Goal: Task Accomplishment & Management: Manage account settings

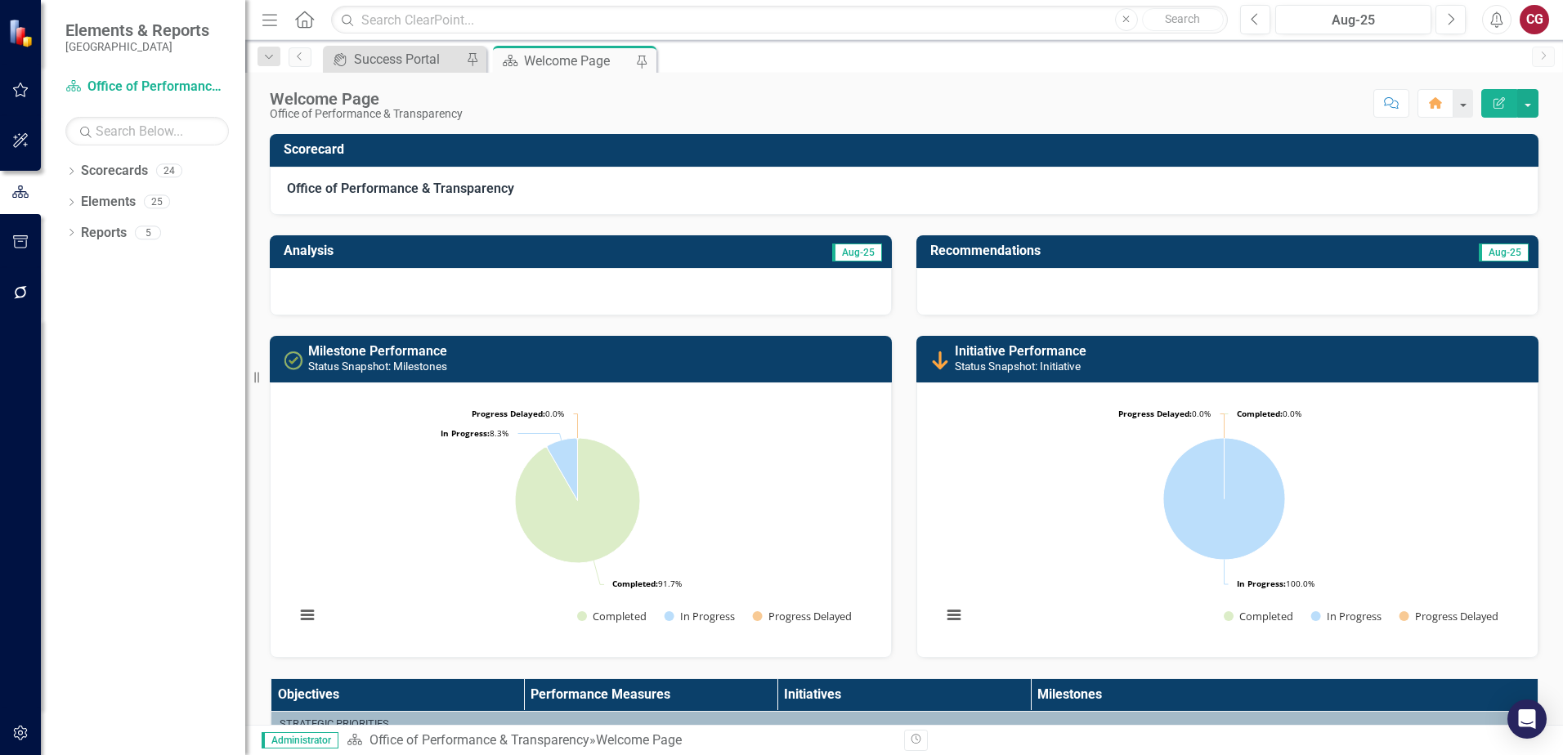
click at [1066, 126] on div "Welcome Page Office of Performance & Transparency Score: N/A Aug-25 Completed C…" at bounding box center [903, 399] width 1317 height 652
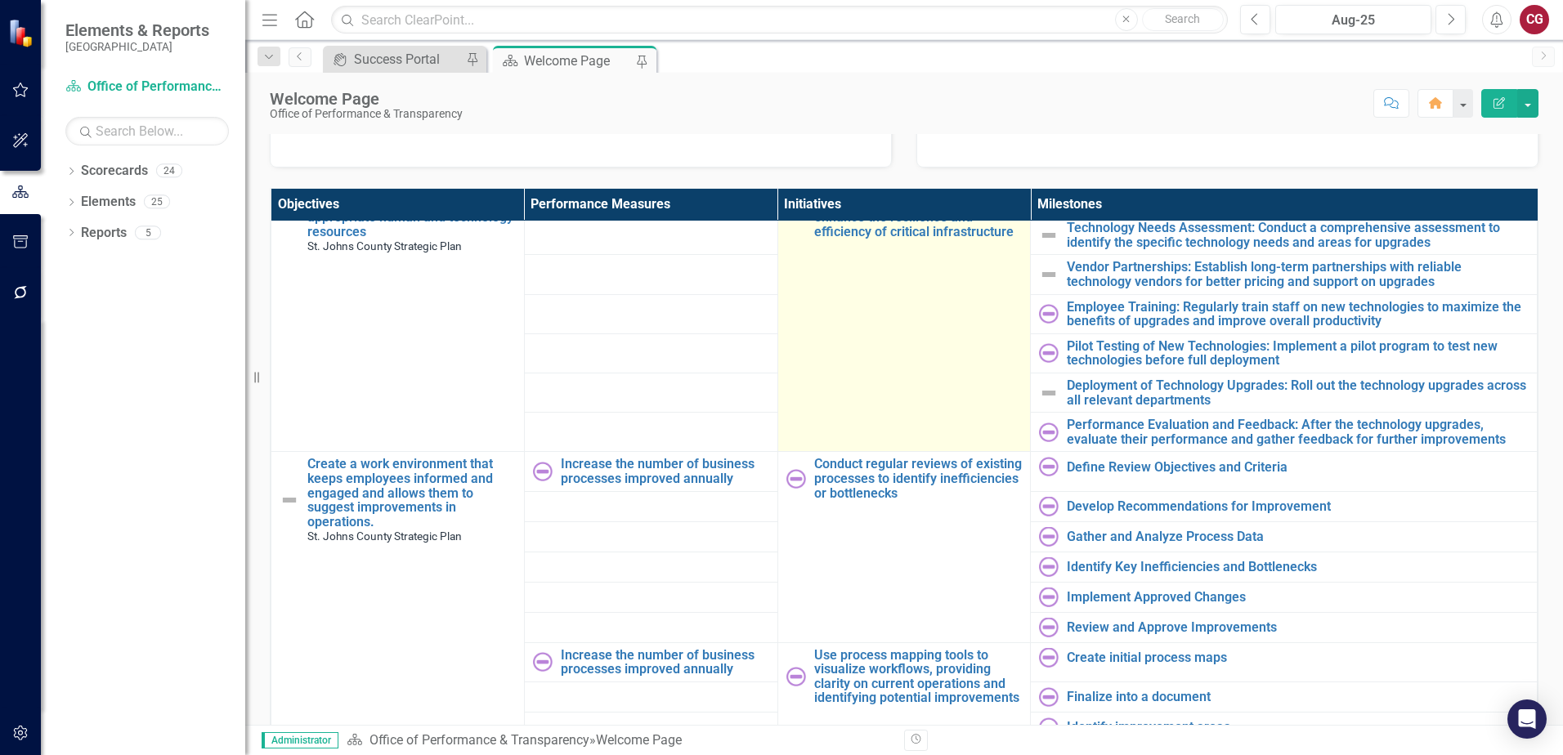
scroll to position [1592, 0]
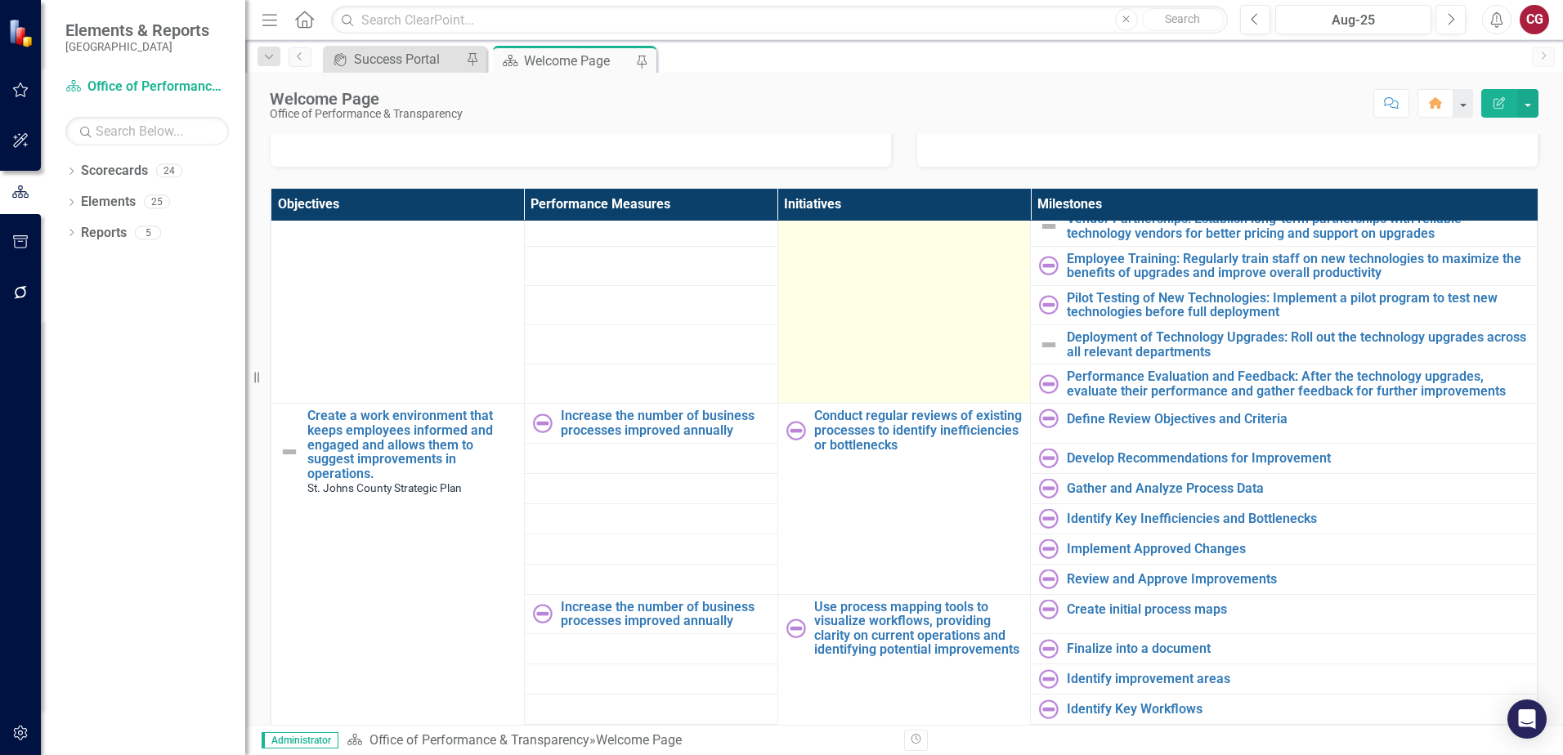
click at [900, 360] on td "Focus on strategic investments in technology upgrades and workforce development…" at bounding box center [903, 259] width 253 height 290
click at [861, 324] on td "Focus on strategic investments in technology upgrades and workforce development…" at bounding box center [903, 259] width 253 height 290
click at [930, 366] on td "Focus on strategic investments in technology upgrades and workforce development…" at bounding box center [903, 259] width 253 height 290
click at [974, 350] on td "Focus on strategic investments in technology upgrades and workforce development…" at bounding box center [903, 259] width 253 height 290
click at [948, 329] on td "Focus on strategic investments in technology upgrades and workforce development…" at bounding box center [903, 259] width 253 height 290
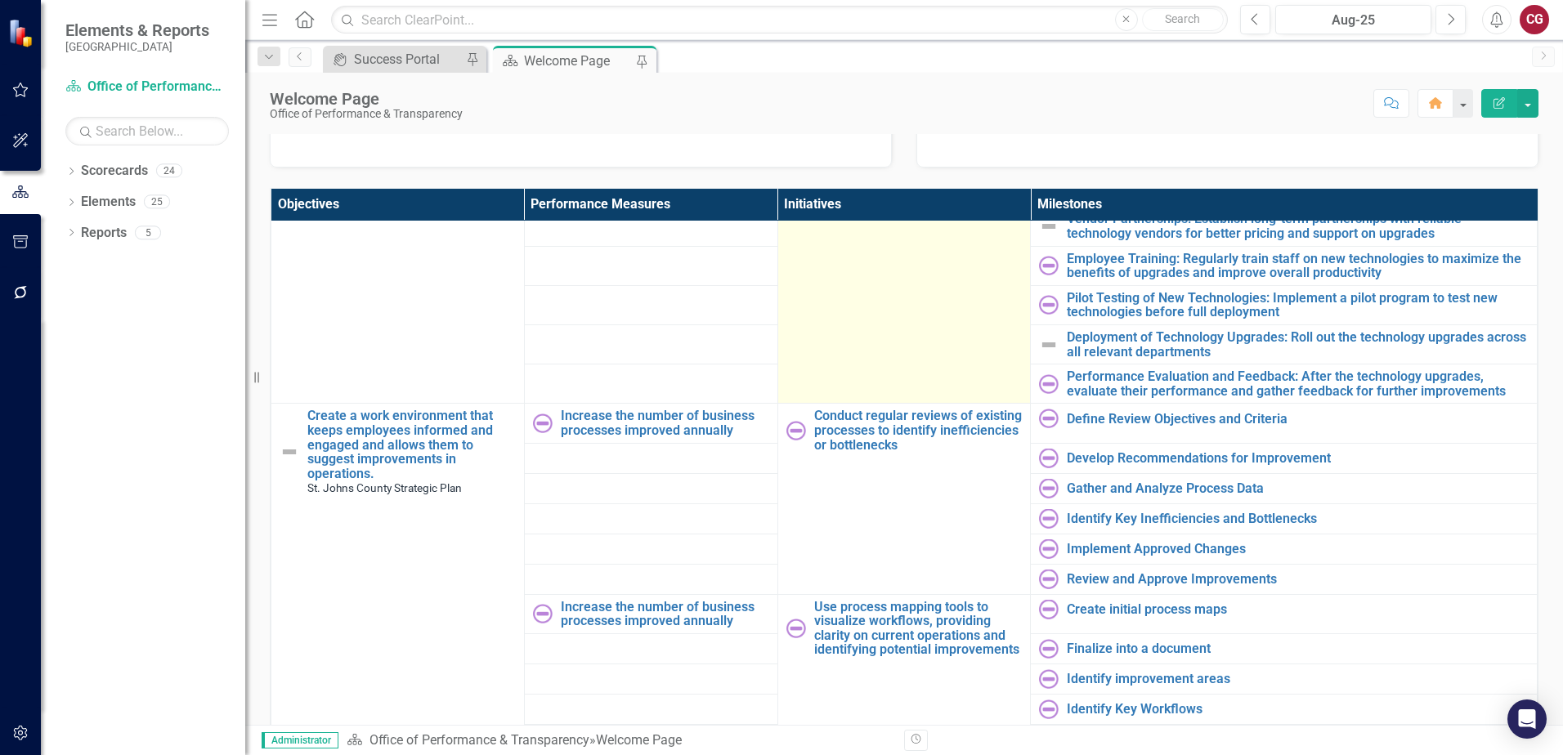
click at [948, 329] on td "Focus on strategic investments in technology upgrades and workforce development…" at bounding box center [903, 259] width 253 height 290
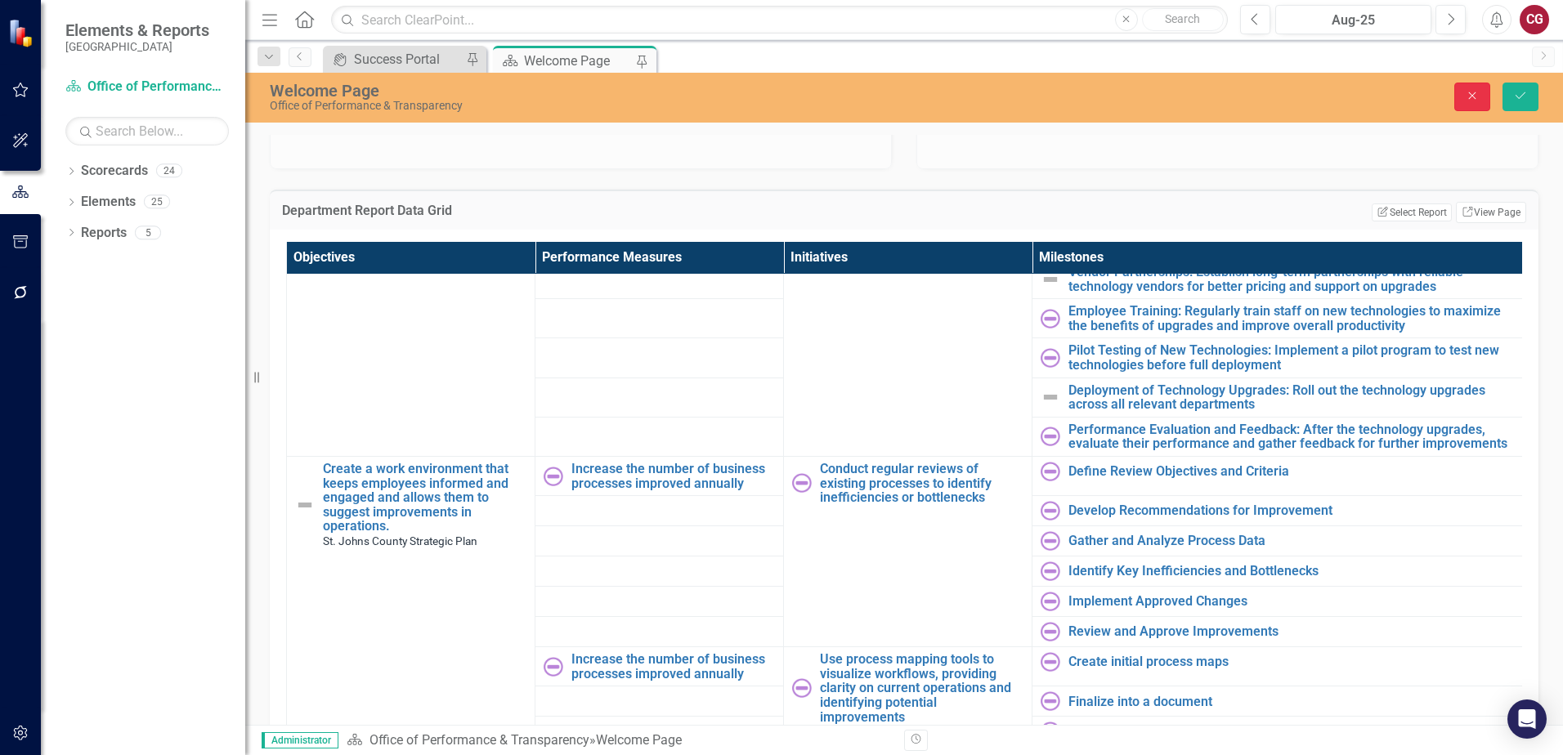
click at [1471, 98] on icon "Close" at bounding box center [1472, 95] width 15 height 11
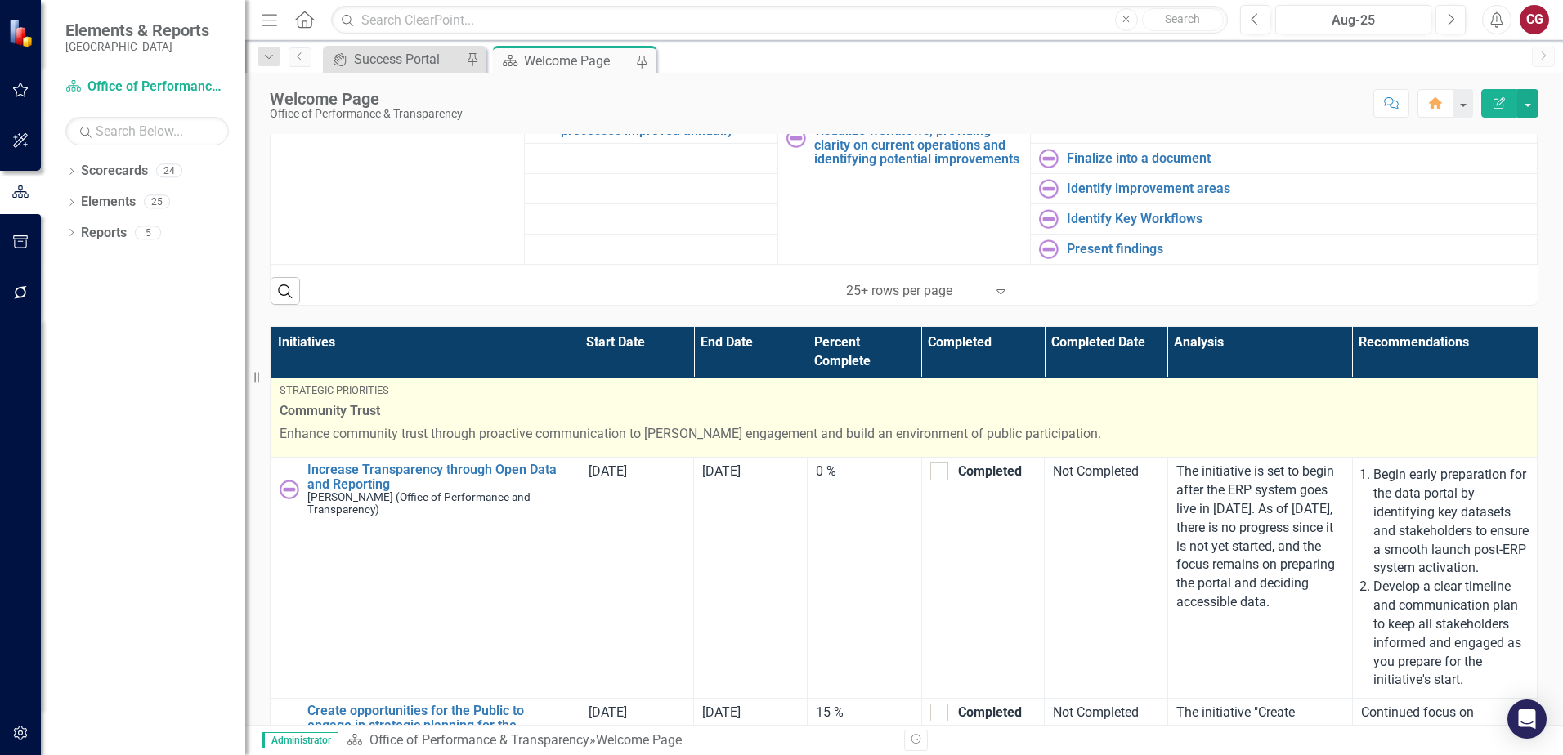
scroll to position [82, 0]
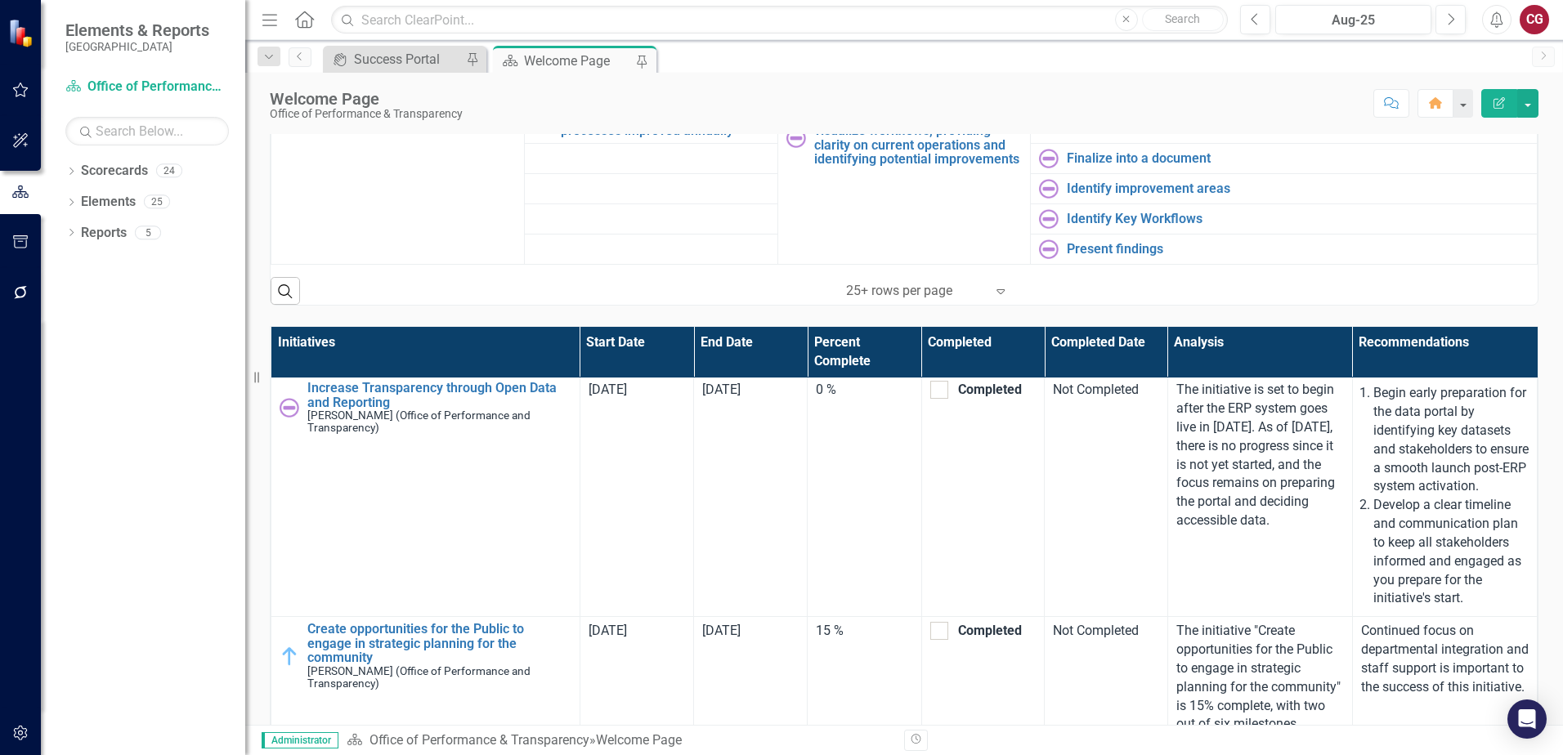
click at [1536, 363] on div "Initiatives Start Date End Date Percent Complete Completed Completed Date Analy…" at bounding box center [903, 620] width 1293 height 628
click at [1518, 282] on div "Search ‹ Previous 1 (current) › Next 25+ rows per page Expand" at bounding box center [904, 285] width 1267 height 40
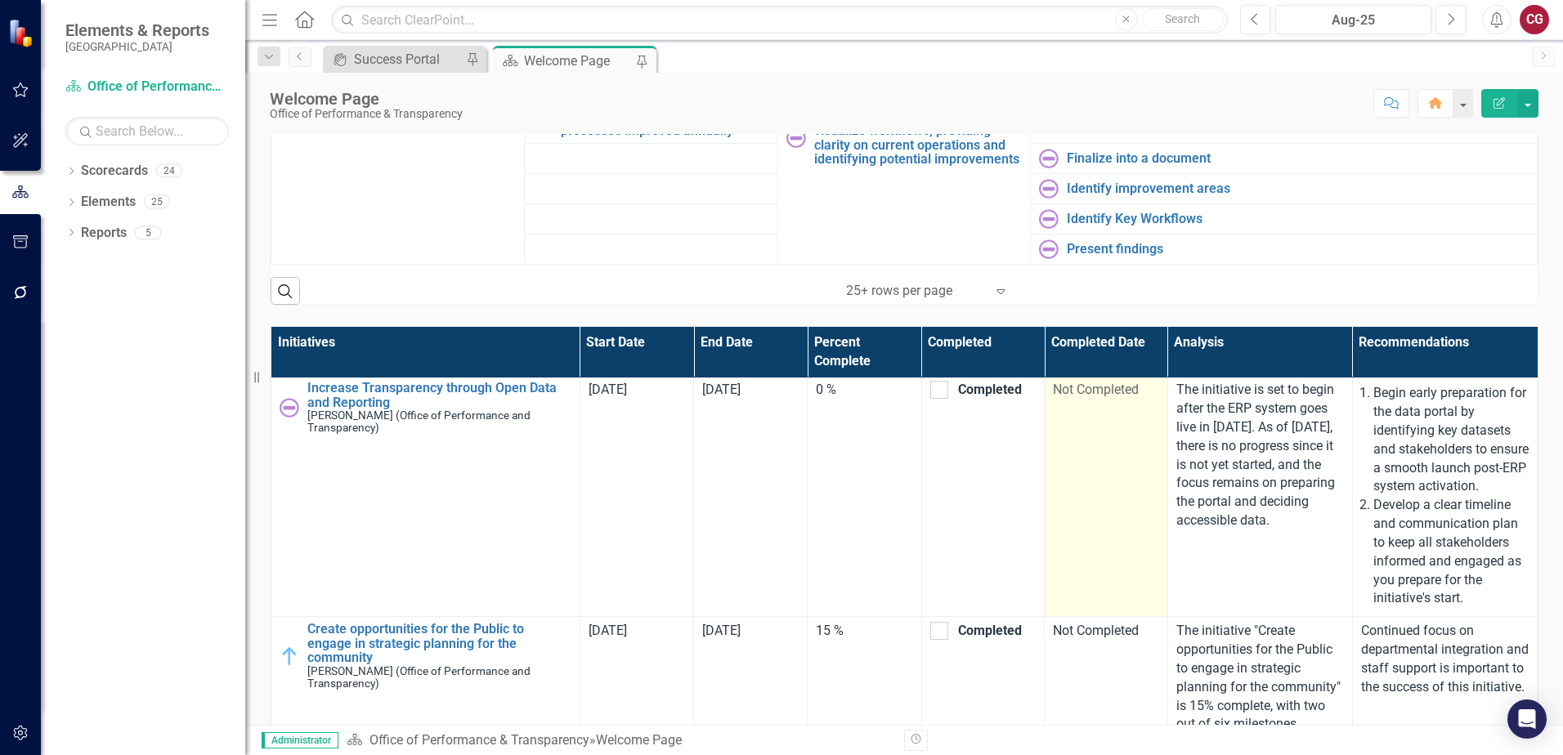
scroll to position [163, 0]
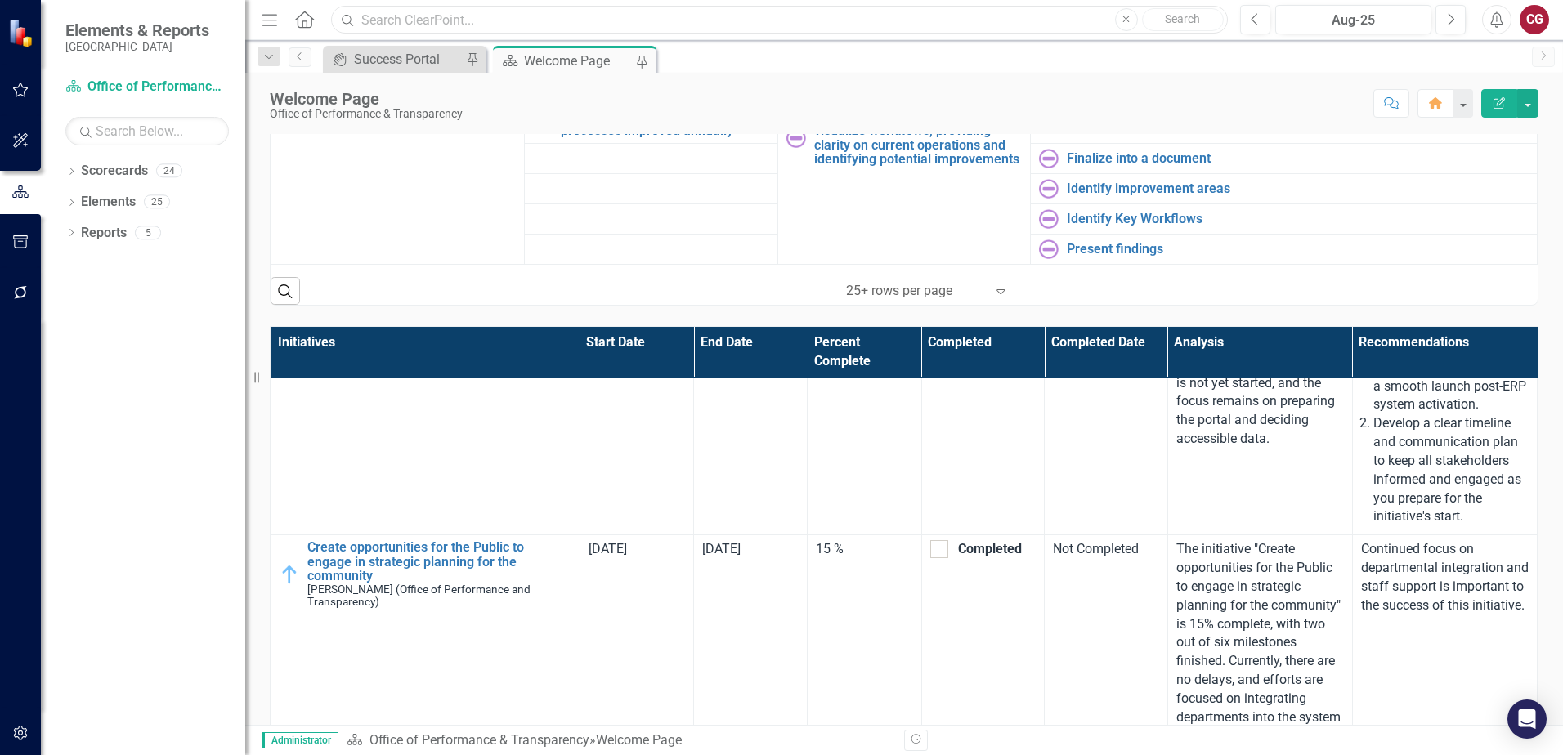
click at [503, 14] on input "text" at bounding box center [779, 20] width 897 height 29
type input "household ss"
drag, startPoint x: 506, startPoint y: 10, endPoint x: 346, endPoint y: 29, distance: 161.3
click at [347, 29] on input "household ss" at bounding box center [779, 20] width 897 height 29
click at [698, 17] on input "text" at bounding box center [779, 20] width 897 height 29
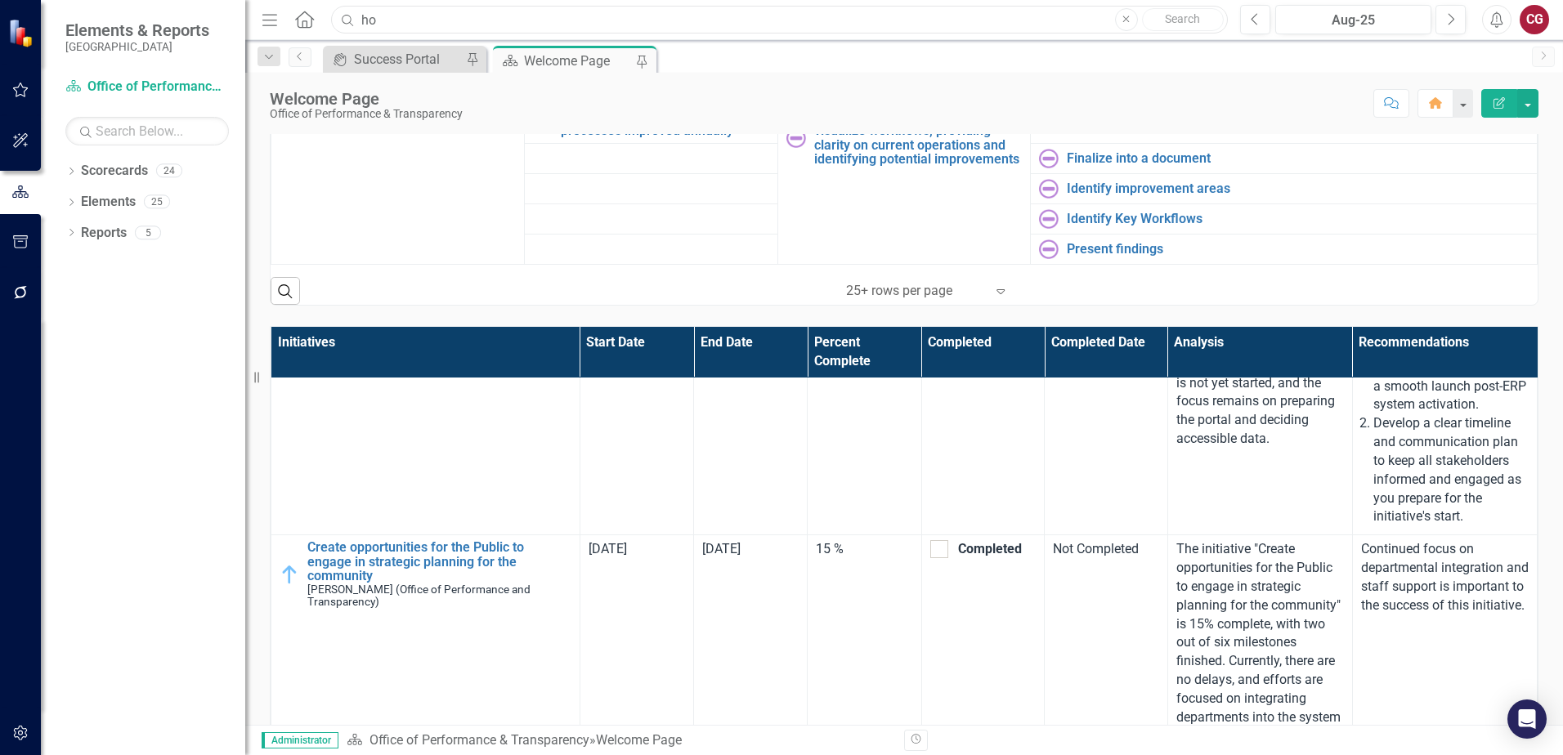
type input "h"
type input "s"
type input "d"
type input "household stakeholder"
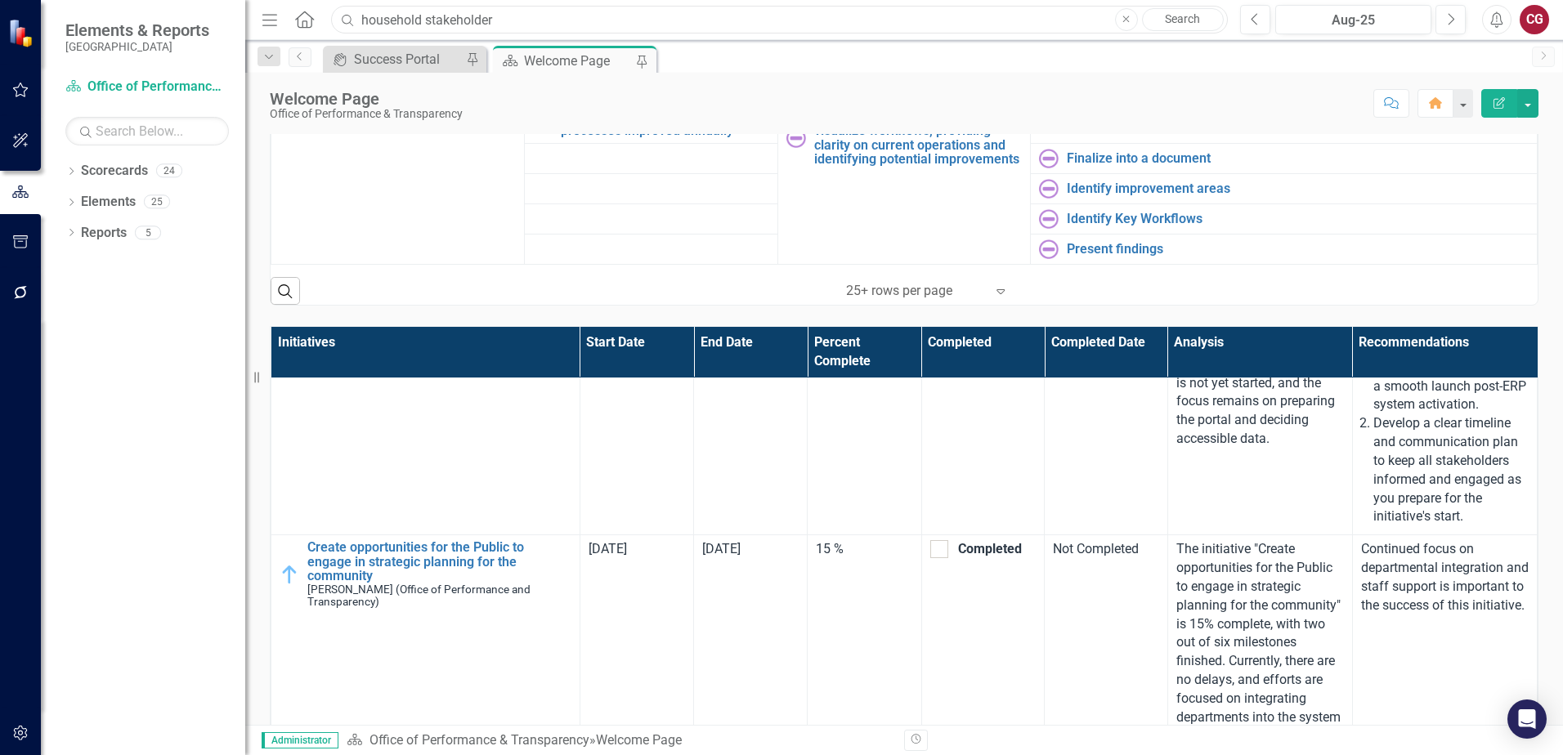
drag, startPoint x: 698, startPoint y: 17, endPoint x: -22, endPoint y: -8, distance: 720.4
click at [0, 0] on html "Elements & Reports St. Johns County Scorecard Office of Performance & Transpare…" at bounding box center [781, 377] width 1563 height 755
click at [444, 20] on input "text" at bounding box center [779, 20] width 897 height 29
type input "h"
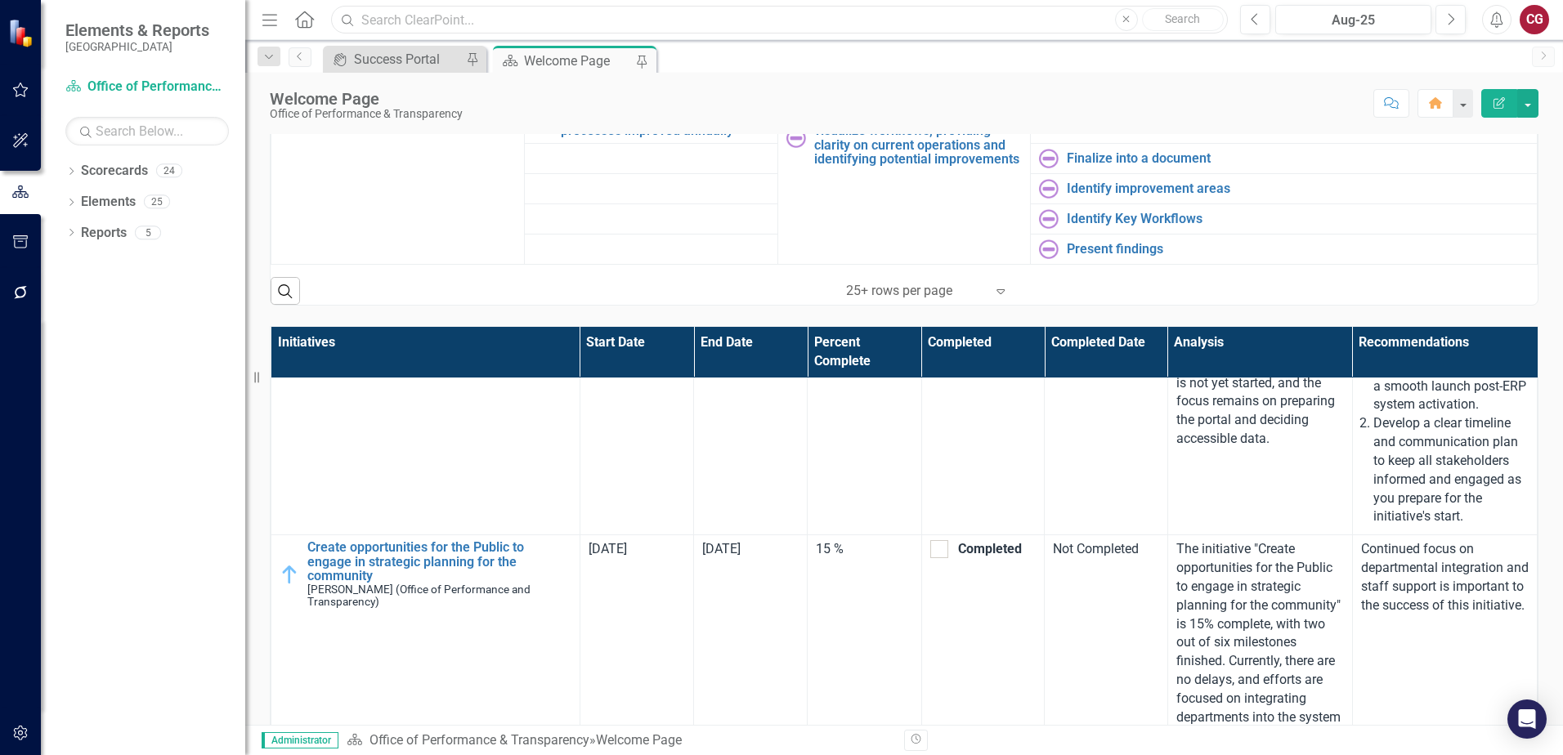
type input "d"
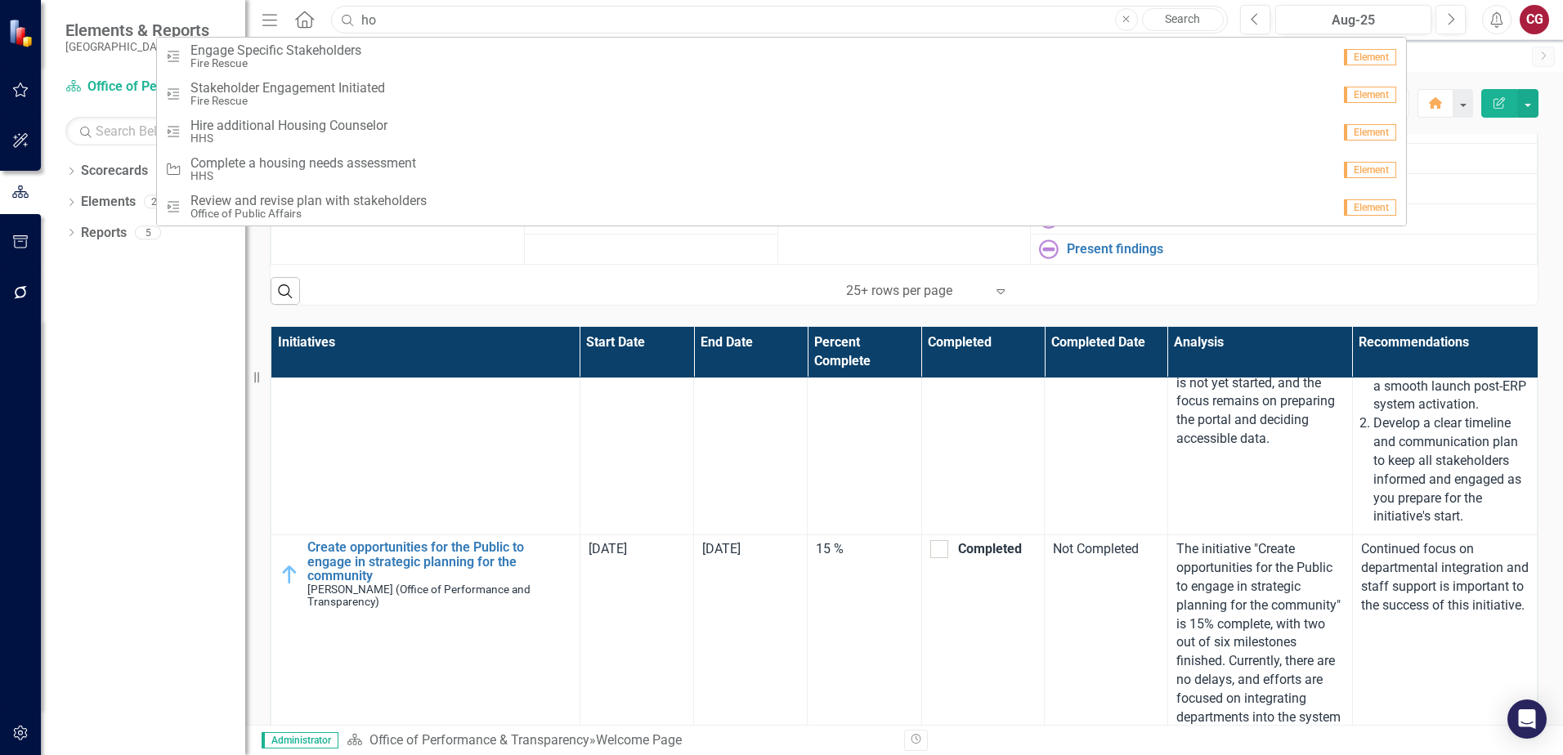
type input "h"
type input "s"
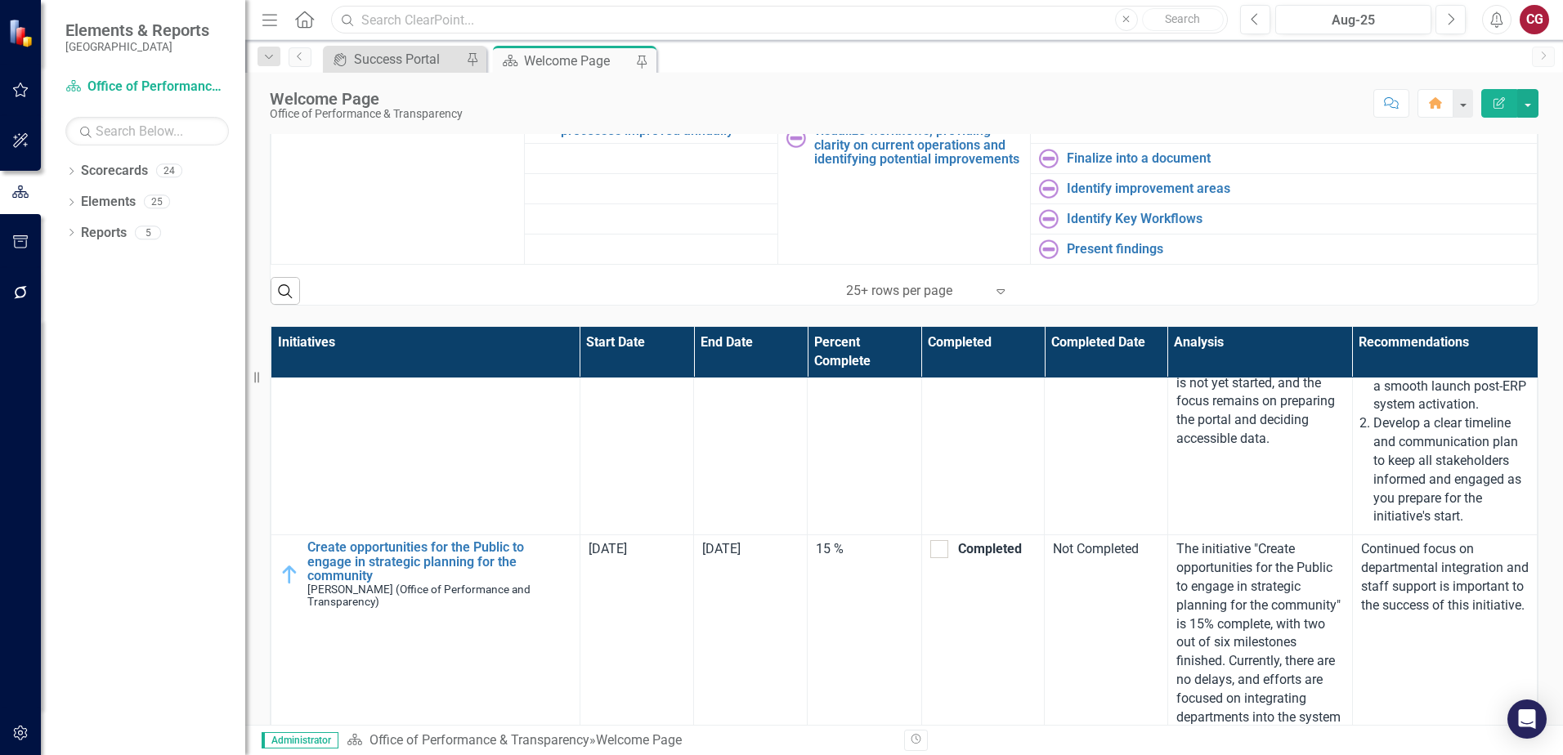
click at [816, 16] on input "text" at bounding box center [779, 20] width 897 height 29
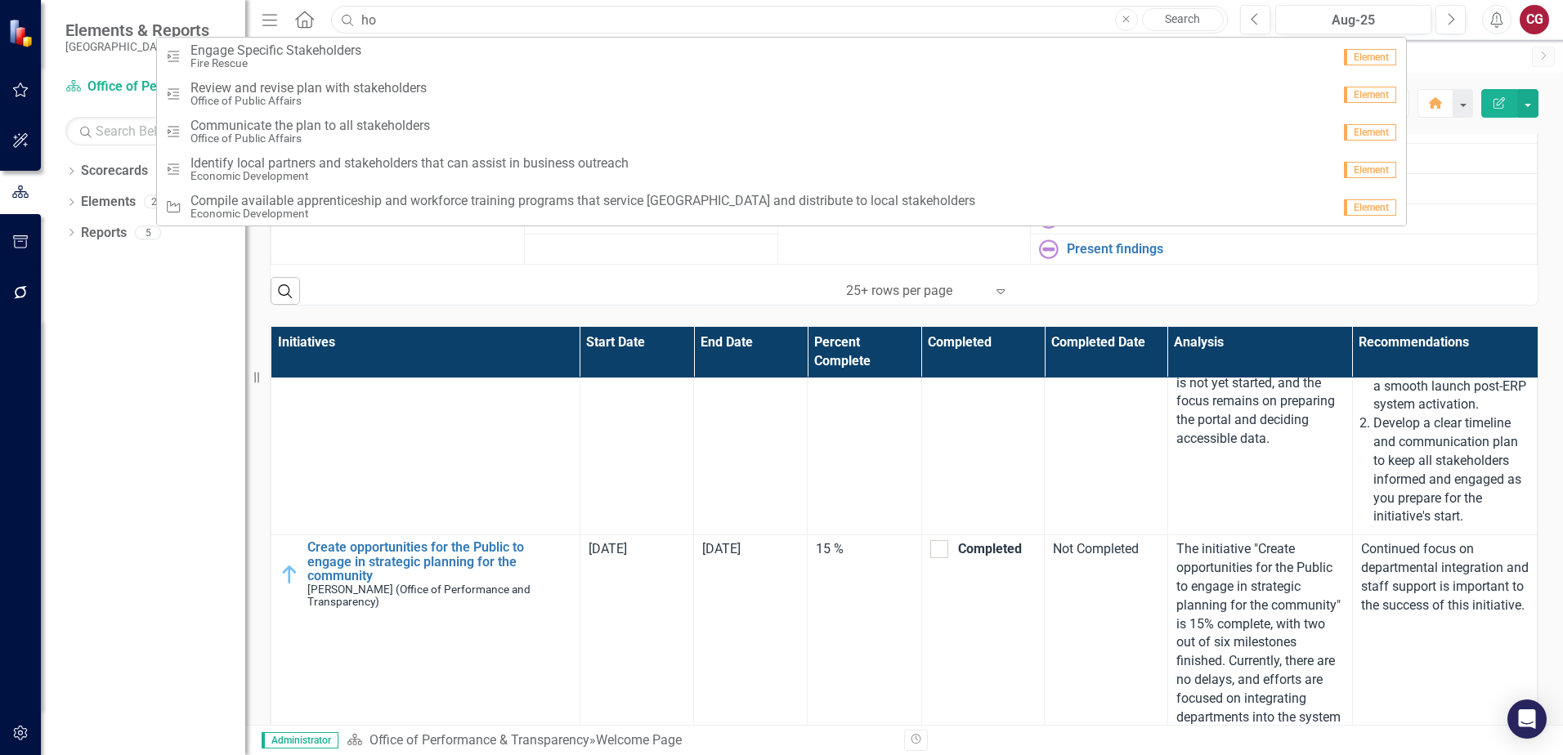
type input "h"
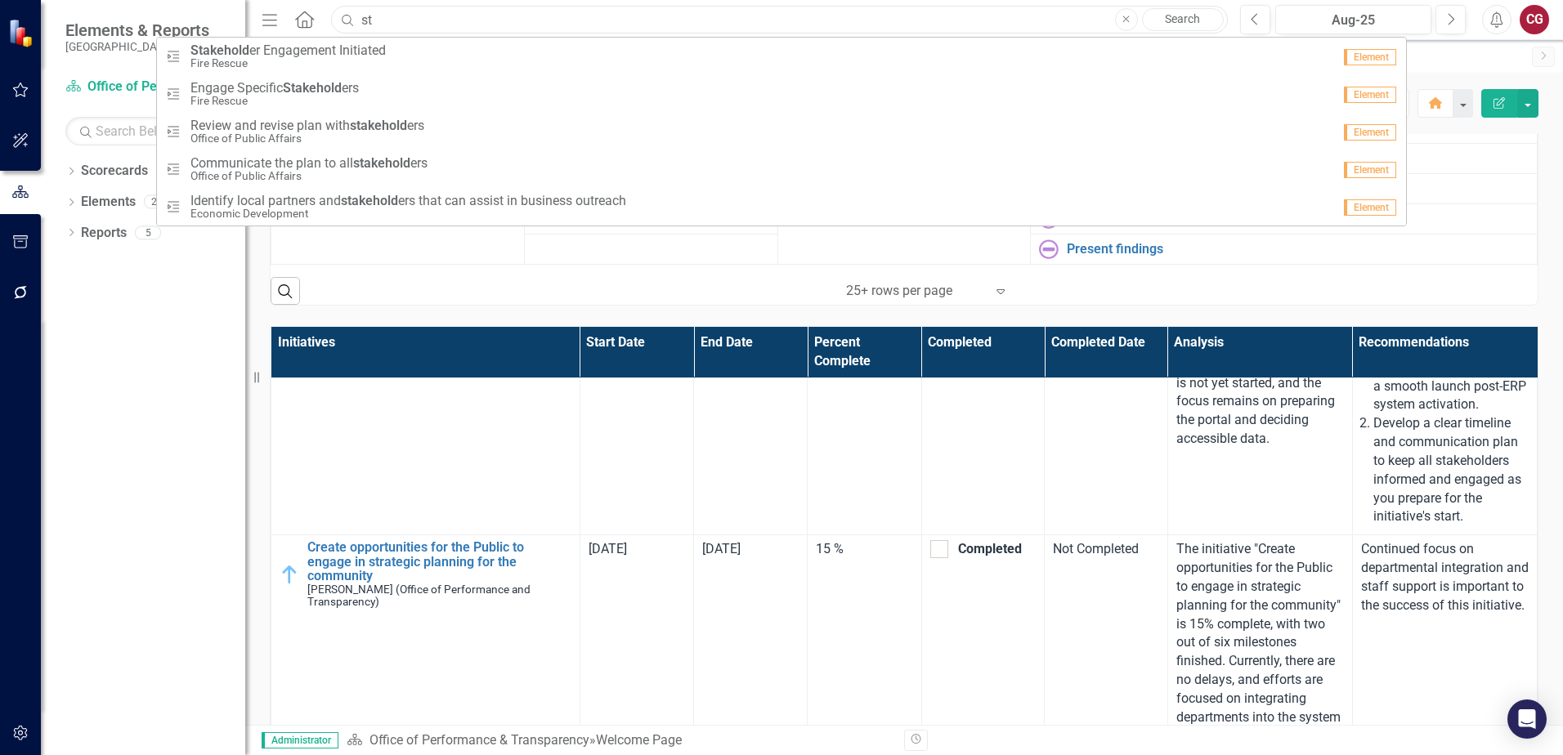
type input "s"
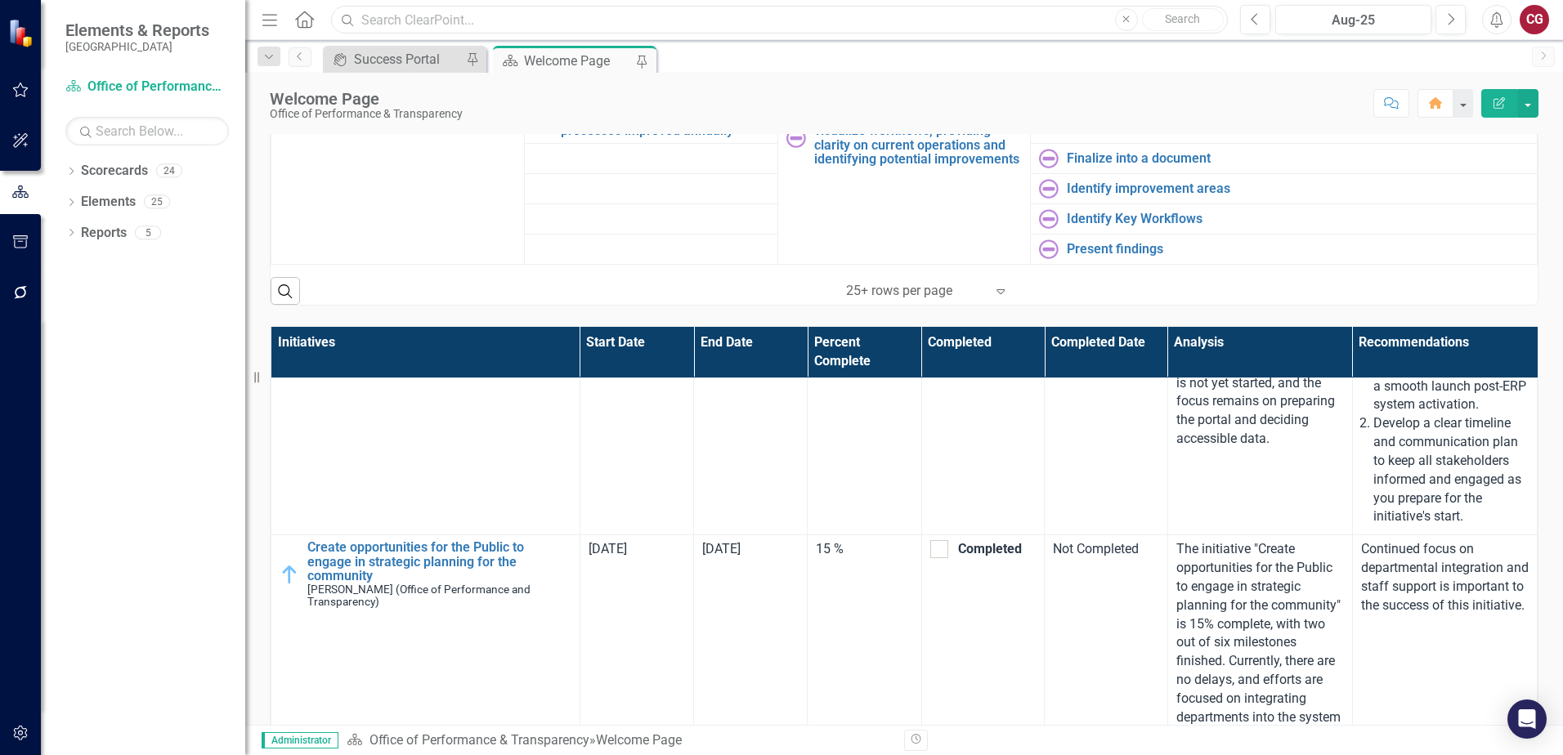
type input "s"
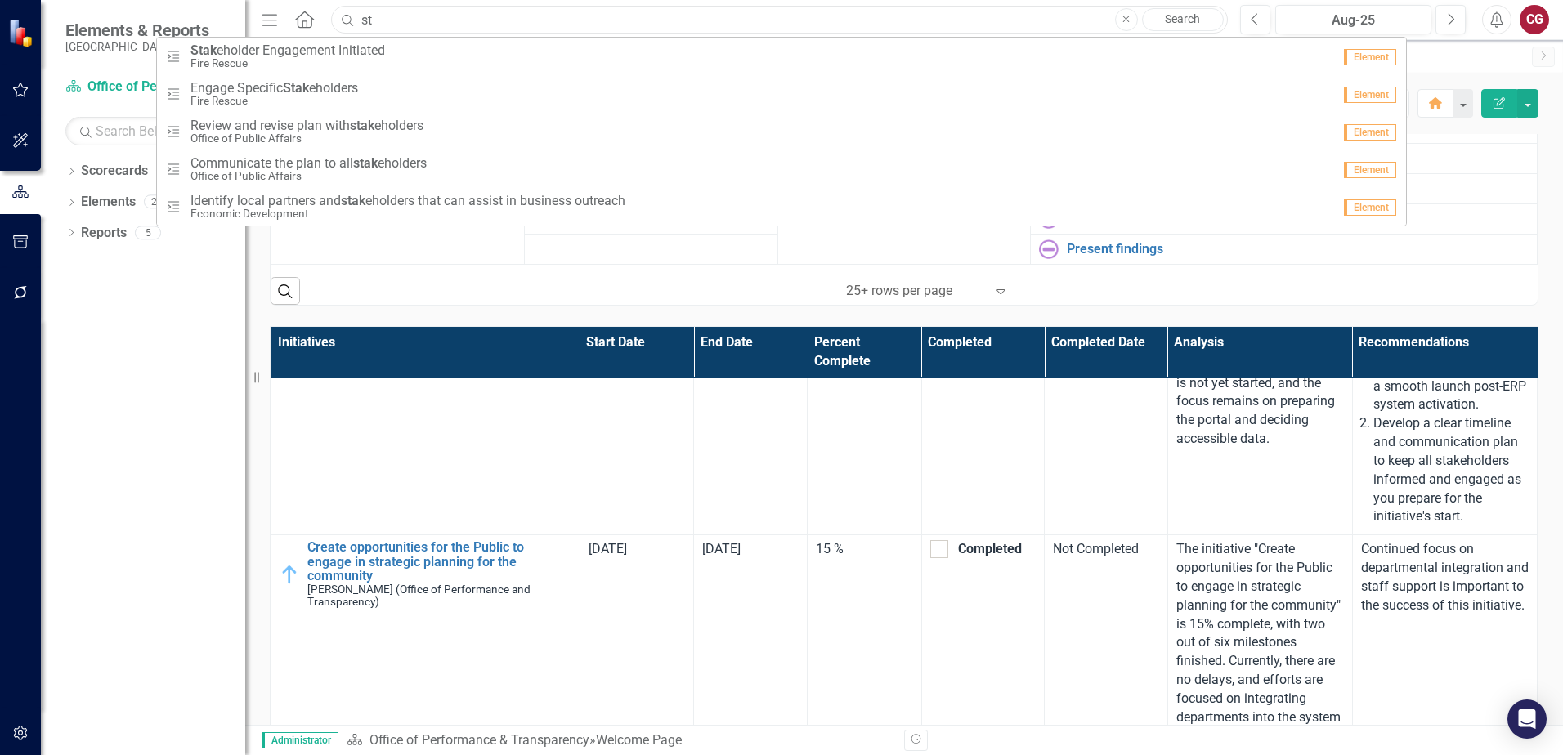
type input "s"
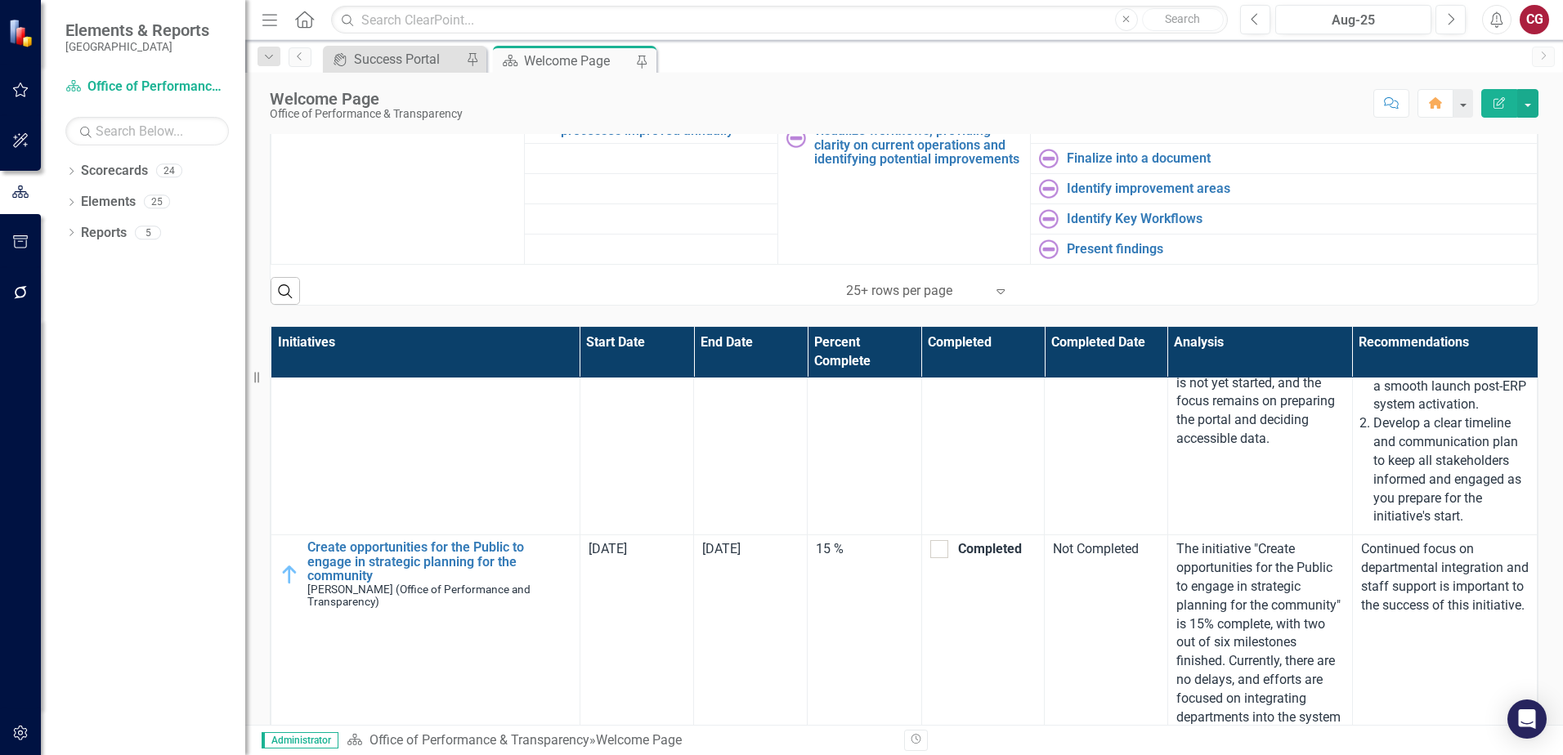
click at [805, 2] on div "Menu Home Search Close Search Previous Aug-25 Next Alerts CG User Edit Profile …" at bounding box center [903, 20] width 1317 height 40
click at [798, 22] on input "text" at bounding box center [779, 20] width 897 height 29
click at [734, 61] on div "icon.portal Success Portal Pin Scorecard Welcome Page Pin" at bounding box center [922, 59] width 1204 height 26
click at [485, 20] on input "text" at bounding box center [779, 20] width 897 height 29
click at [848, 52] on div "icon.portal Success Portal Pin Scorecard Welcome Page Pin" at bounding box center [922, 59] width 1204 height 26
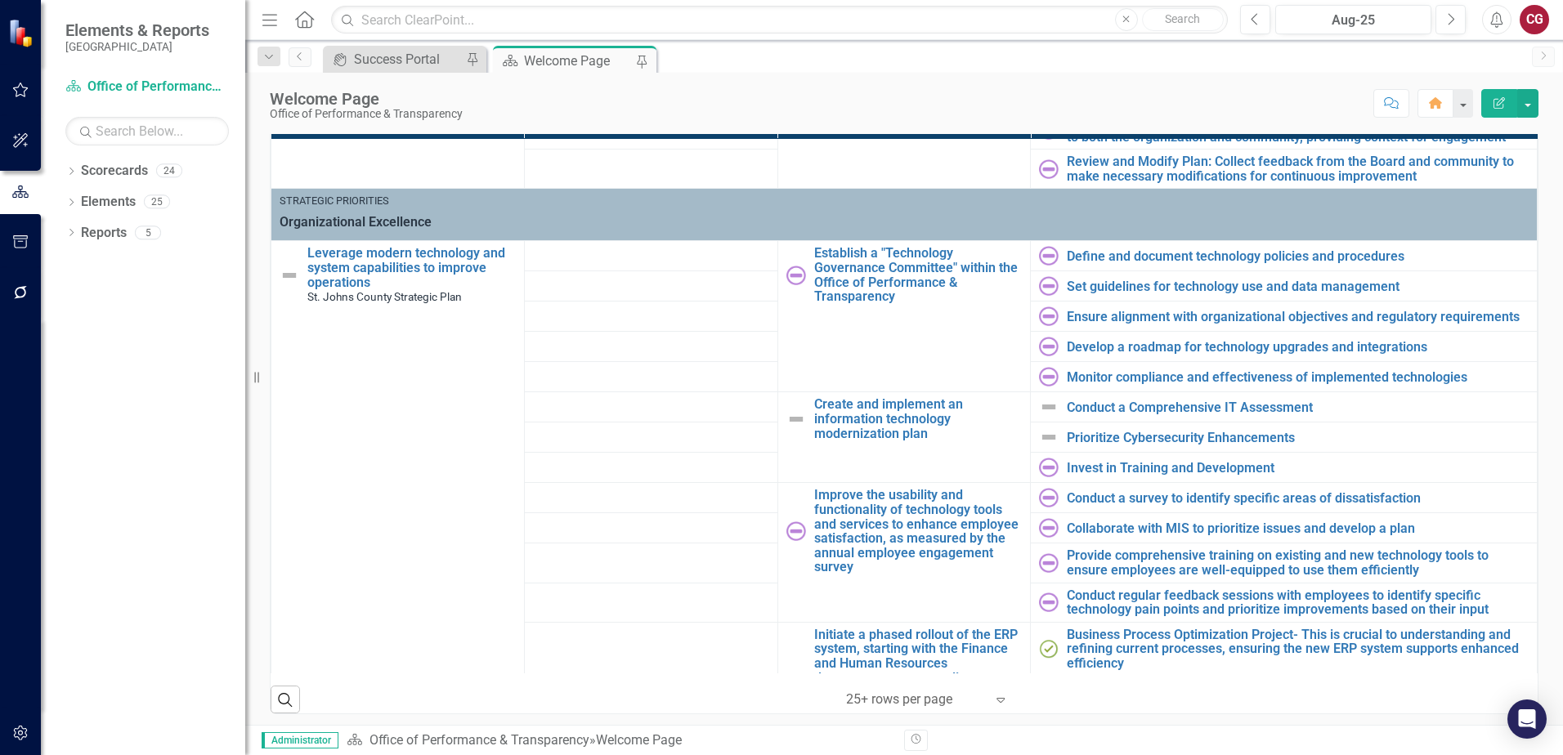
scroll to position [530, 0]
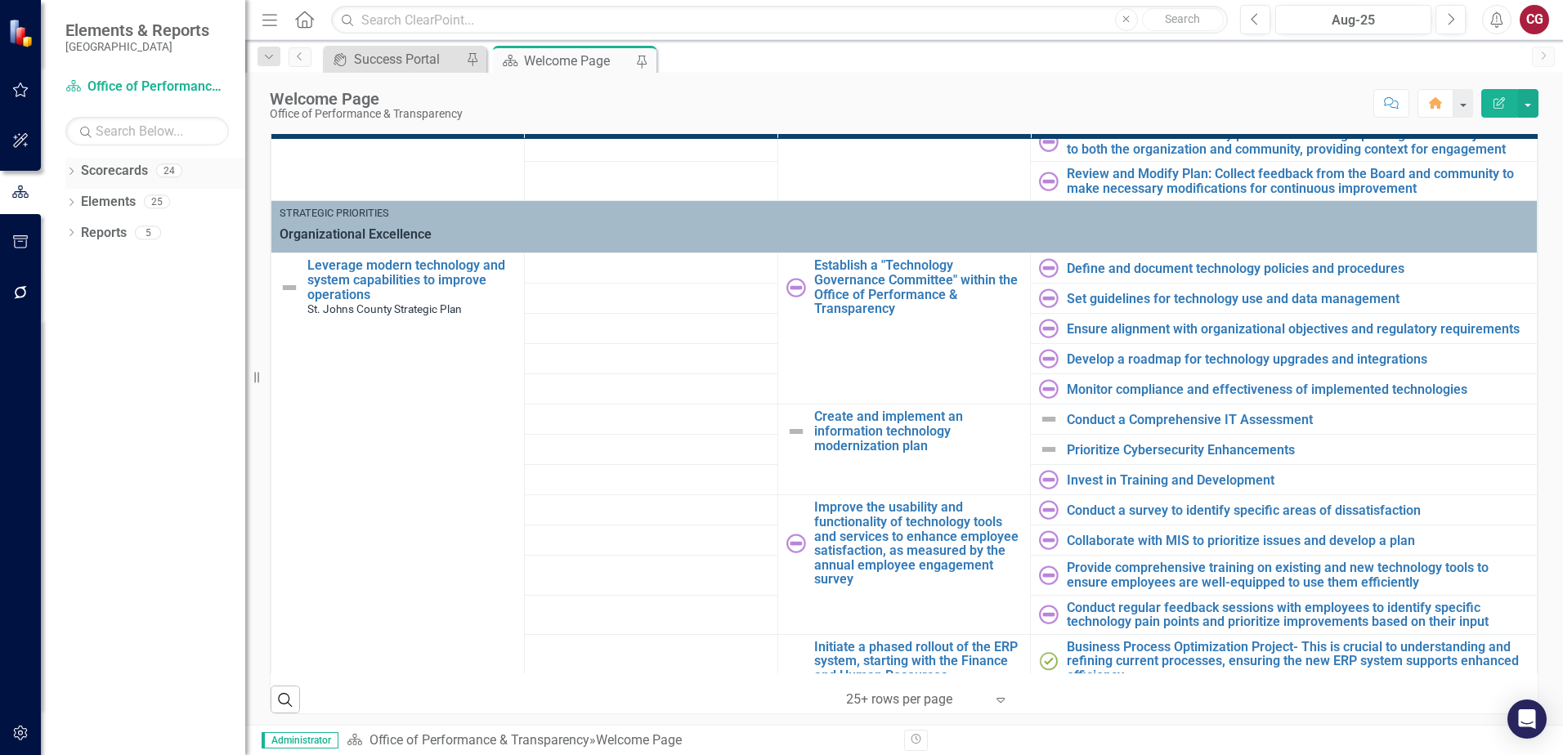
click at [74, 171] on icon "Dropdown" at bounding box center [70, 172] width 11 height 9
click at [78, 200] on icon "Dropdown" at bounding box center [80, 201] width 12 height 10
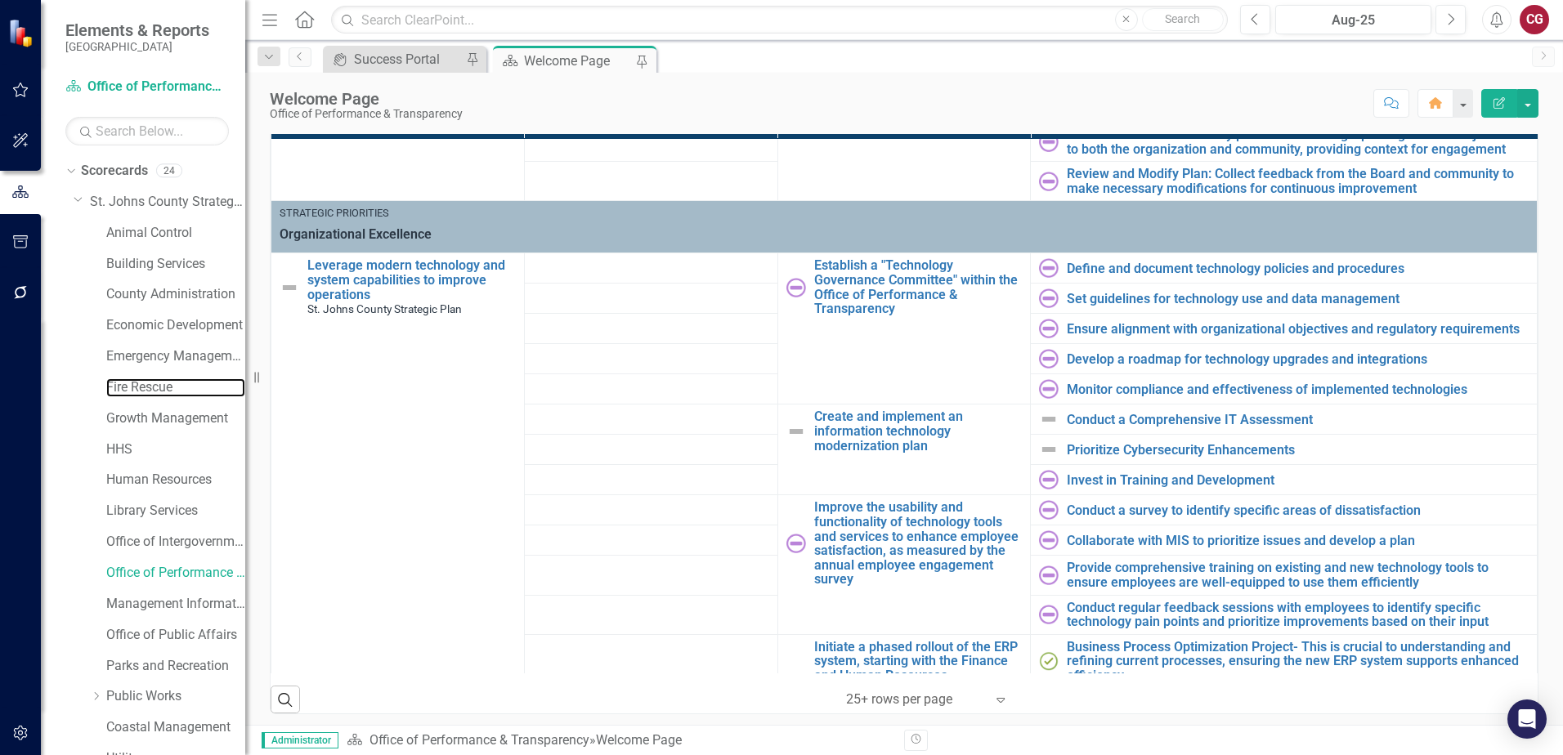
drag, startPoint x: 170, startPoint y: 378, endPoint x: 159, endPoint y: 497, distance: 119.1
drag, startPoint x: 159, startPoint y: 497, endPoint x: 127, endPoint y: 539, distance: 52.6
click at [127, 539] on link "Office of Intergovernmental Affairs" at bounding box center [175, 542] width 139 height 19
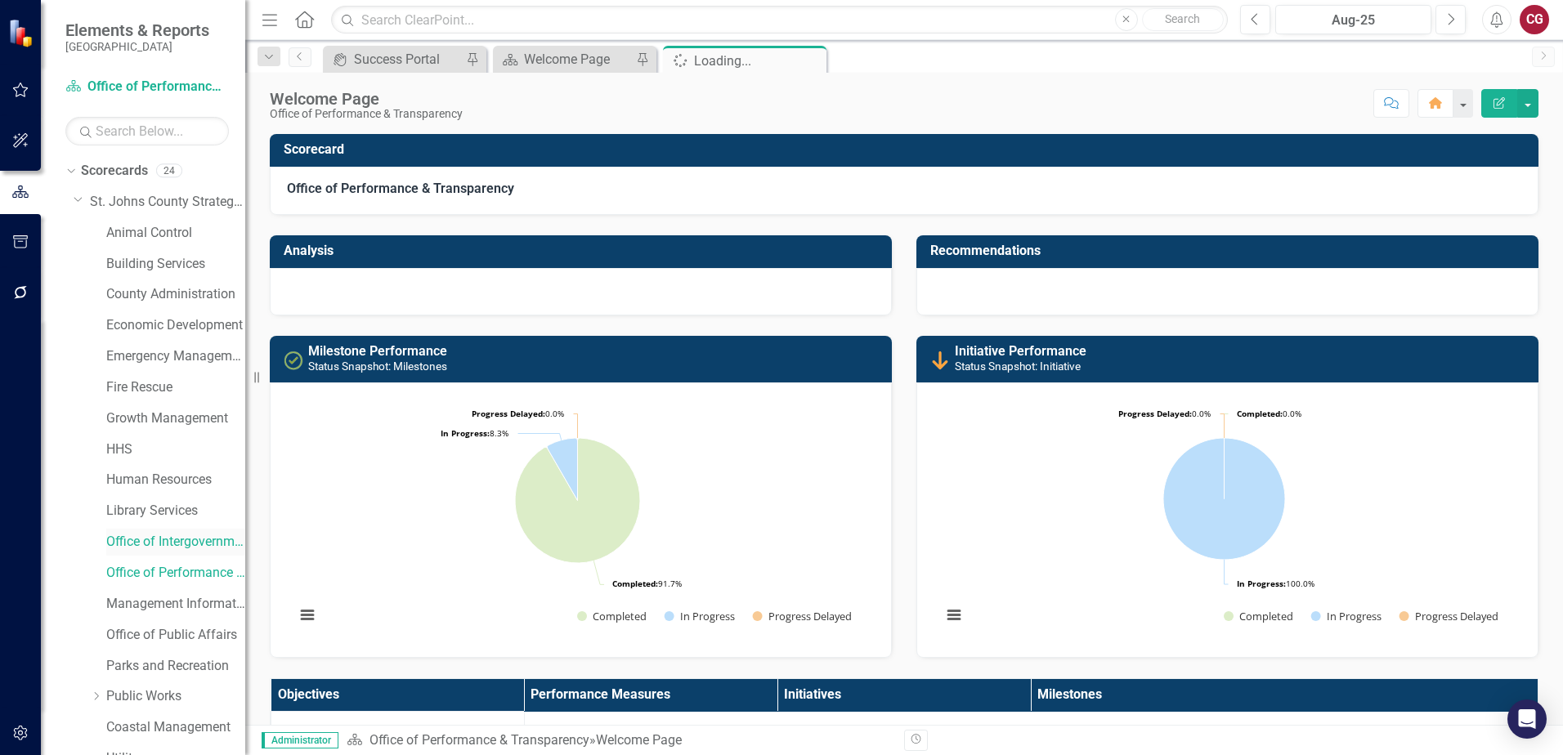
click at [127, 542] on link "Office of Intergovernmental Affairs" at bounding box center [175, 542] width 139 height 19
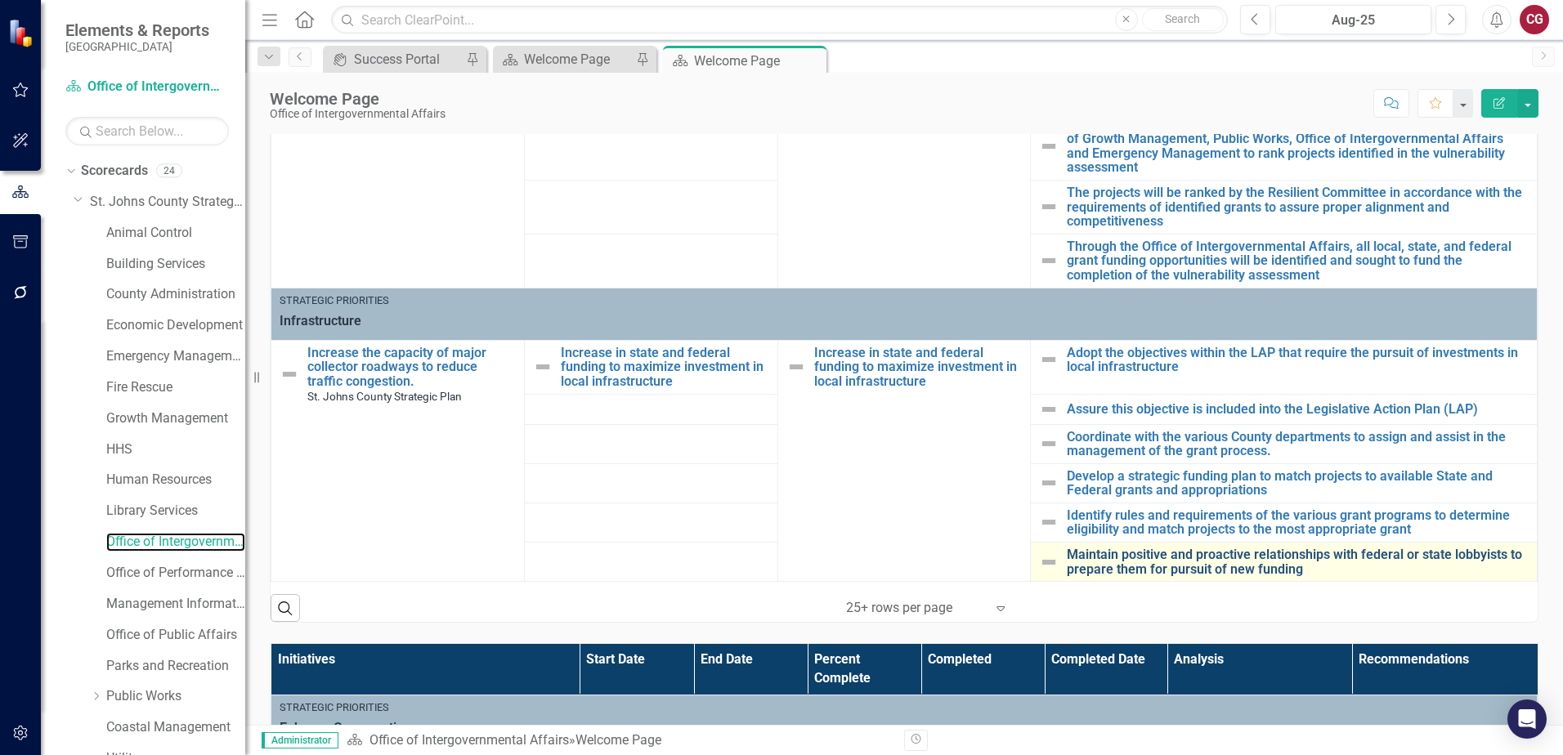
scroll to position [490, 0]
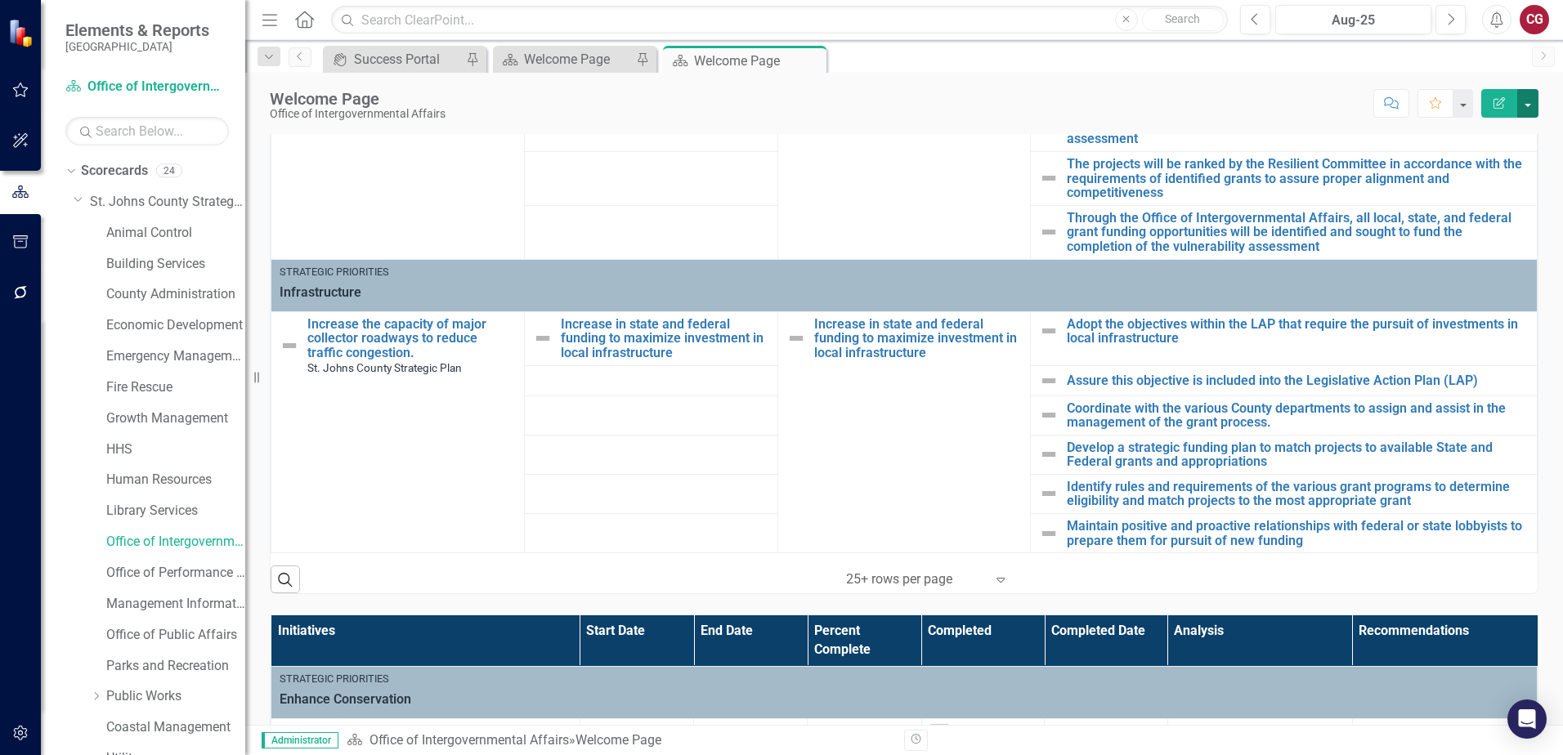
click at [1532, 111] on button "button" at bounding box center [1527, 103] width 21 height 29
click at [1496, 229] on link "PDF Export to PDF" at bounding box center [1471, 229] width 132 height 30
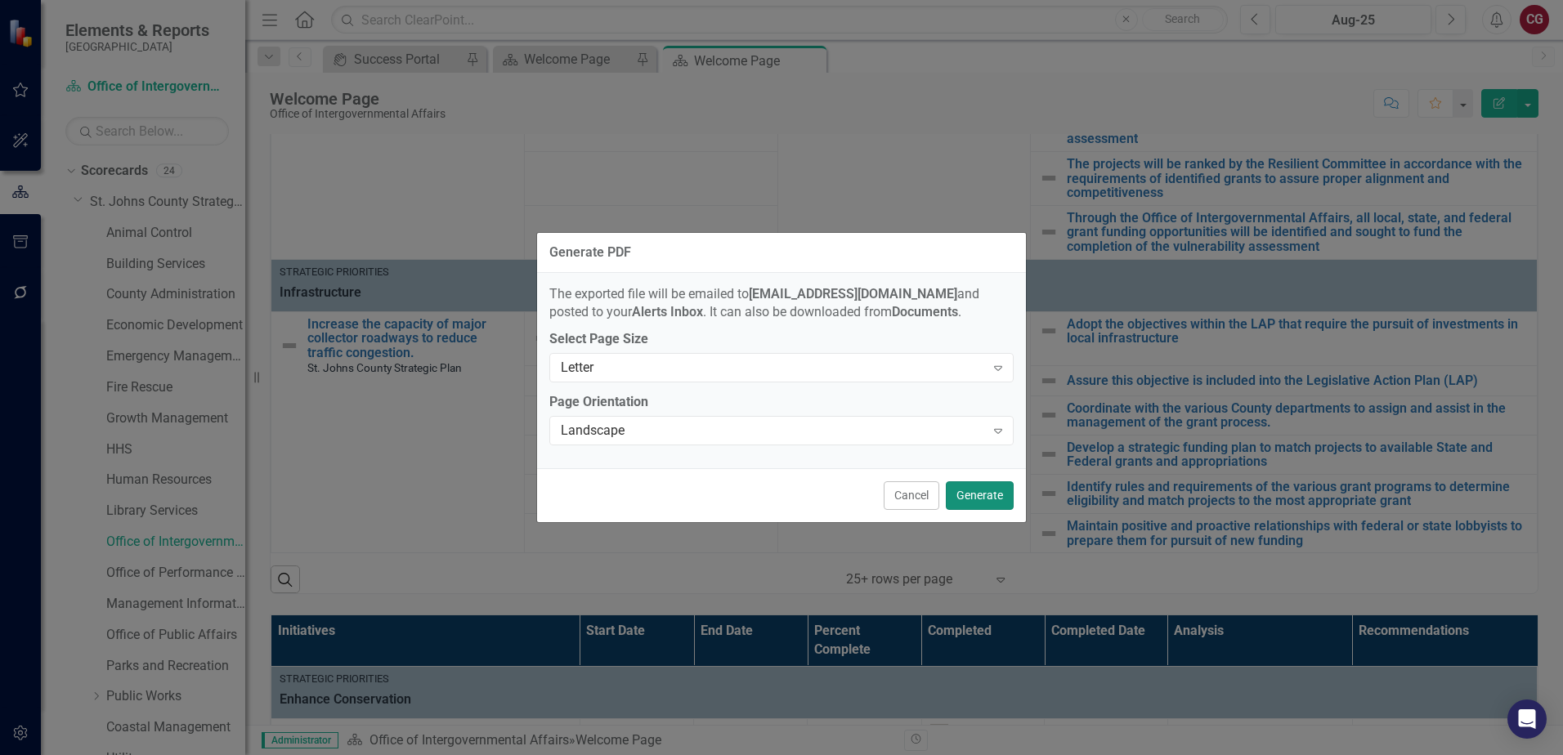
click at [978, 498] on button "Generate" at bounding box center [980, 495] width 68 height 29
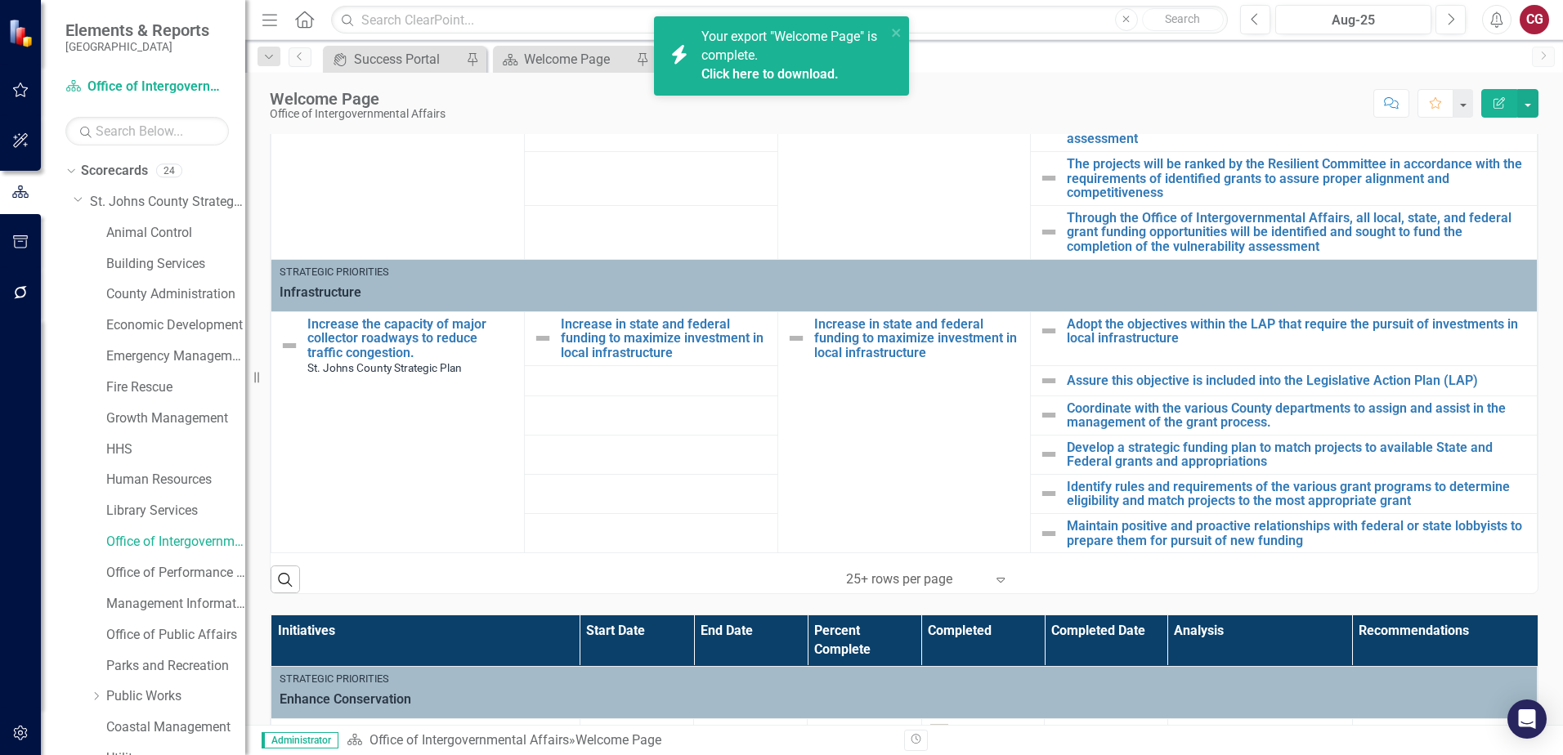
click at [795, 78] on link "Click here to download." at bounding box center [769, 74] width 137 height 16
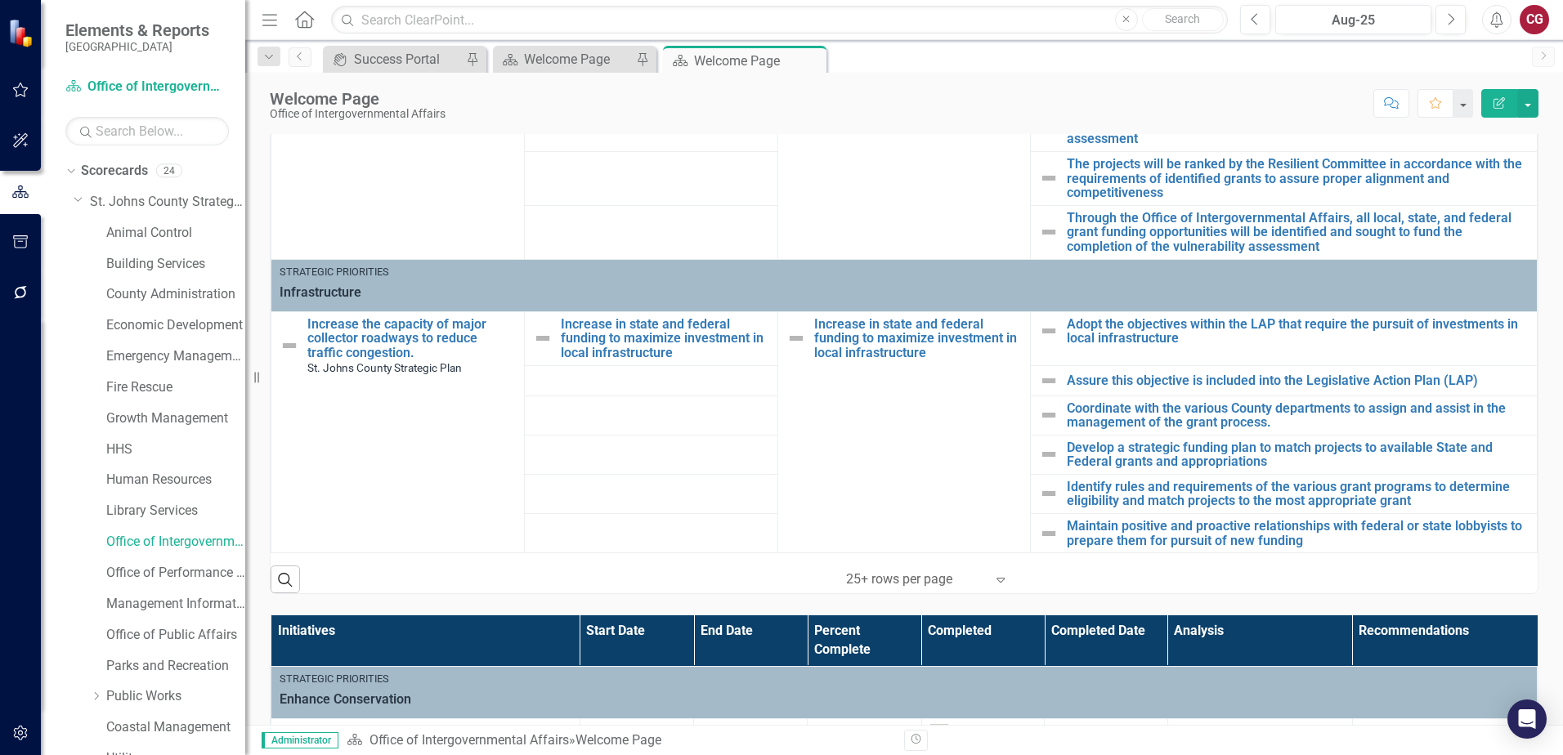
click at [967, 72] on div "Dropdown Search icon.portal Success Portal Pin Scorecard Welcome Page Pin Score…" at bounding box center [903, 56] width 1317 height 33
click at [1530, 105] on button "button" at bounding box center [1527, 103] width 21 height 29
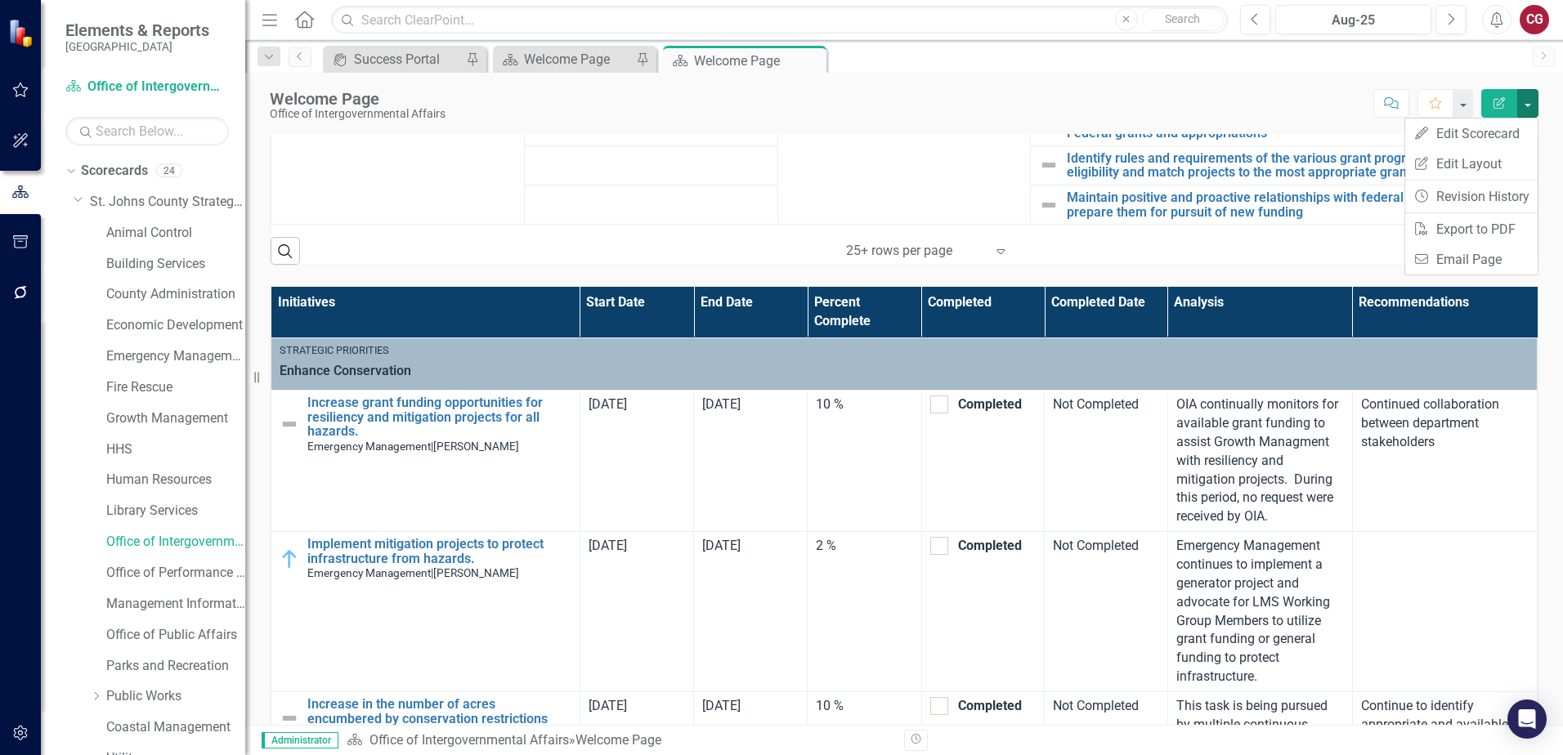
scroll to position [817, 0]
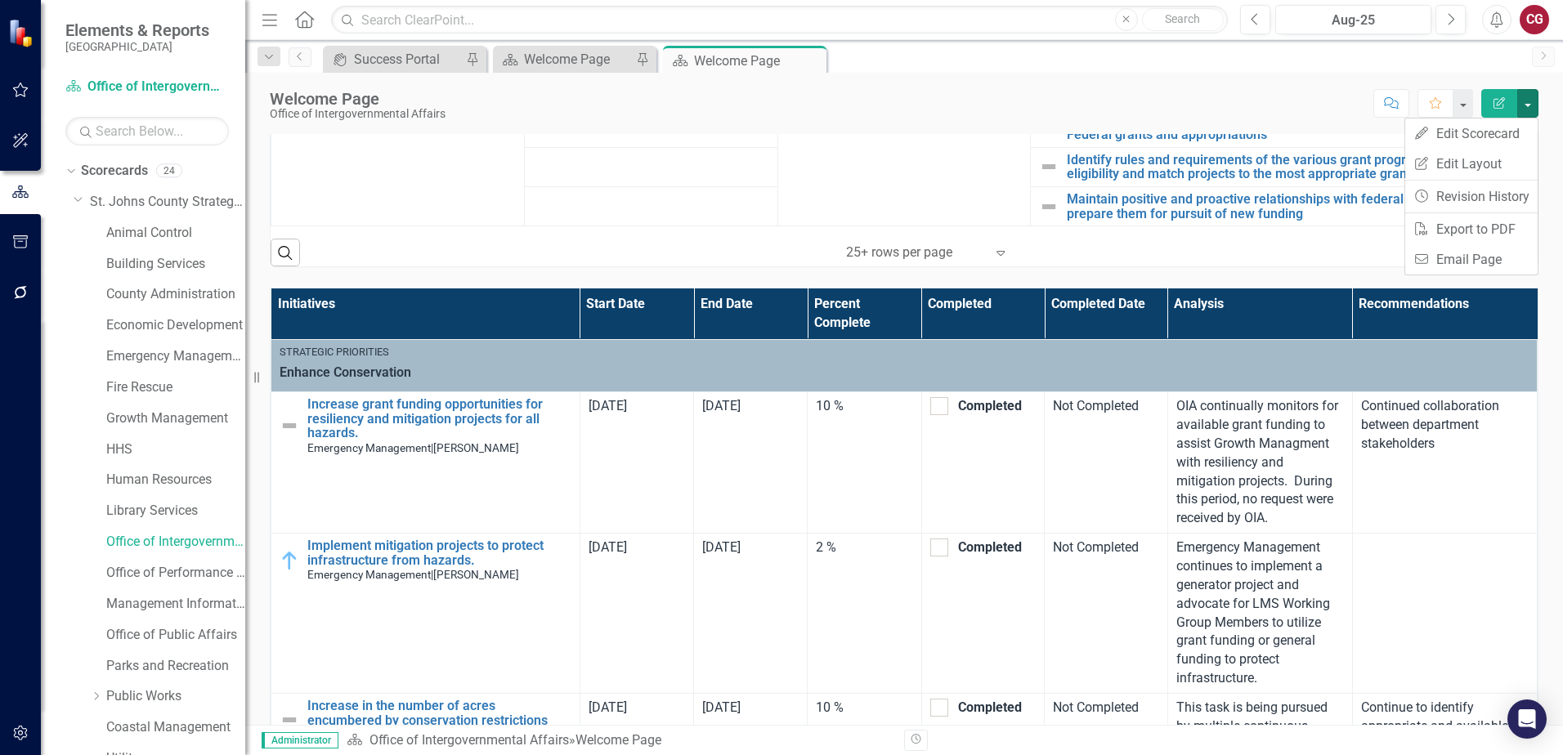
click at [374, 315] on th "Initiatives" at bounding box center [425, 313] width 309 height 51
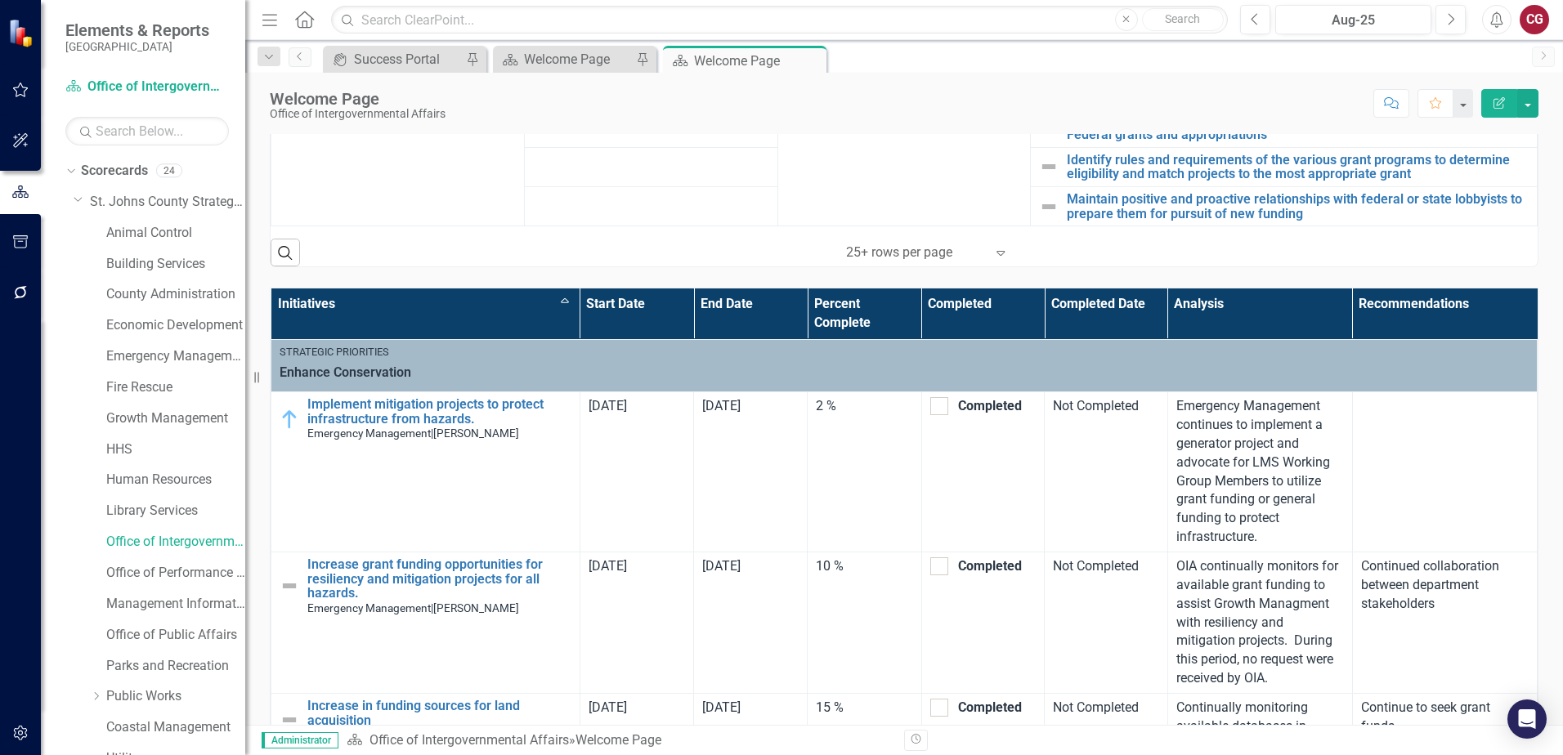
click at [555, 302] on th "Initiatives Sort Ascending" at bounding box center [425, 313] width 309 height 51
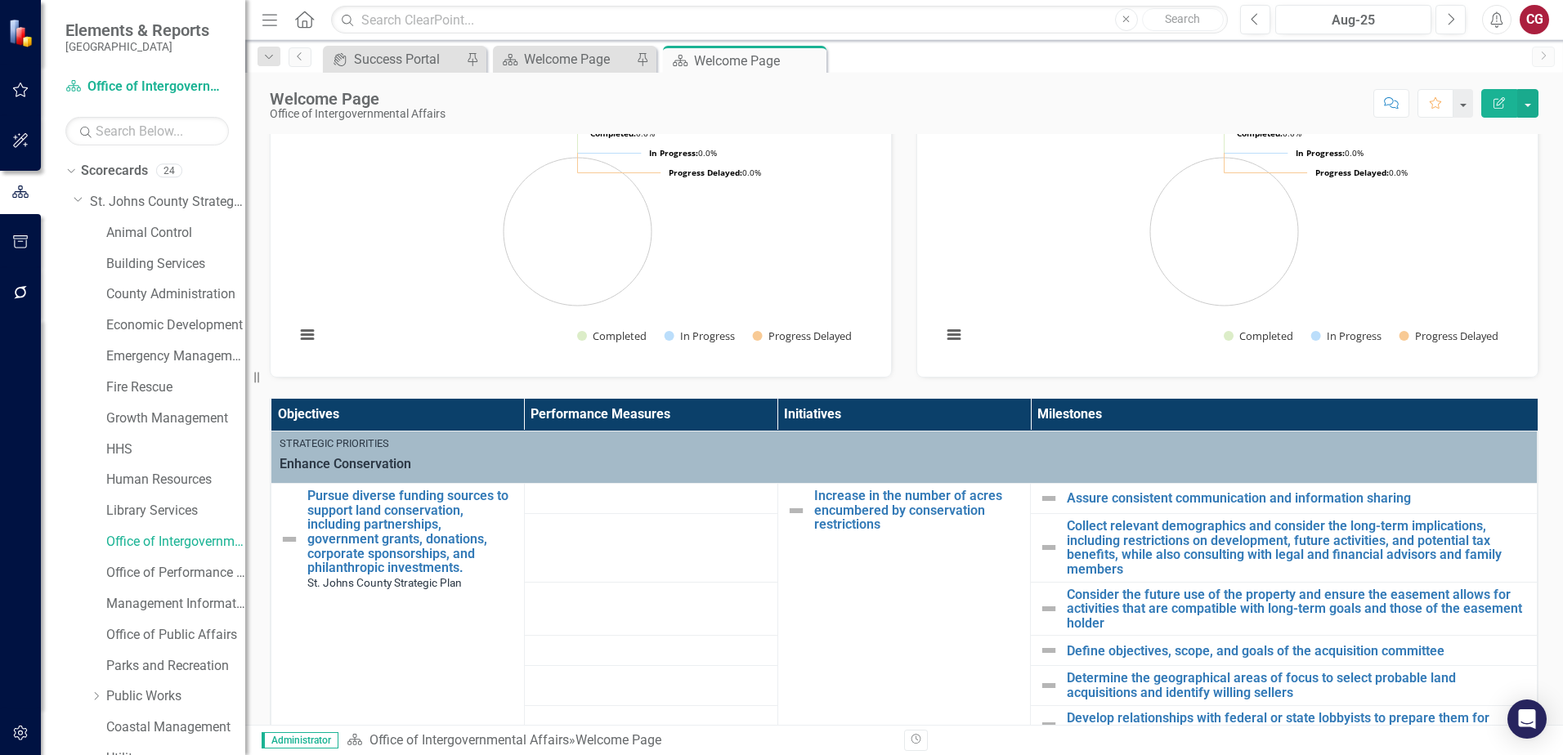
scroll to position [245, 0]
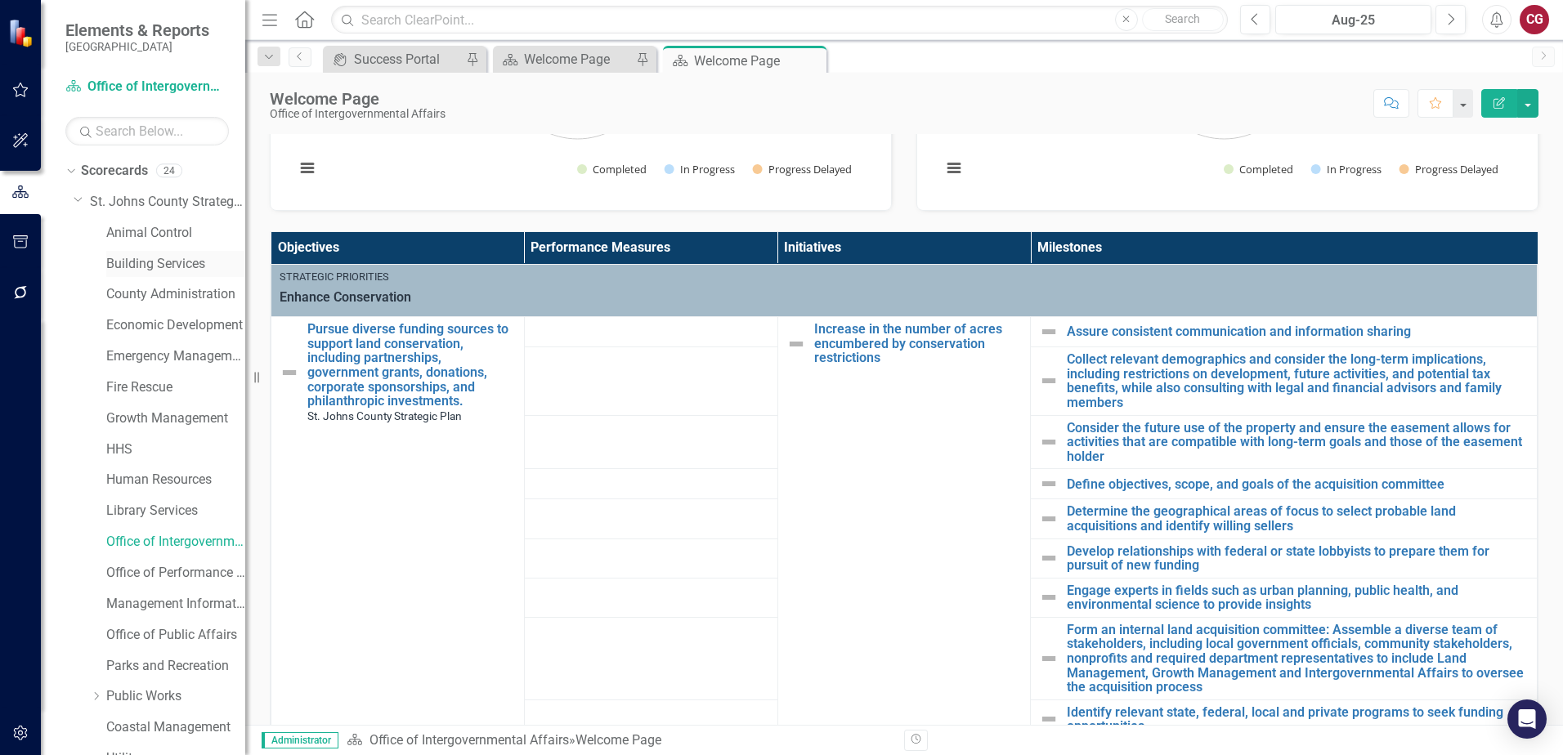
click at [148, 268] on link "Building Services" at bounding box center [175, 264] width 139 height 19
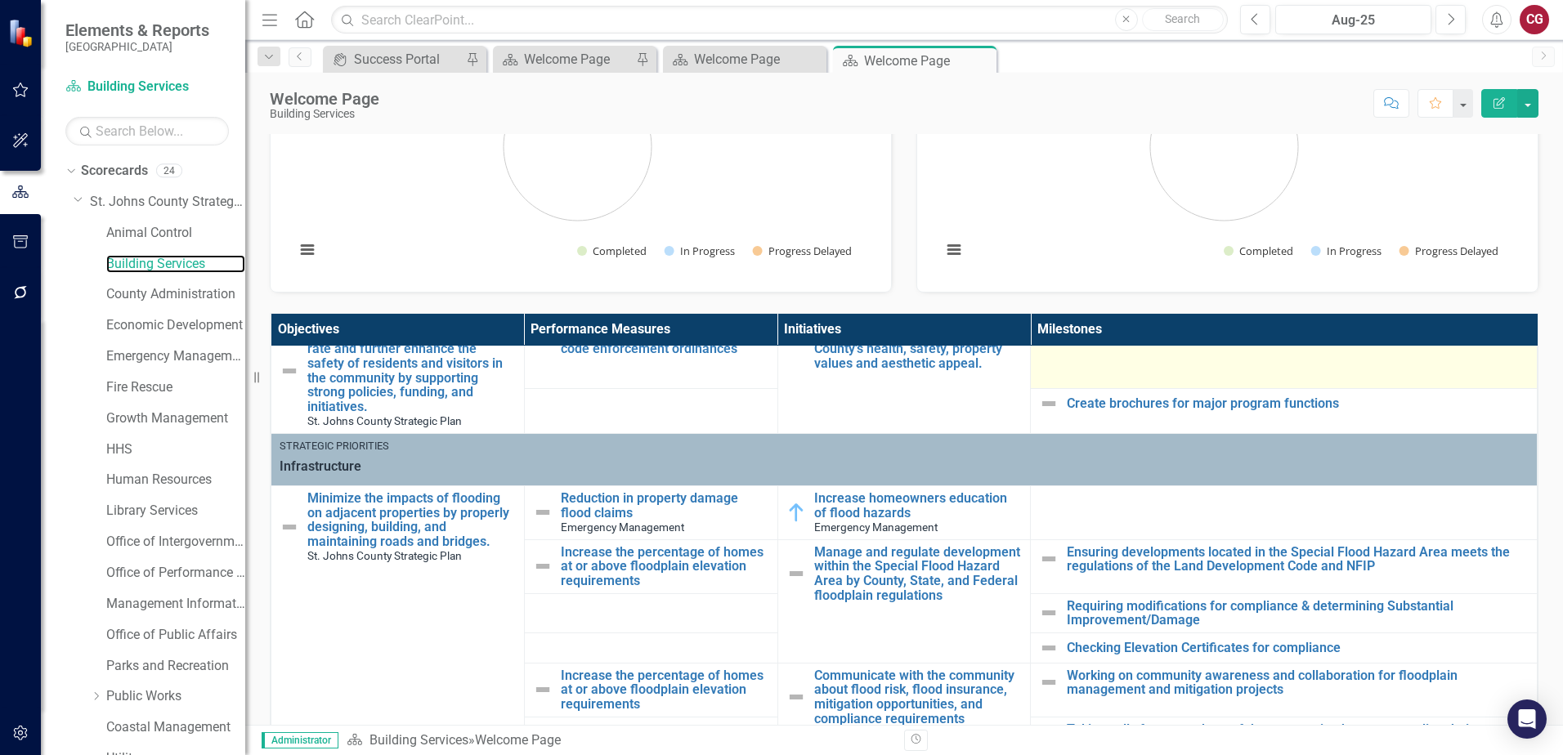
scroll to position [103, 0]
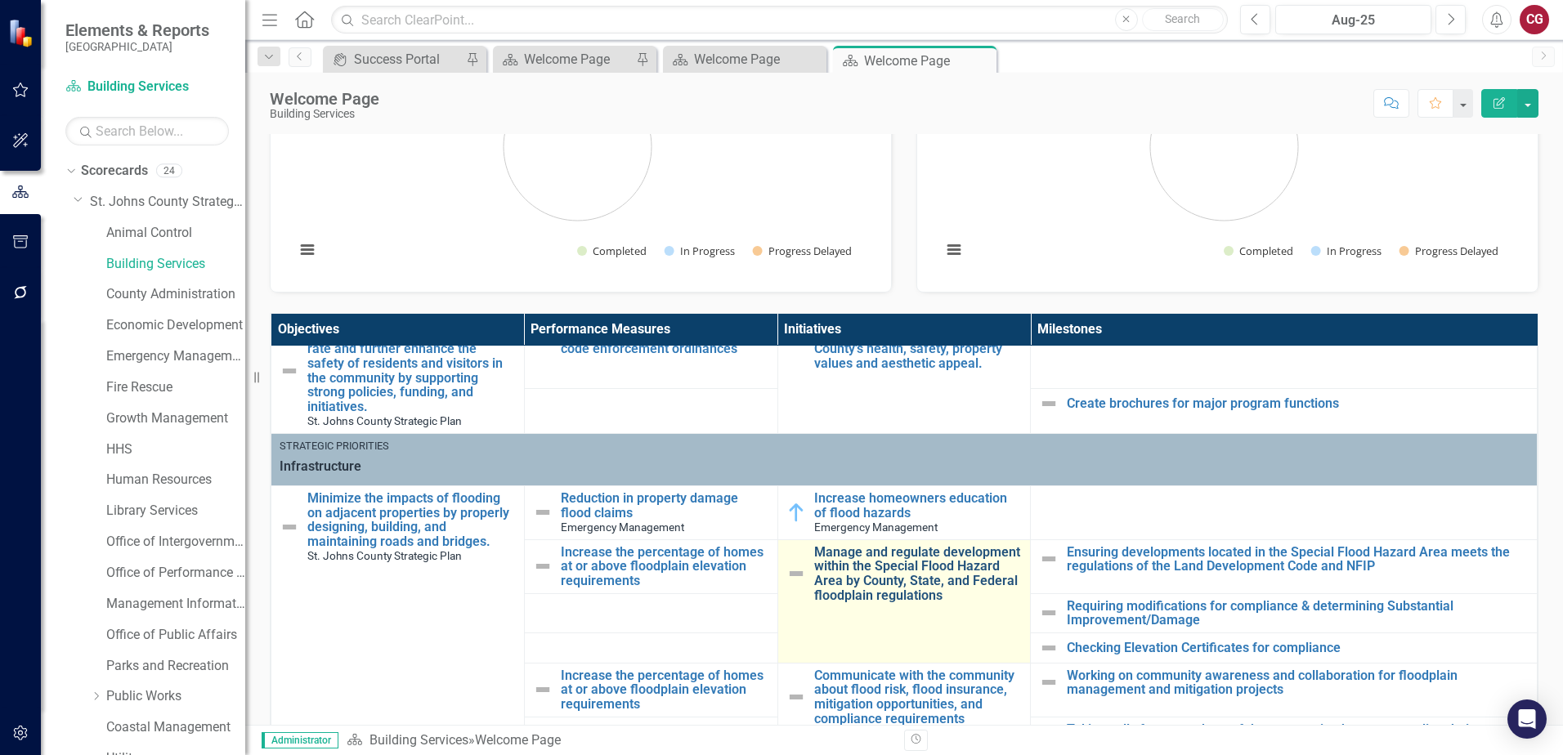
click at [907, 552] on link "Manage and regulate development within the Special Flood Hazard Area by County,…" at bounding box center [918, 573] width 208 height 57
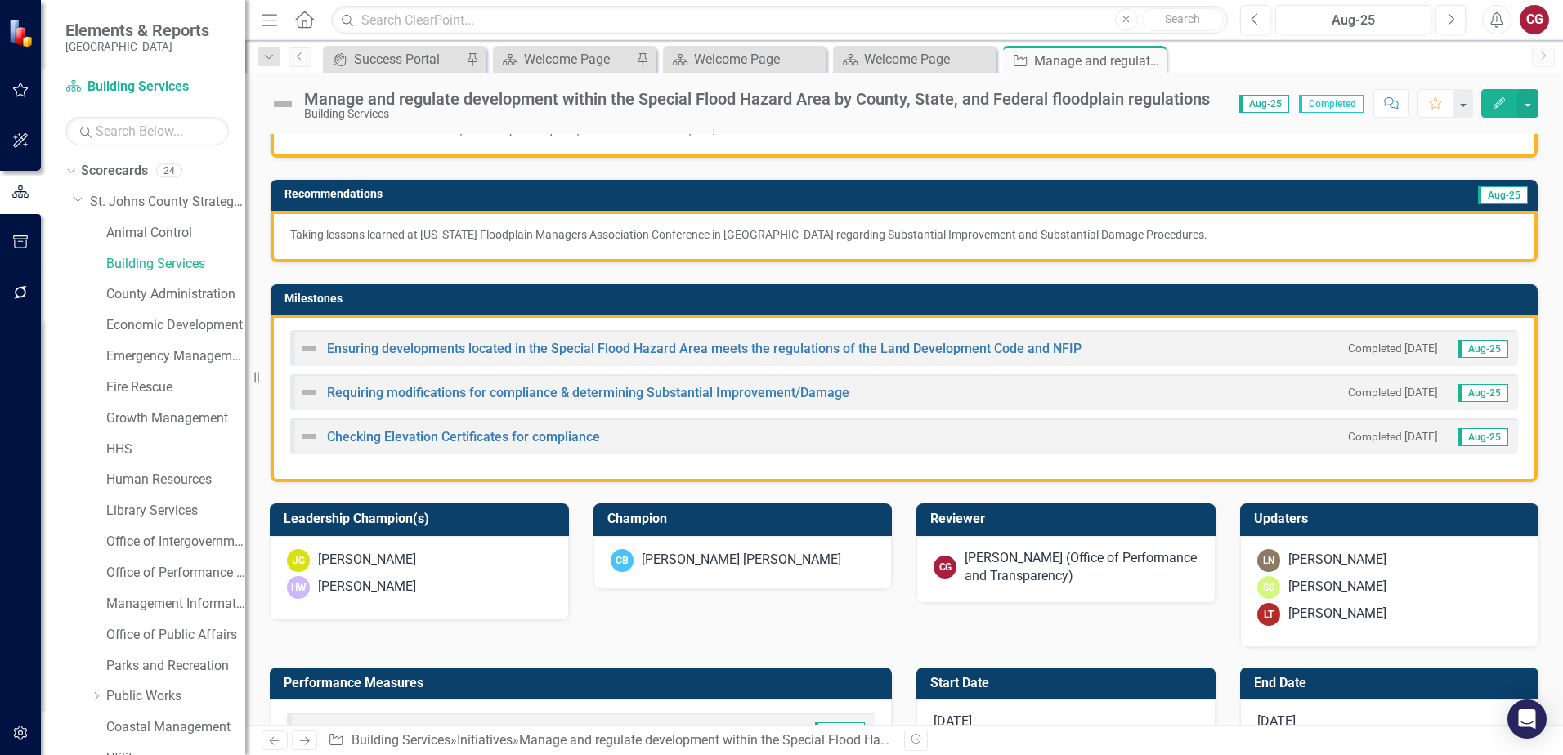
scroll to position [245, 0]
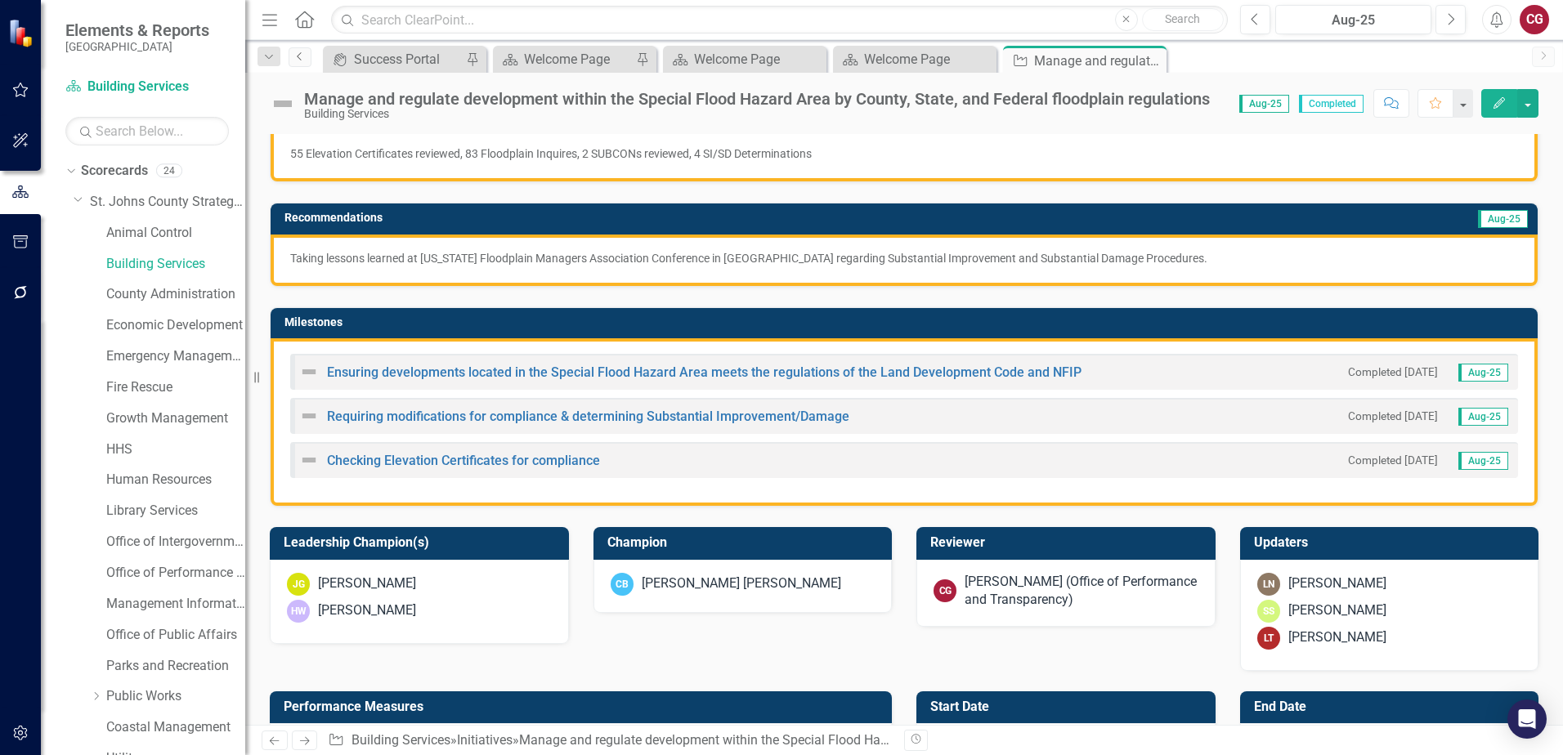
click at [297, 58] on icon "Previous" at bounding box center [299, 56] width 13 height 10
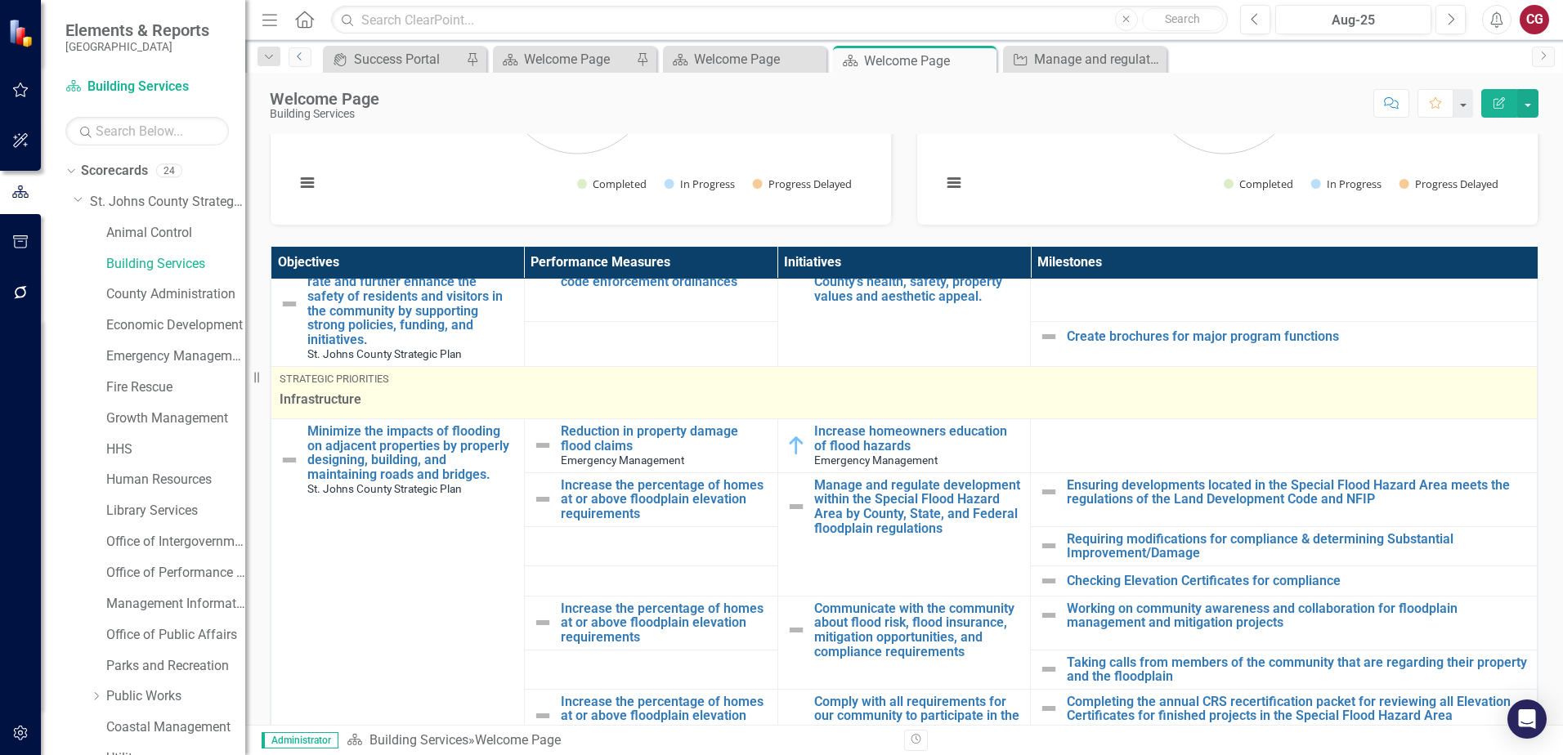
scroll to position [245, 0]
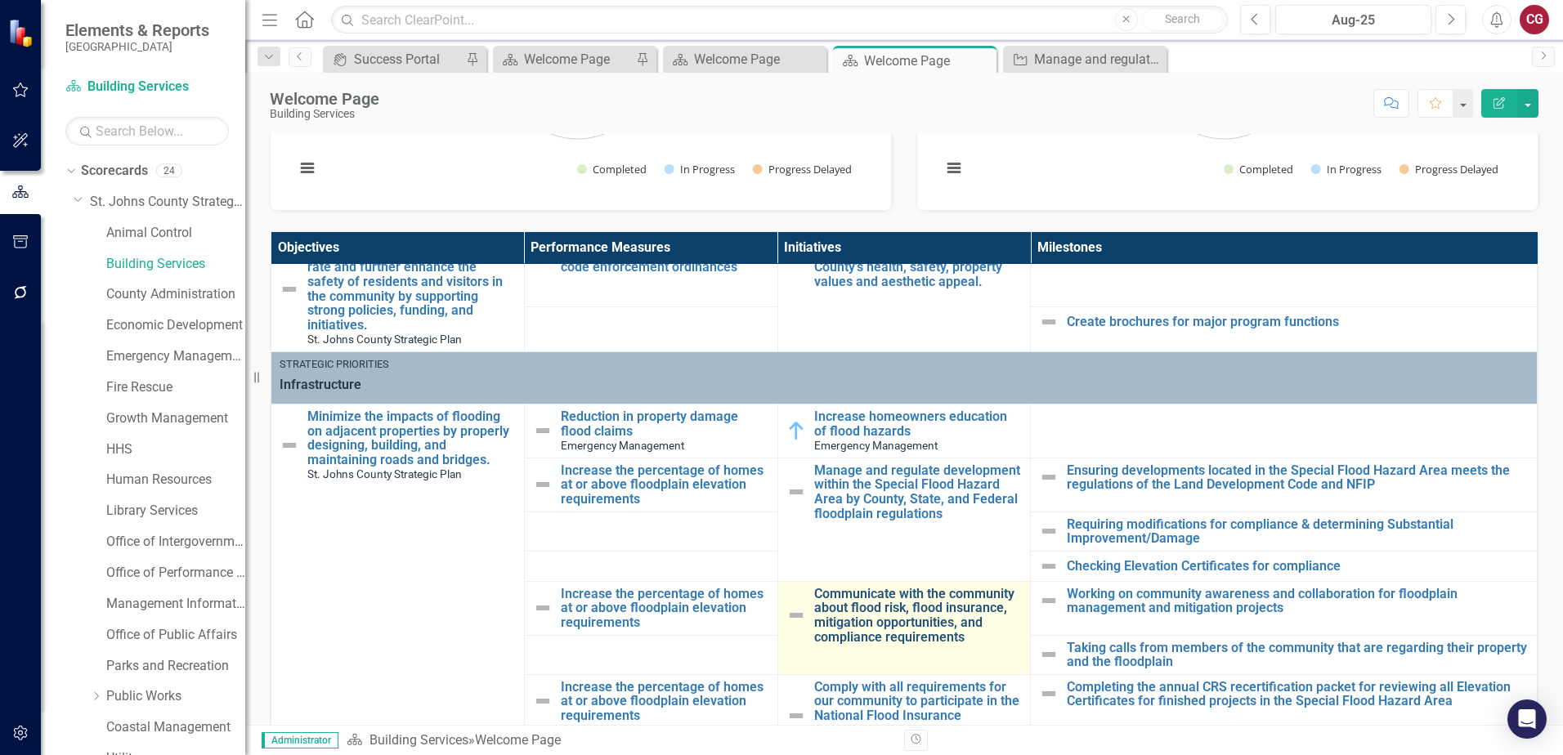
click at [876, 599] on link "Communicate with the community about flood risk, flood insurance, mitigation op…" at bounding box center [918, 615] width 208 height 57
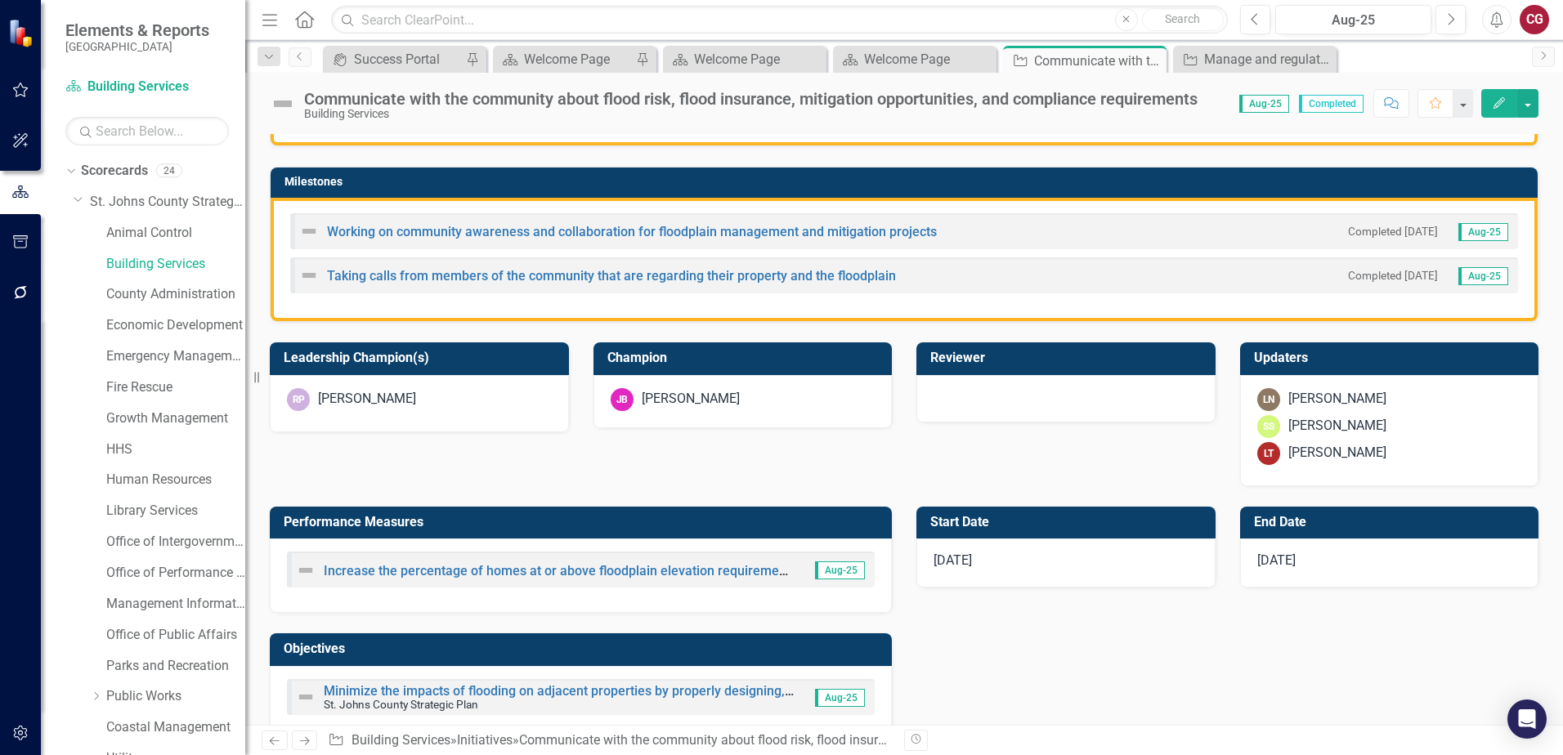
scroll to position [409, 0]
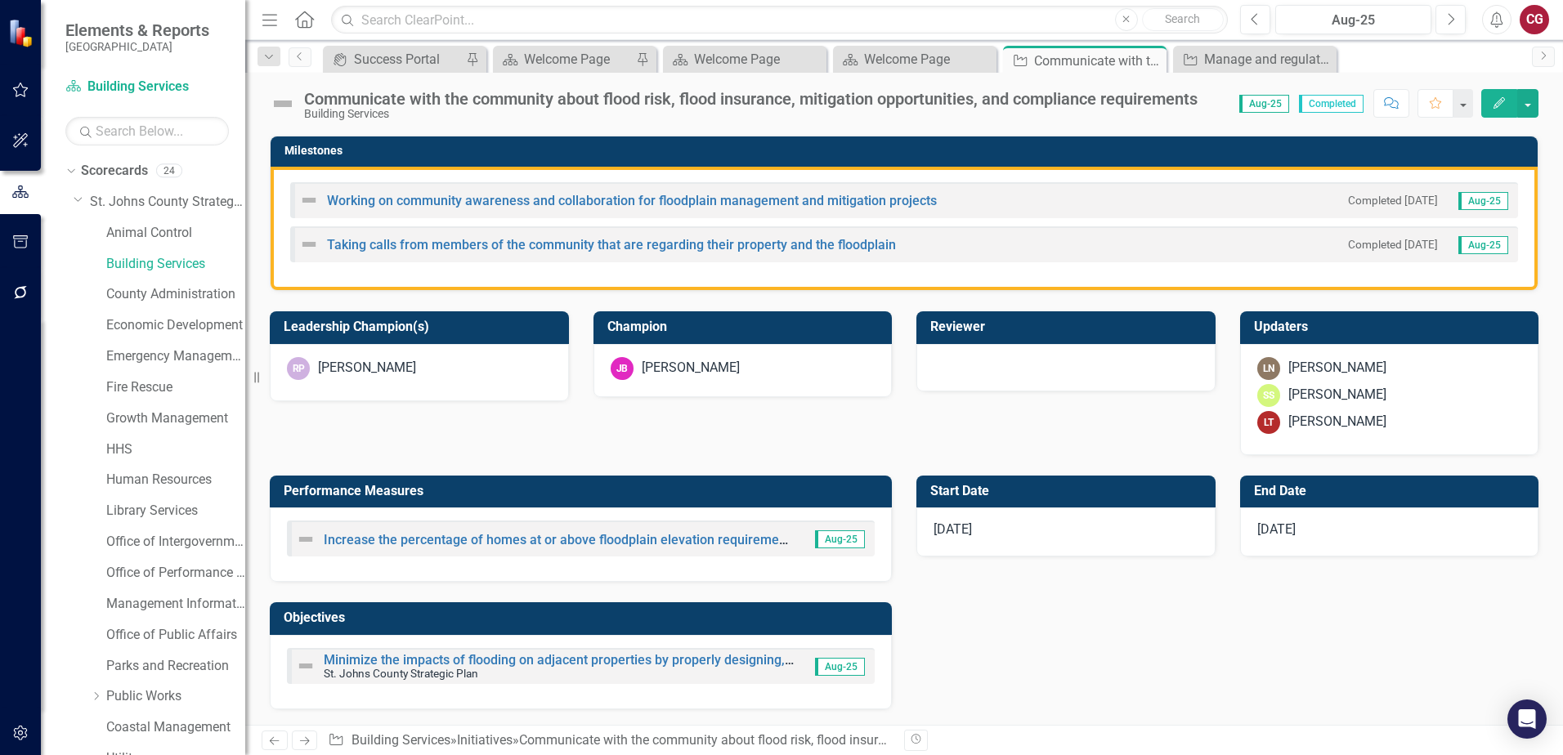
click at [1398, 431] on div "LT Lori Troxel" at bounding box center [1389, 422] width 265 height 23
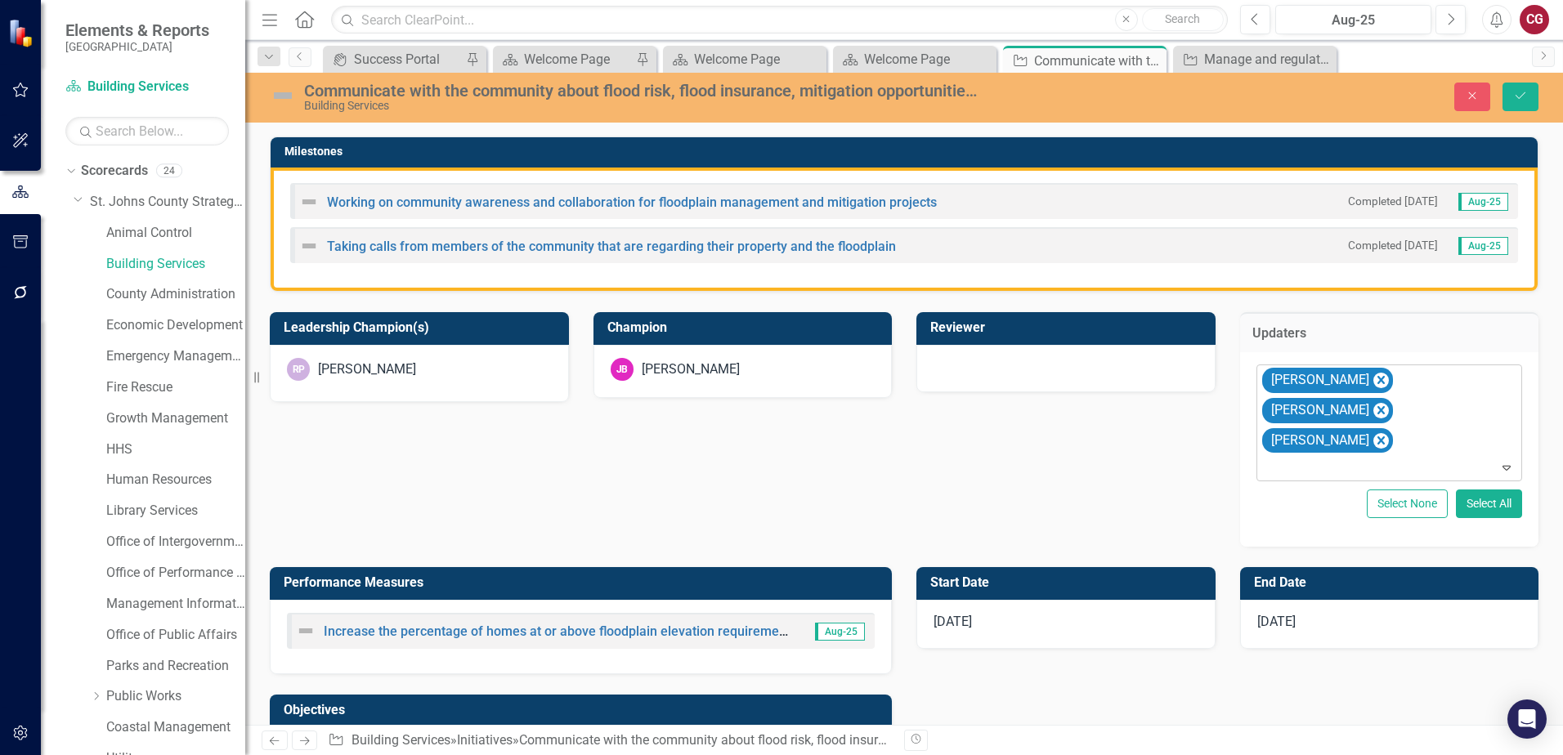
click at [1378, 416] on div "Laura Nelson Sloane Stephens Lori Troxel" at bounding box center [1390, 422] width 262 height 115
type input "john"
click at [1361, 467] on div "John Brown" at bounding box center [1381, 464] width 237 height 19
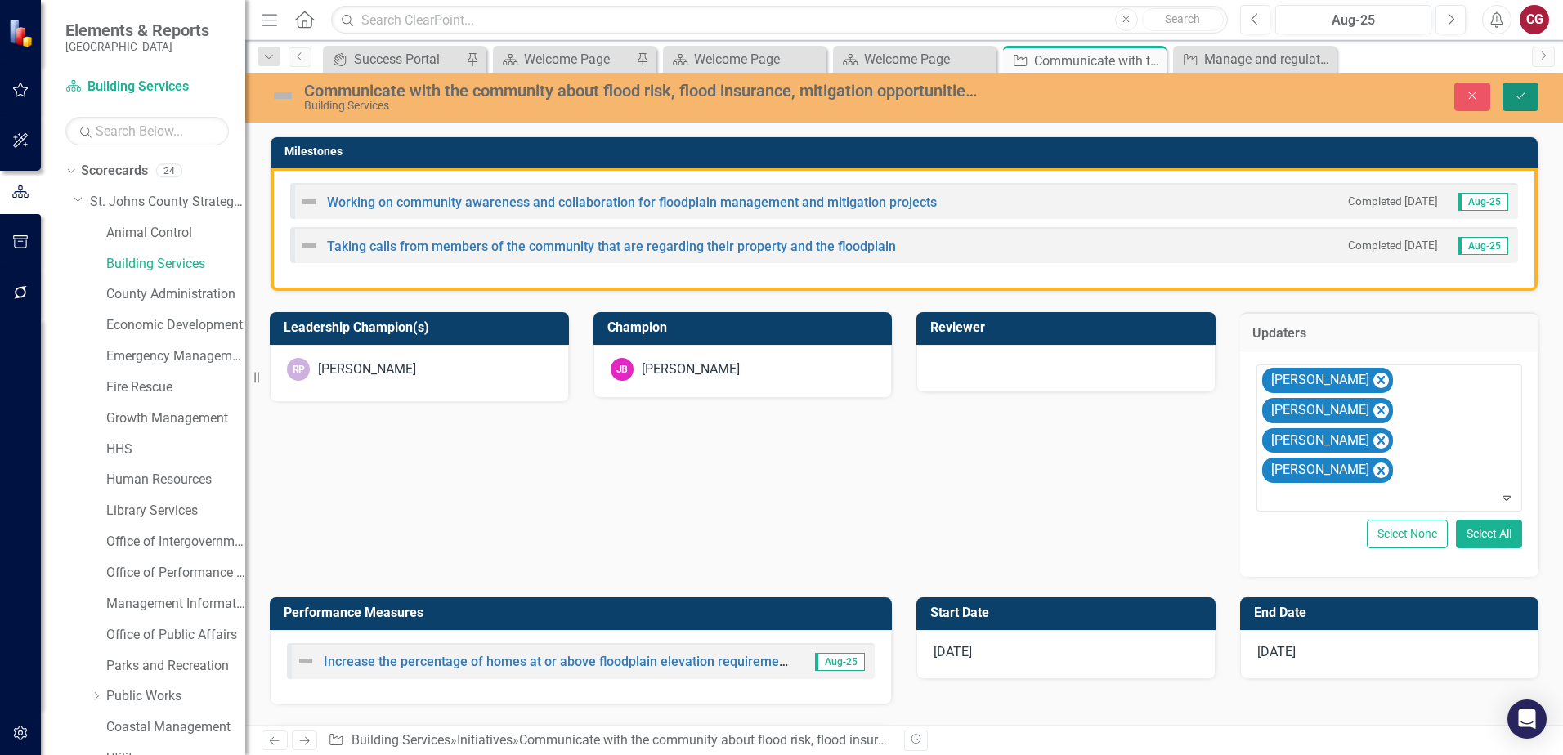
click at [1523, 87] on button "Save" at bounding box center [1520, 97] width 36 height 29
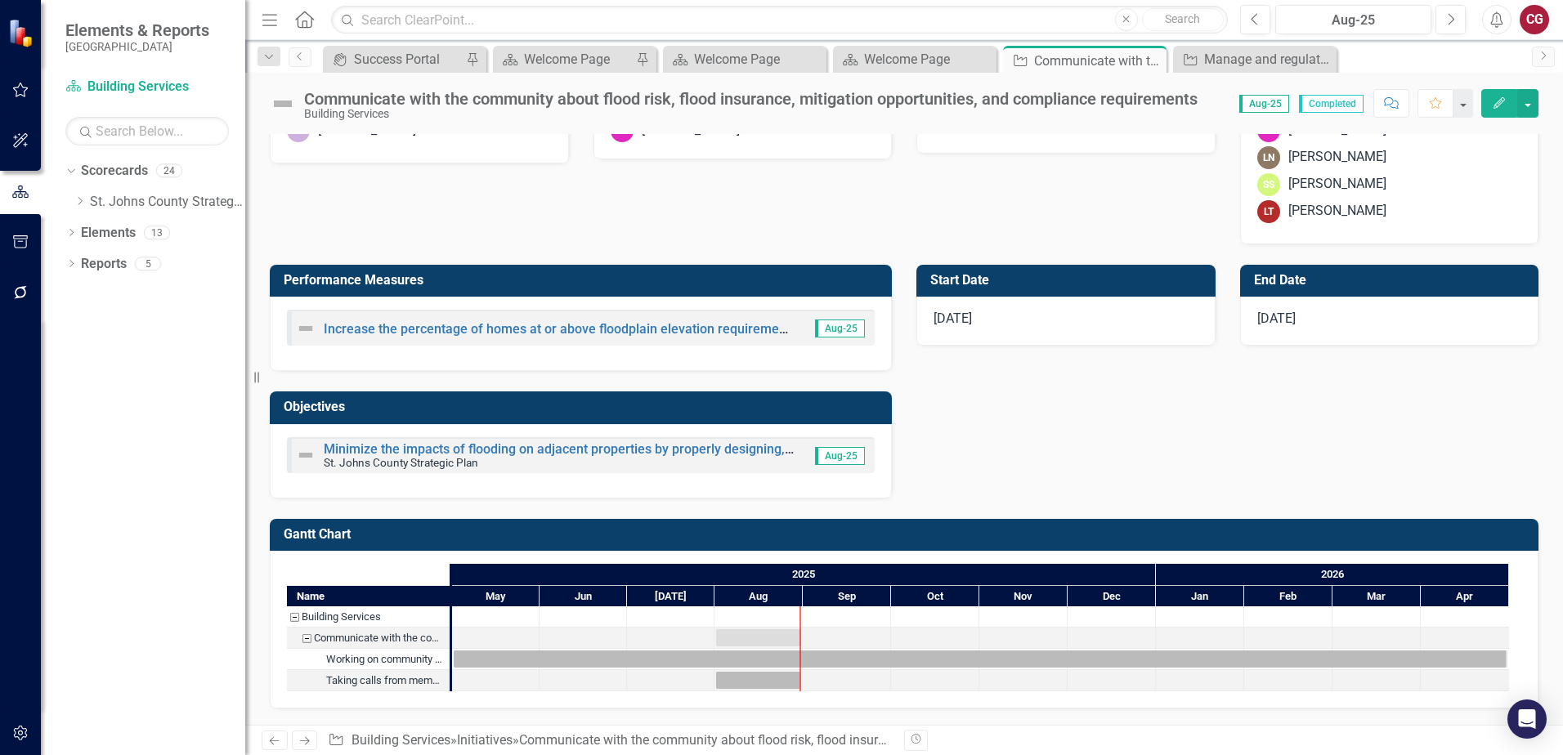
scroll to position [74, 0]
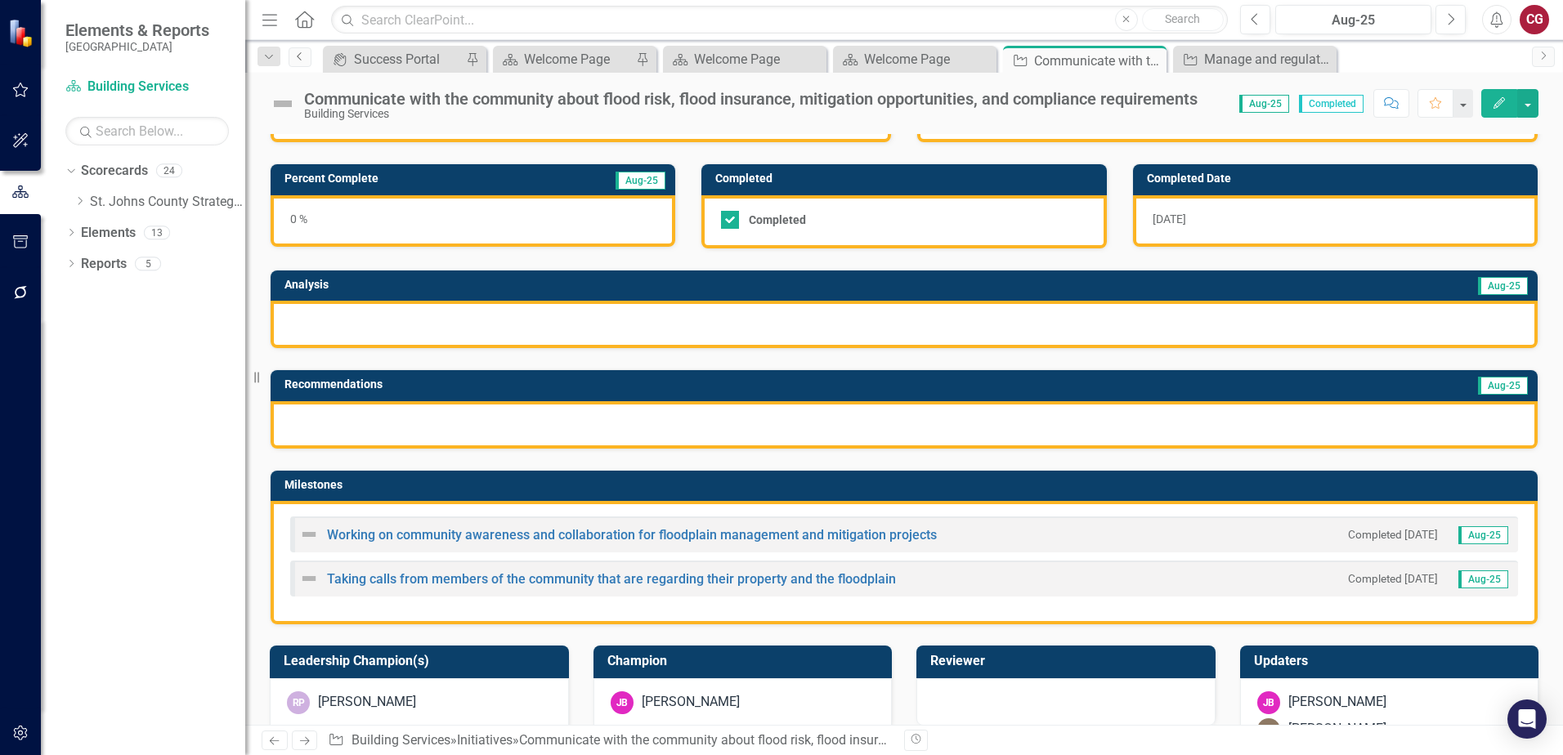
click at [293, 60] on icon "Previous" at bounding box center [299, 56] width 13 height 10
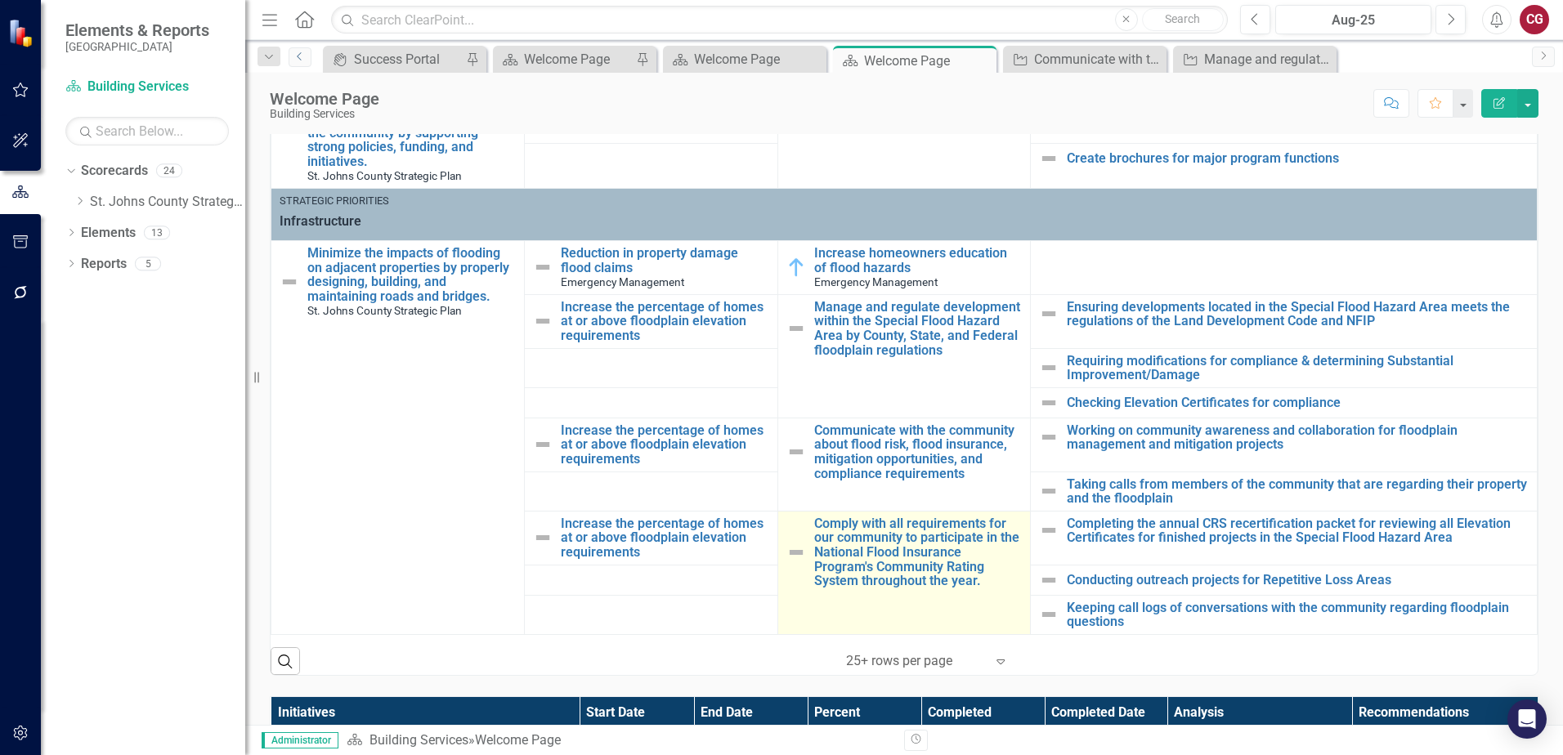
scroll to position [103, 0]
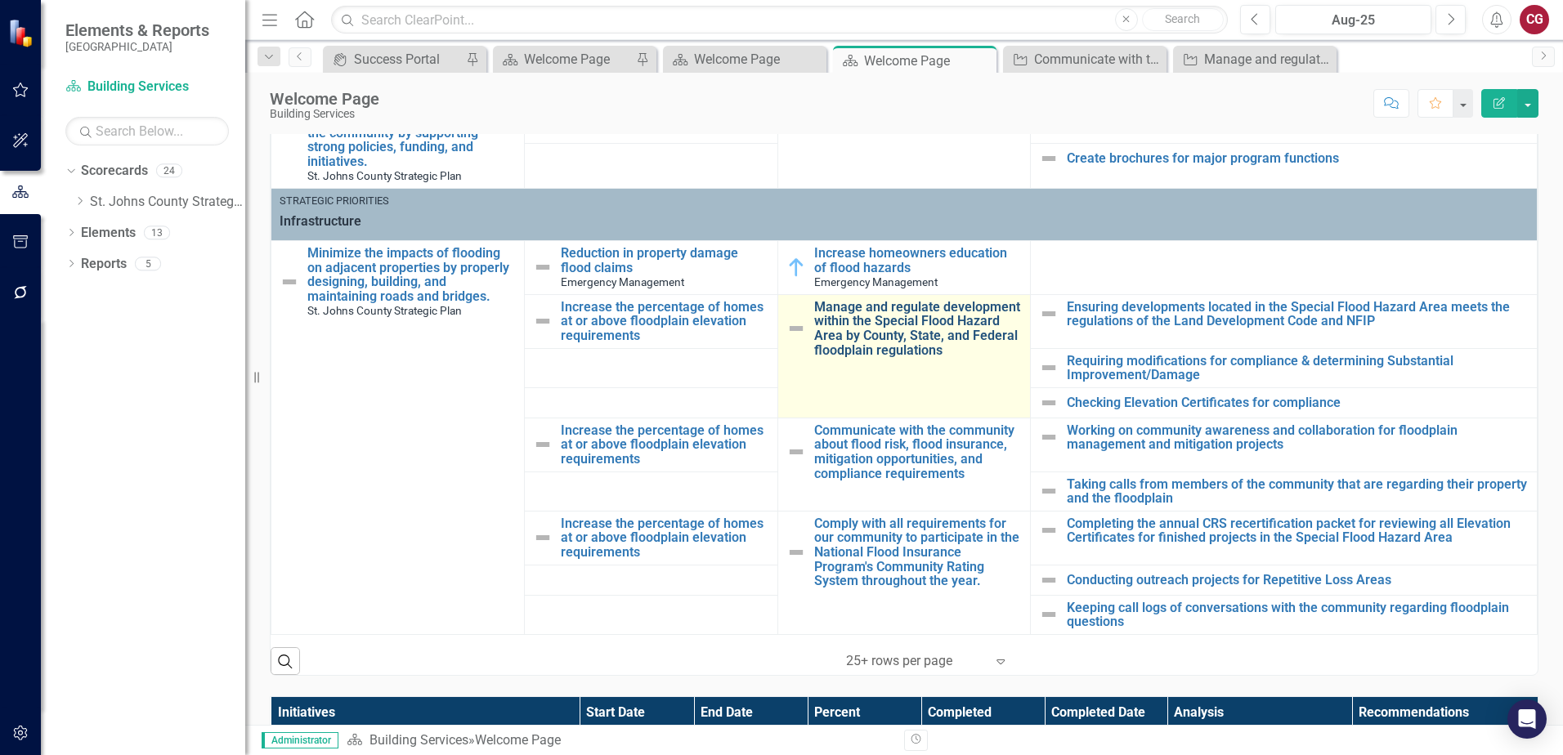
click at [876, 306] on link "Manage and regulate development within the Special Flood Hazard Area by County,…" at bounding box center [918, 328] width 208 height 57
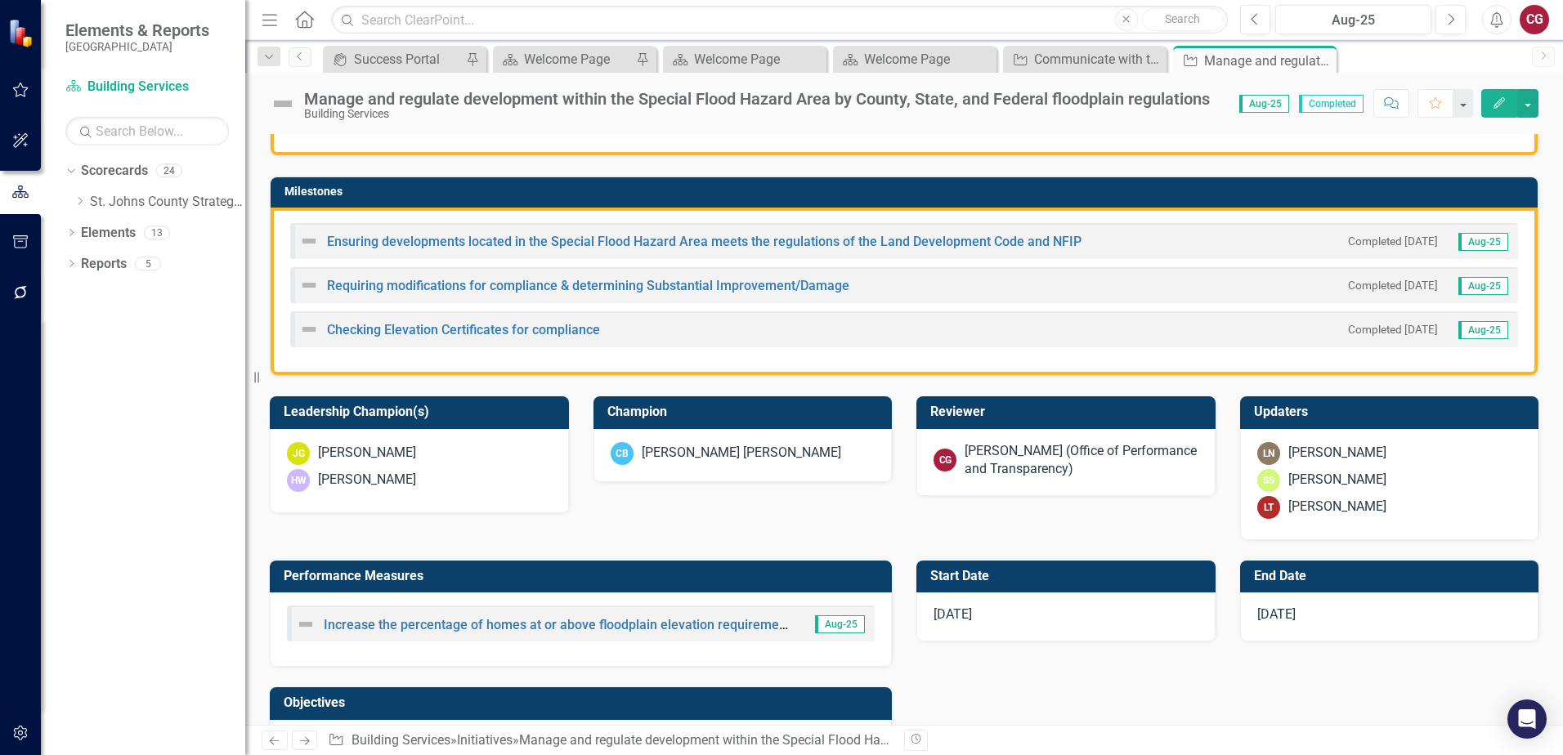
scroll to position [409, 0]
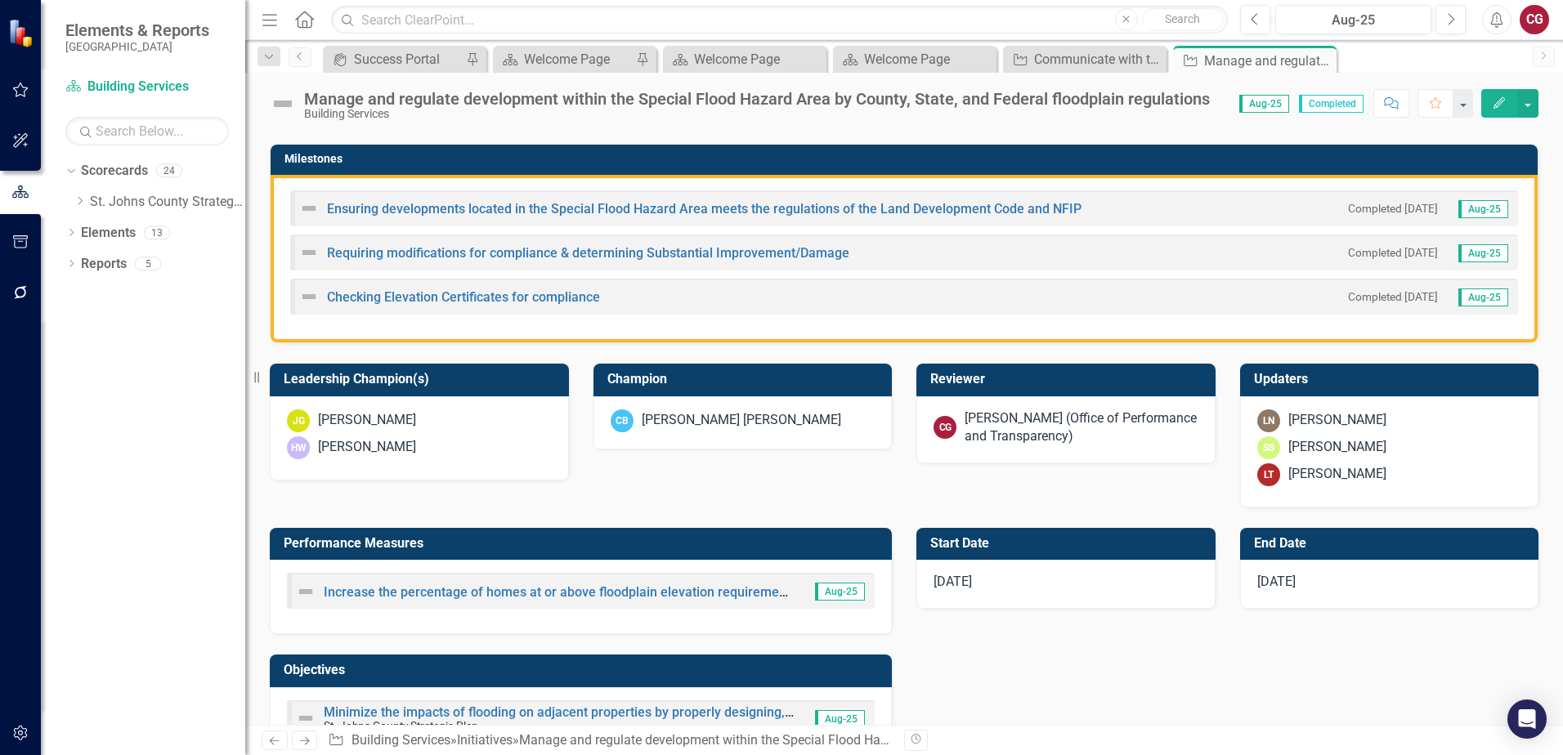
click at [1385, 479] on div "LT Lori Troxel" at bounding box center [1389, 474] width 265 height 23
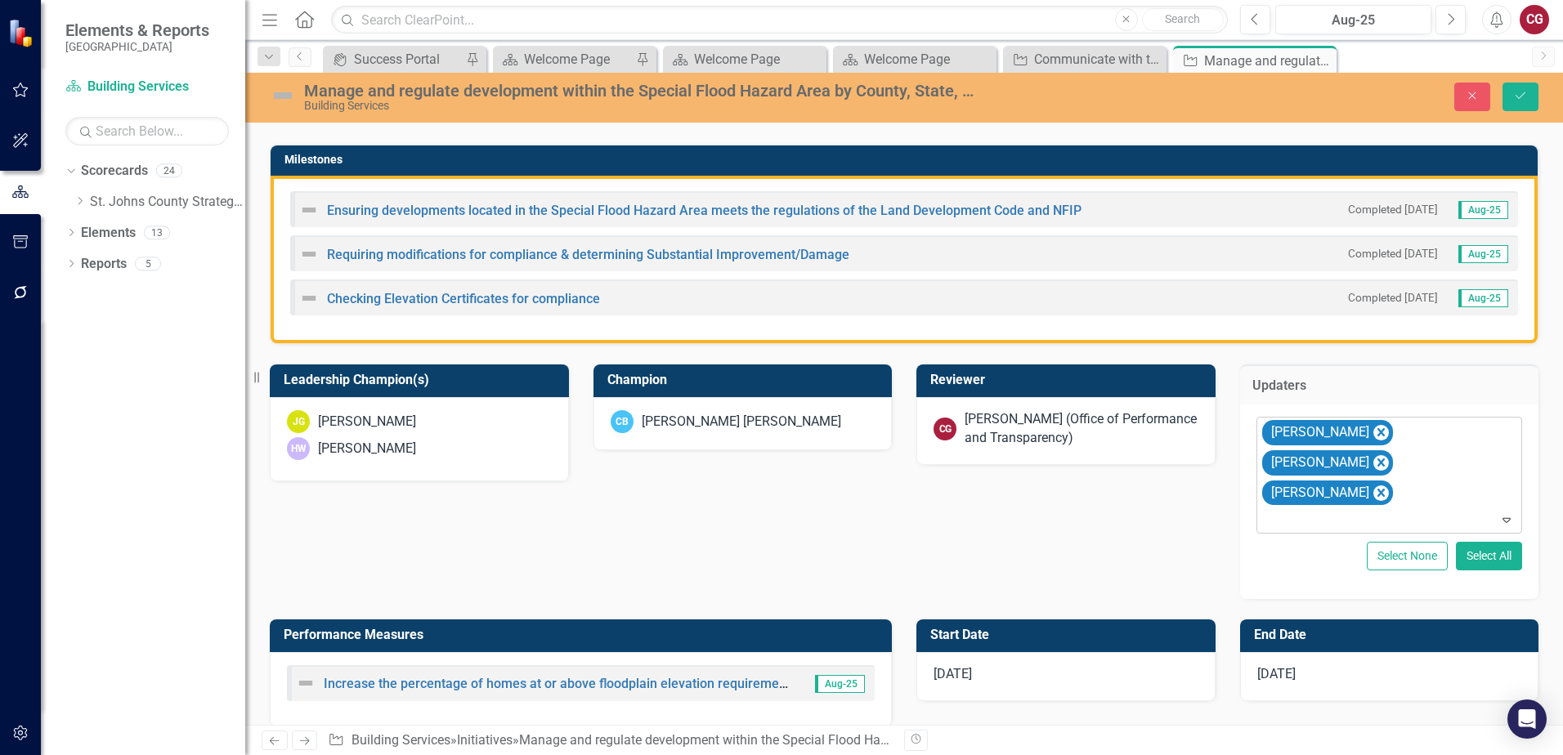
click at [1386, 471] on div "Laura Nelson Sloane Stephens Lori Troxel" at bounding box center [1390, 475] width 262 height 115
type input "john"
click at [1365, 508] on div "John Brown" at bounding box center [1381, 517] width 237 height 19
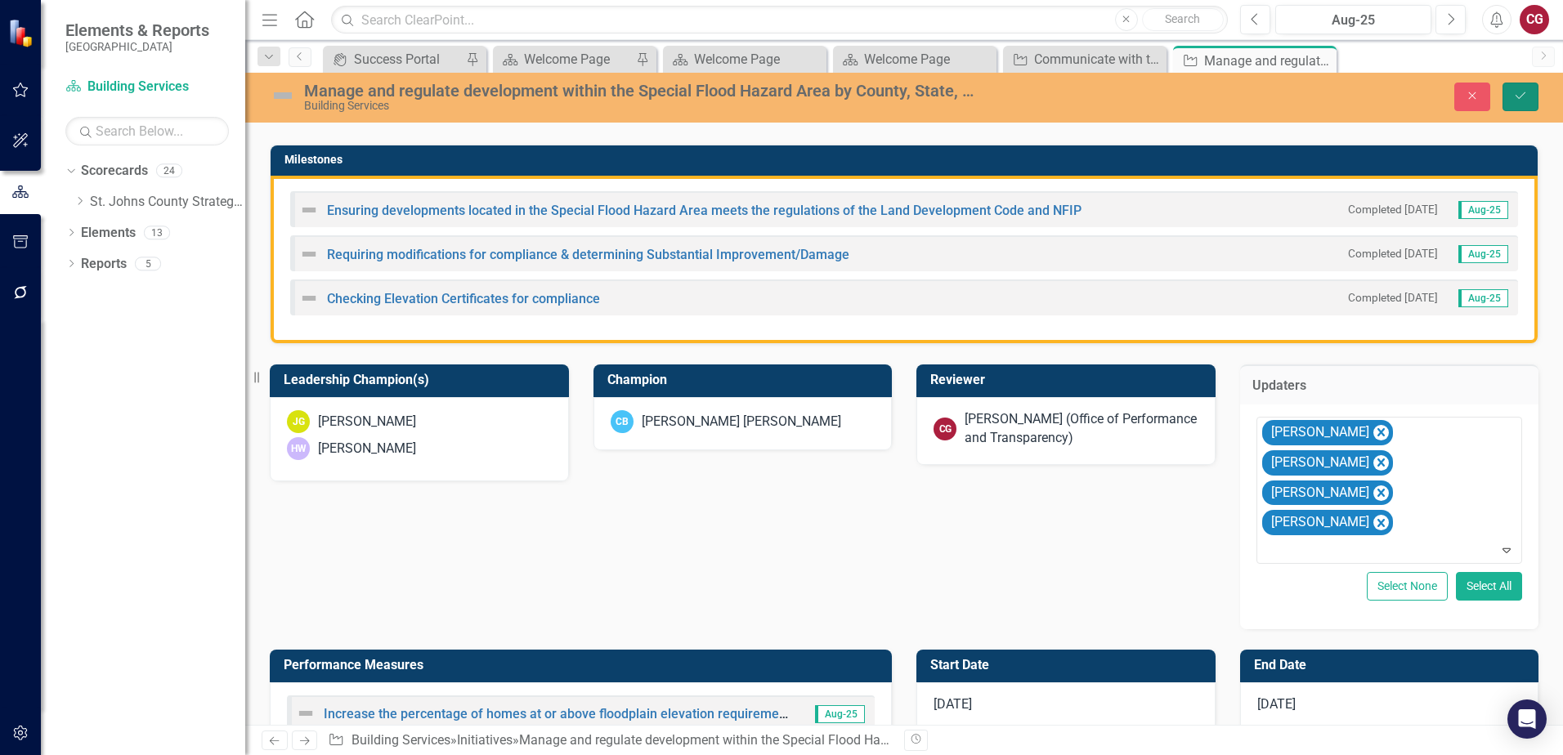
click at [1532, 92] on button "Save" at bounding box center [1520, 97] width 36 height 29
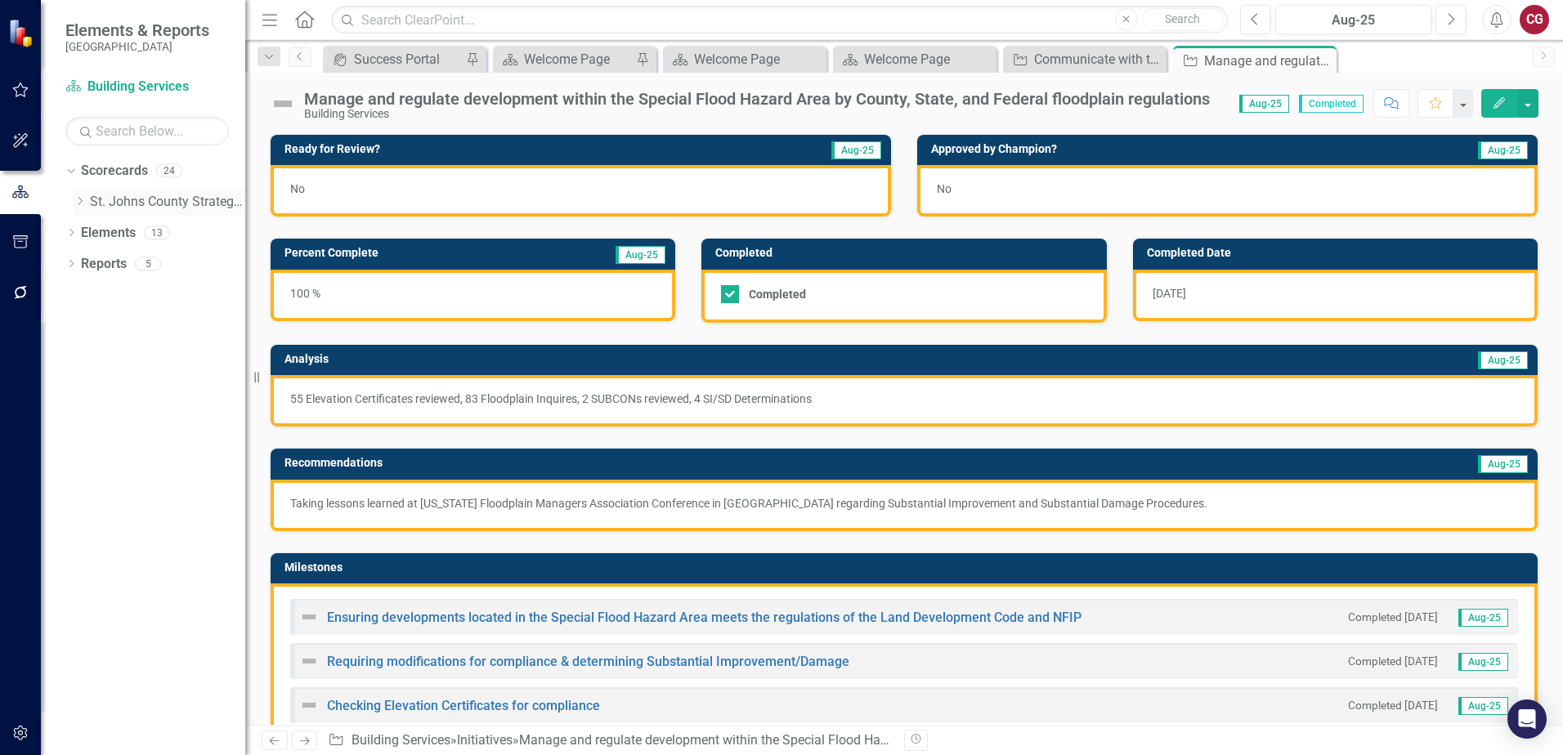
click at [82, 201] on icon at bounding box center [80, 201] width 4 height 8
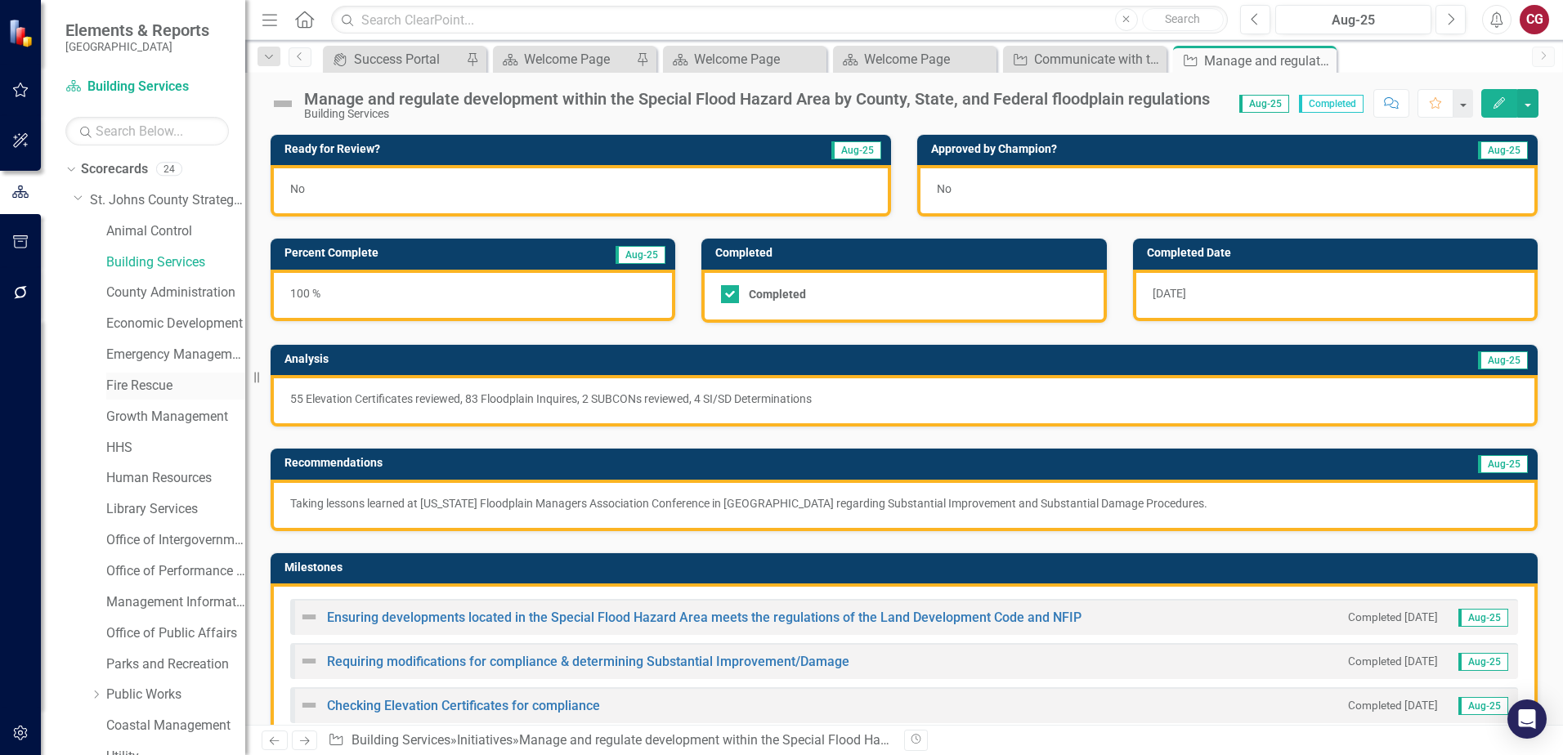
scroll to position [83, 0]
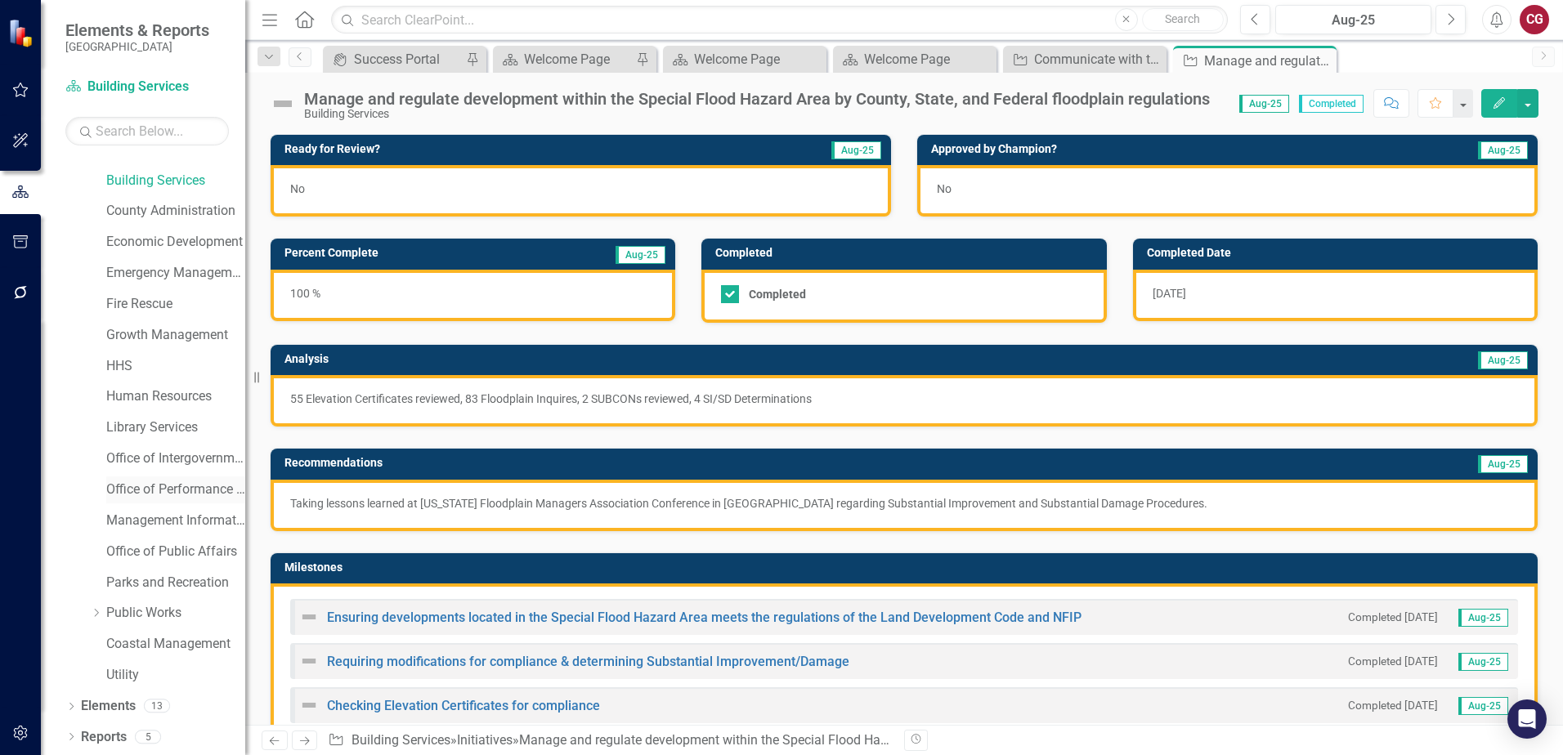
click at [154, 490] on link "Office of Performance & Transparency" at bounding box center [175, 490] width 139 height 19
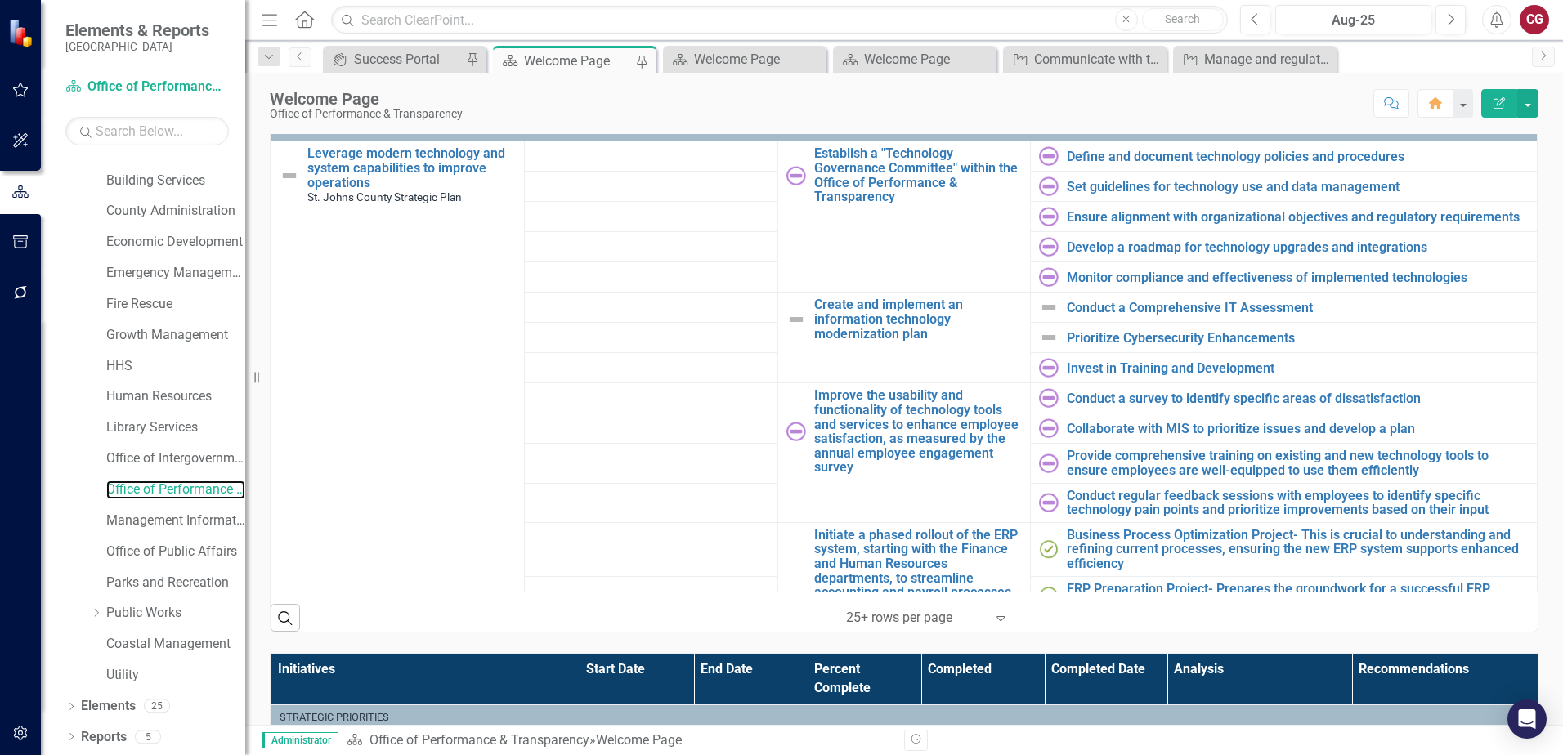
scroll to position [572, 0]
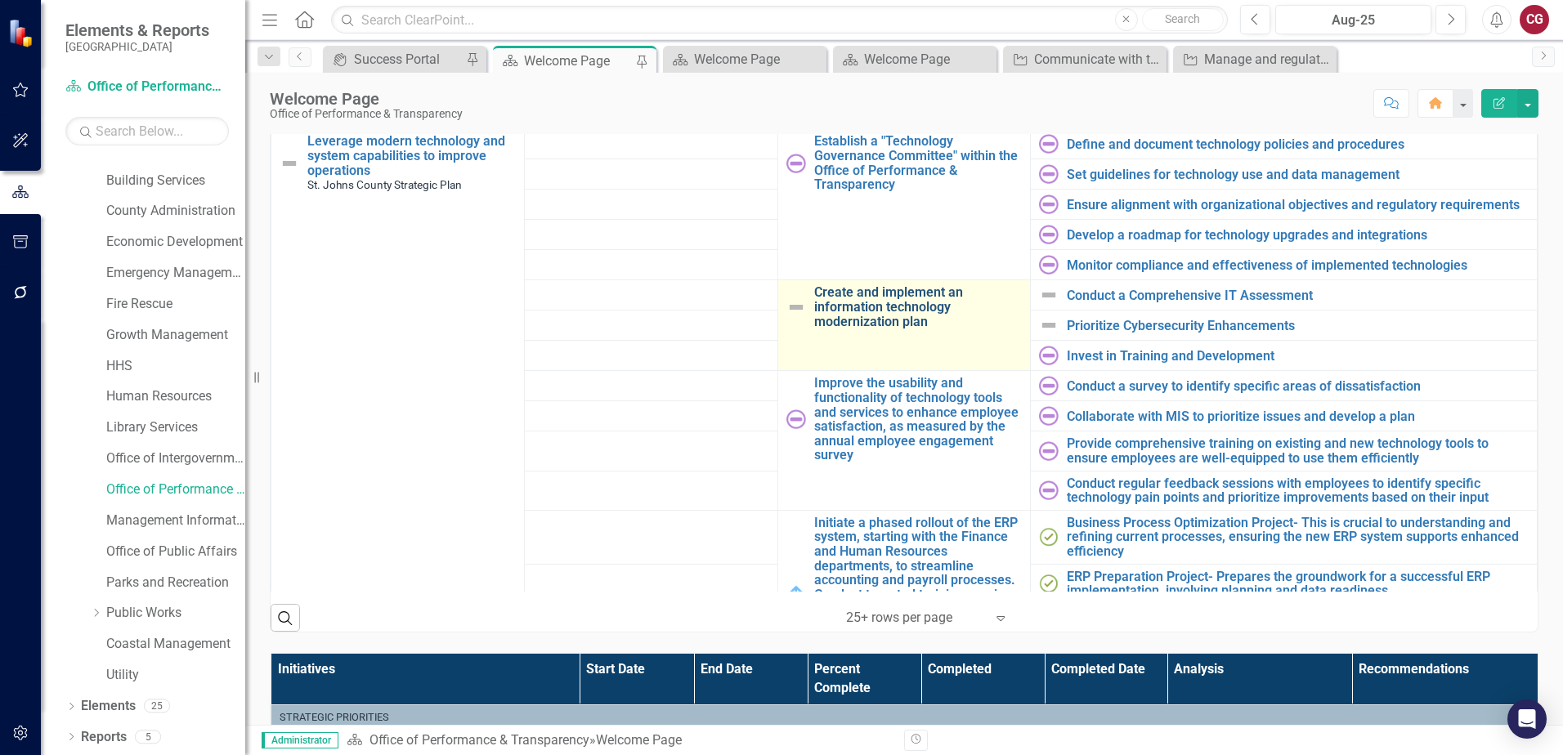
click at [874, 320] on link "Create and implement an information technology modernization plan" at bounding box center [918, 306] width 208 height 43
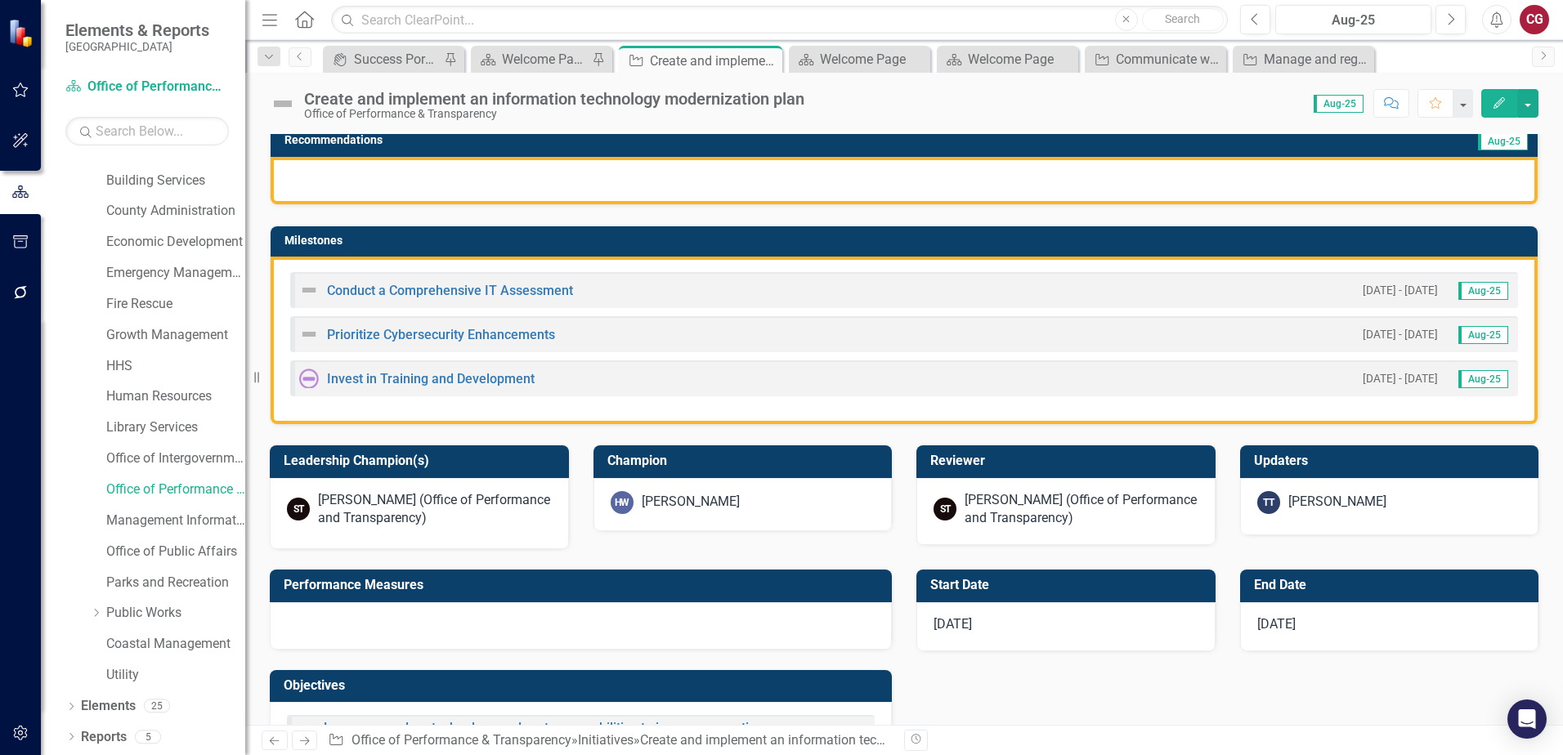
scroll to position [490, 0]
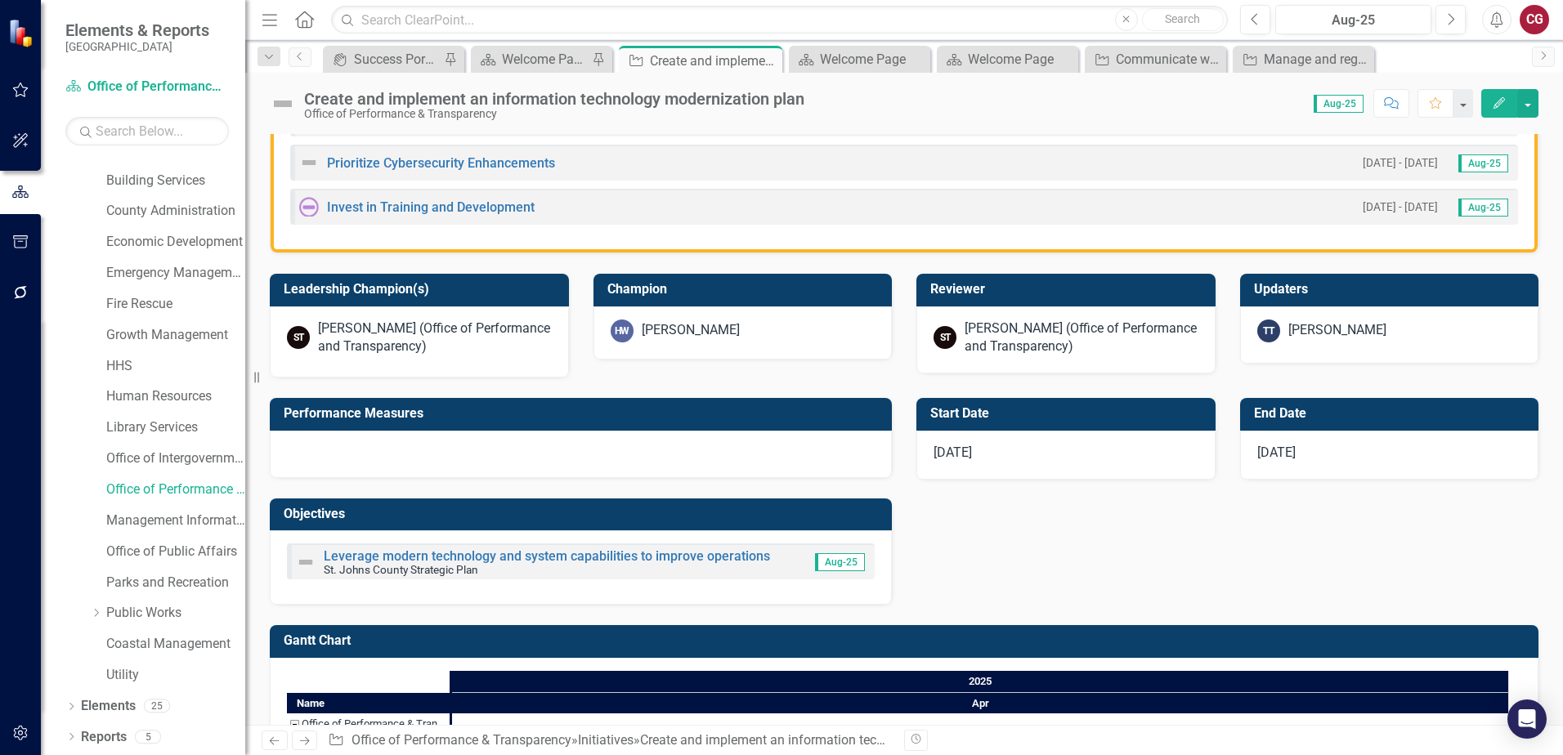
click at [693, 339] on div "[PERSON_NAME]" at bounding box center [691, 330] width 98 height 19
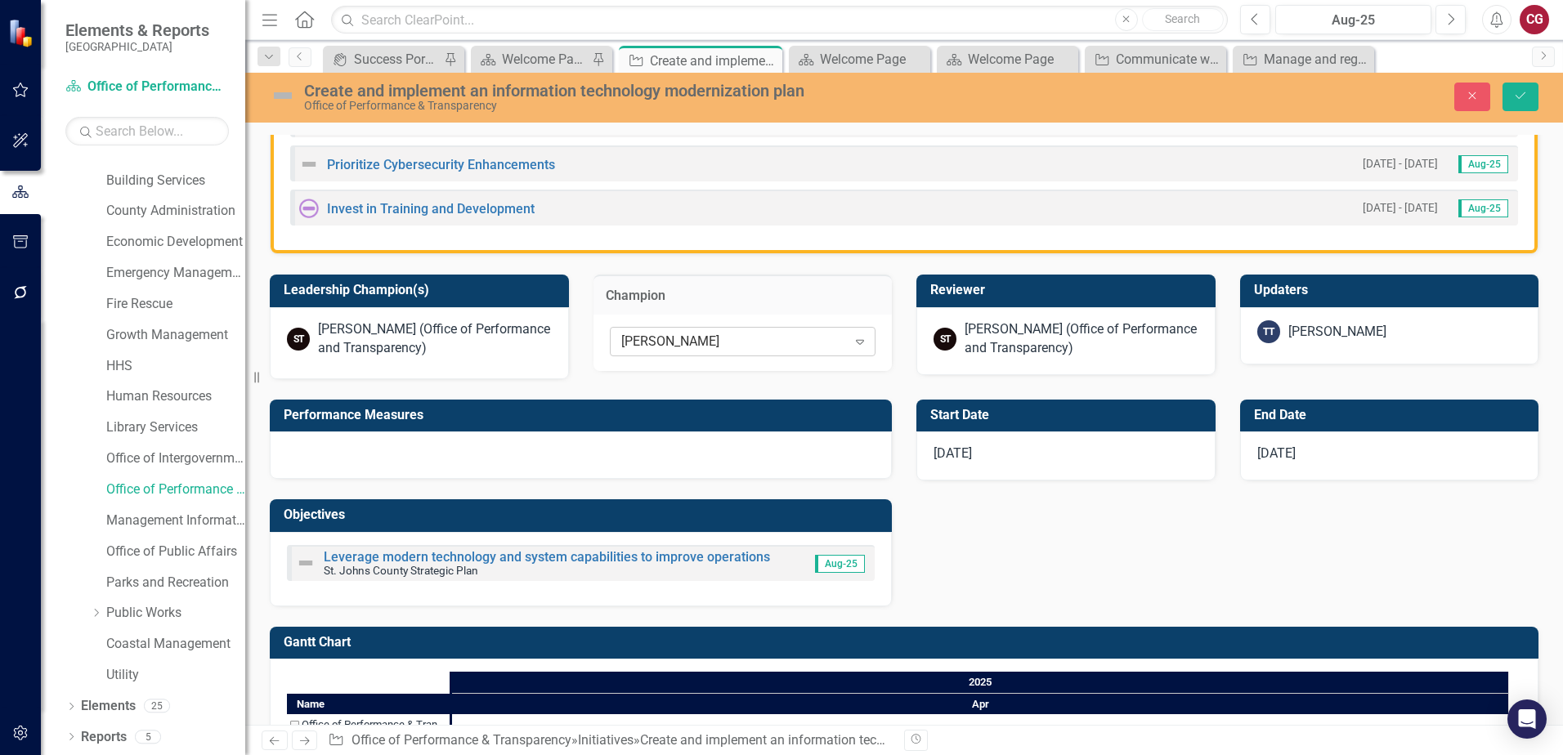
click at [810, 338] on div "[PERSON_NAME]" at bounding box center [734, 342] width 226 height 19
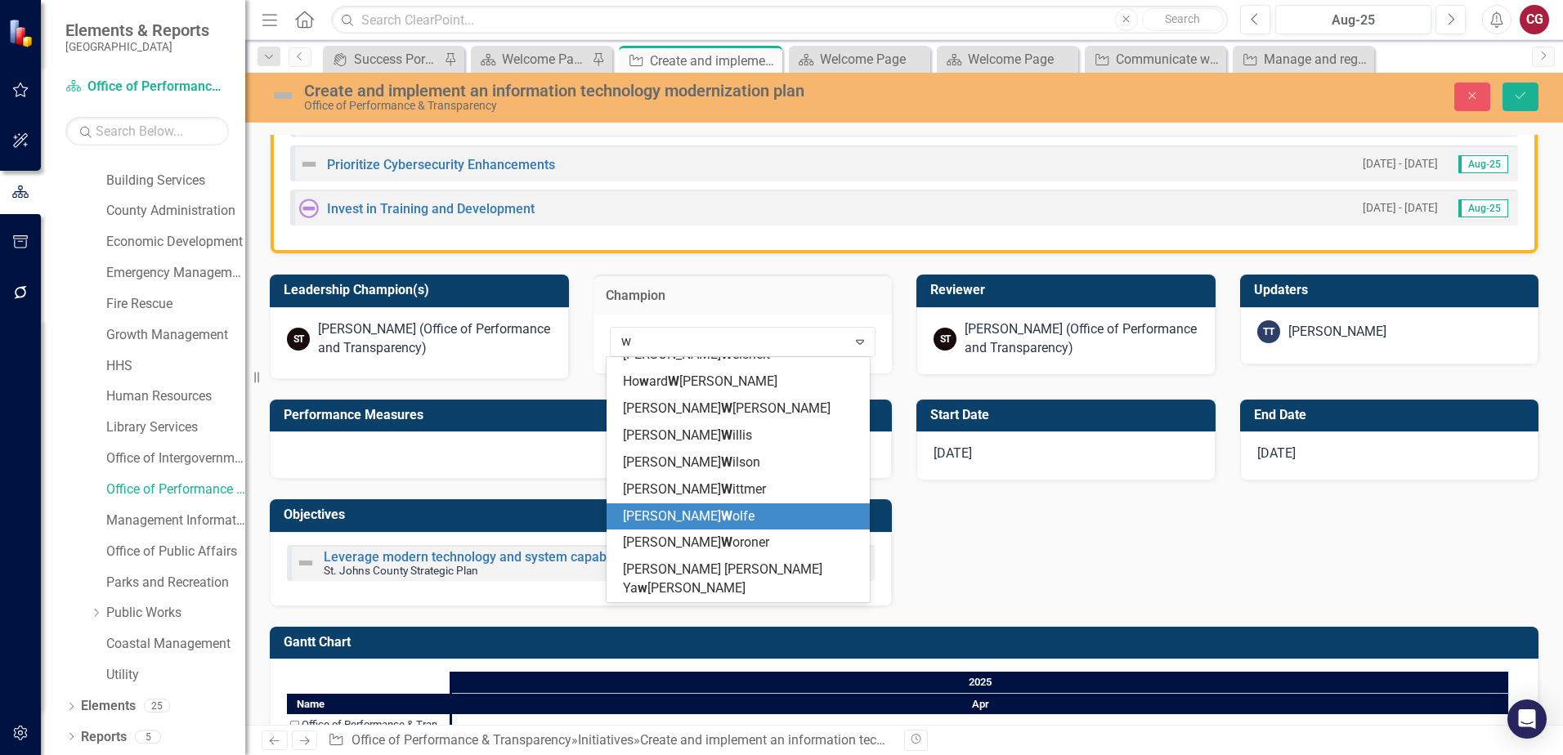
scroll to position [399, 0]
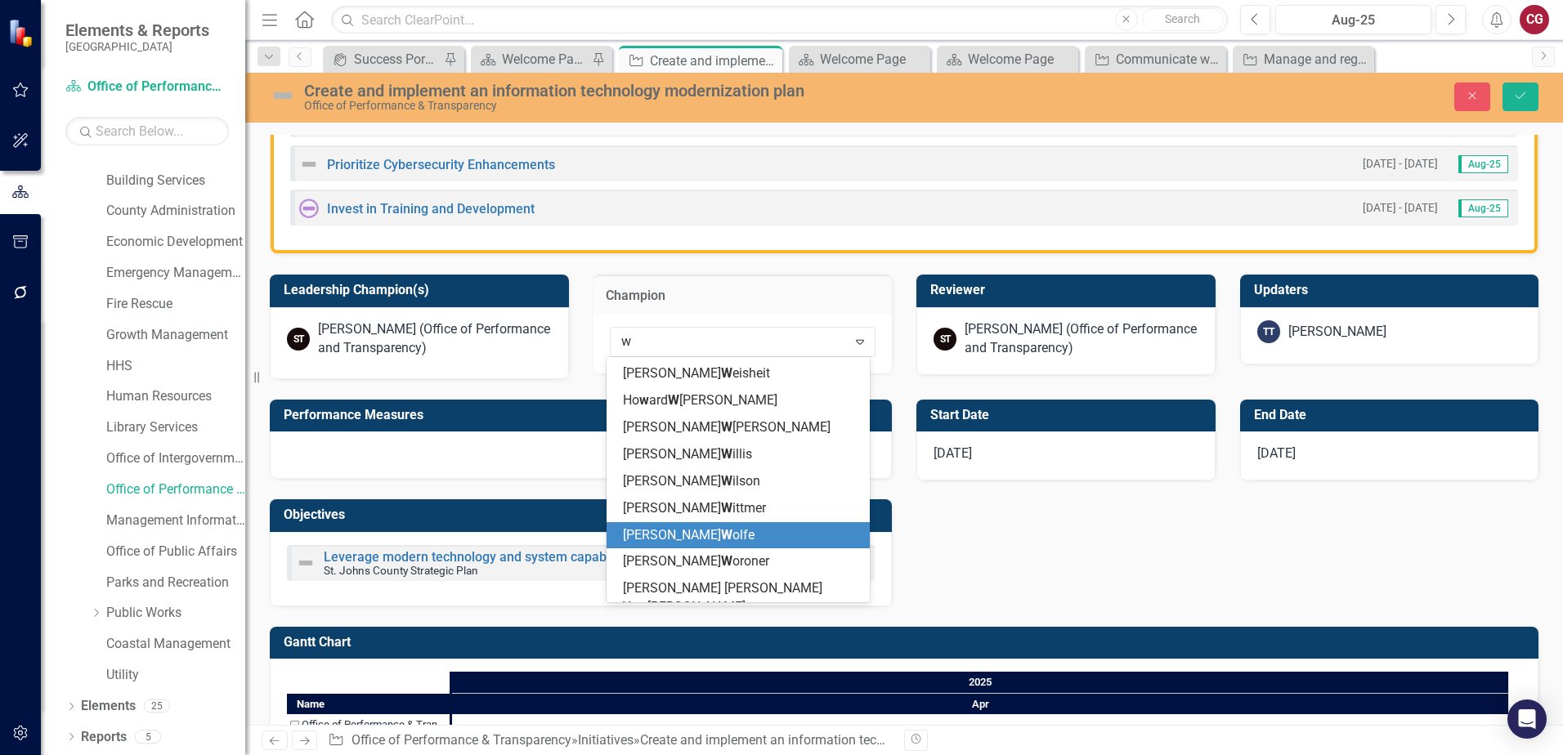
type input "wy"
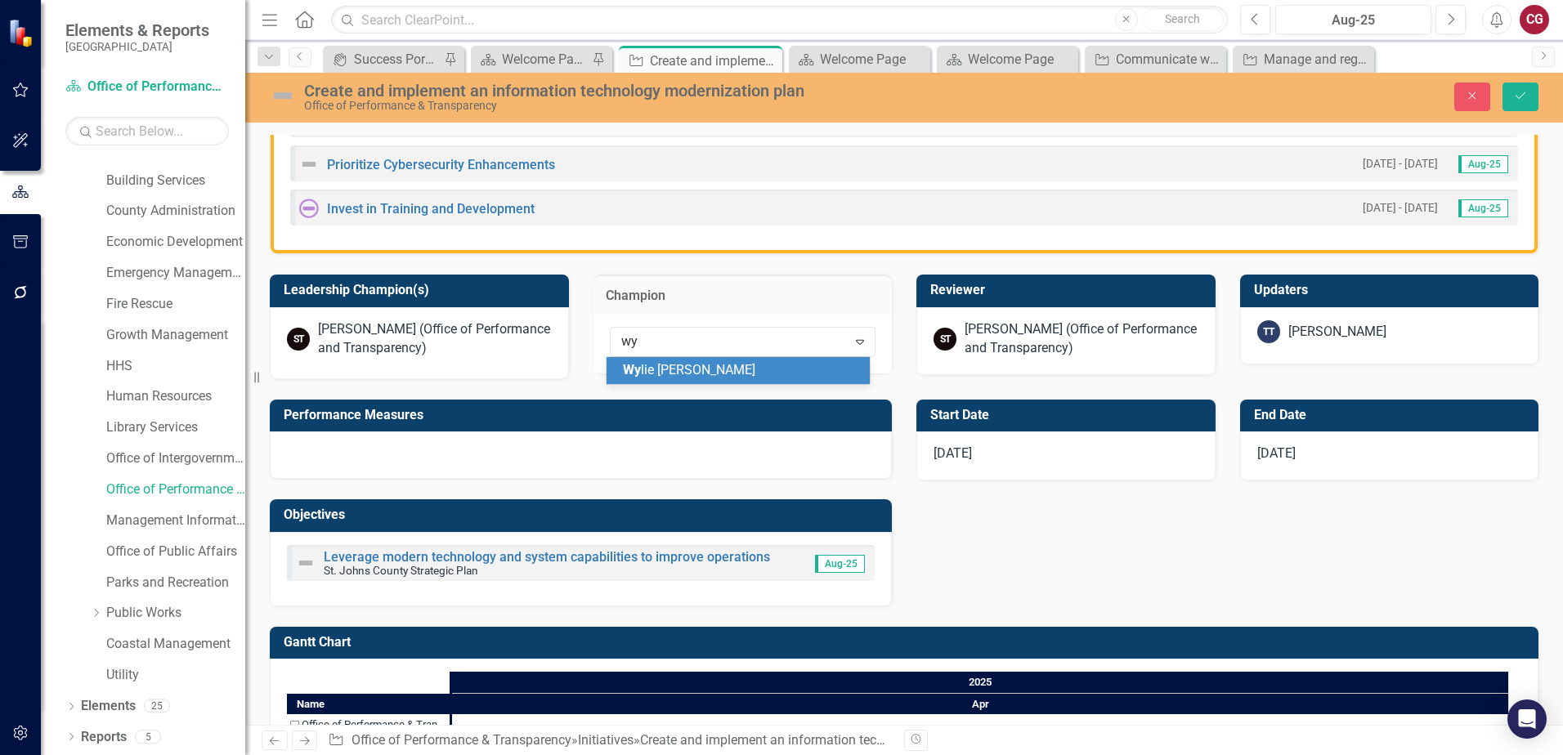
click at [781, 362] on div "Wy lie Thibault" at bounding box center [741, 370] width 237 height 19
click at [1335, 342] on div "TT Tom Tibbitts" at bounding box center [1389, 331] width 265 height 23
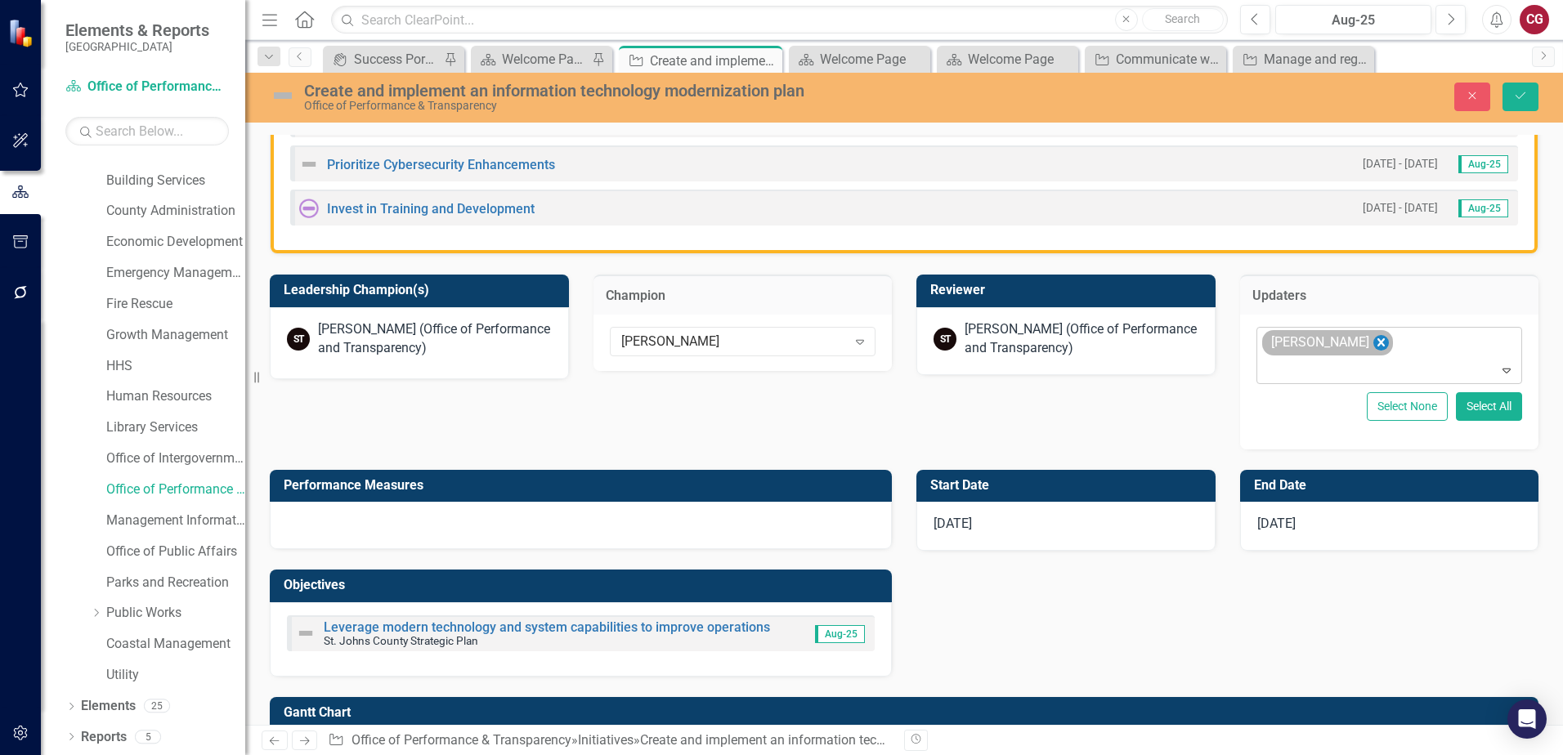
click at [1372, 347] on icon "Remove Tom Tibbitts" at bounding box center [1380, 343] width 16 height 20
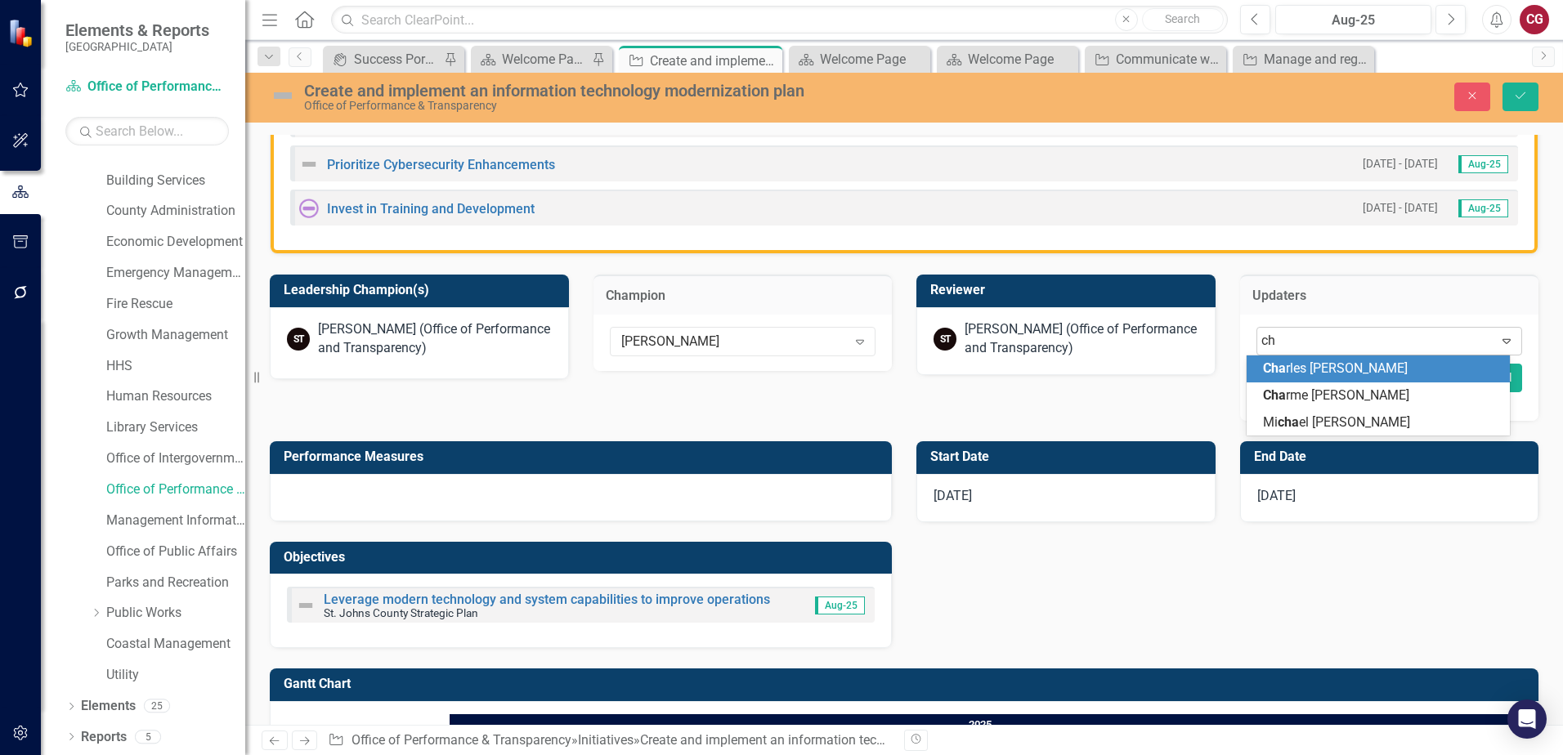
type input "c"
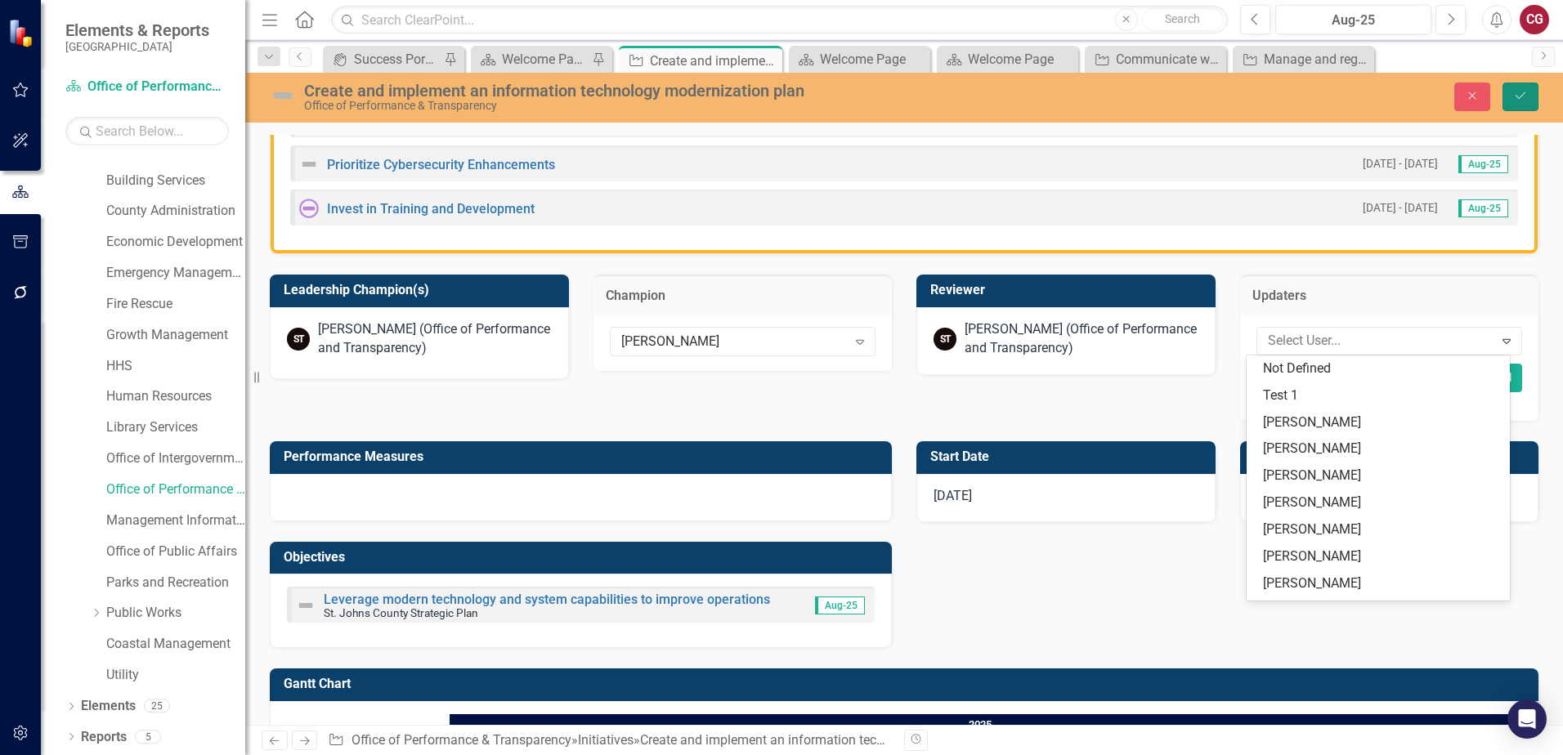
click at [1518, 90] on icon "Save" at bounding box center [1520, 95] width 15 height 11
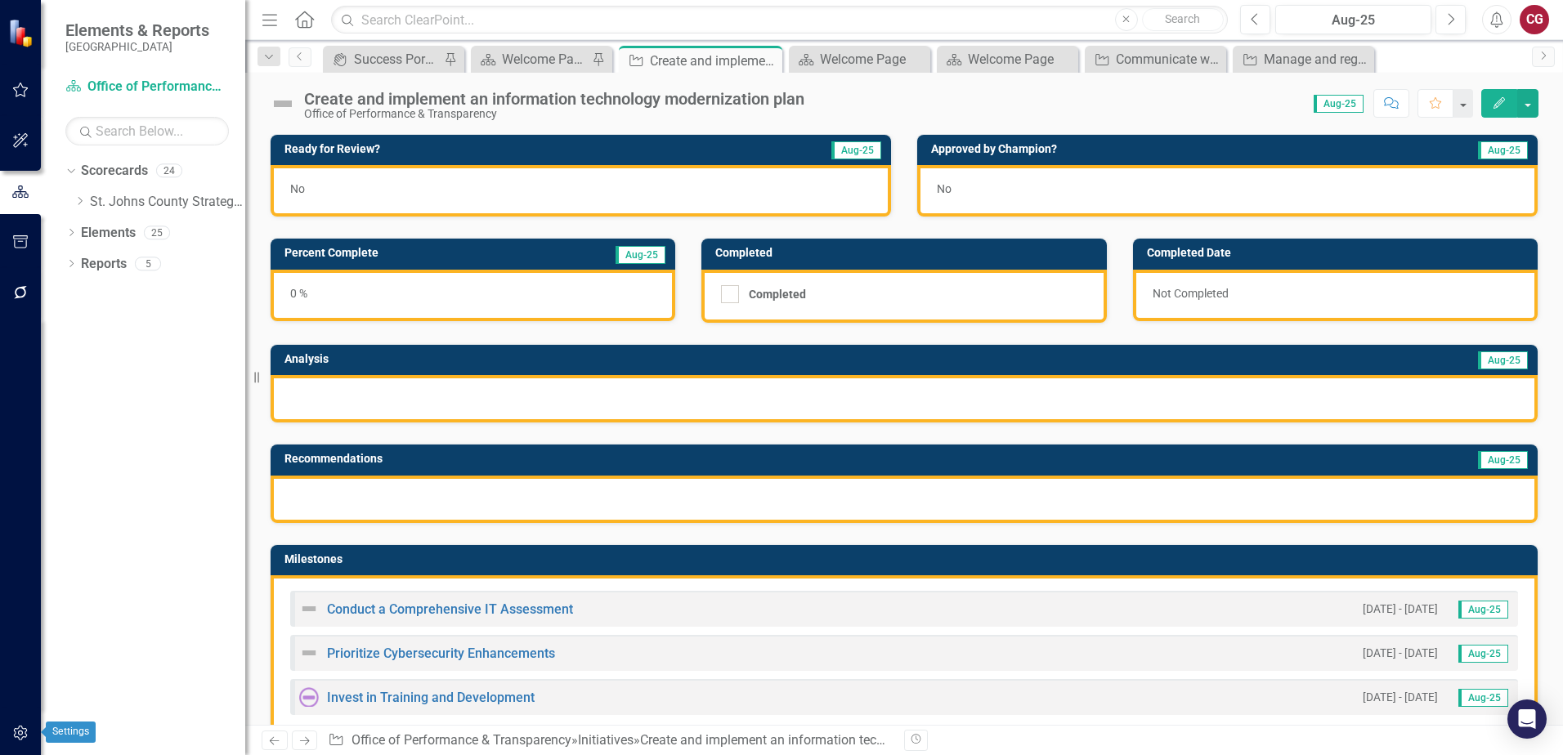
click at [11, 733] on button "button" at bounding box center [20, 734] width 37 height 34
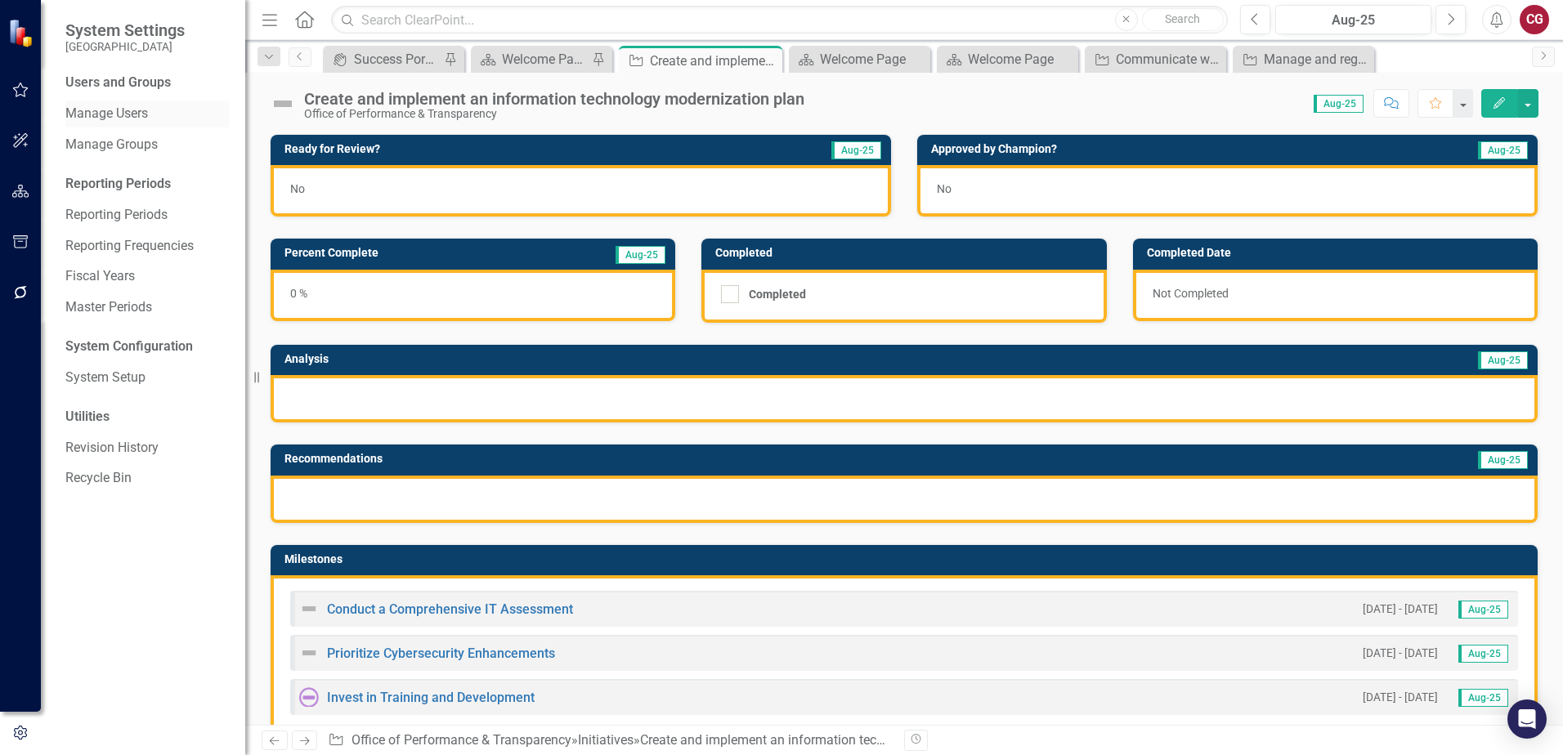
click at [131, 115] on link "Manage Users" at bounding box center [146, 114] width 163 height 19
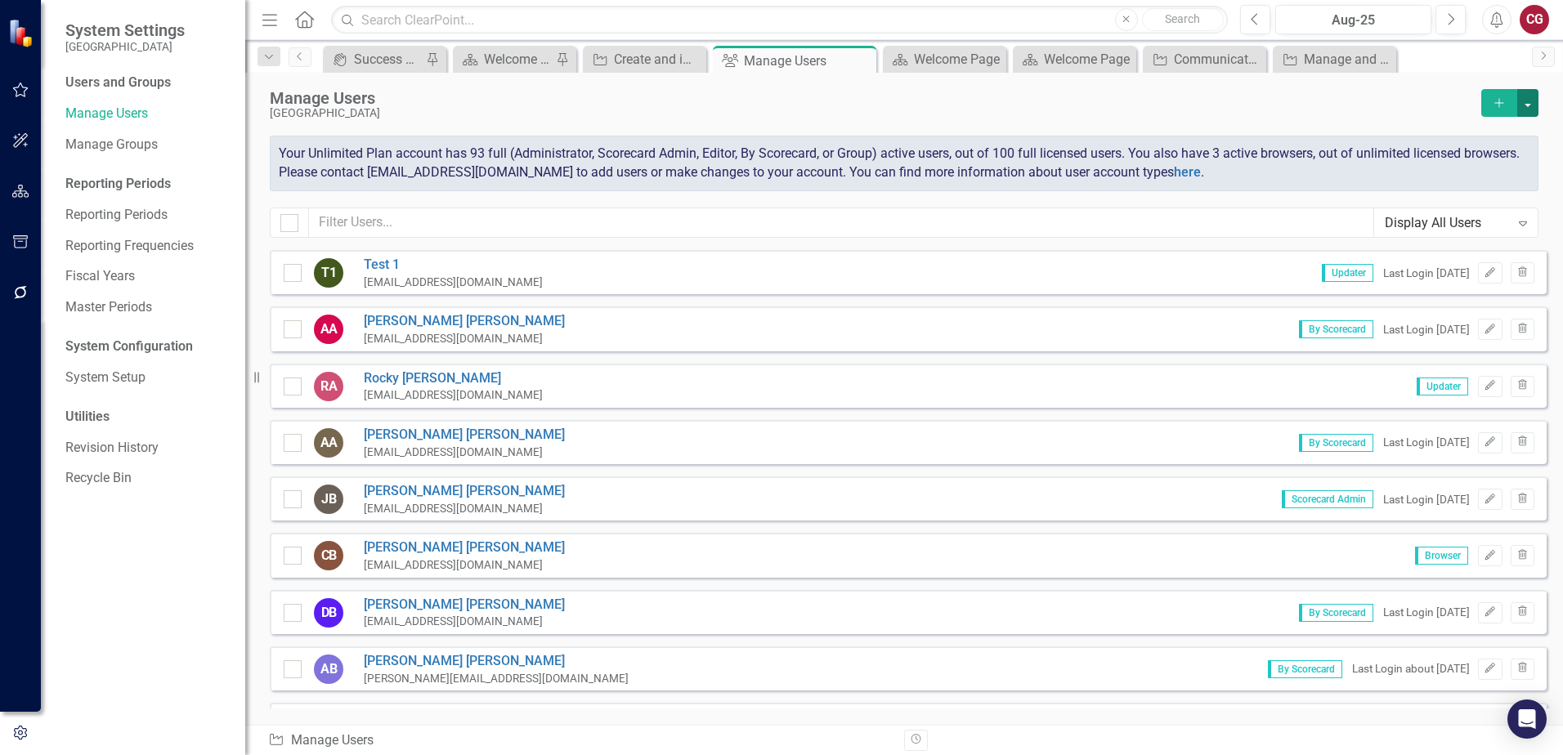
click at [1528, 102] on button "button" at bounding box center [1527, 103] width 21 height 28
click at [1437, 128] on link "icon.addUser Add User" at bounding box center [1461, 133] width 151 height 30
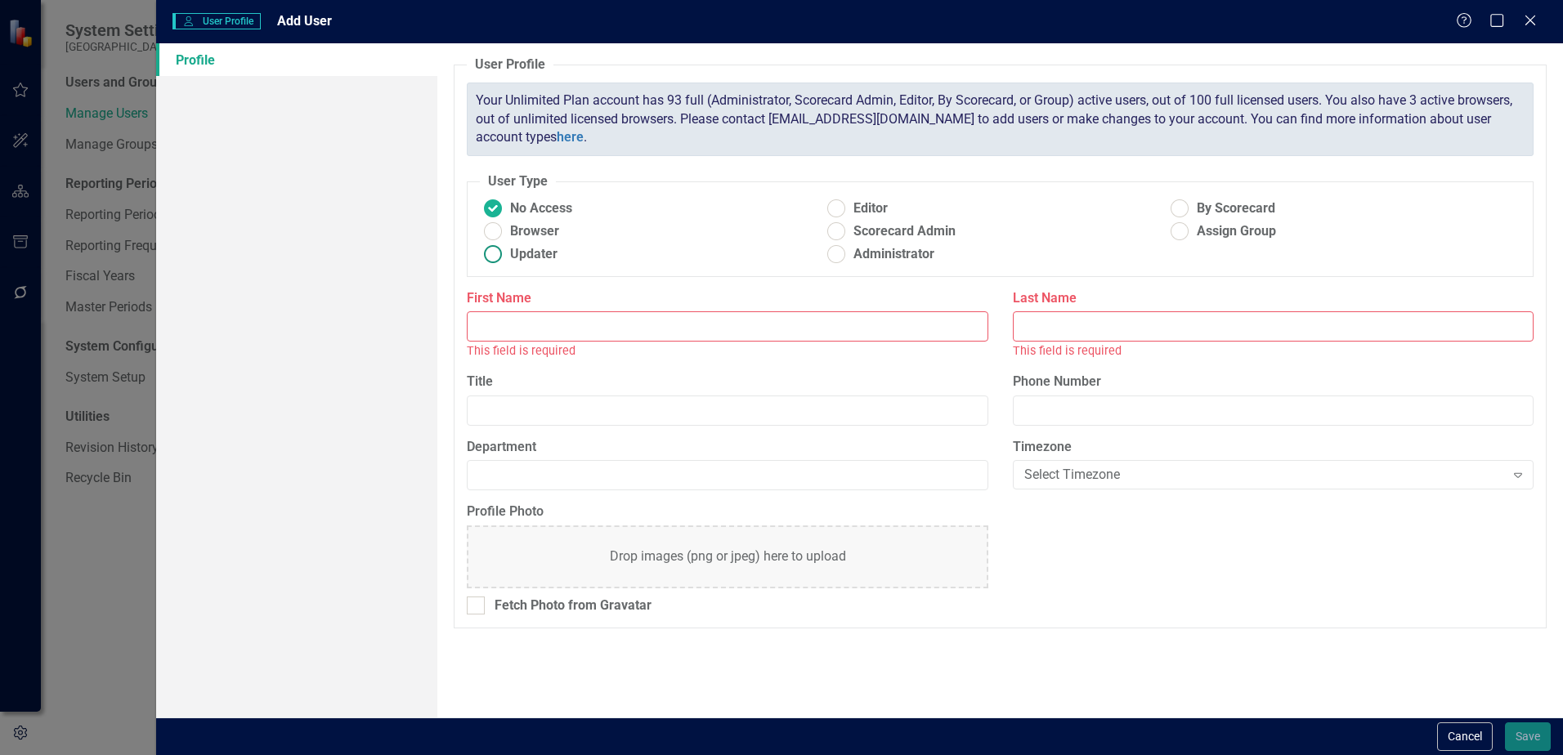
click at [534, 251] on span "Updater" at bounding box center [533, 254] width 47 height 19
click at [506, 251] on input "Updater" at bounding box center [493, 254] width 25 height 25
radio input "true"
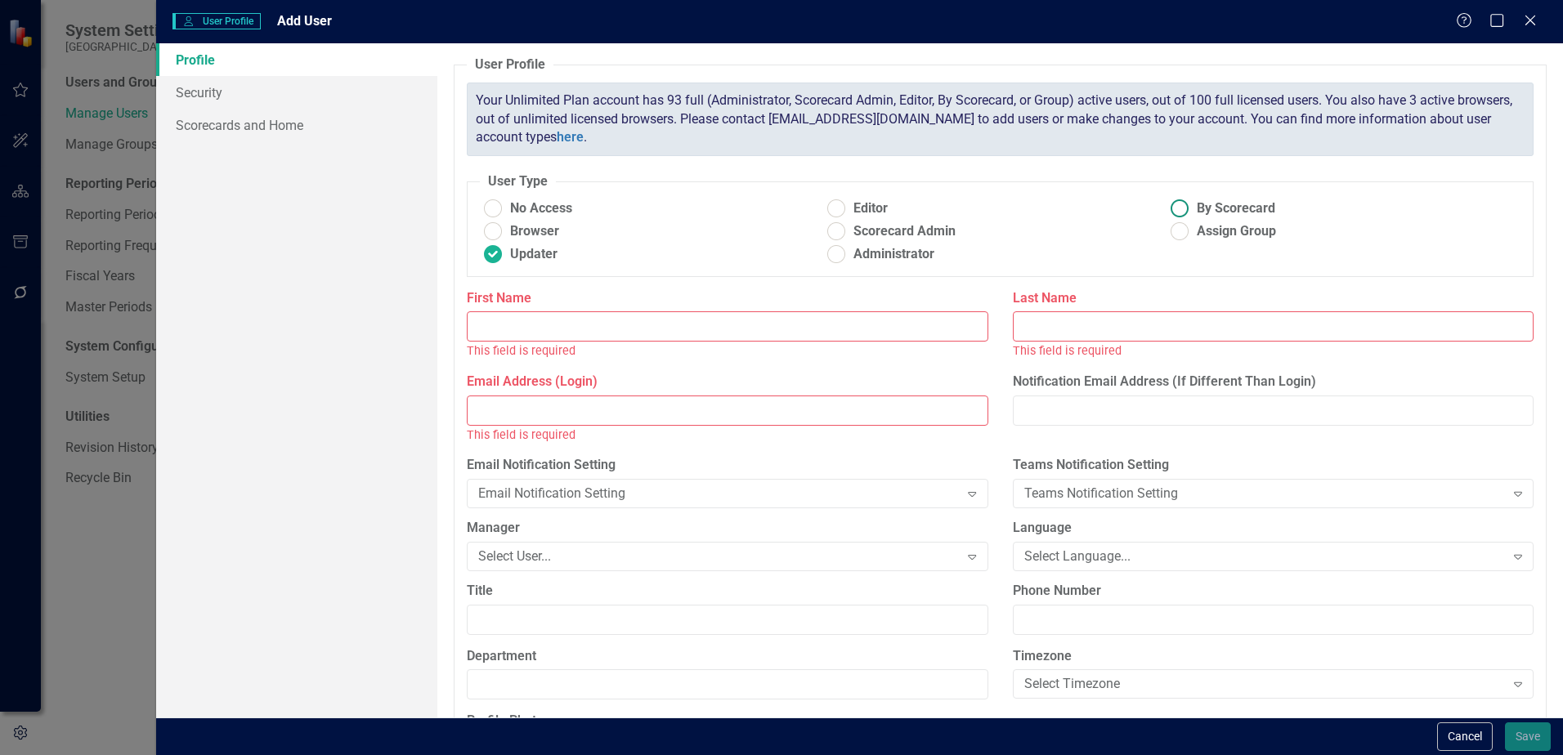
click at [1221, 209] on span "By Scorecard" at bounding box center [1235, 208] width 78 height 19
click at [1192, 209] on input "By Scorecard" at bounding box center [1179, 208] width 25 height 25
radio input "true"
click at [511, 262] on span "Updater" at bounding box center [533, 254] width 47 height 19
click at [506, 262] on input "Updater" at bounding box center [493, 254] width 25 height 25
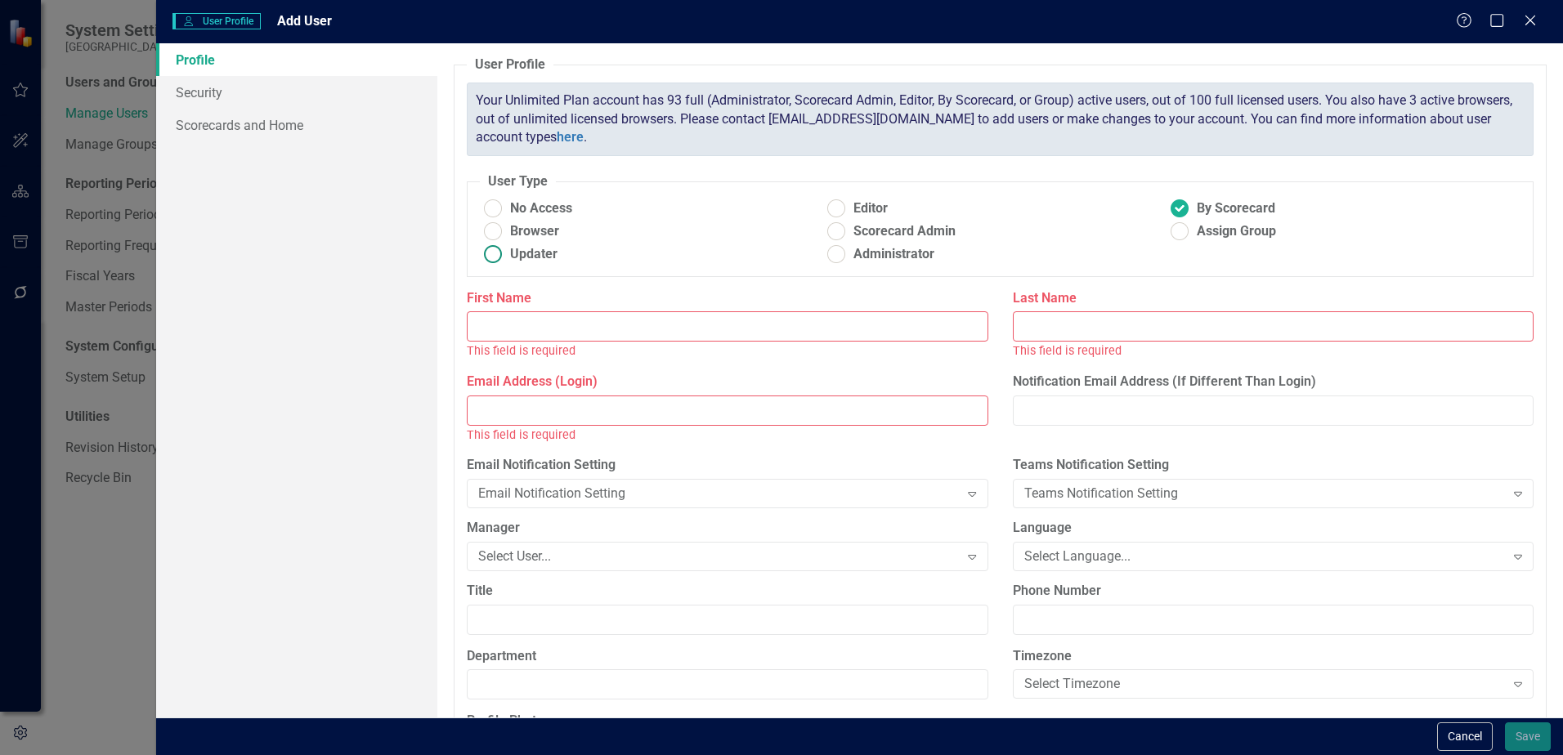
radio input "true"
click at [523, 319] on input "First Name" at bounding box center [727, 326] width 521 height 30
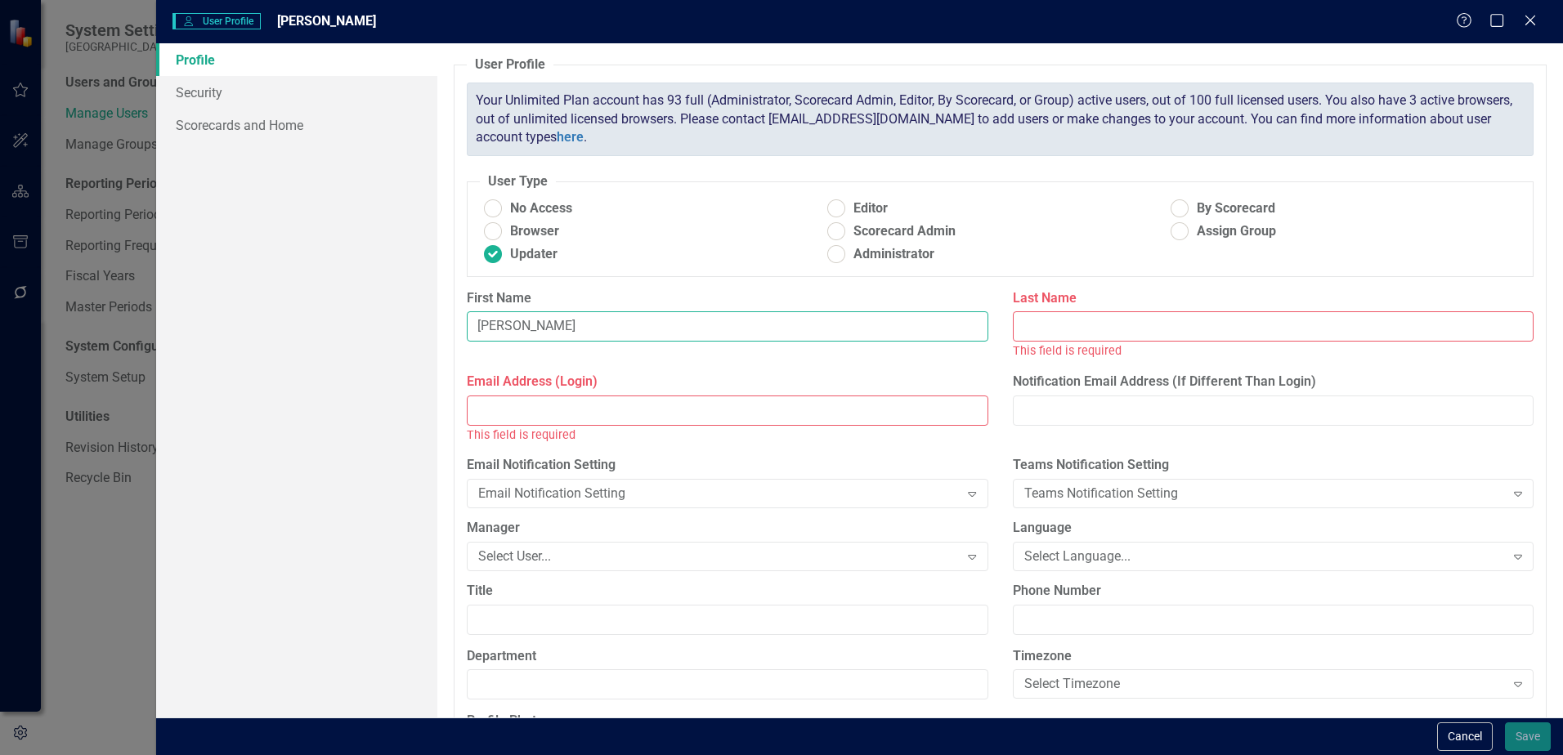
type input "Chad"
click at [1022, 320] on input "Last Name" at bounding box center [1273, 326] width 521 height 30
paste input "Ilisie"
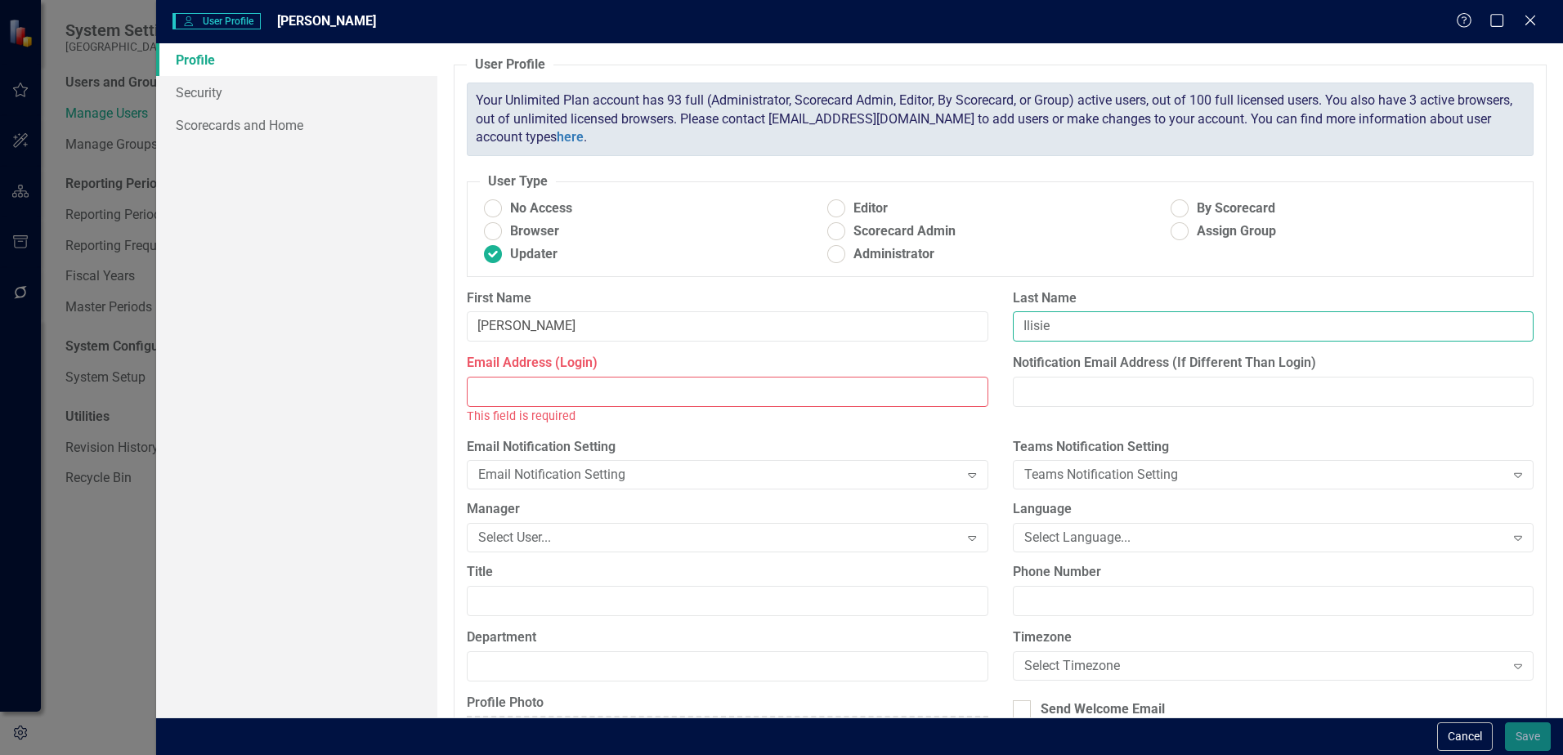
type input "Ilisie"
click at [821, 405] on input "Email Address (Login)" at bounding box center [727, 392] width 521 height 30
click at [821, 394] on input "Email Address (Login)" at bounding box center [727, 392] width 521 height 30
paste input "filisie@sjcfl.us"
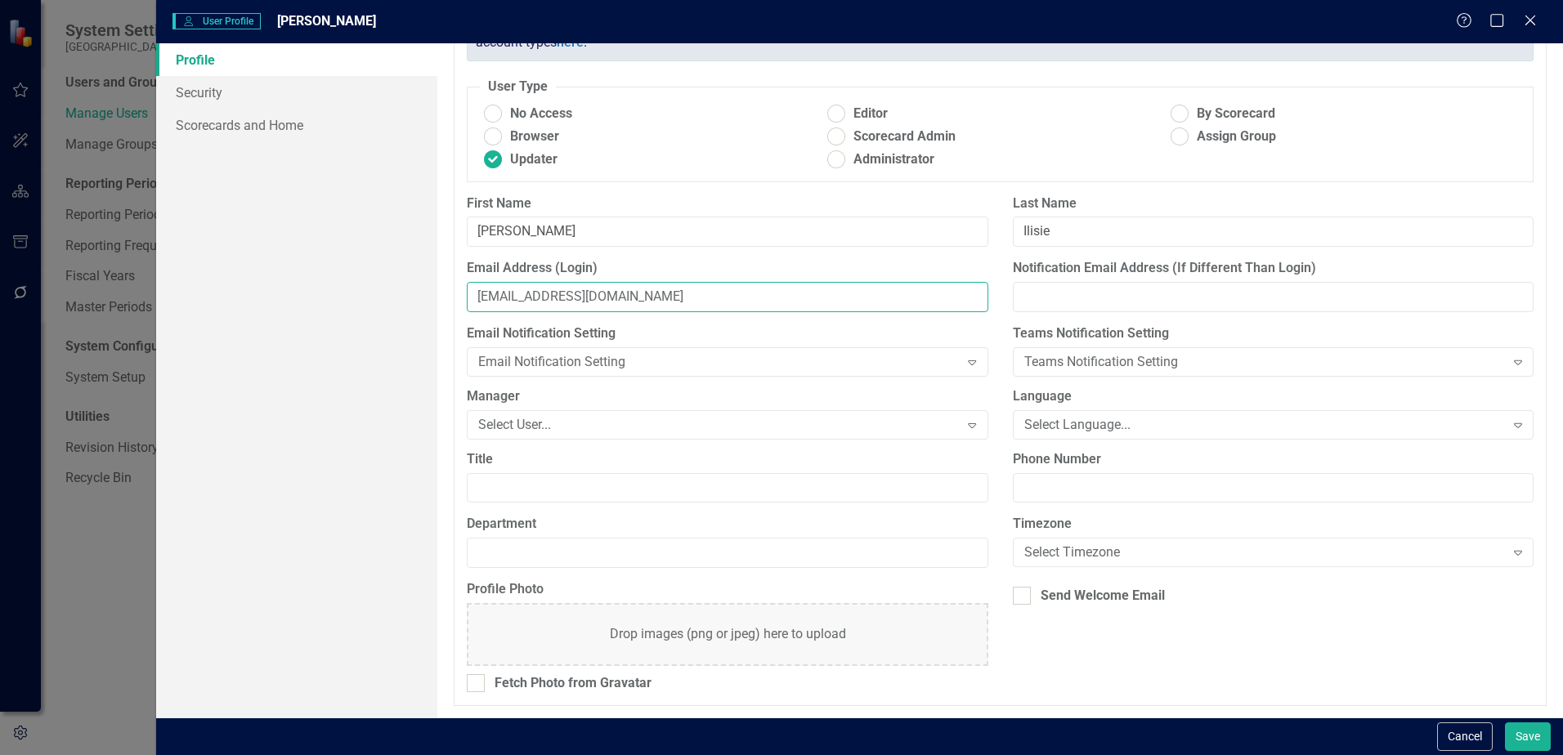
scroll to position [96, 0]
type input "filisie@sjcfl.us"
click at [1016, 604] on div at bounding box center [1022, 595] width 18 height 18
click at [1016, 597] on input "Send Welcome Email" at bounding box center [1018, 591] width 11 height 11
checkbox input "true"
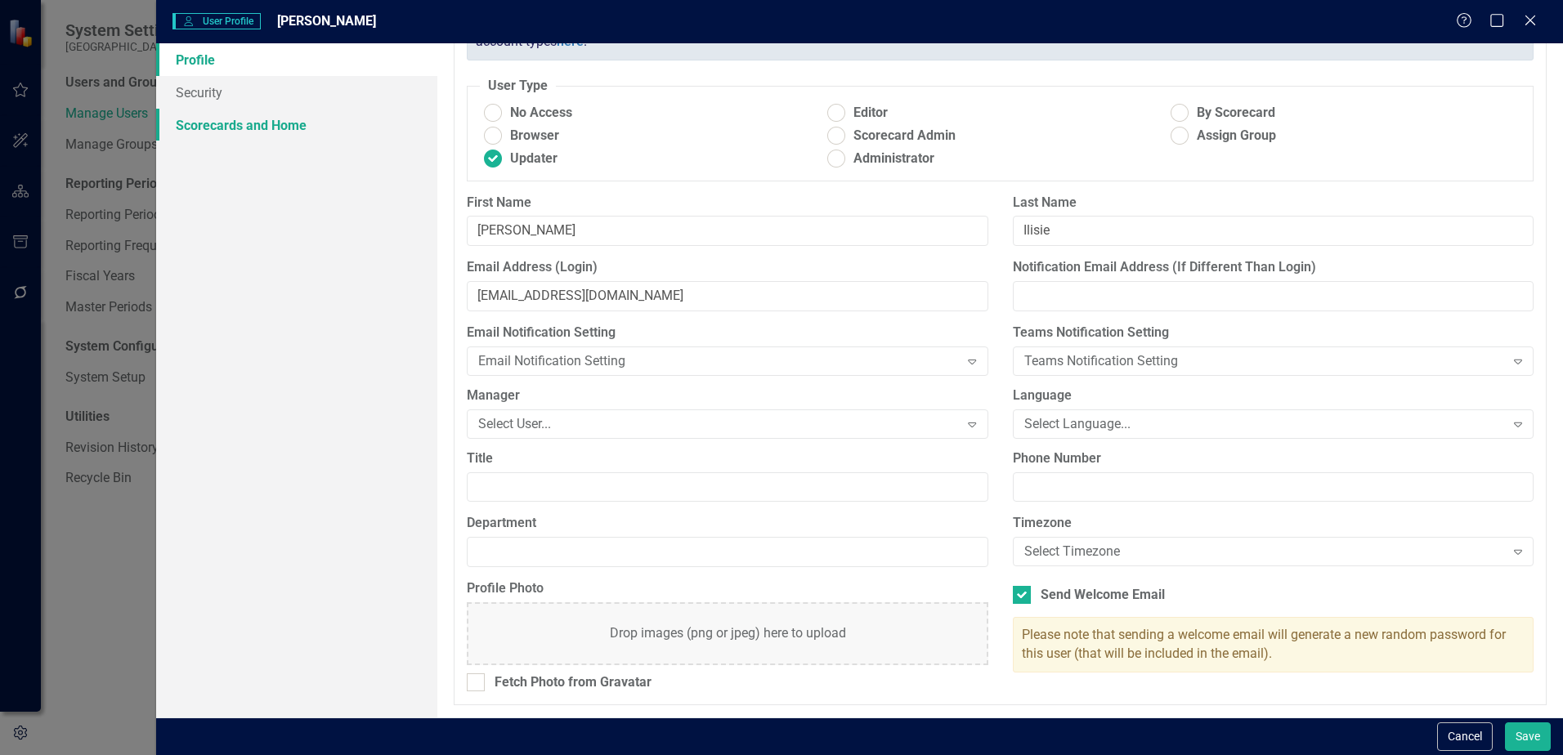
click at [251, 138] on link "Scorecards and Home" at bounding box center [296, 125] width 281 height 33
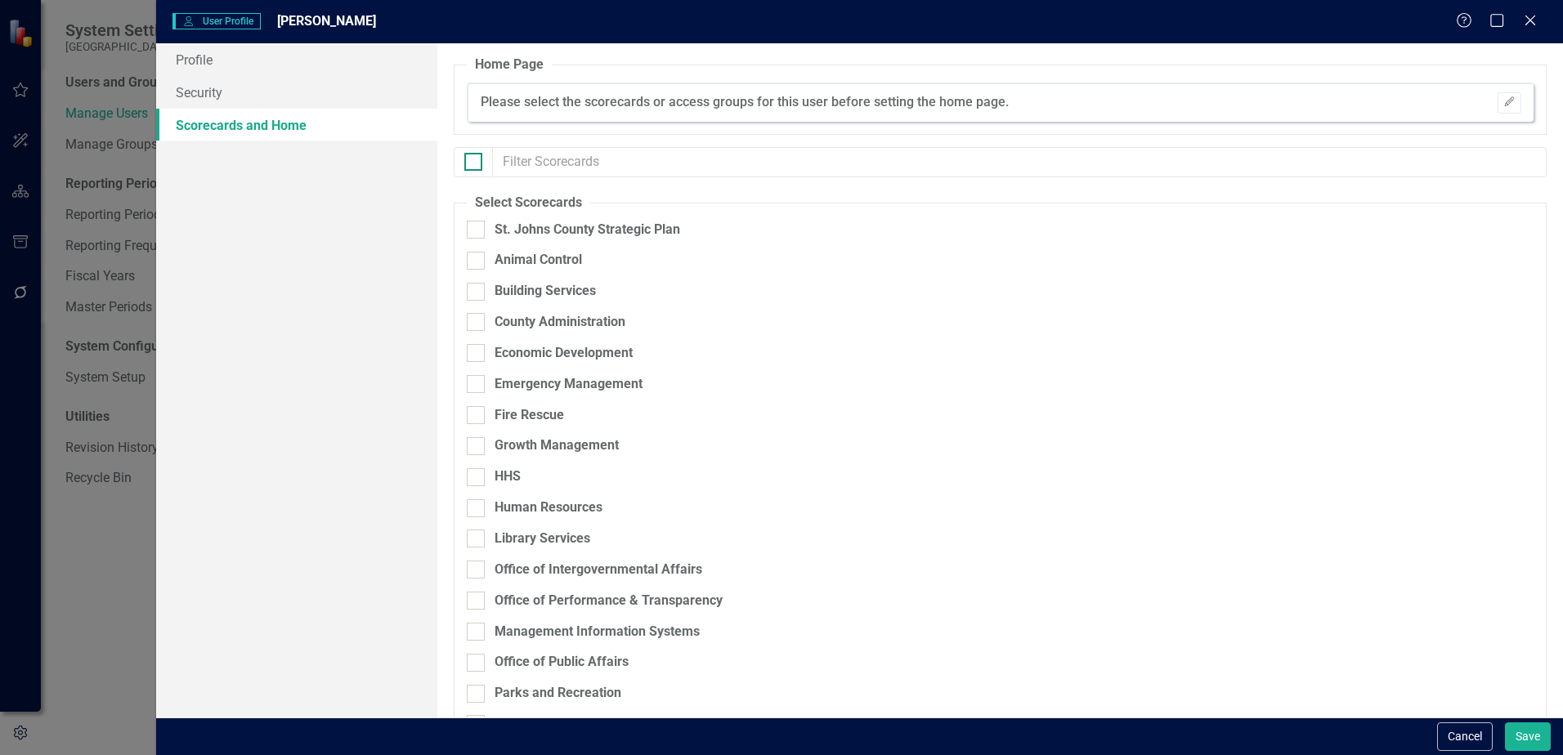
click at [471, 160] on input "checkbox" at bounding box center [469, 158] width 11 height 11
checkbox input "true"
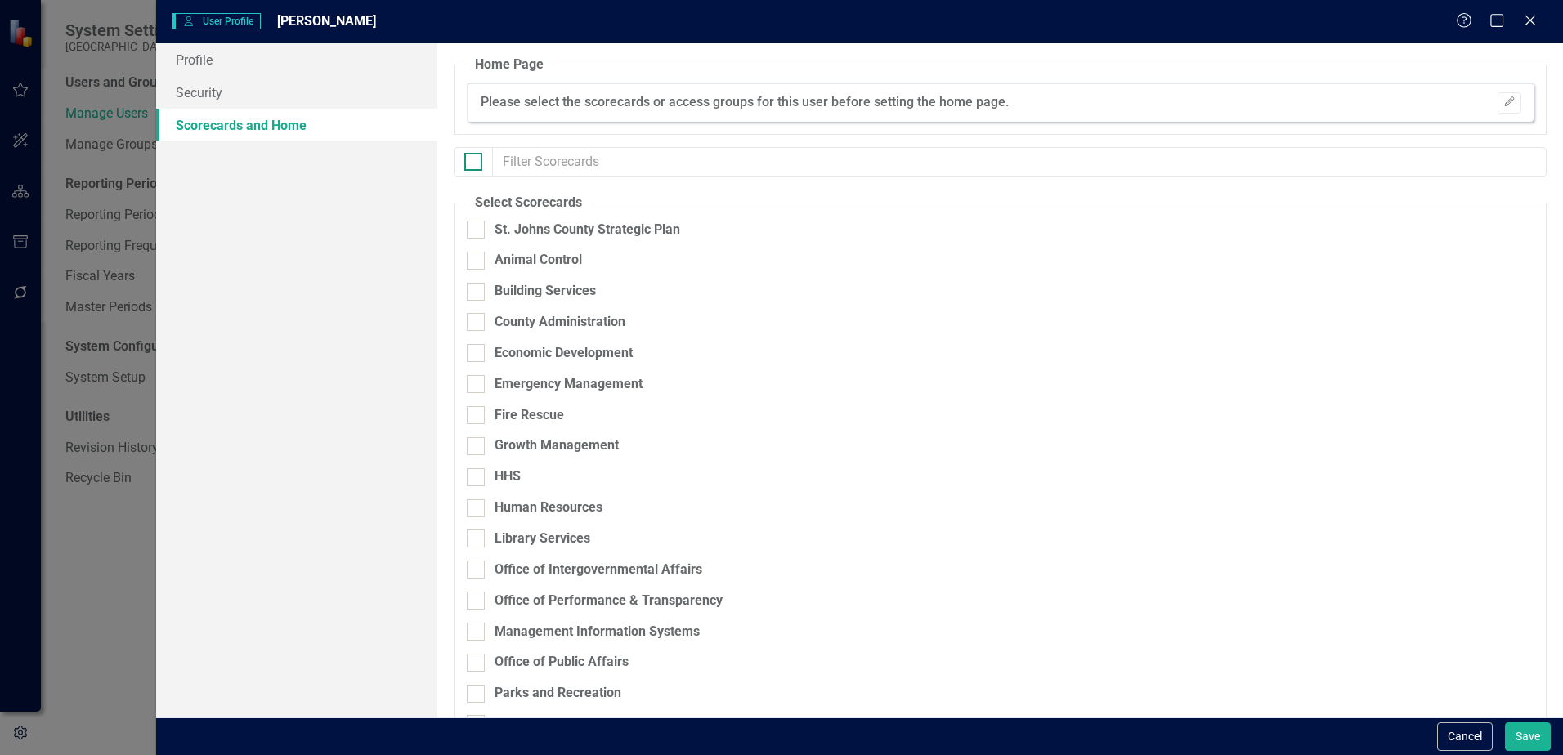
checkbox input "true"
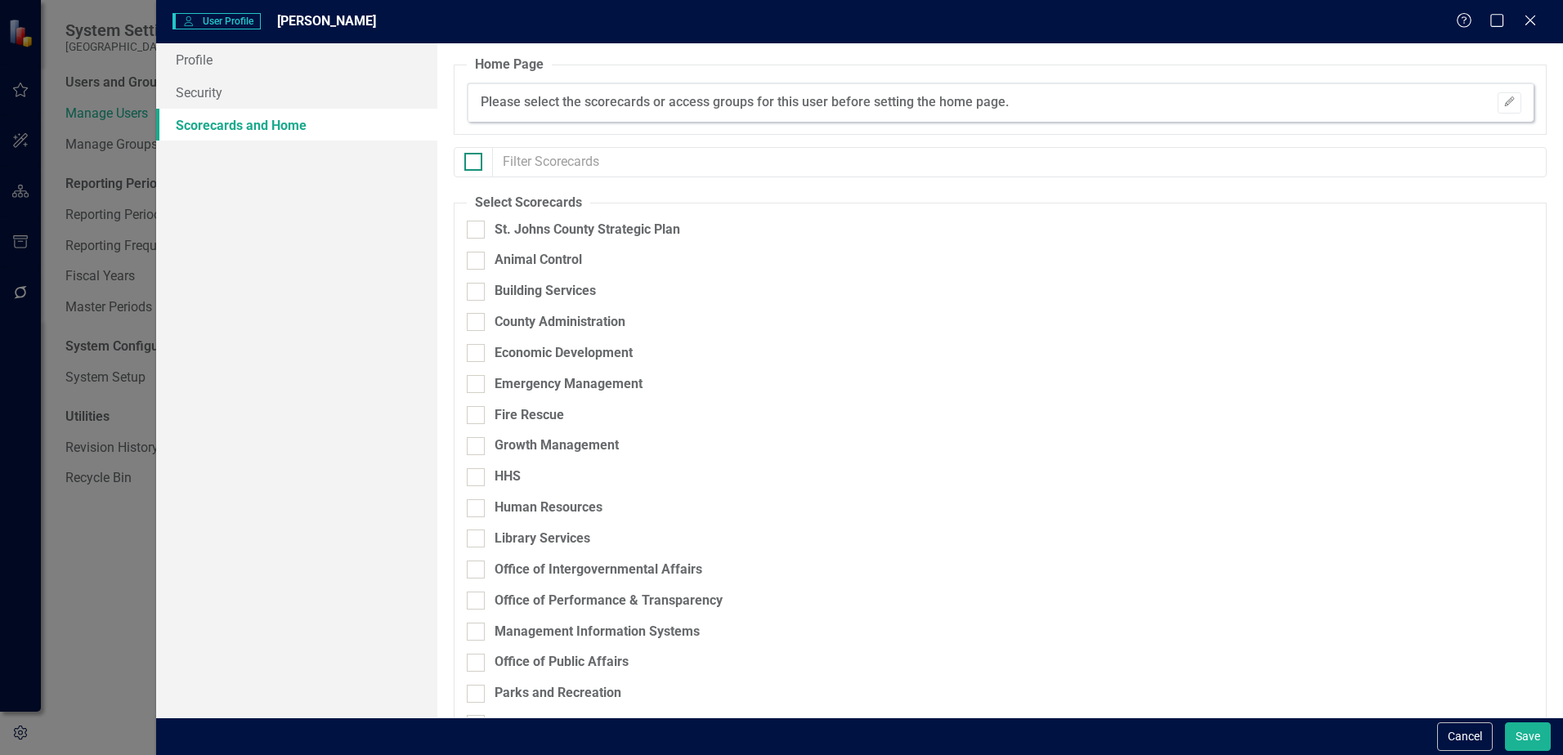
checkbox input "true"
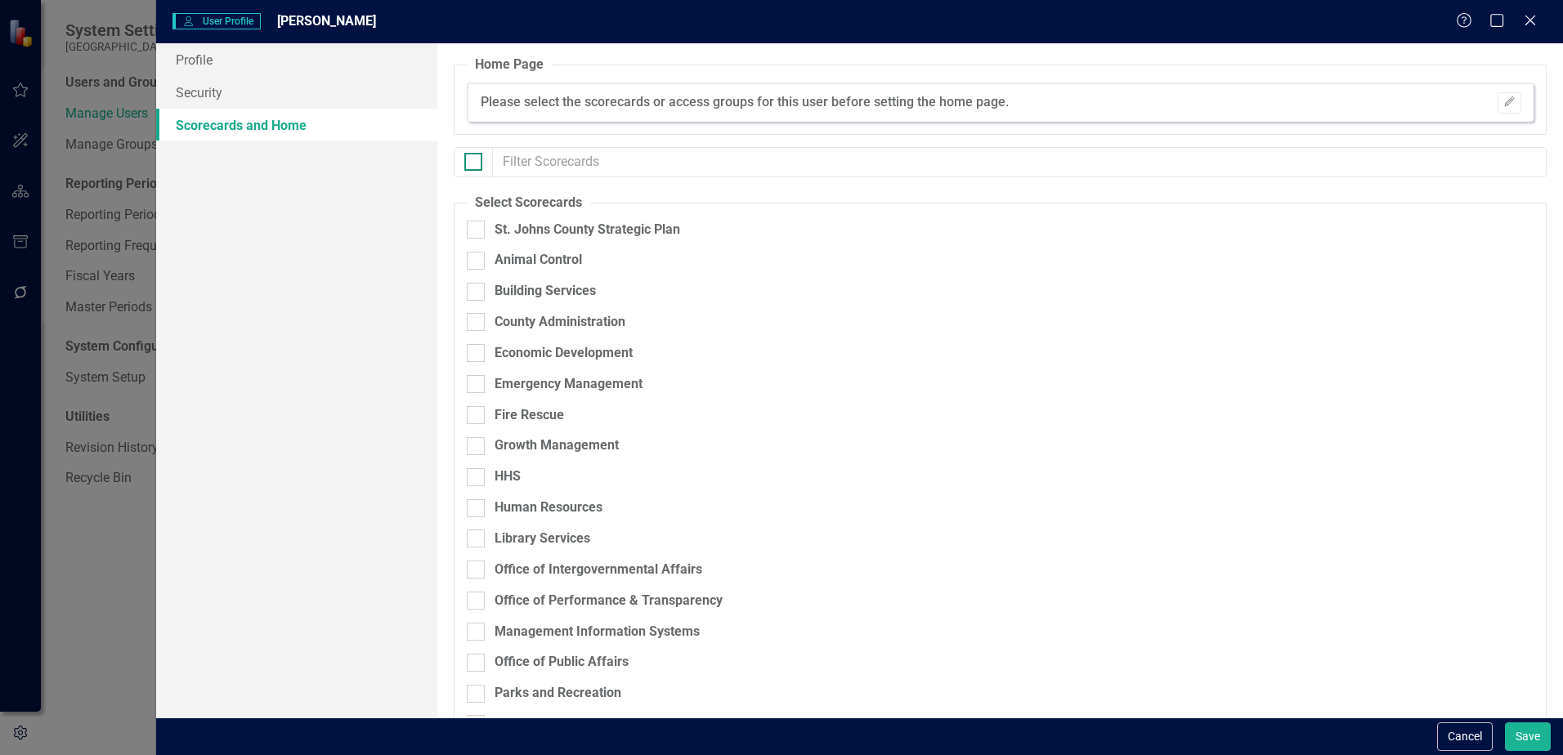
checkbox input "true"
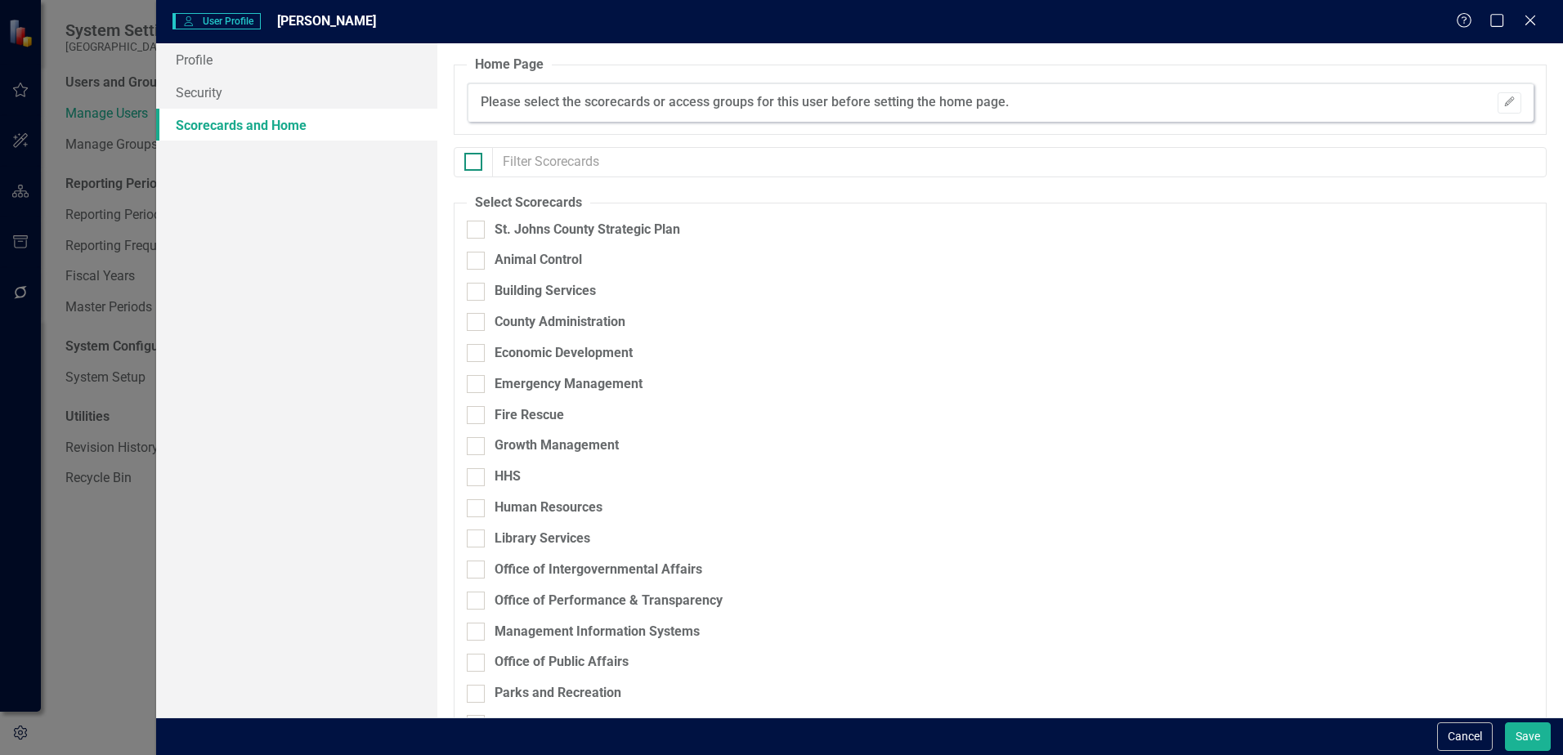
checkbox input "true"
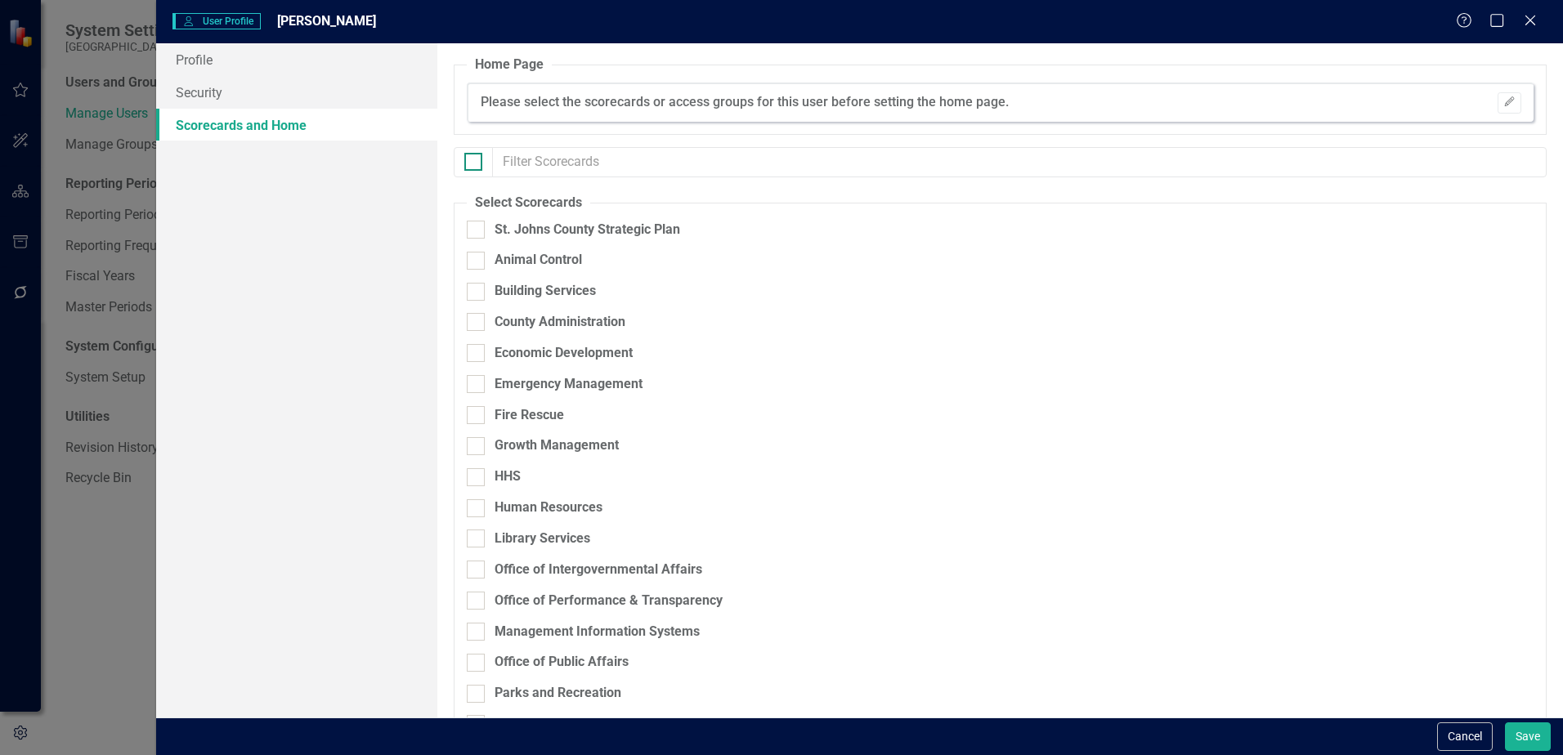
checkbox input "true"
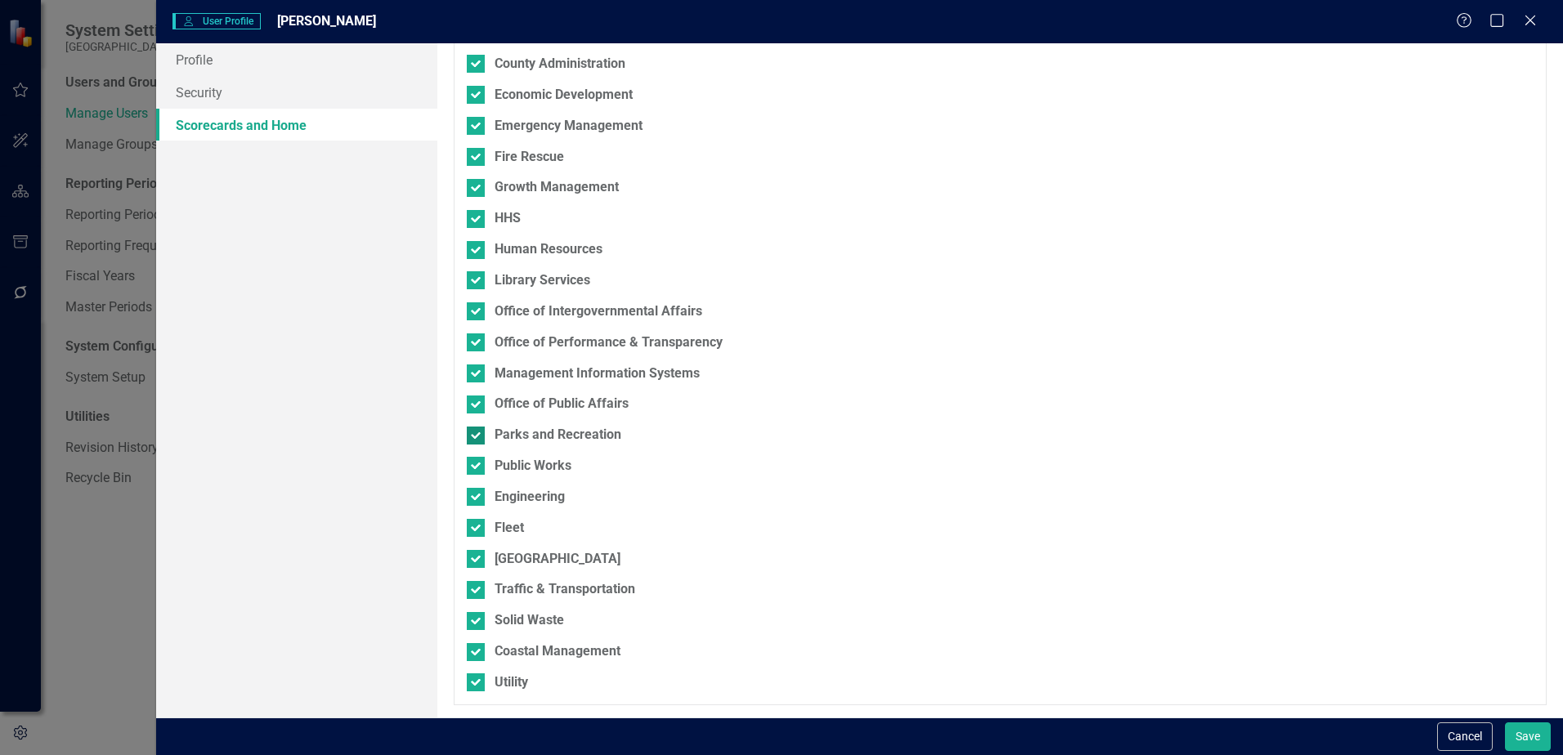
scroll to position [0, 0]
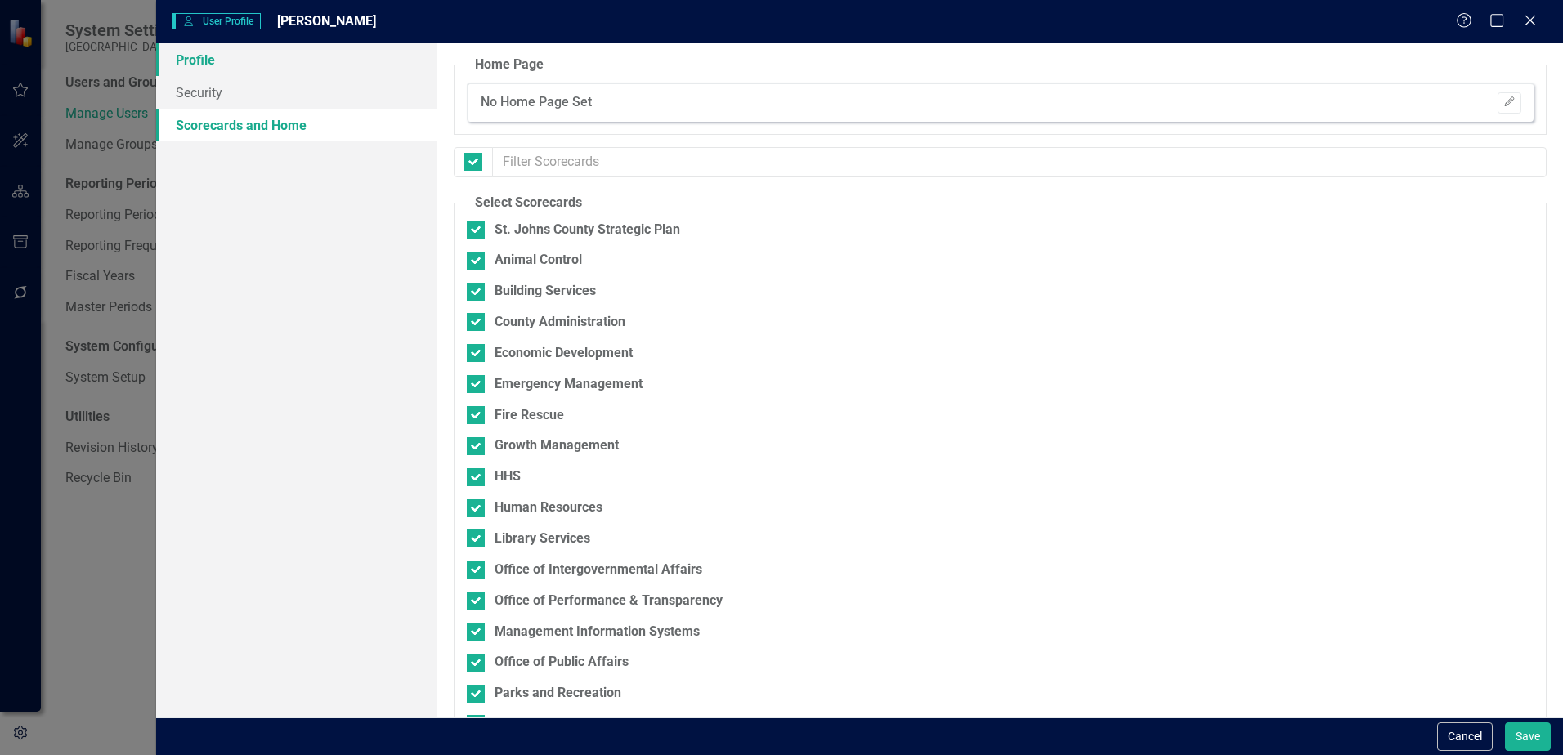
click at [226, 60] on link "Profile" at bounding box center [296, 59] width 281 height 33
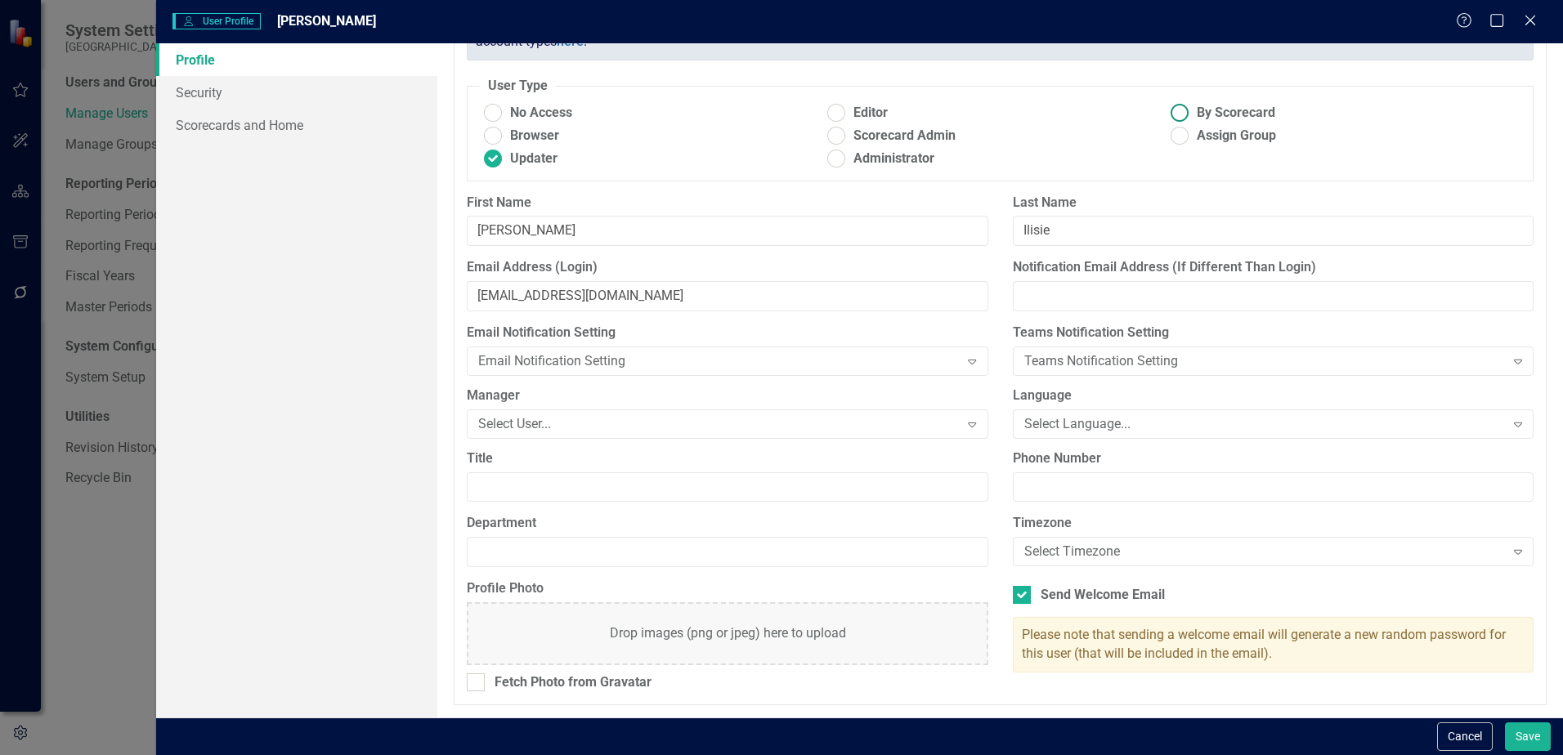
click at [1196, 112] on span "By Scorecard" at bounding box center [1235, 113] width 78 height 19
click at [1192, 112] on input "By Scorecard" at bounding box center [1179, 113] width 25 height 25
radio input "true"
click at [290, 129] on link "Scorecards and Home" at bounding box center [296, 125] width 281 height 33
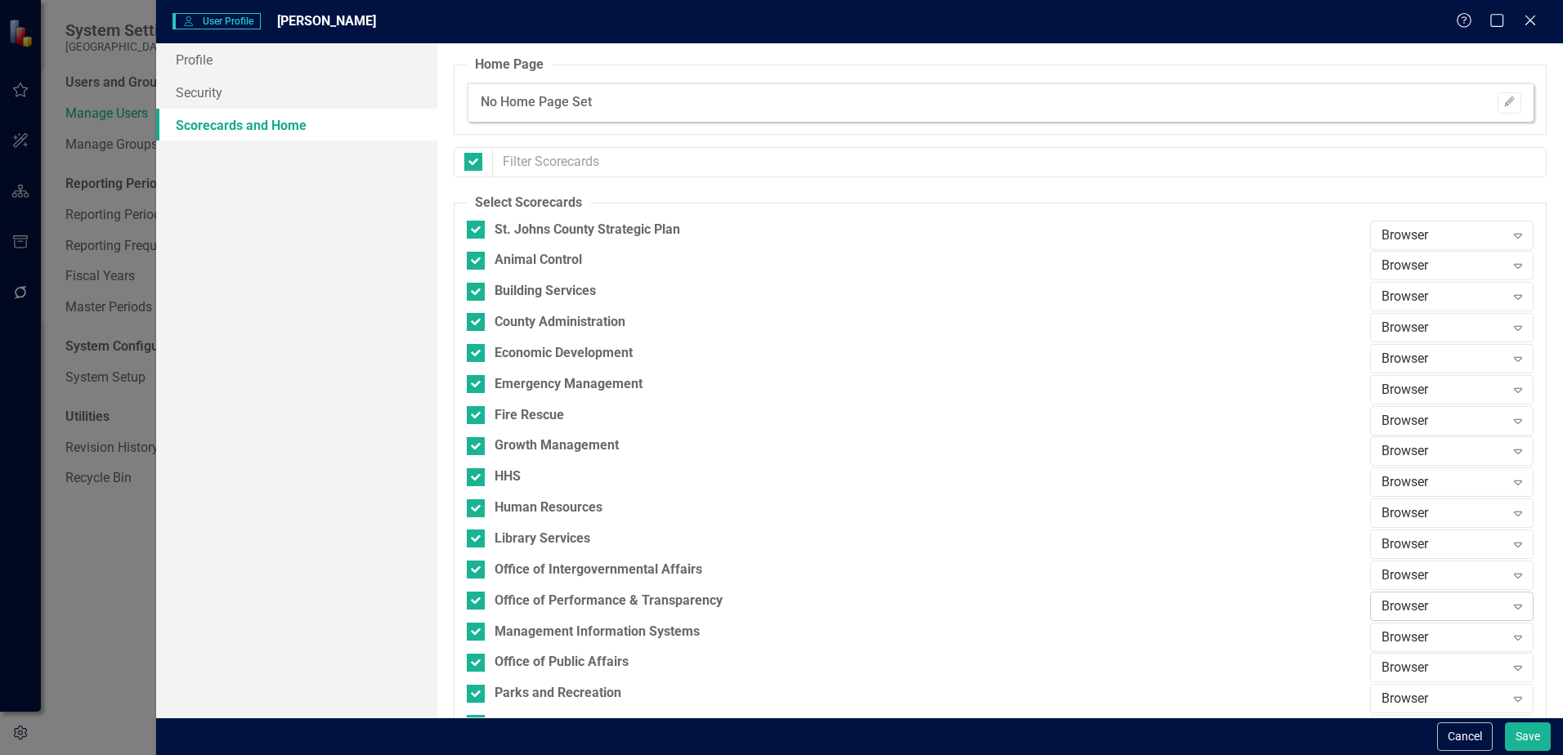
click at [1384, 610] on div "Browser" at bounding box center [1442, 606] width 123 height 19
click at [1410, 525] on div "Updater" at bounding box center [1442, 524] width 137 height 19
click at [1523, 739] on button "Save" at bounding box center [1528, 736] width 46 height 29
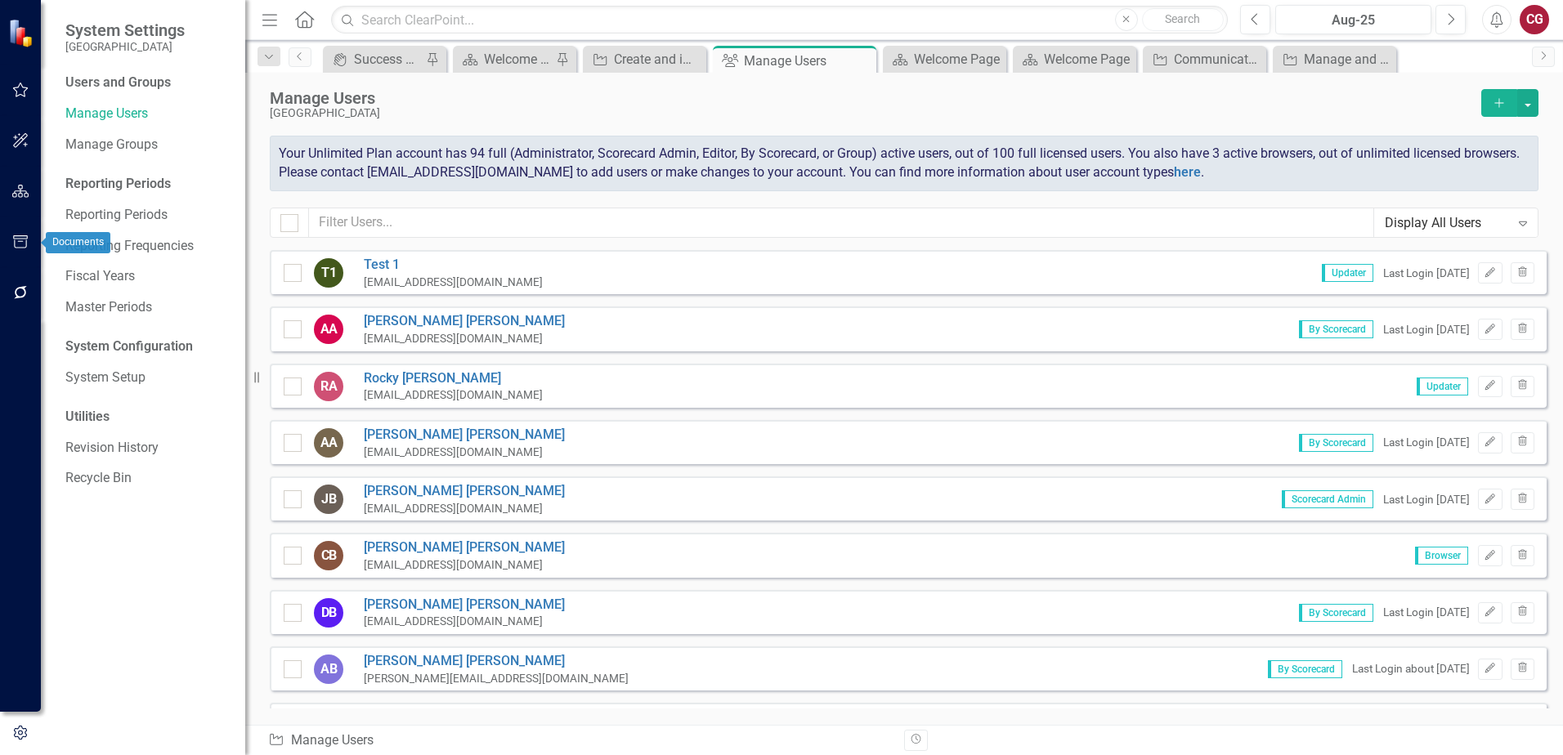
click at [19, 198] on icon "button" at bounding box center [20, 191] width 17 height 13
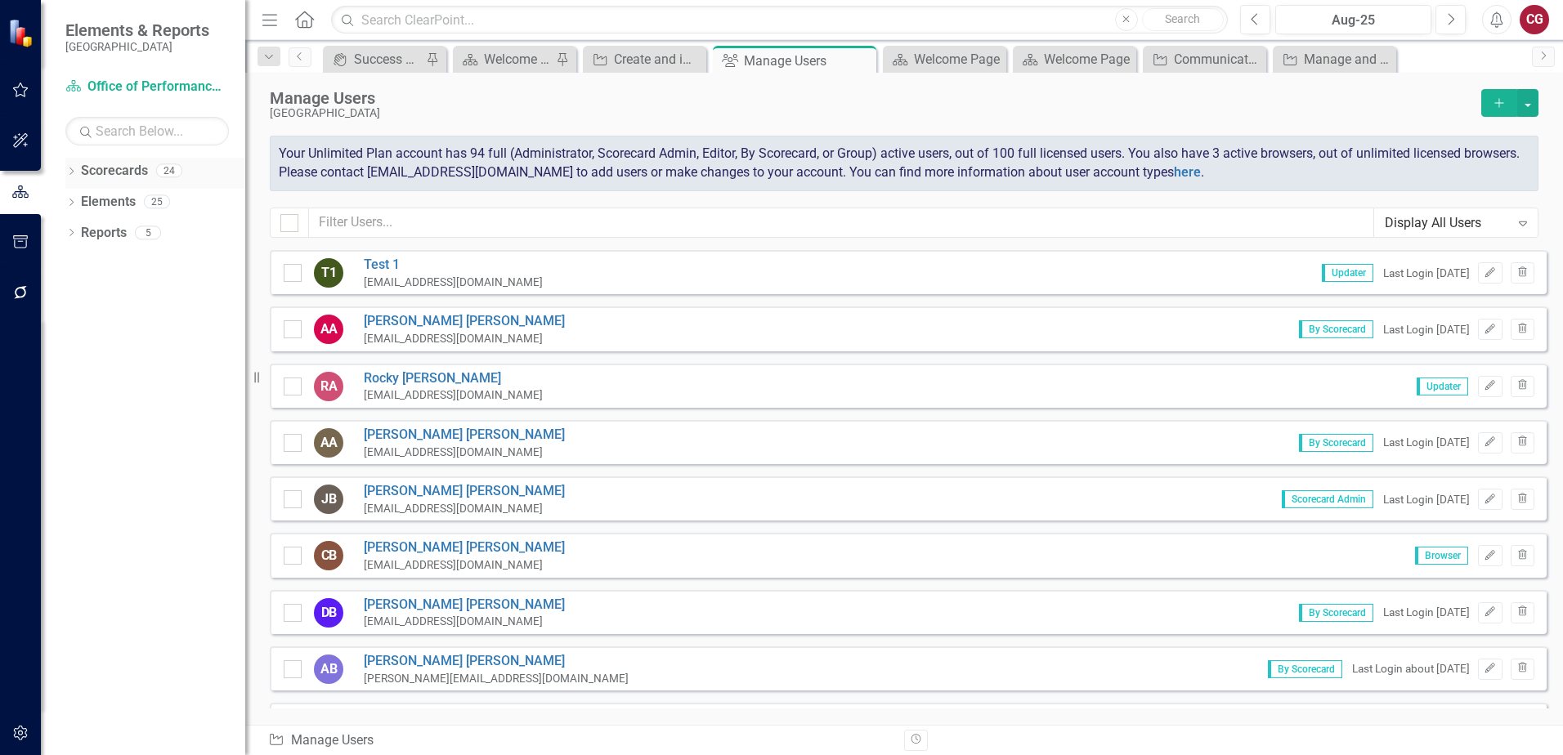
click at [73, 170] on icon at bounding box center [71, 171] width 4 height 7
click at [80, 201] on icon "Dropdown" at bounding box center [80, 201] width 12 height 10
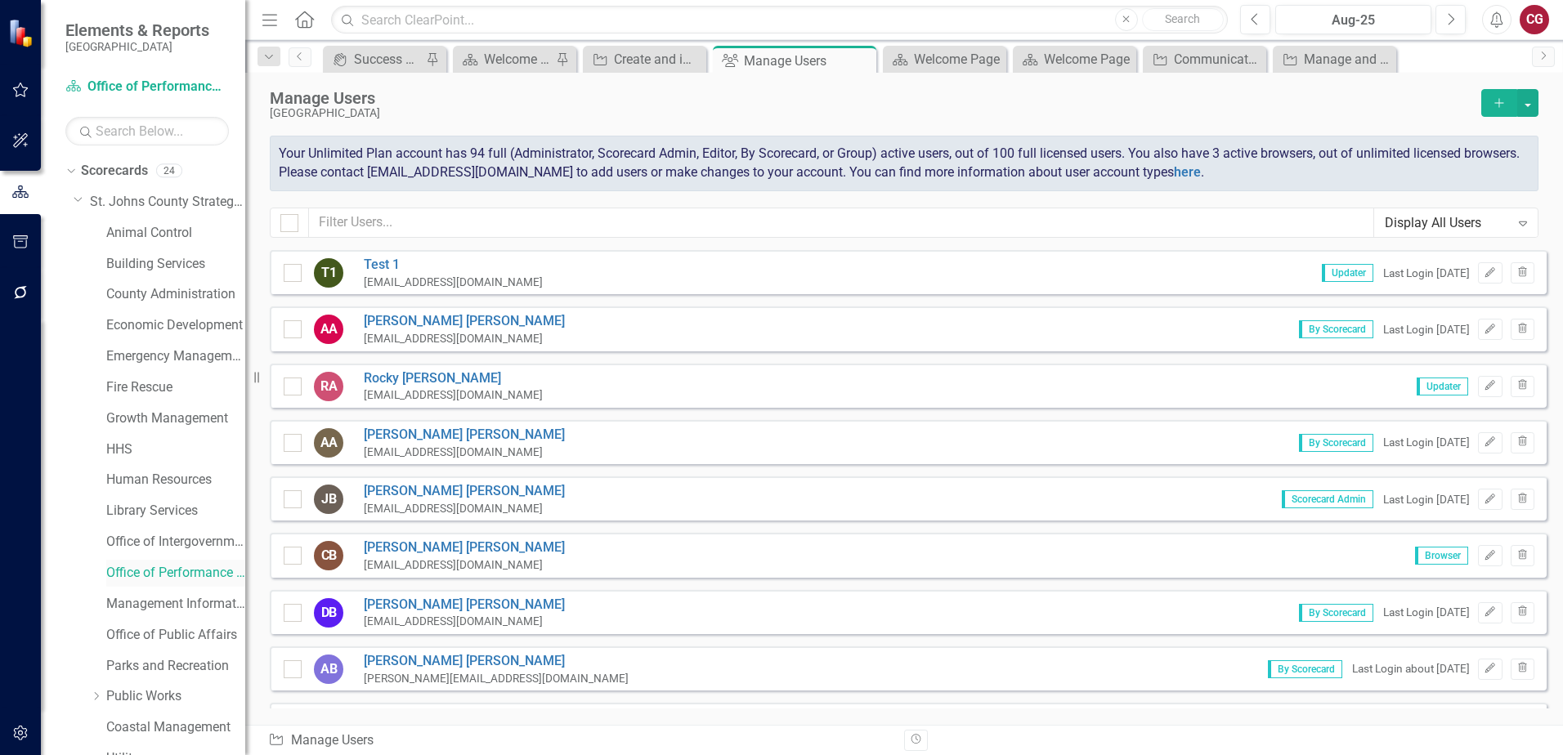
click at [174, 577] on link "Office of Performance & Transparency" at bounding box center [175, 573] width 139 height 19
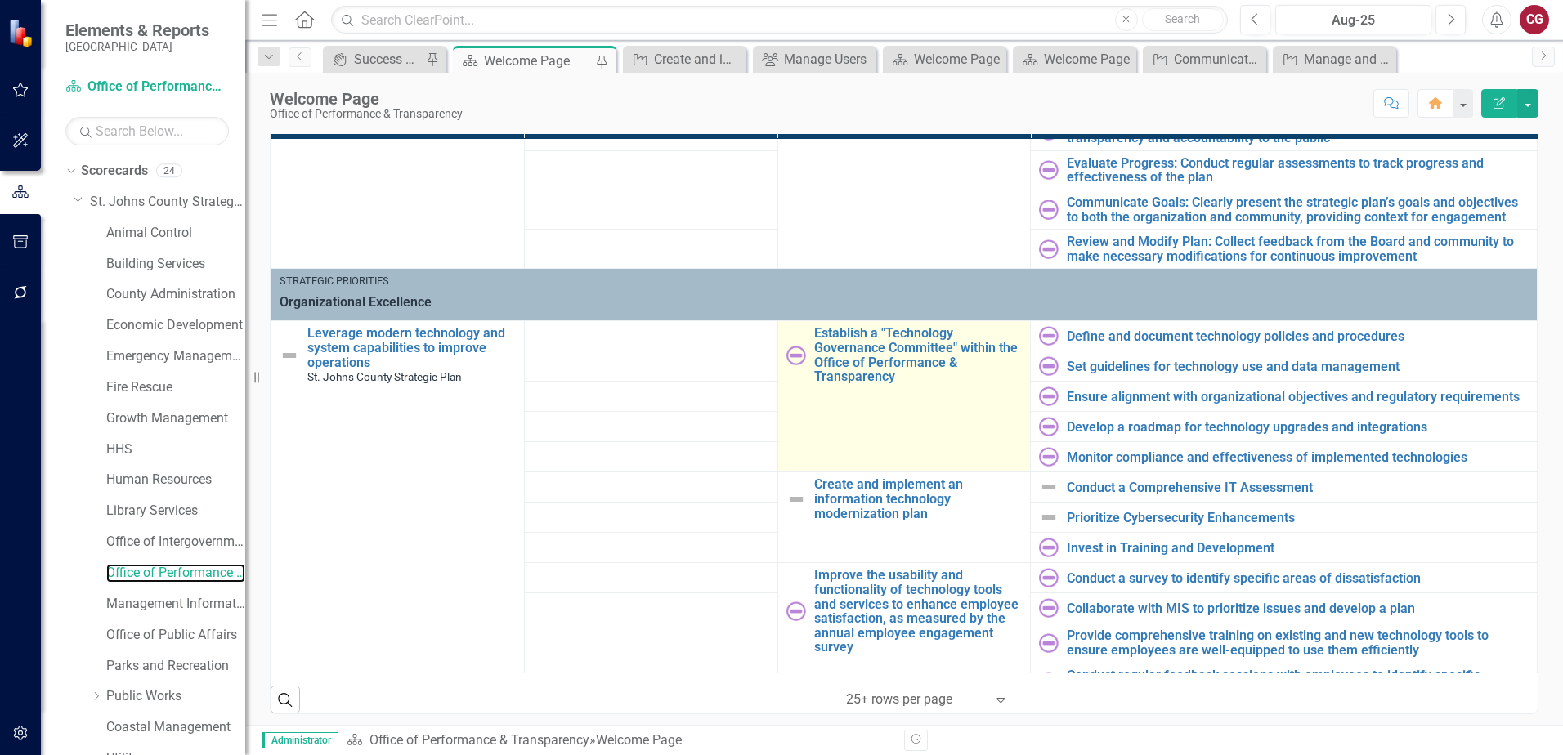
scroll to position [490, 0]
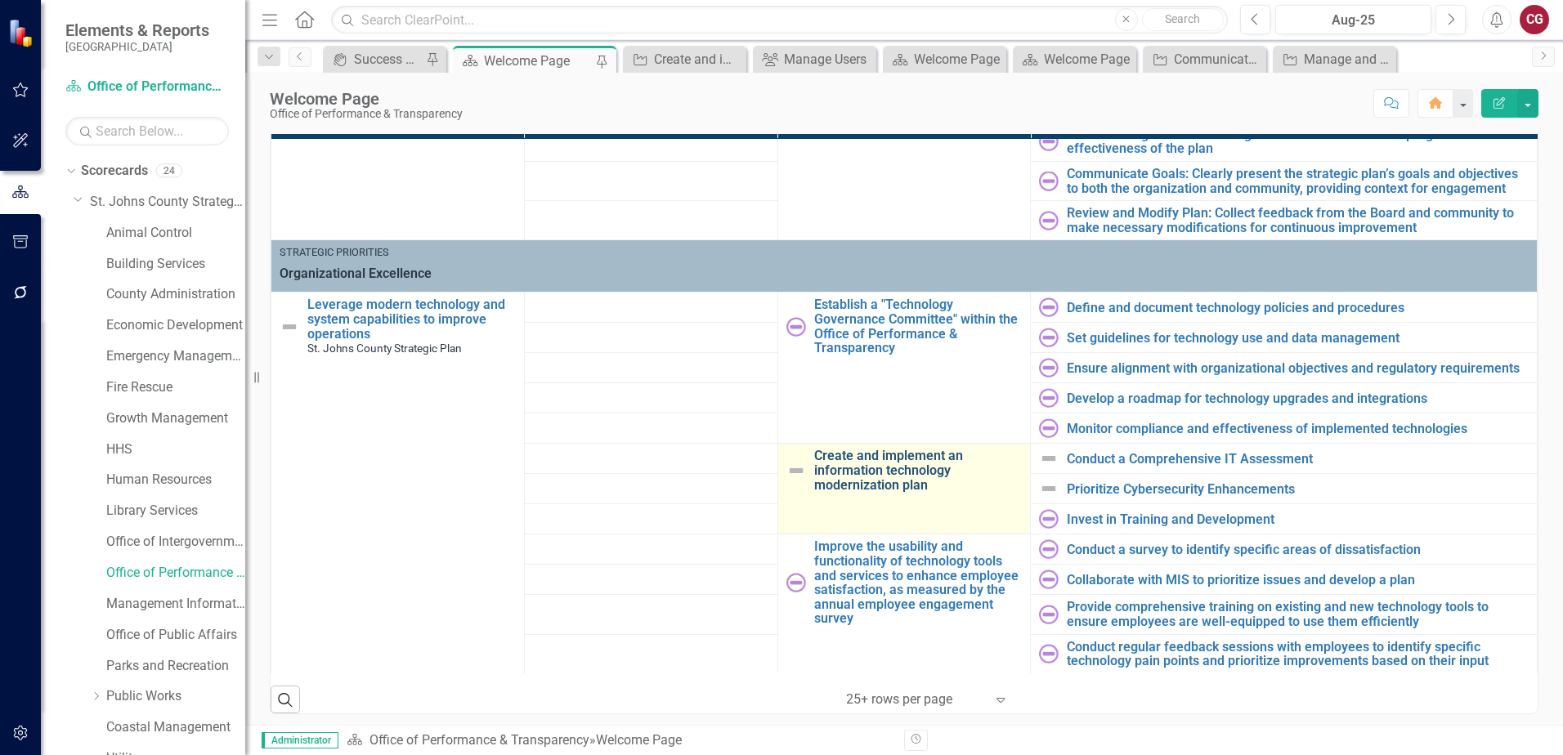
click at [867, 472] on link "Create and implement an information technology modernization plan" at bounding box center [918, 470] width 208 height 43
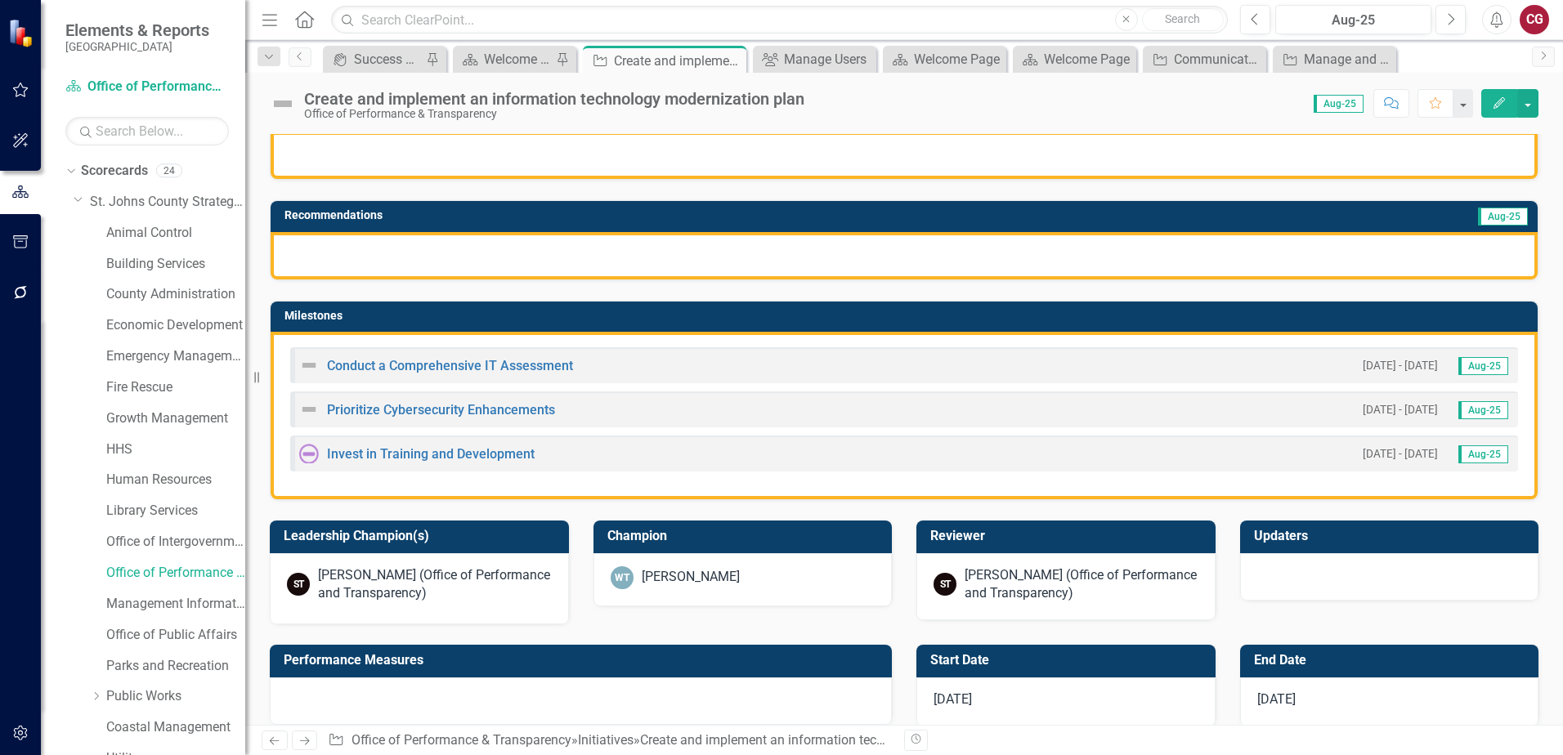
scroll to position [327, 0]
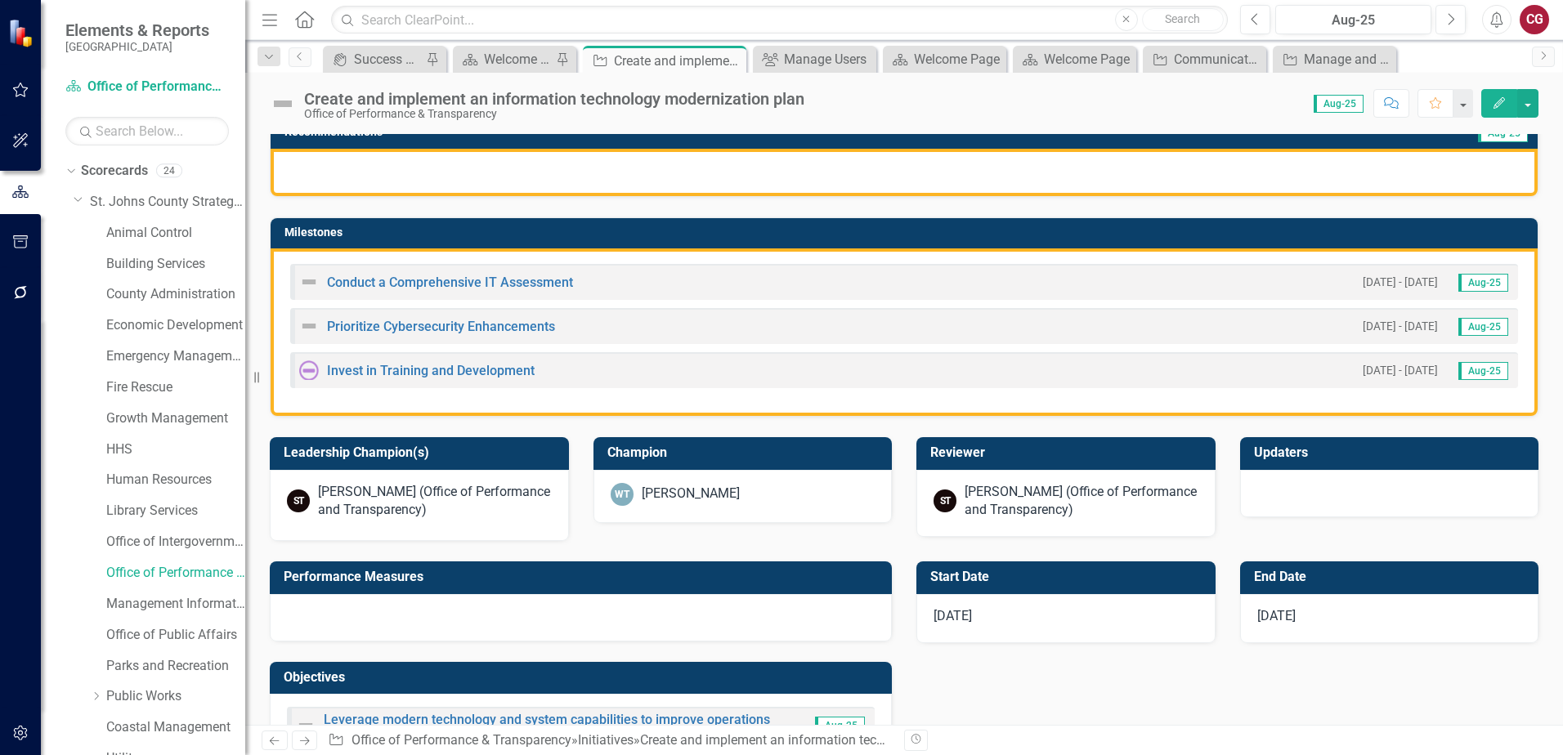
click at [1261, 495] on div at bounding box center [1389, 493] width 299 height 47
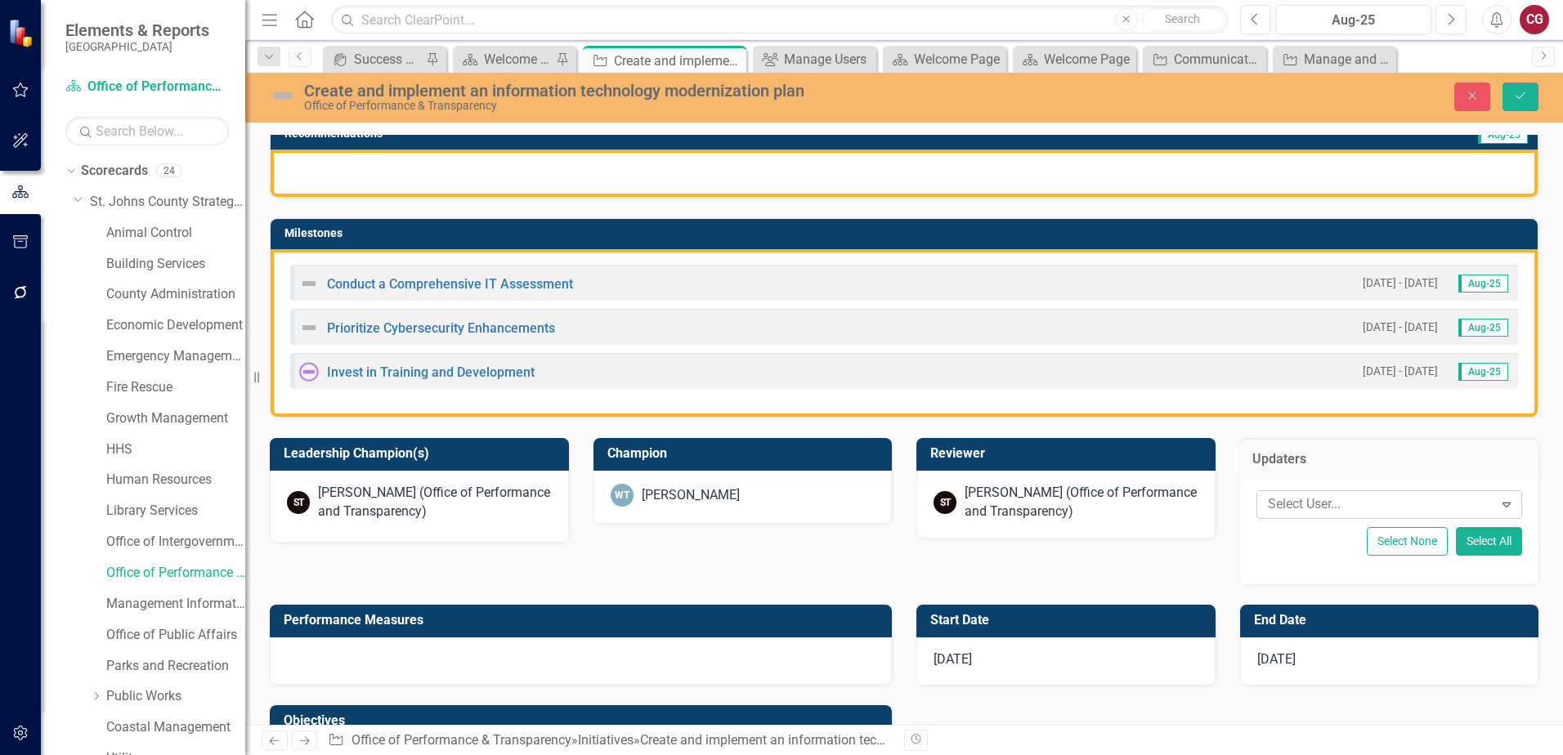
click at [1261, 496] on div at bounding box center [1377, 505] width 232 height 22
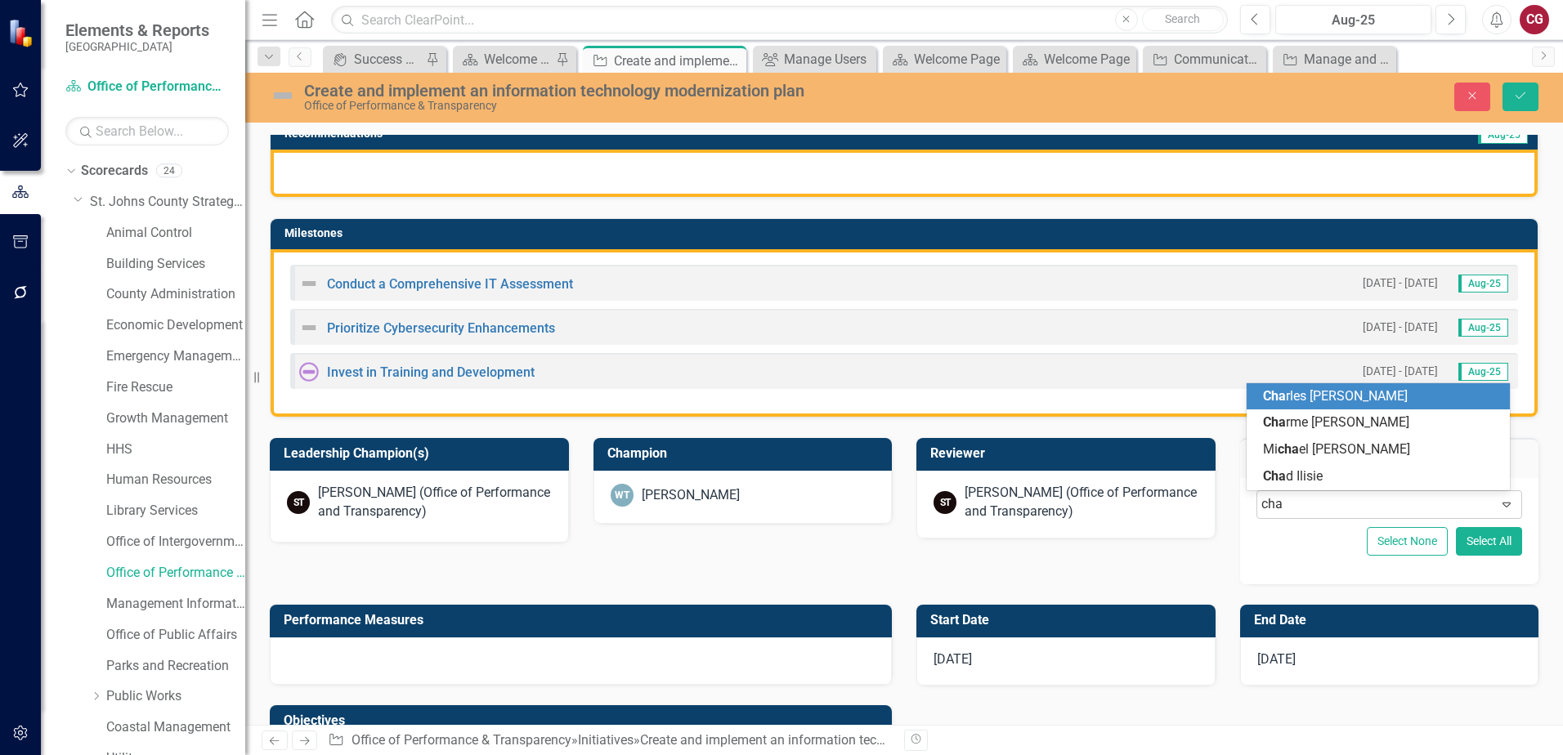
type input "chad"
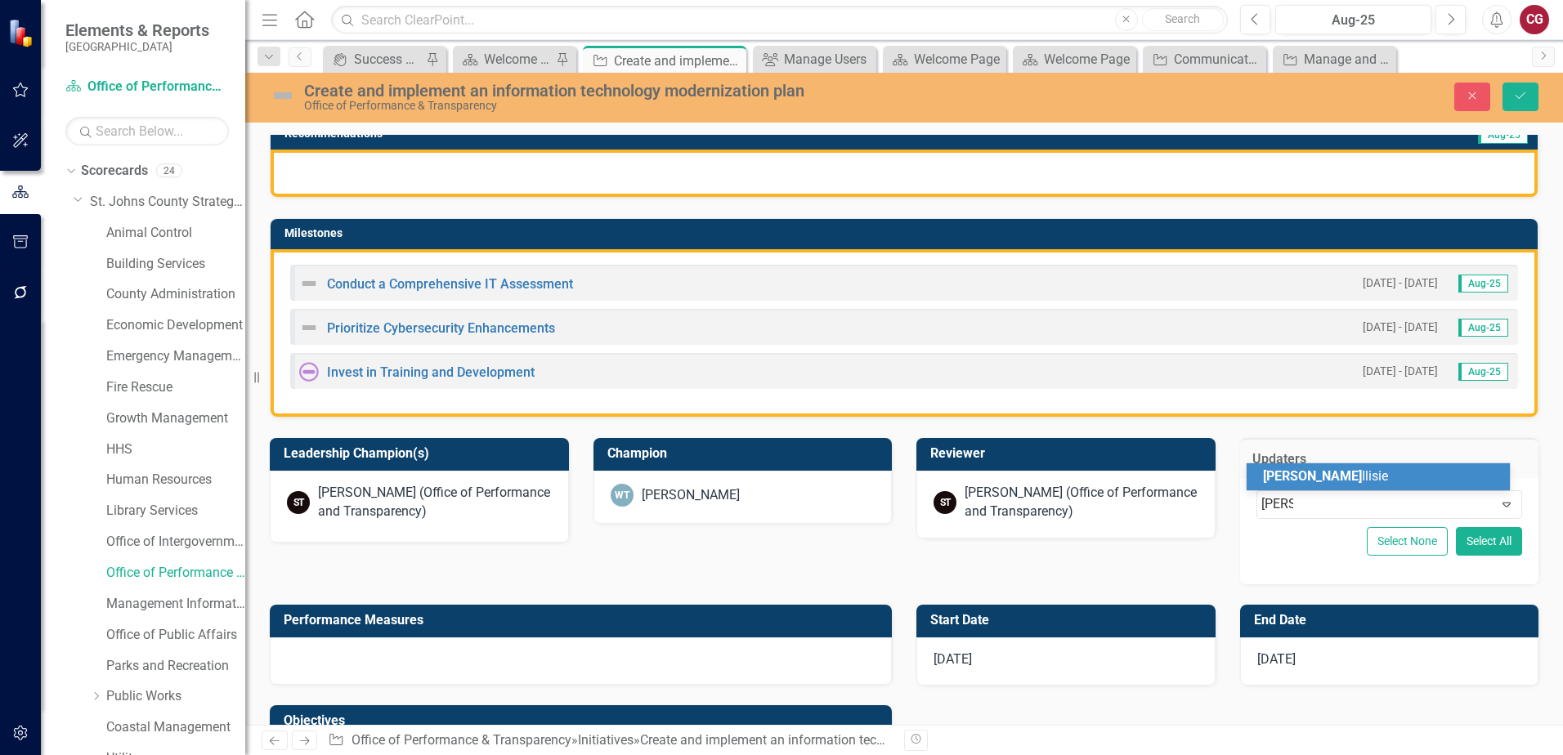
click at [1274, 467] on div "Chad Ilisie" at bounding box center [1377, 476] width 263 height 27
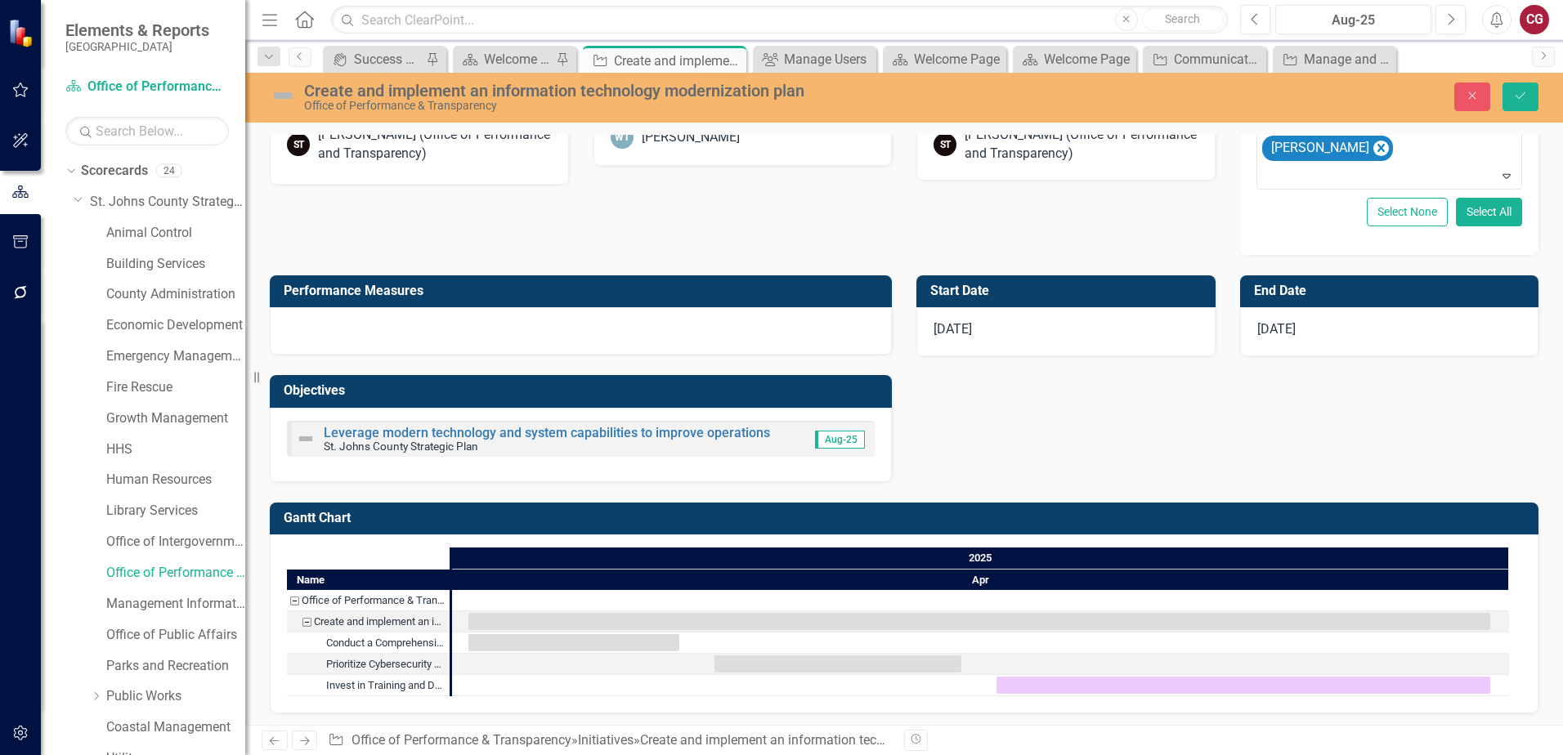
scroll to position [690, 0]
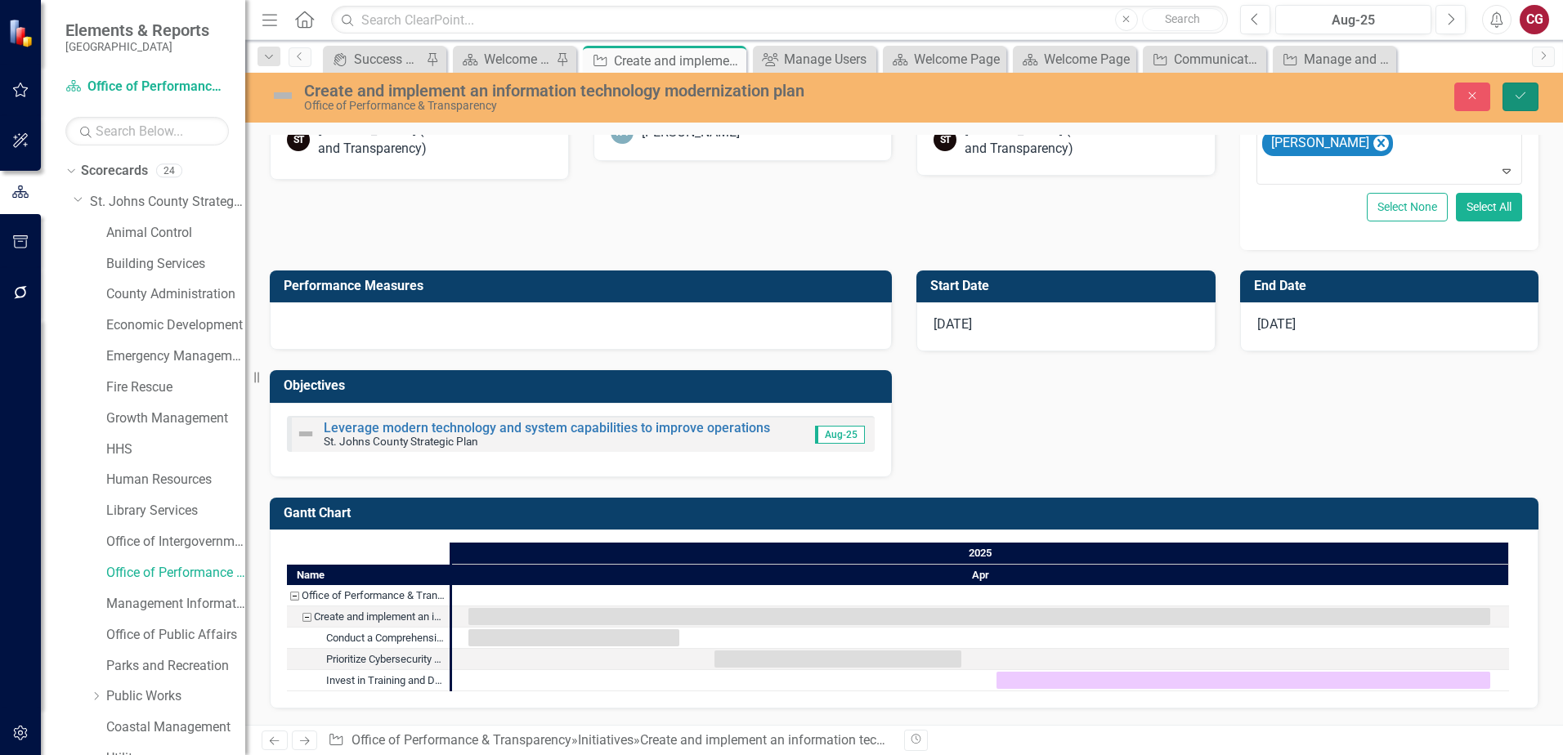
click at [1527, 99] on button "Save" at bounding box center [1520, 97] width 36 height 29
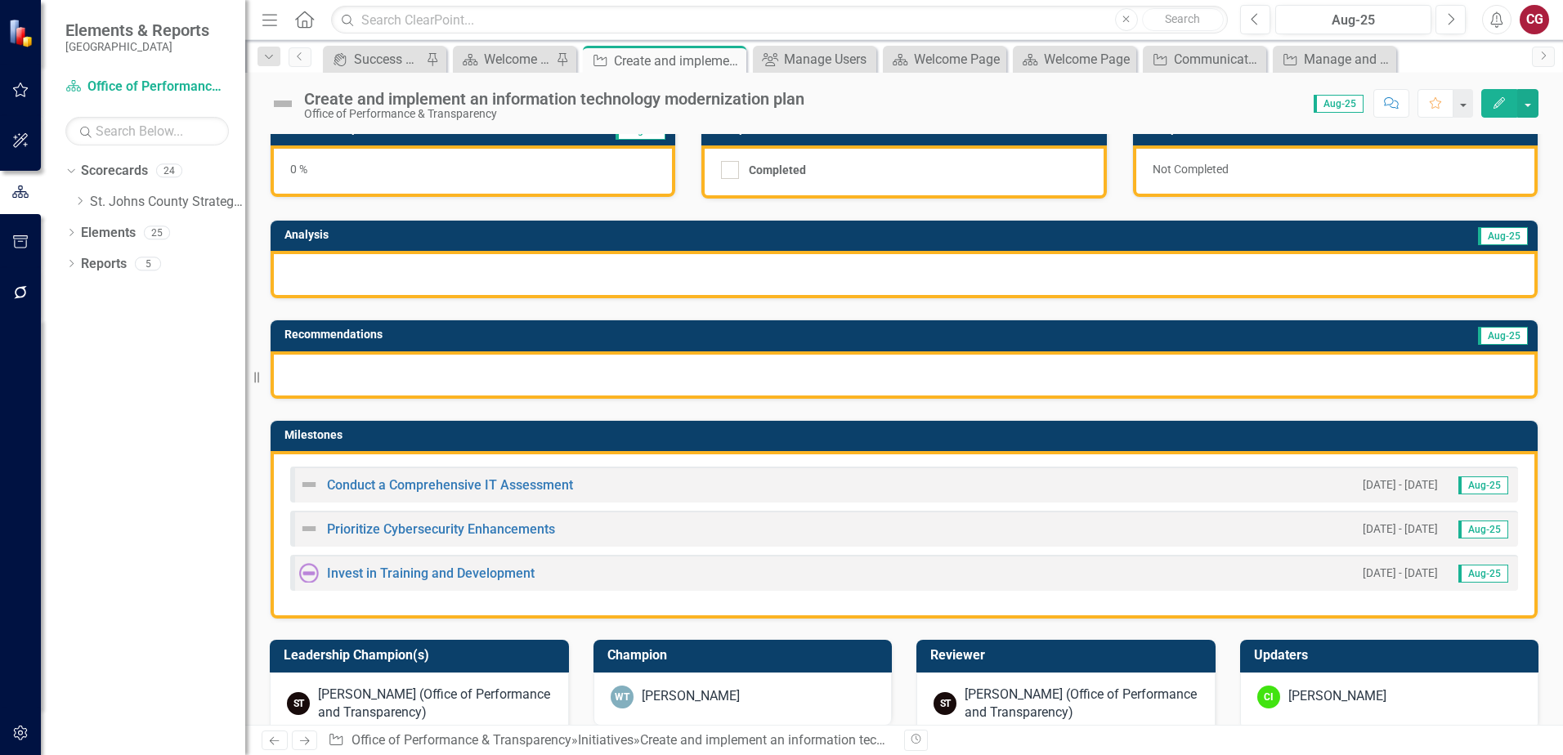
scroll to position [163, 0]
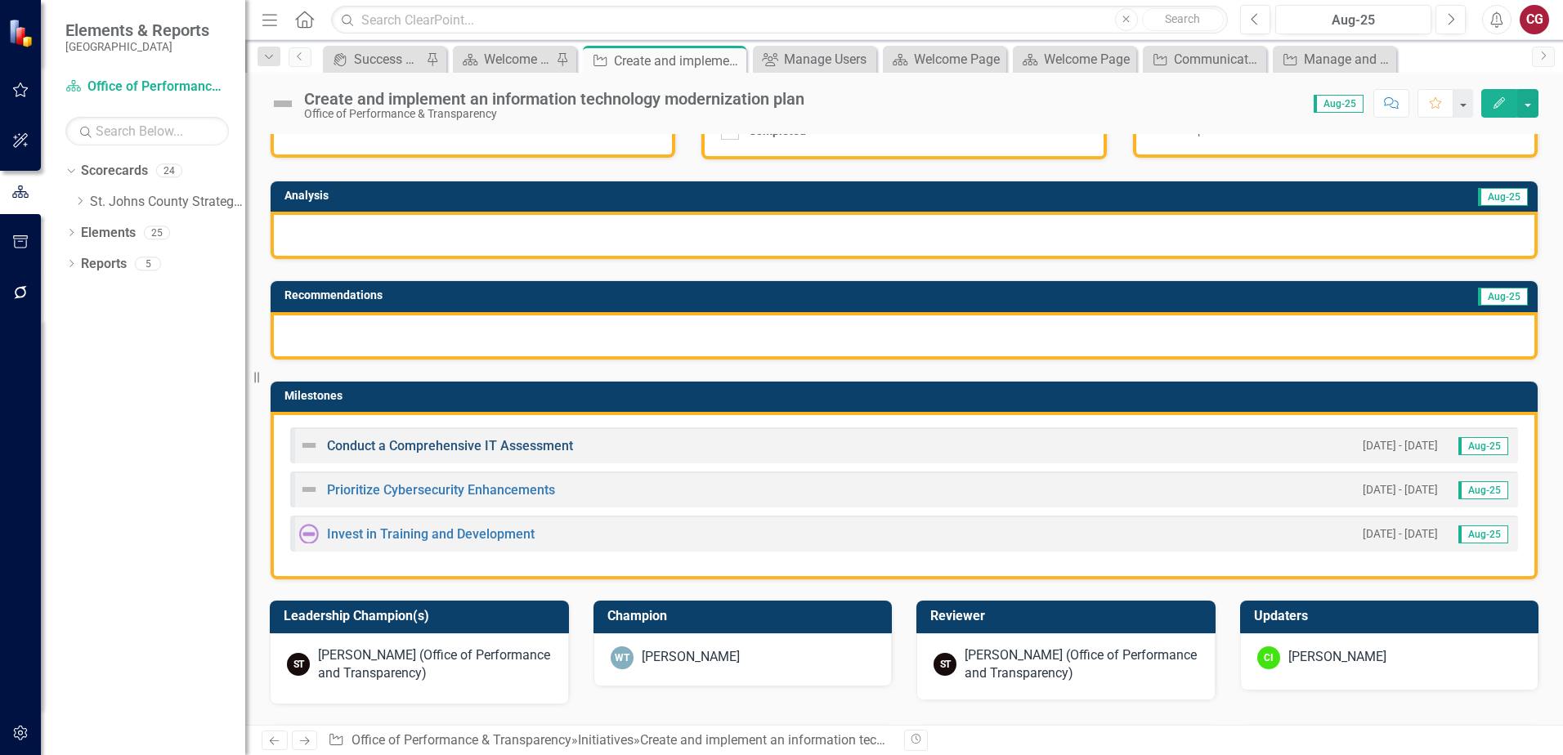
click at [432, 445] on link "Conduct a Comprehensive IT Assessment" at bounding box center [450, 446] width 246 height 16
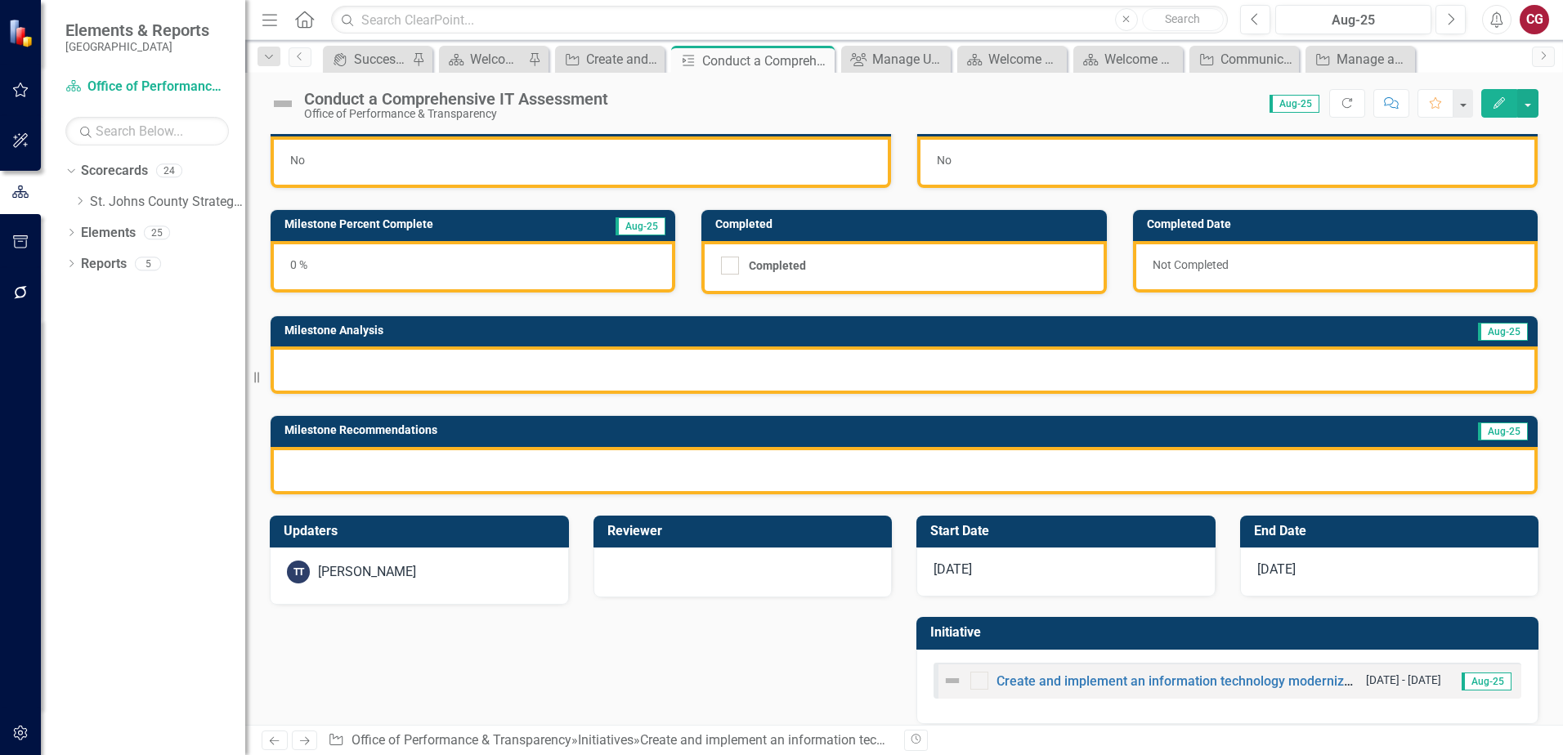
scroll to position [44, 0]
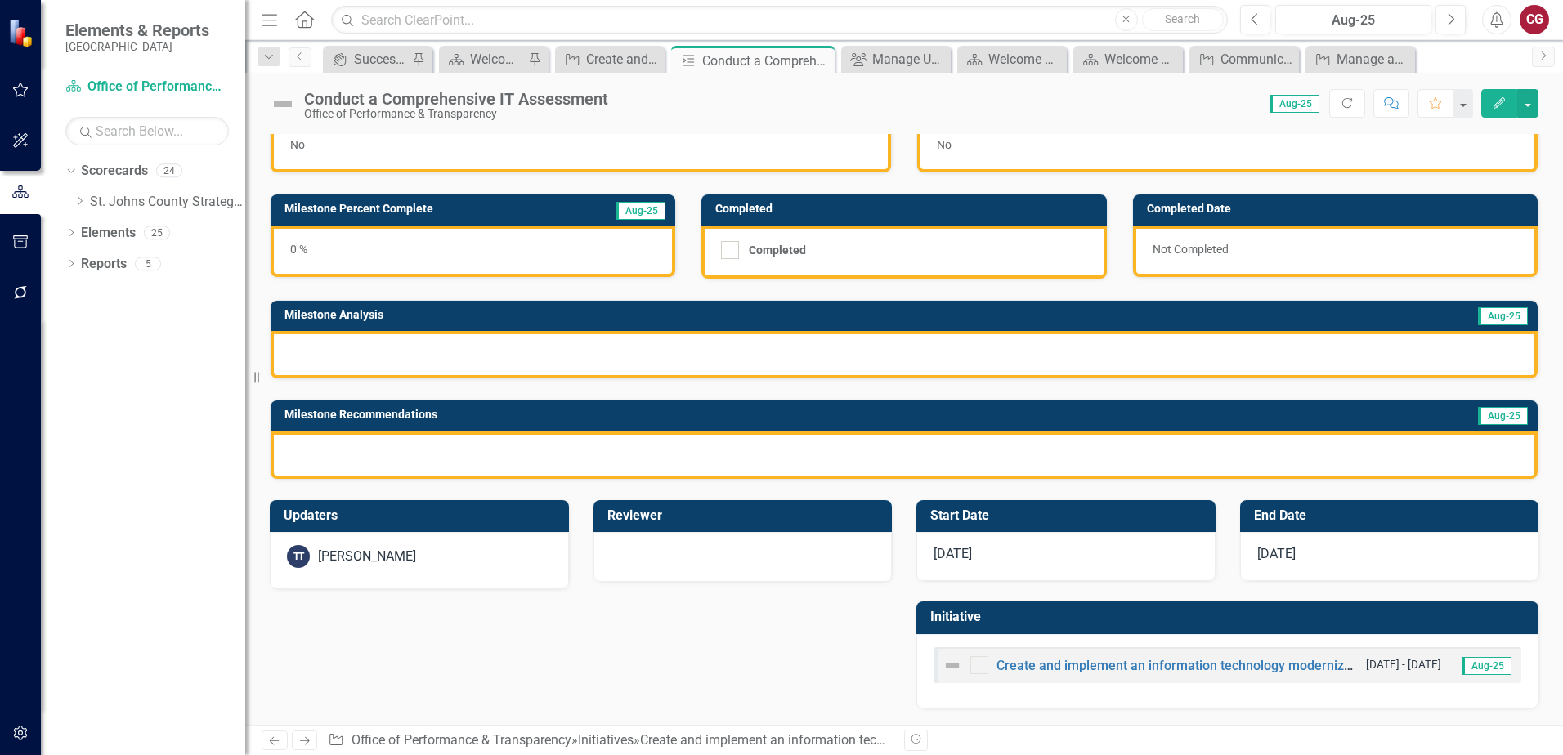
click at [494, 570] on div "TT Tom Tibbitts" at bounding box center [419, 560] width 299 height 57
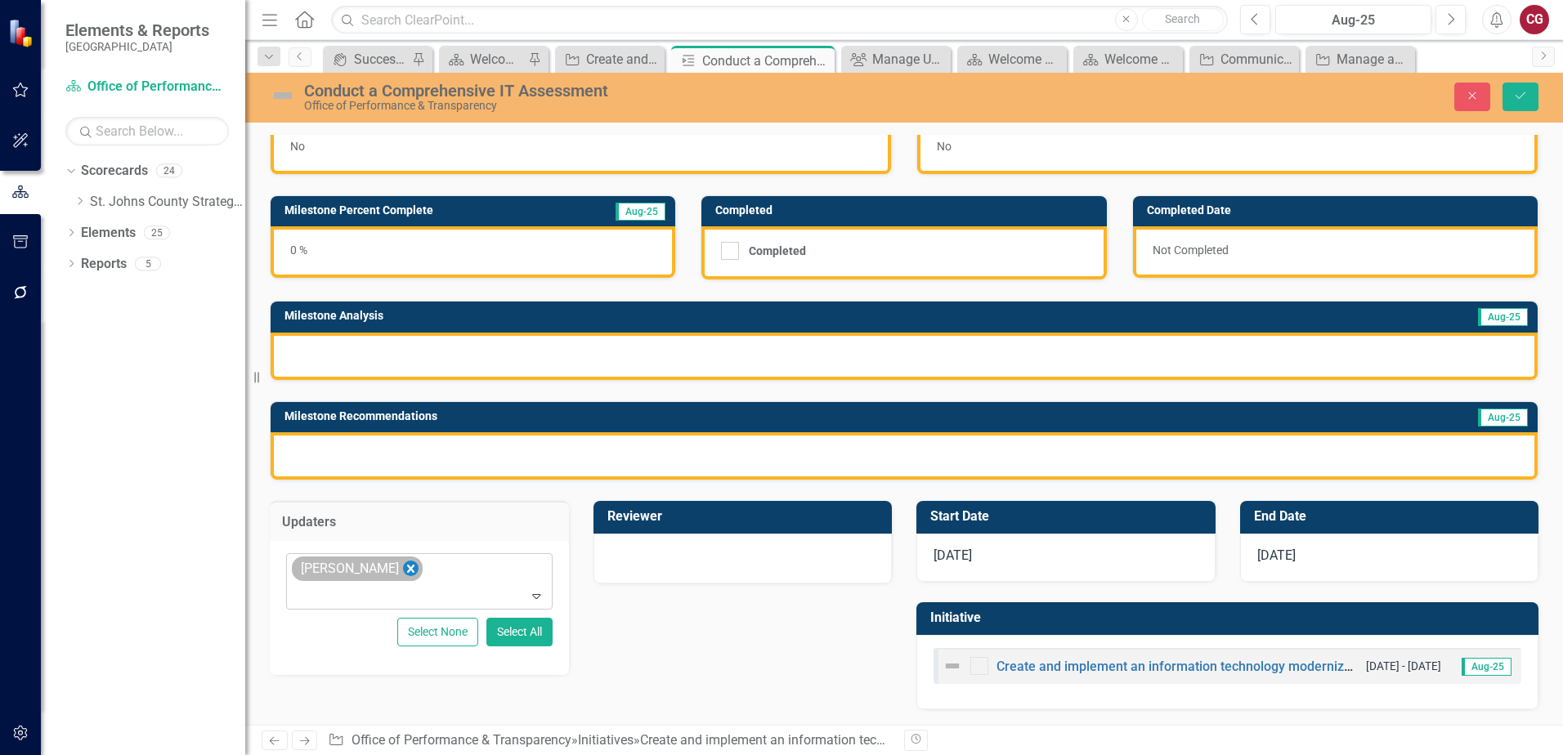
click at [403, 574] on icon "Remove Tom Tibbitts" at bounding box center [411, 569] width 16 height 20
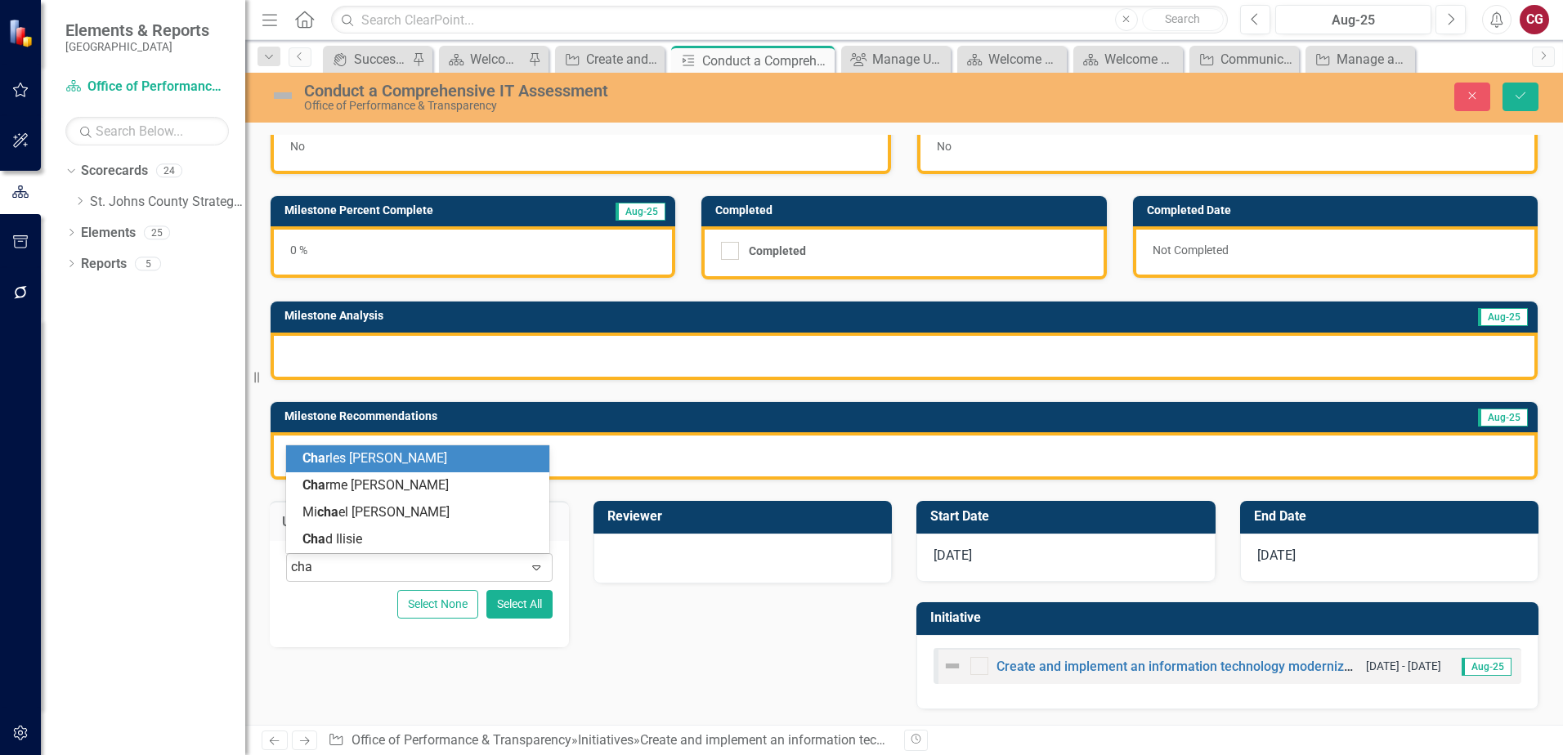
type input "chad"
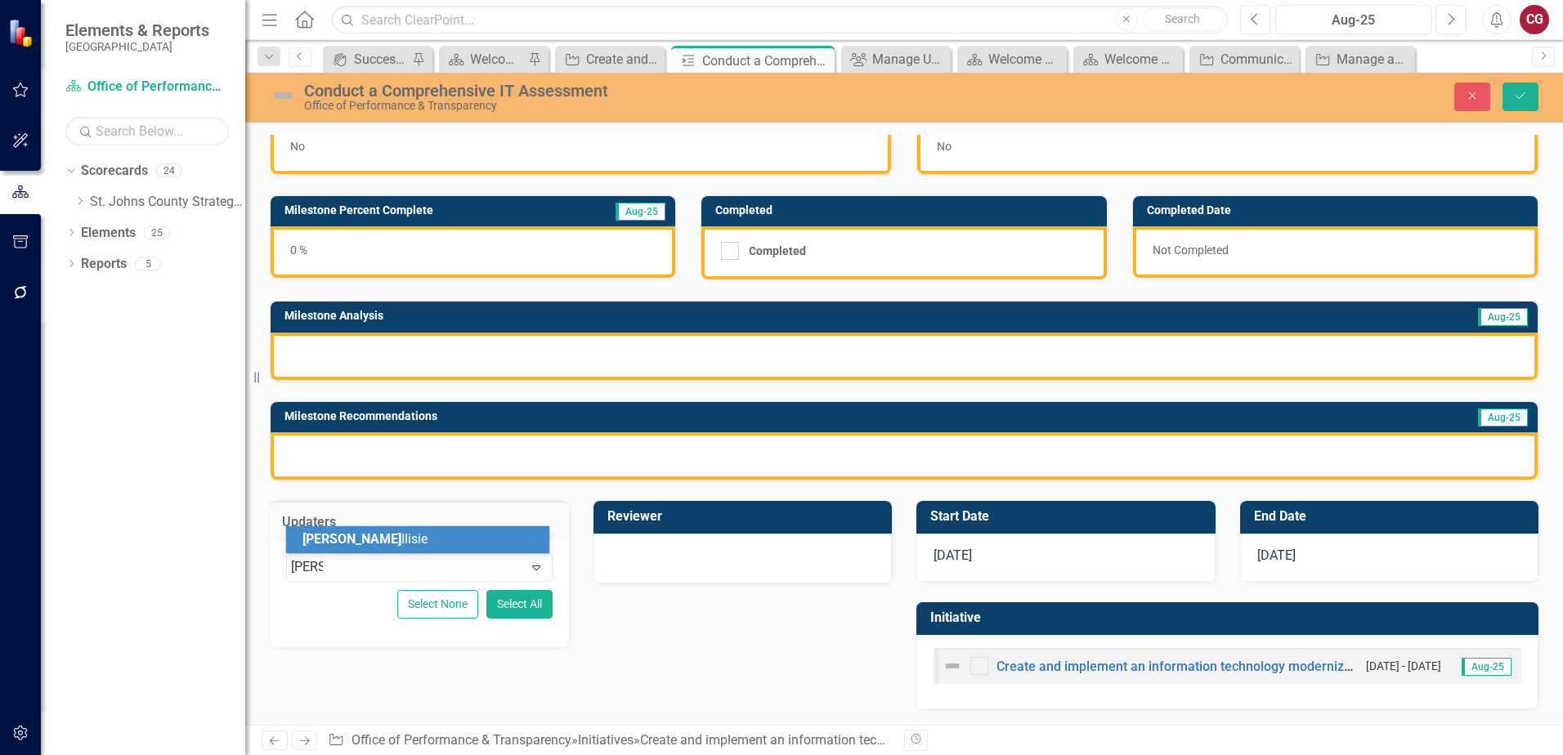
click at [397, 540] on div "Chad Ilisie" at bounding box center [420, 539] width 237 height 19
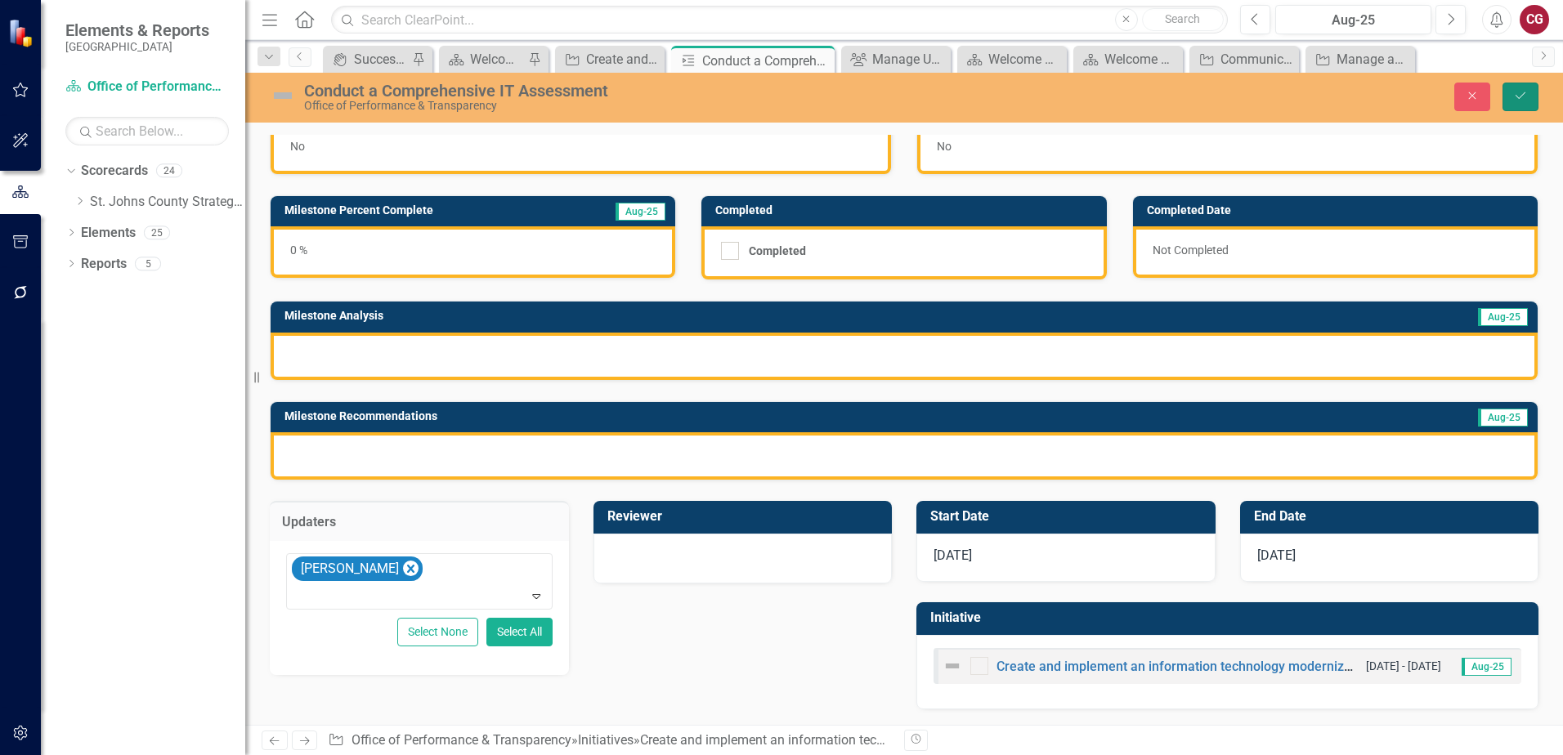
click at [1533, 92] on button "Save" at bounding box center [1520, 97] width 36 height 29
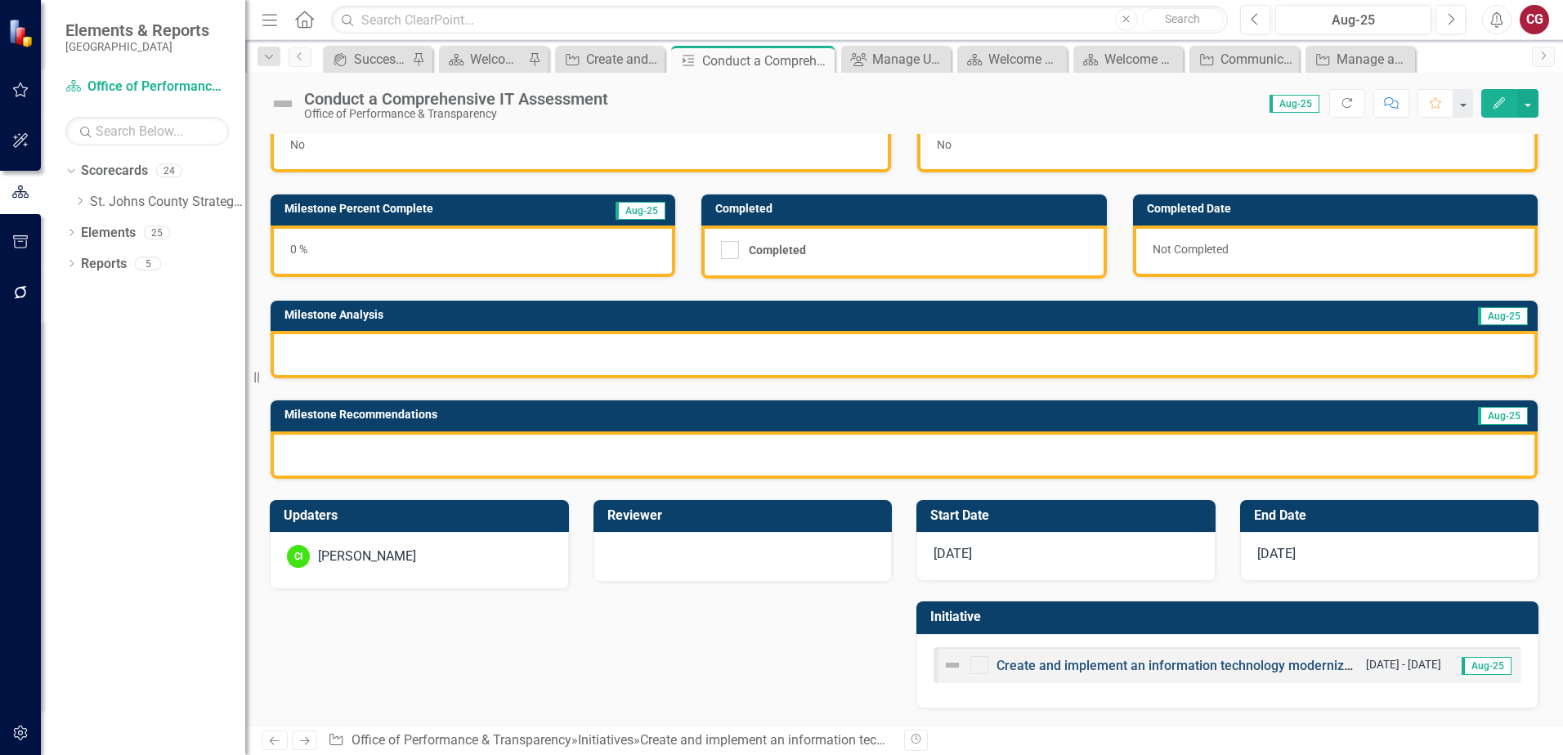
click at [1019, 663] on link "Create and implement an information technology modernization plan" at bounding box center [1198, 666] width 405 height 16
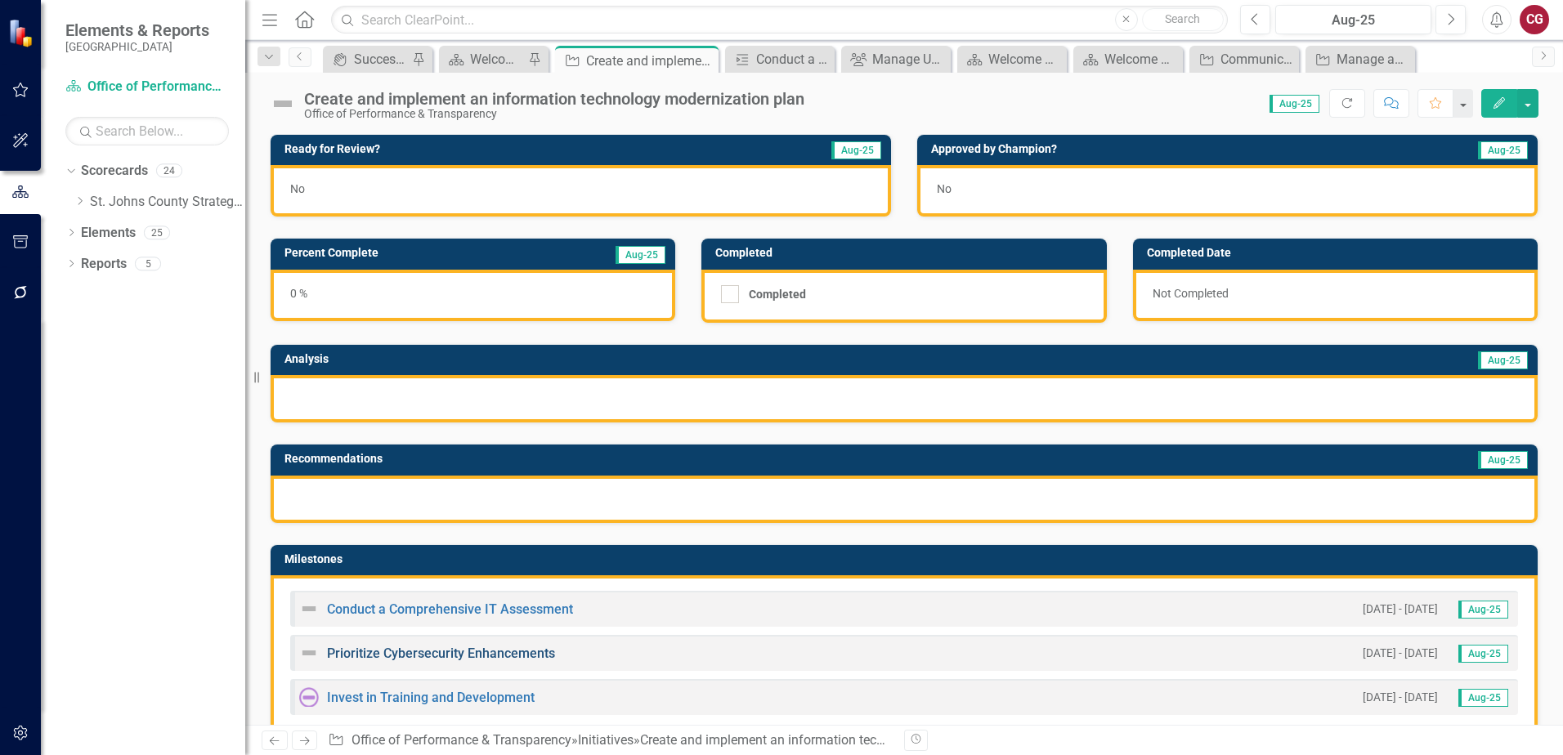
click at [421, 657] on link "Prioritize Cybersecurity Enhancements" at bounding box center [441, 654] width 228 height 16
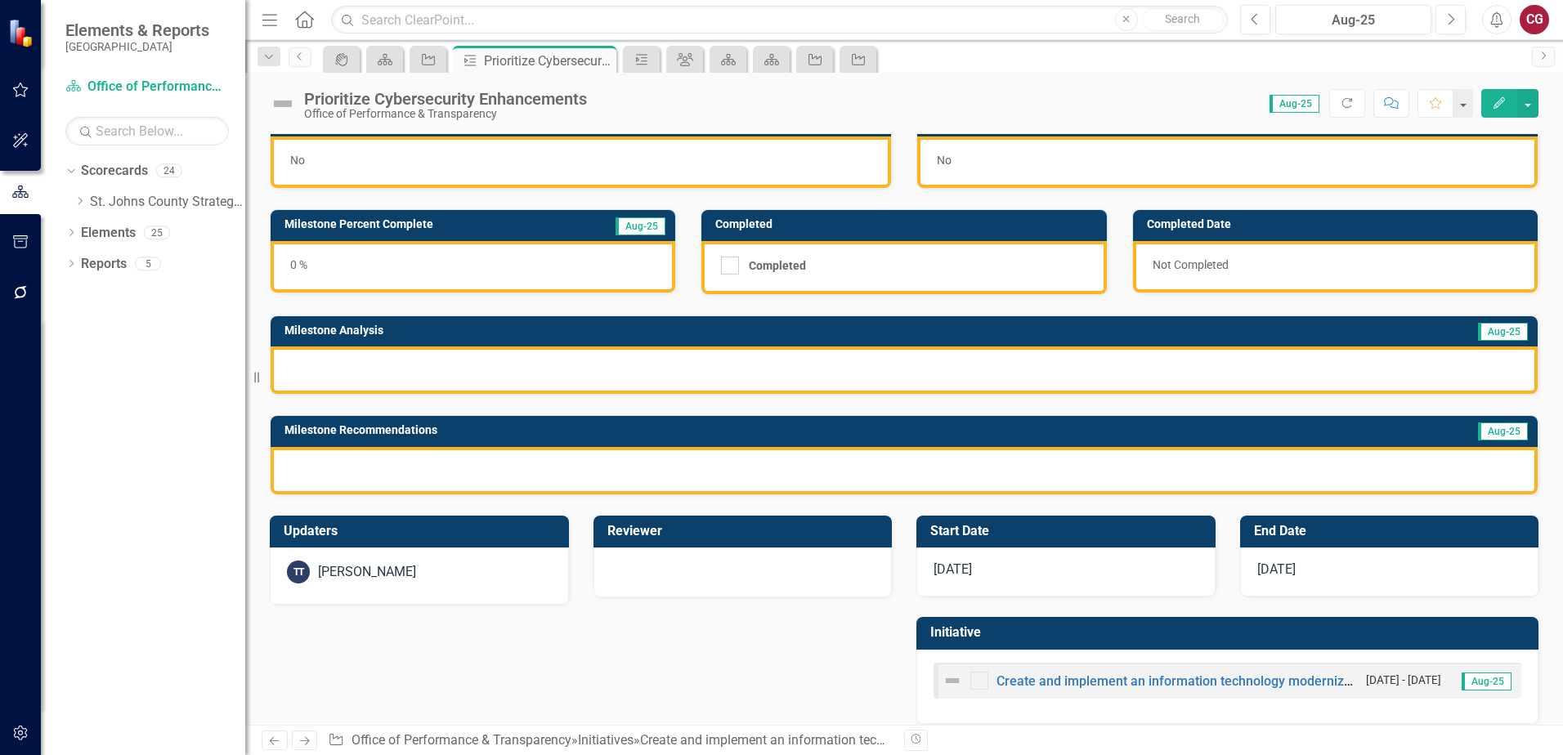
scroll to position [44, 0]
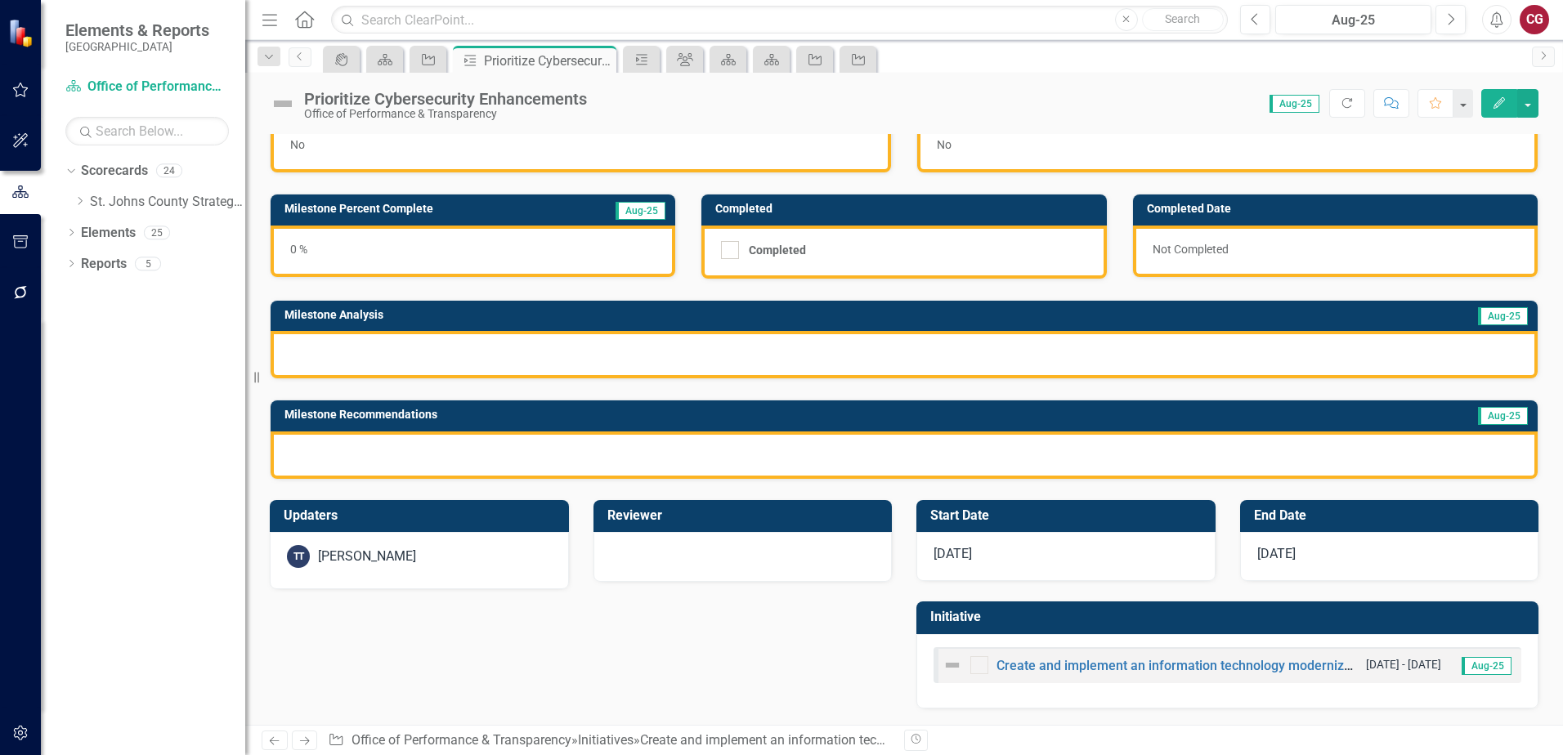
click at [467, 577] on div "TT Tom Tibbitts" at bounding box center [419, 560] width 299 height 57
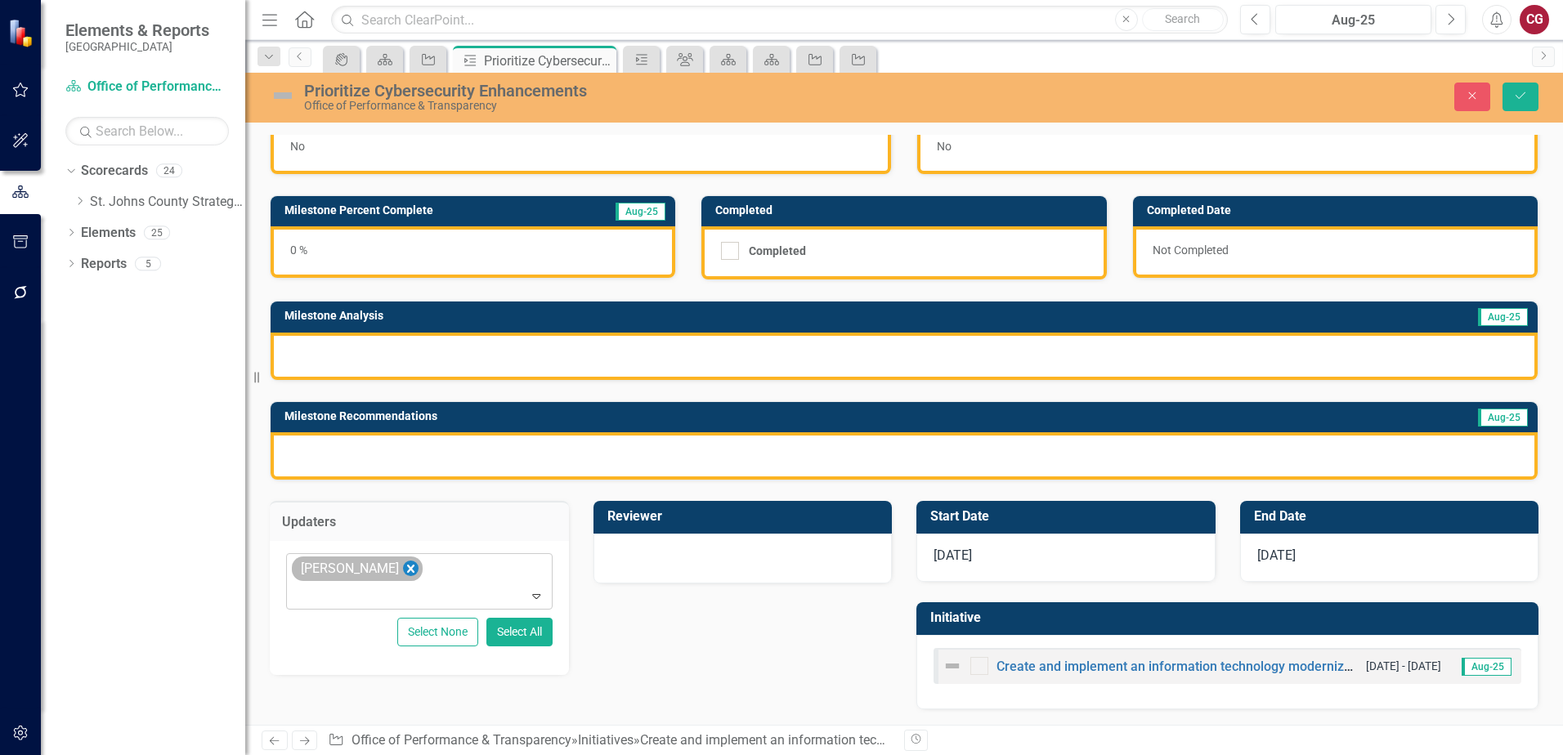
click at [407, 566] on icon "Remove Tom Tibbitts" at bounding box center [410, 569] width 7 height 8
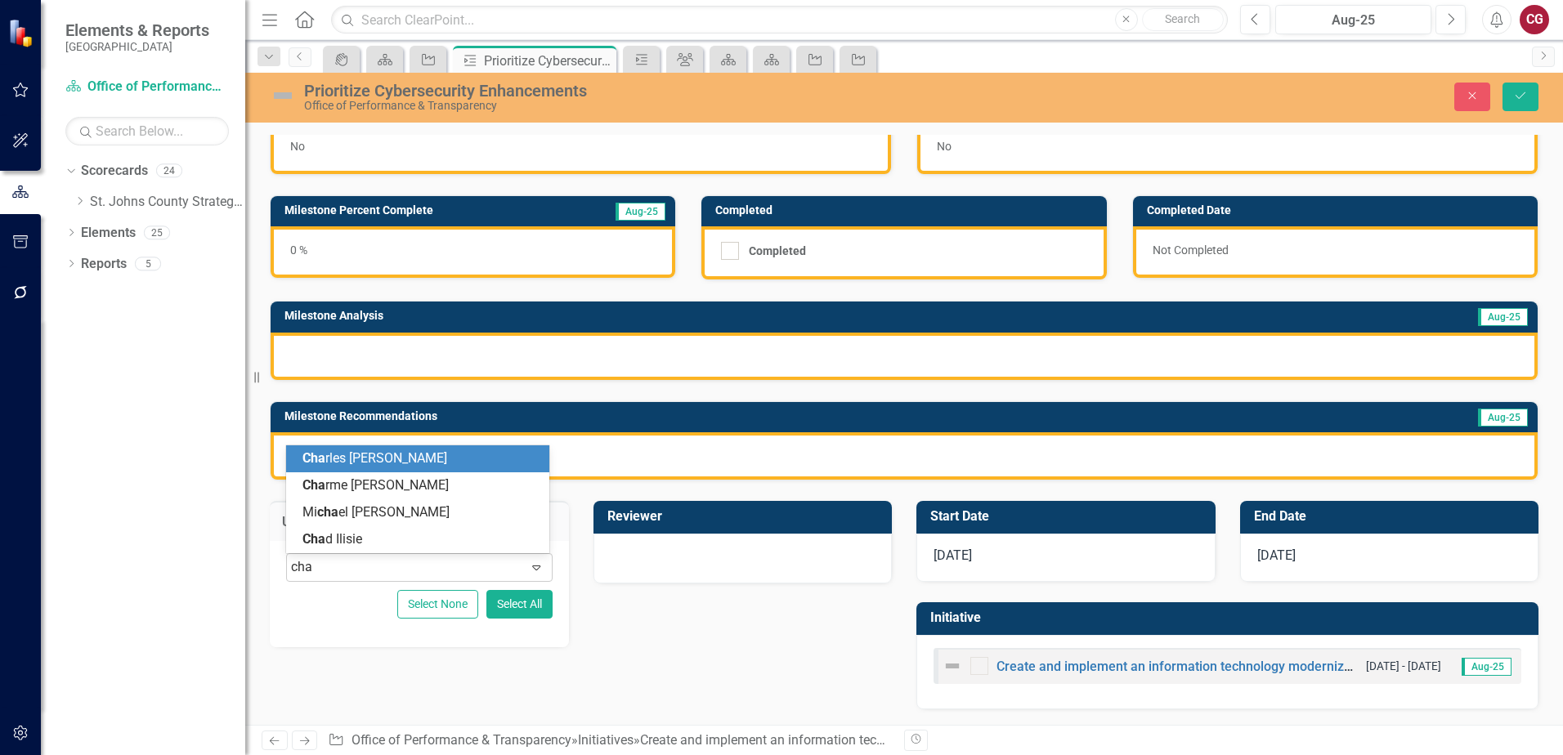
type input "chad"
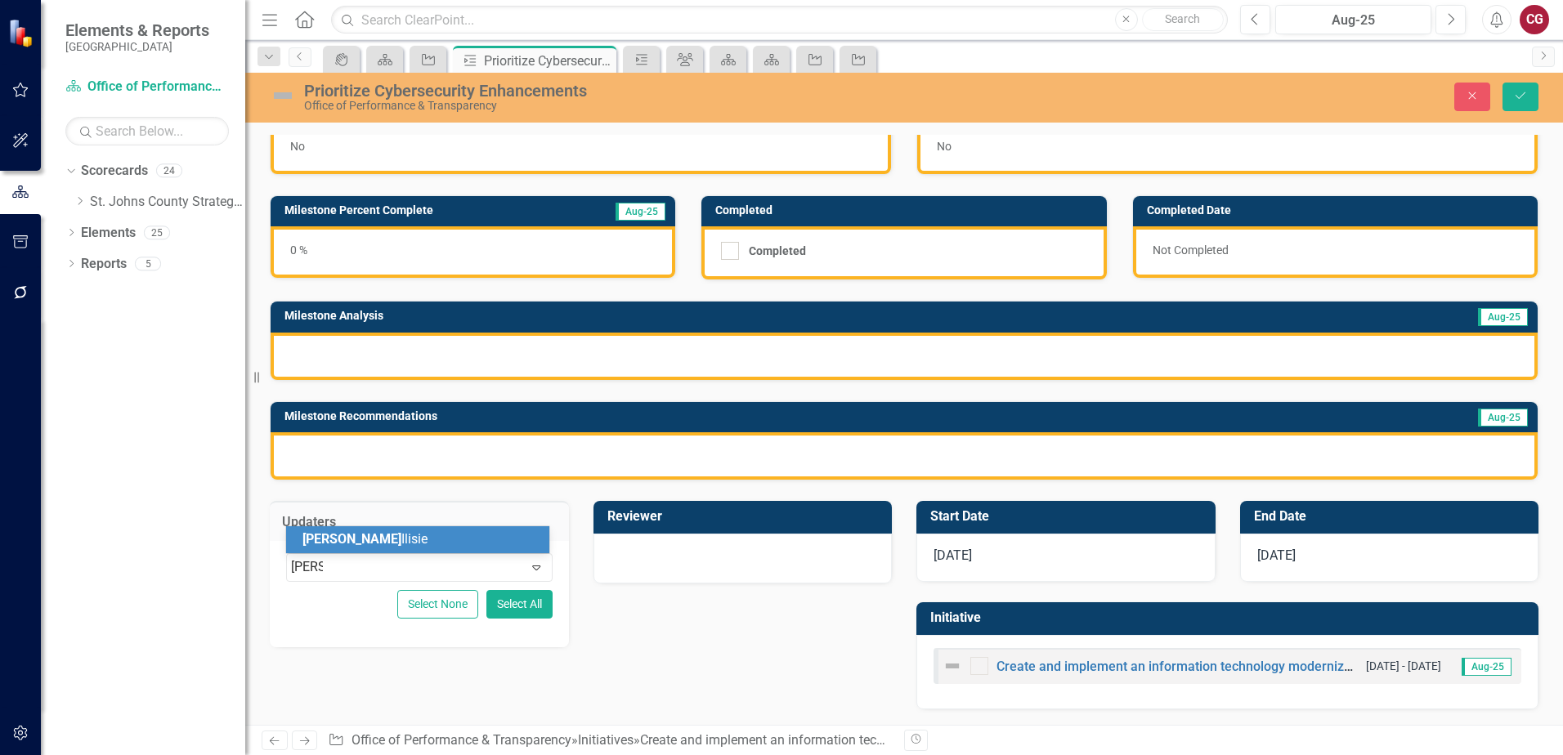
click at [378, 542] on div "Chad Ilisie" at bounding box center [420, 539] width 237 height 19
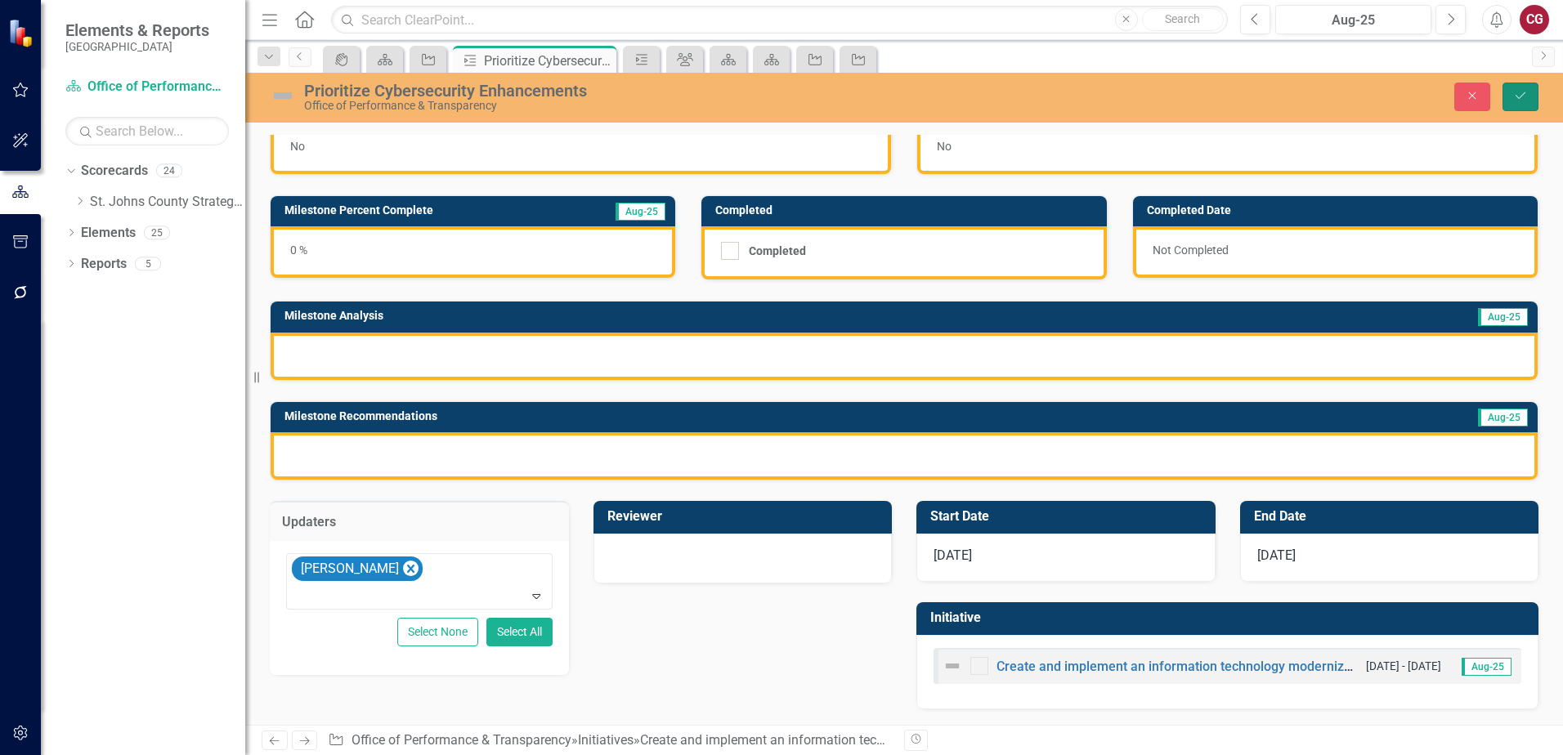
click at [1529, 100] on button "Save" at bounding box center [1520, 97] width 36 height 29
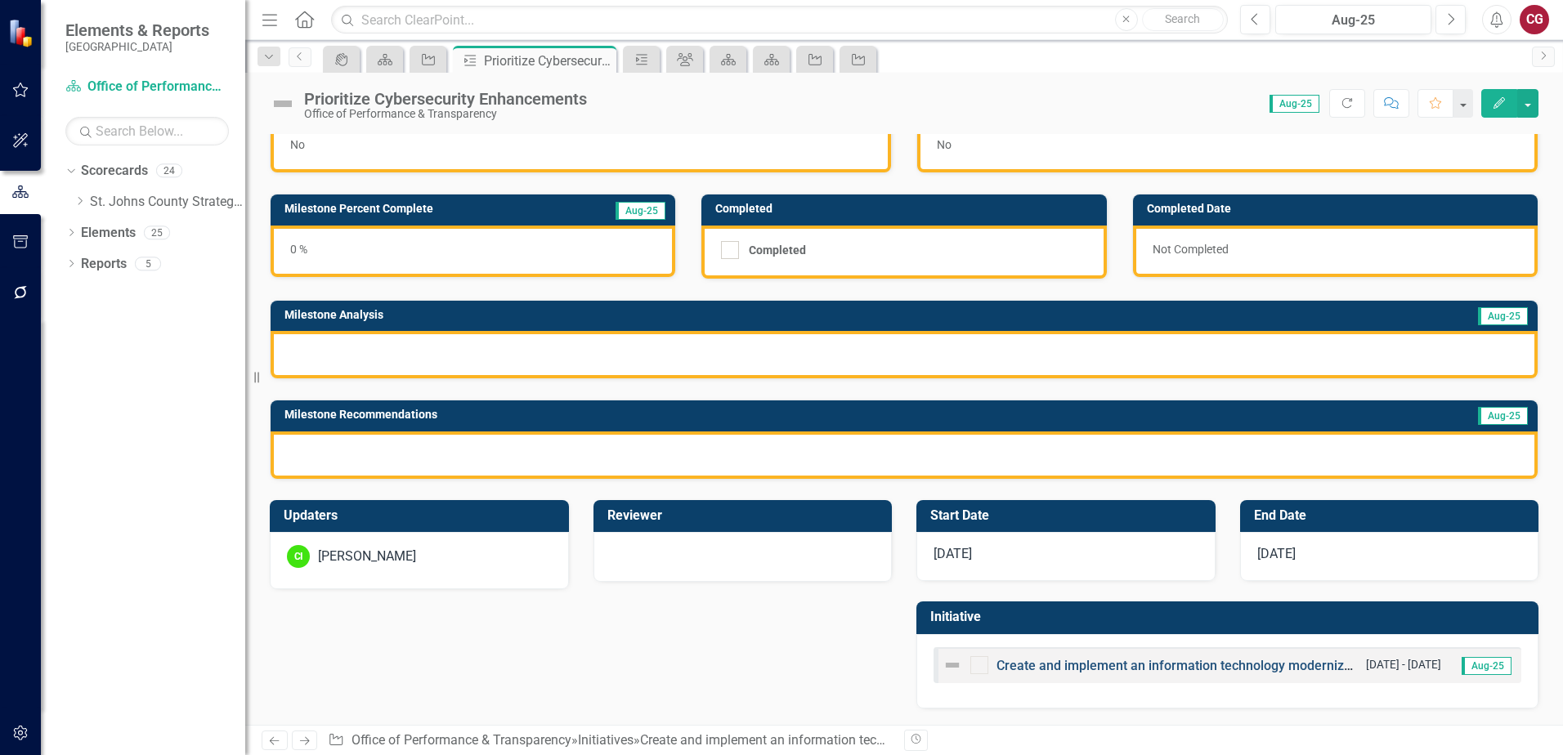
click at [1041, 664] on link "Create and implement an information technology modernization plan" at bounding box center [1198, 666] width 405 height 16
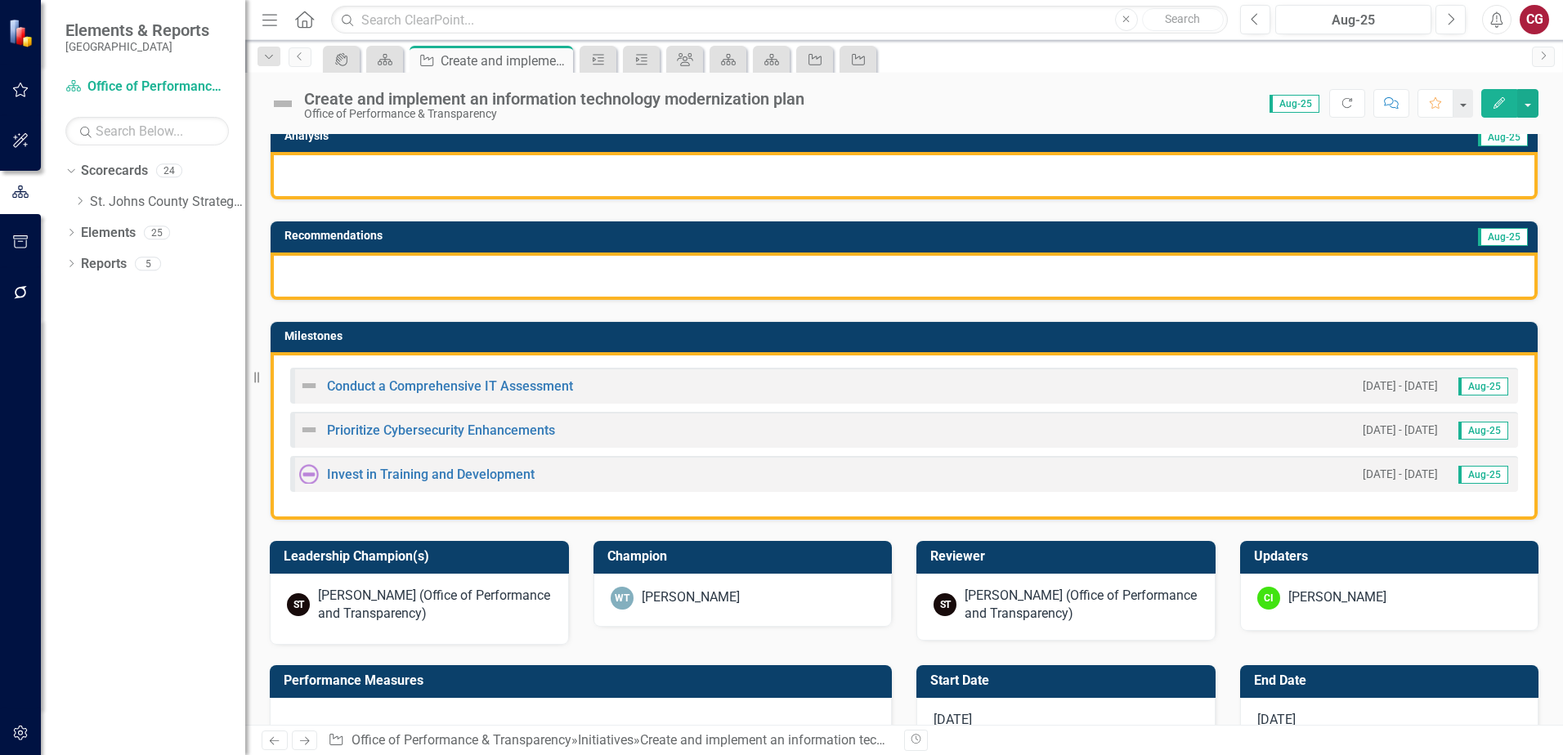
scroll to position [327, 0]
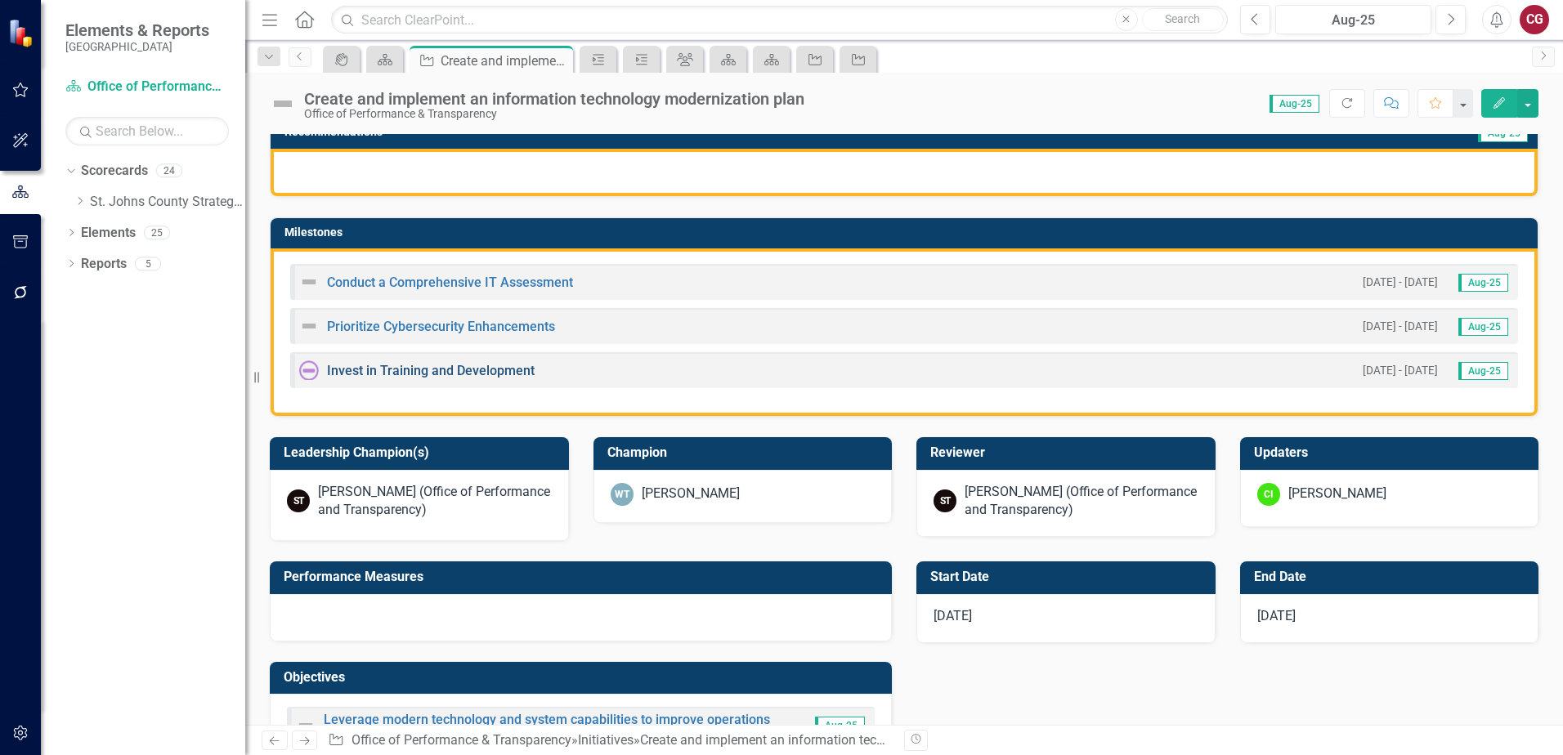
click at [436, 372] on link "Invest in Training and Development" at bounding box center [431, 371] width 208 height 16
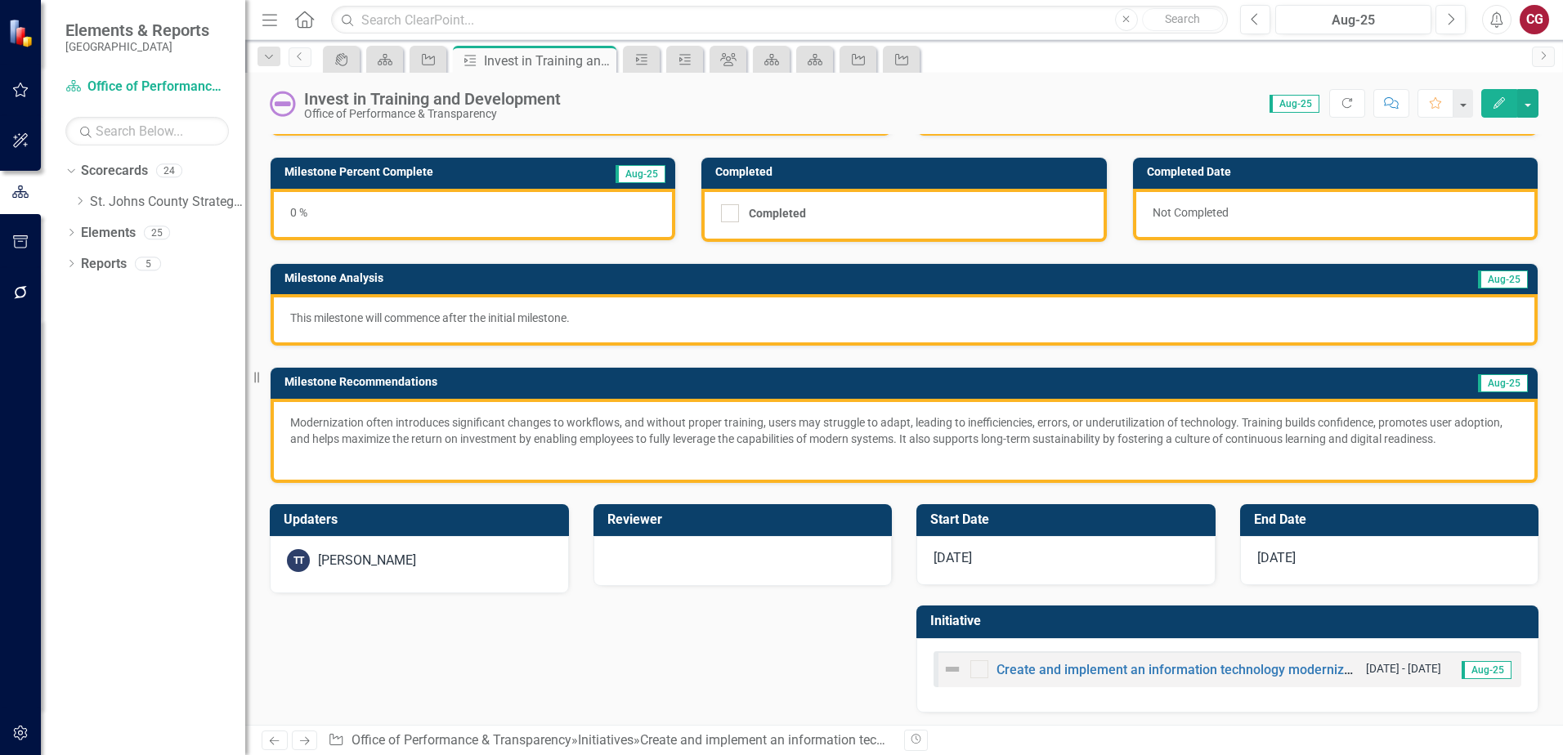
scroll to position [85, 0]
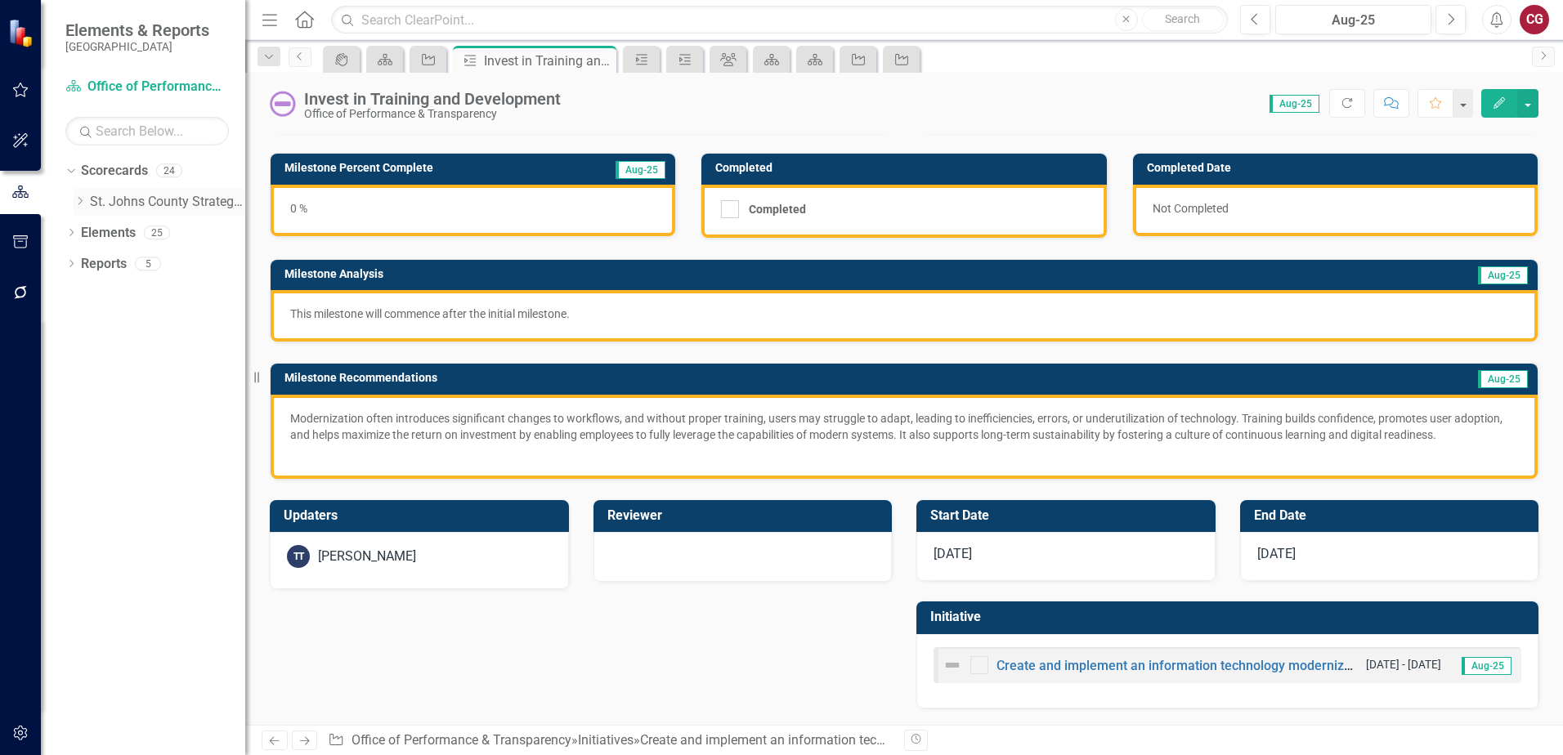
click at [80, 202] on icon "Dropdown" at bounding box center [80, 201] width 12 height 10
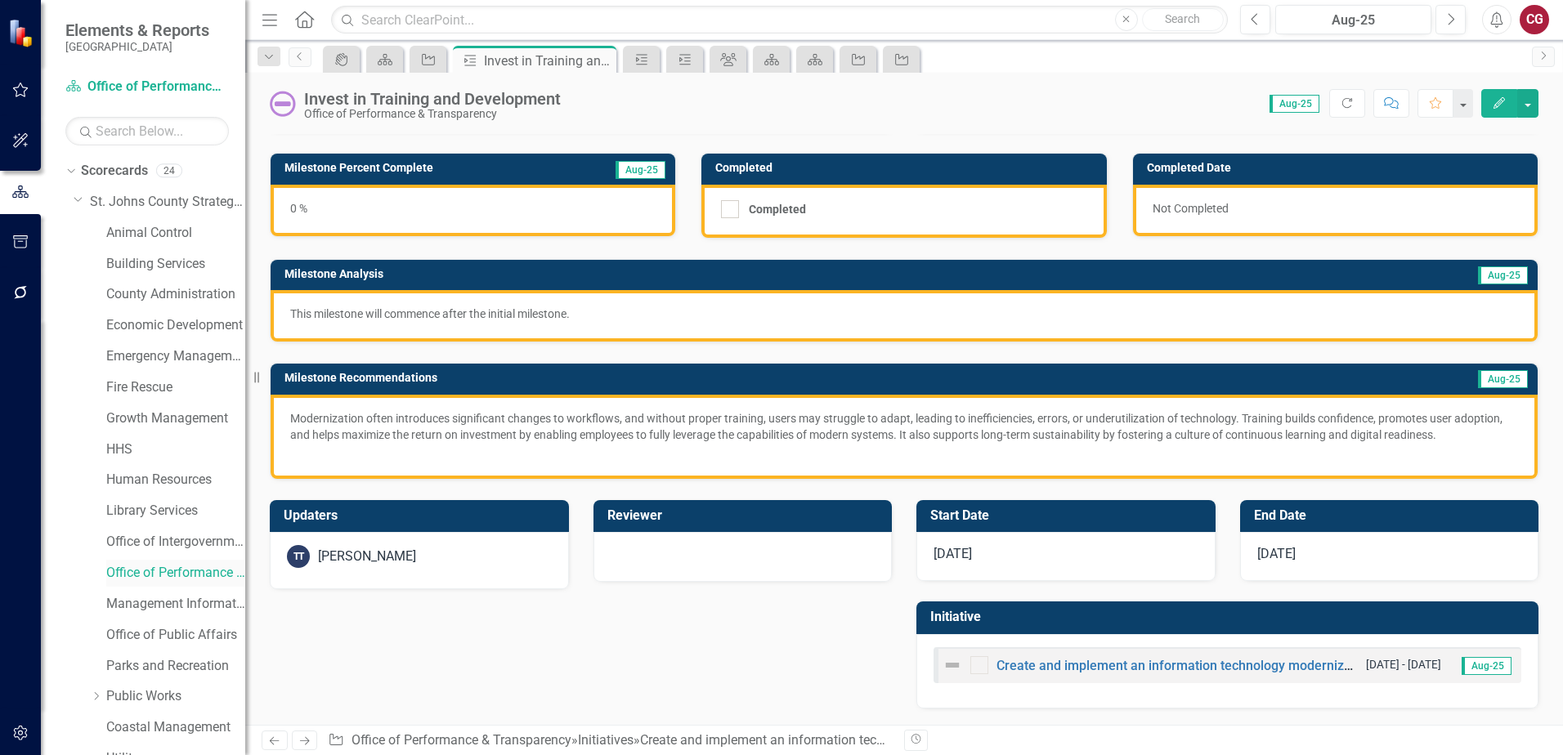
click at [176, 566] on link "Office of Performance & Transparency" at bounding box center [175, 573] width 139 height 19
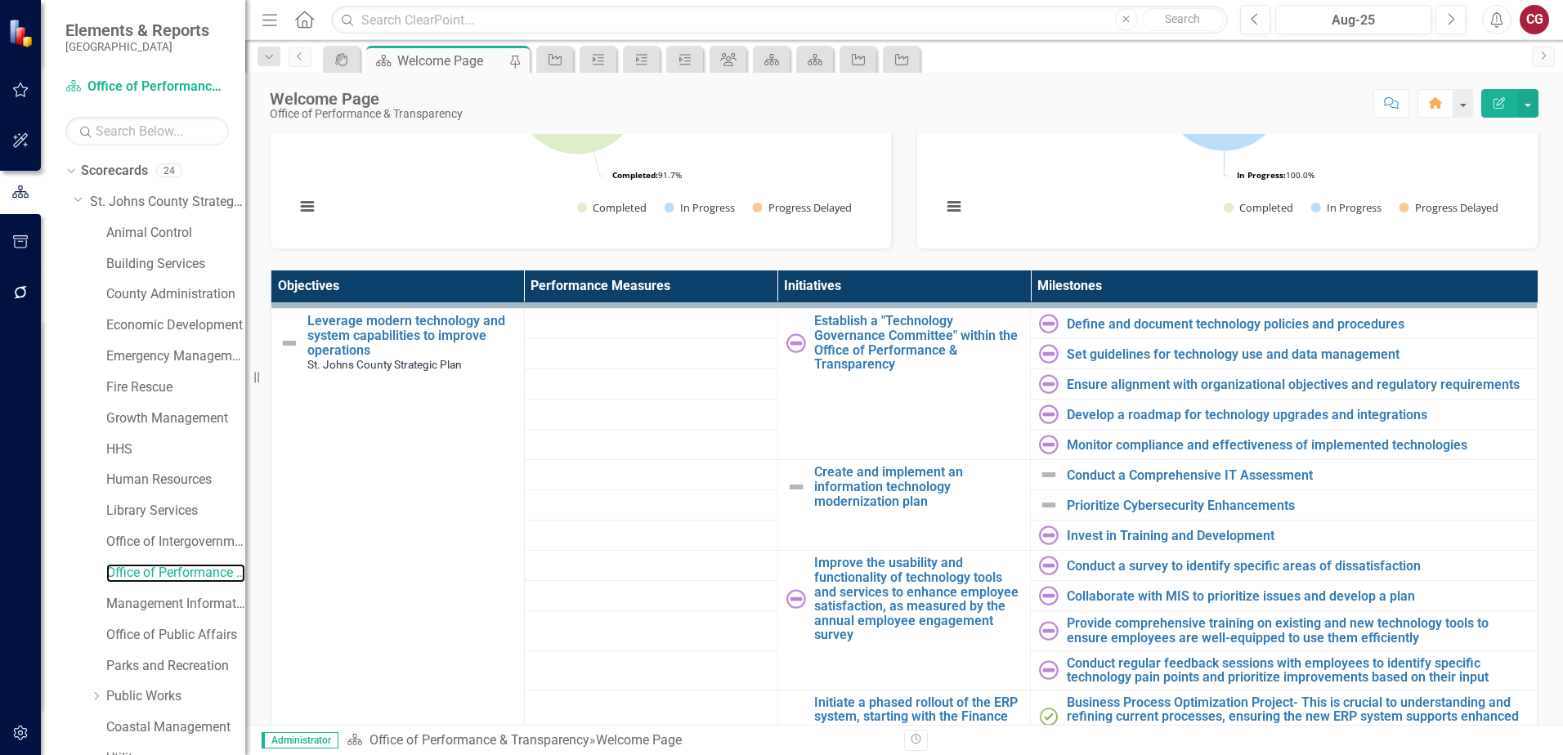
scroll to position [654, 0]
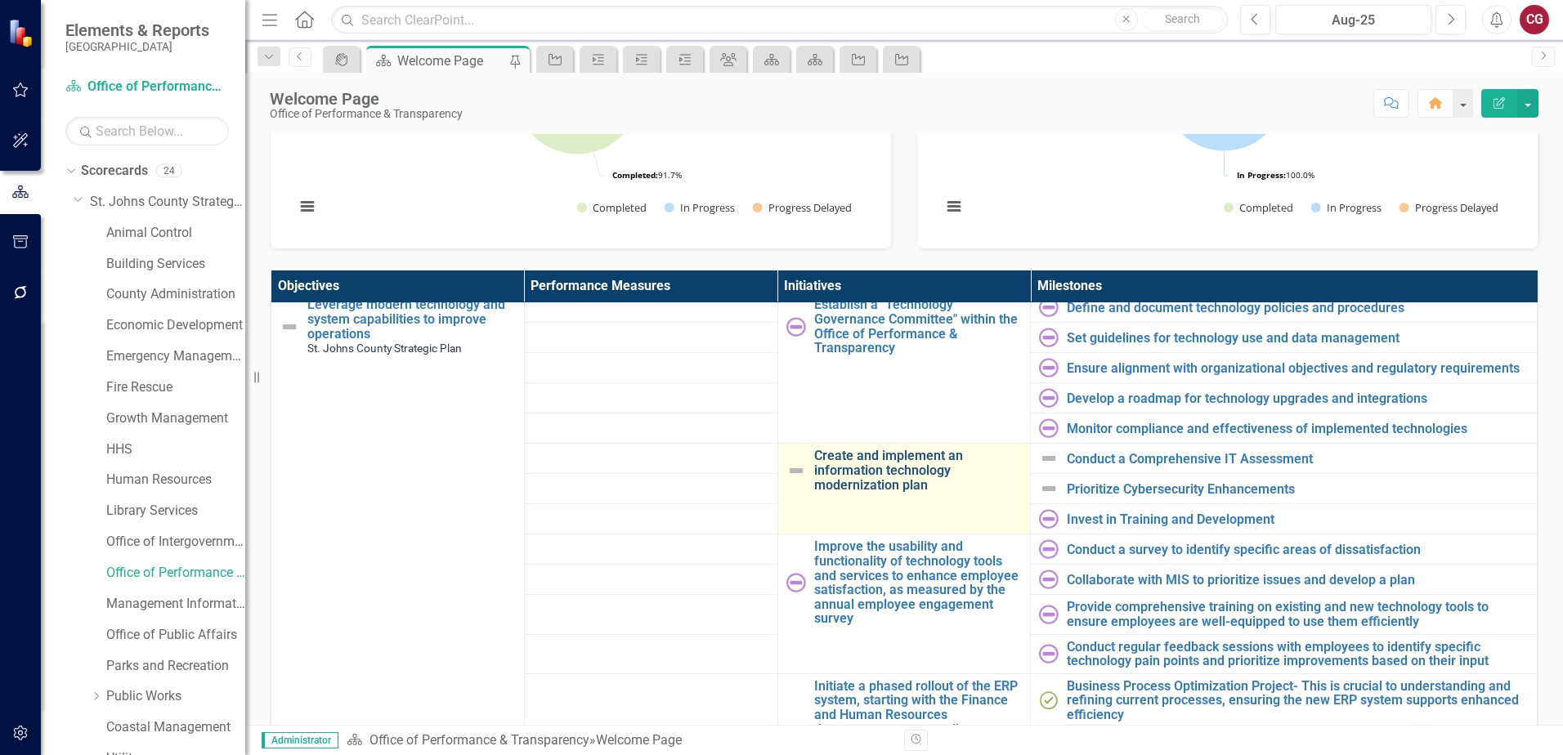
click at [852, 475] on link "Create and implement an information technology modernization plan" at bounding box center [918, 470] width 208 height 43
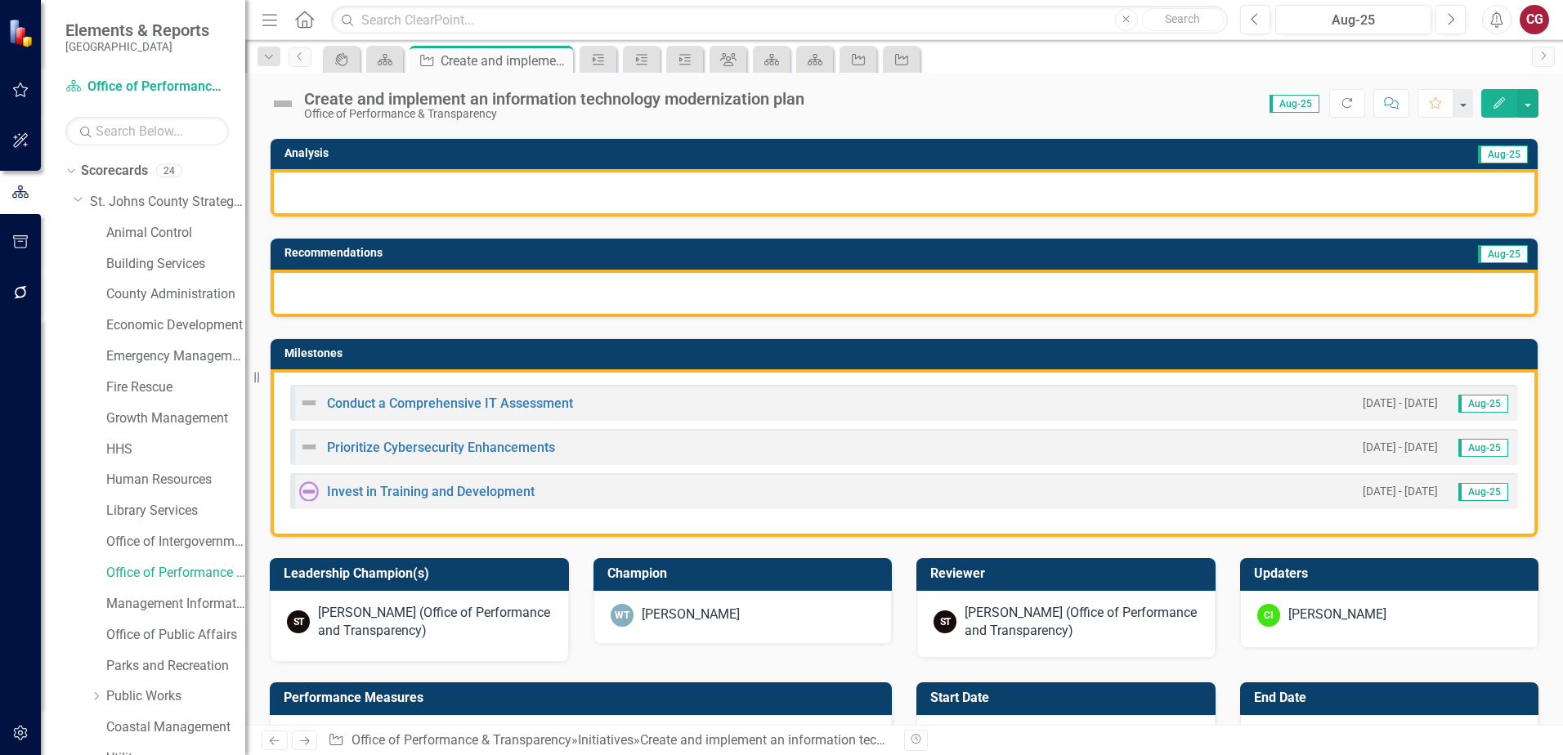
scroll to position [409, 0]
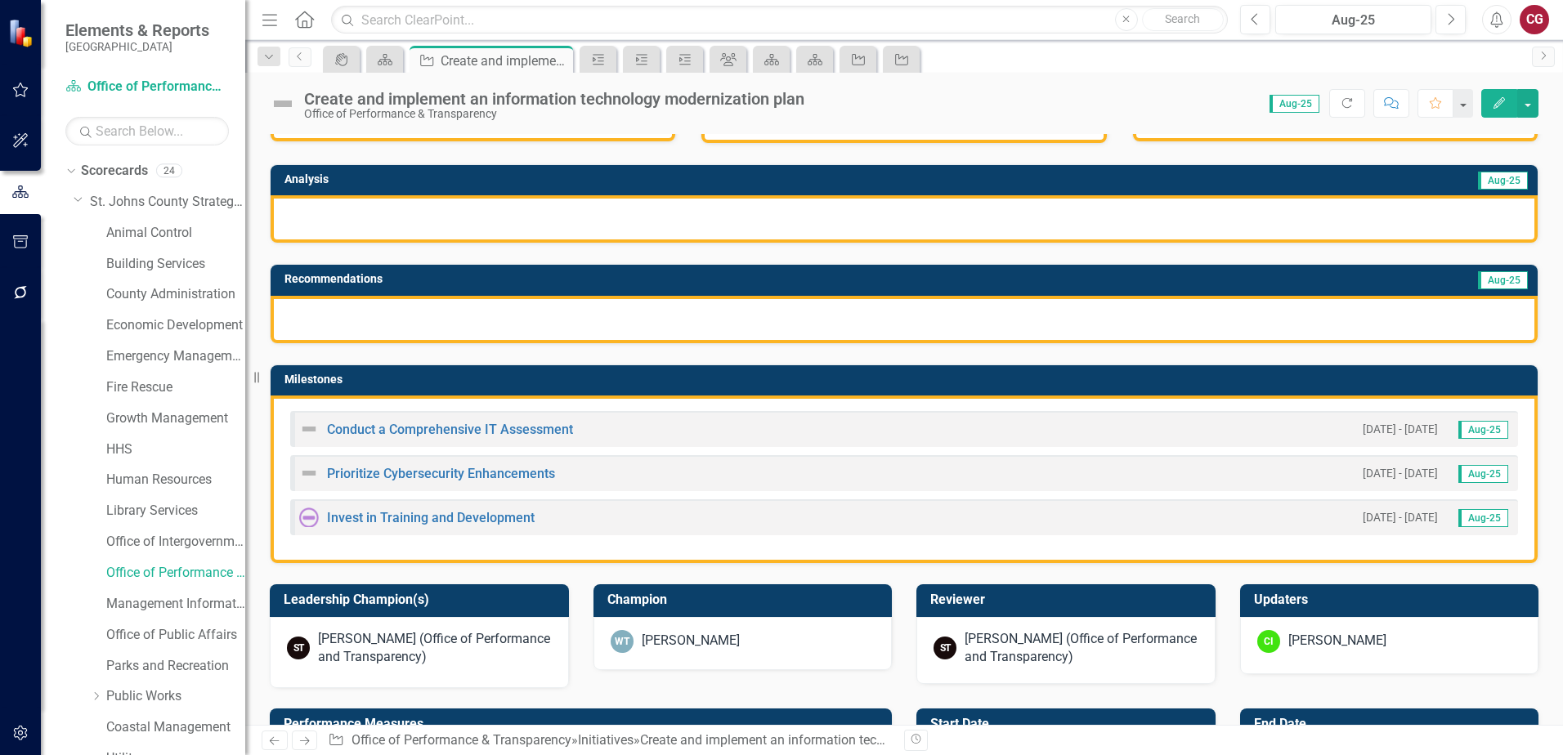
drag, startPoint x: 838, startPoint y: 428, endPoint x: 832, endPoint y: 420, distance: 10.0
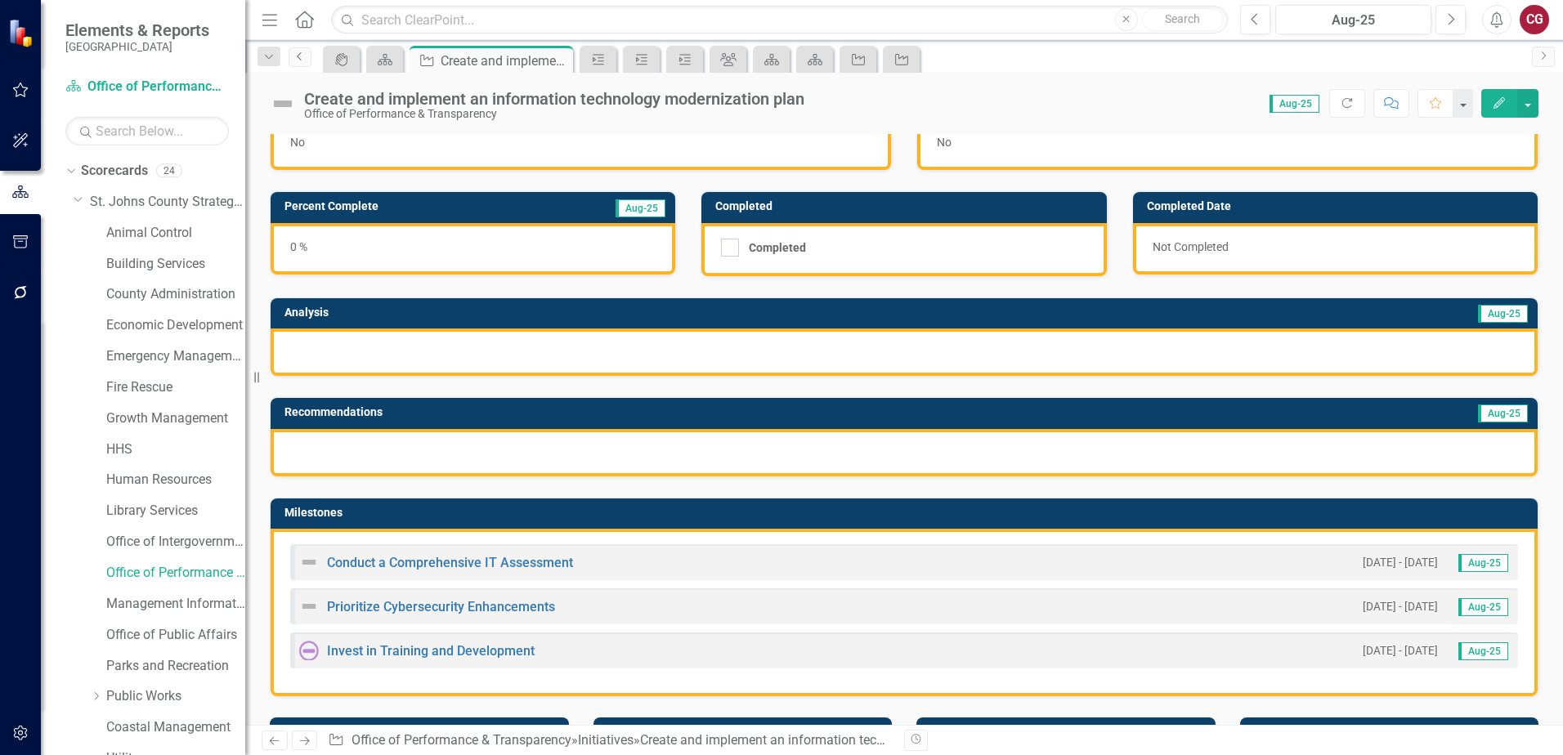
drag, startPoint x: 832, startPoint y: 420, endPoint x: 297, endPoint y: 60, distance: 645.3
click at [297, 60] on icon "Previous" at bounding box center [299, 56] width 13 height 10
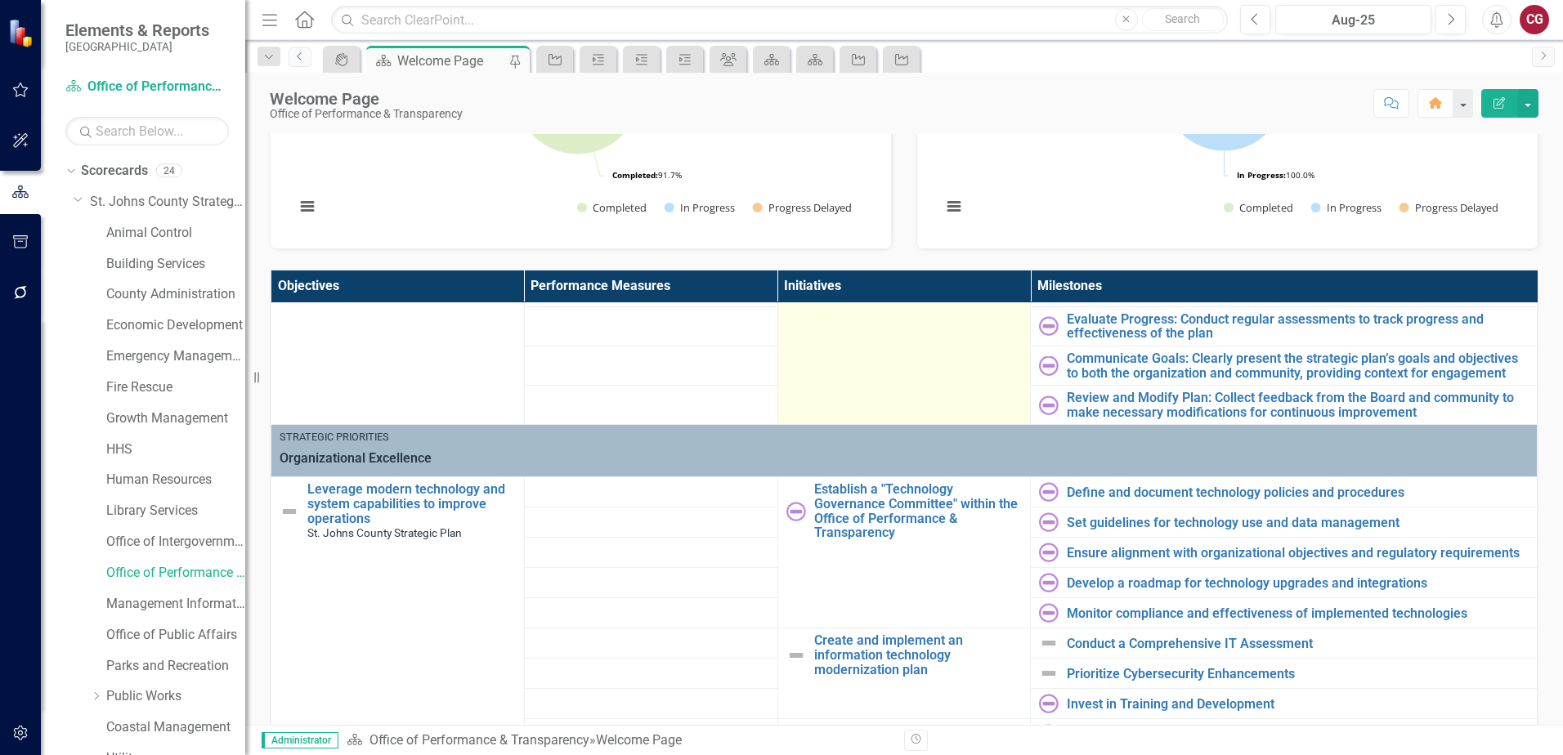
scroll to position [572, 0]
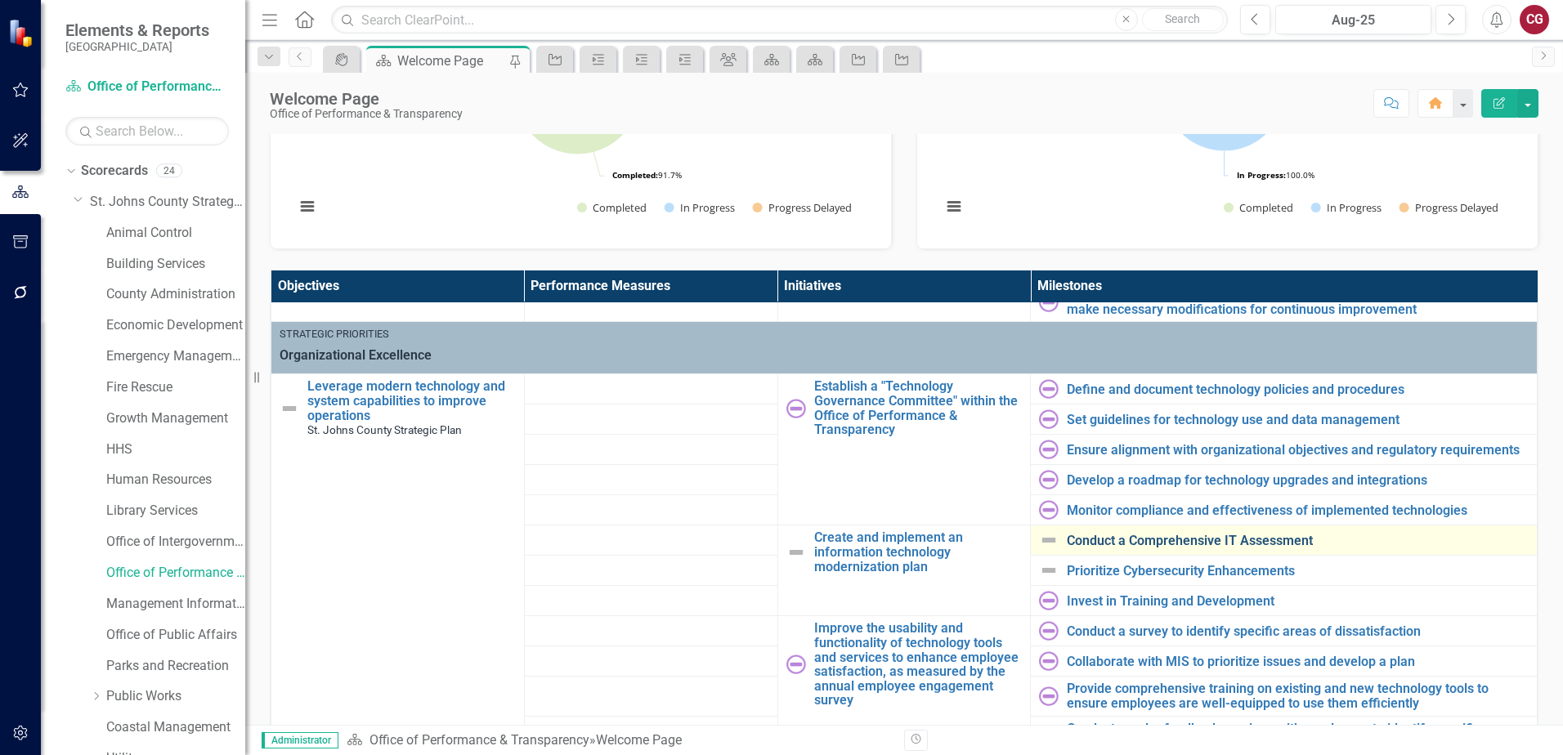
click at [1082, 546] on link "Conduct a Comprehensive IT Assessment" at bounding box center [1298, 541] width 462 height 15
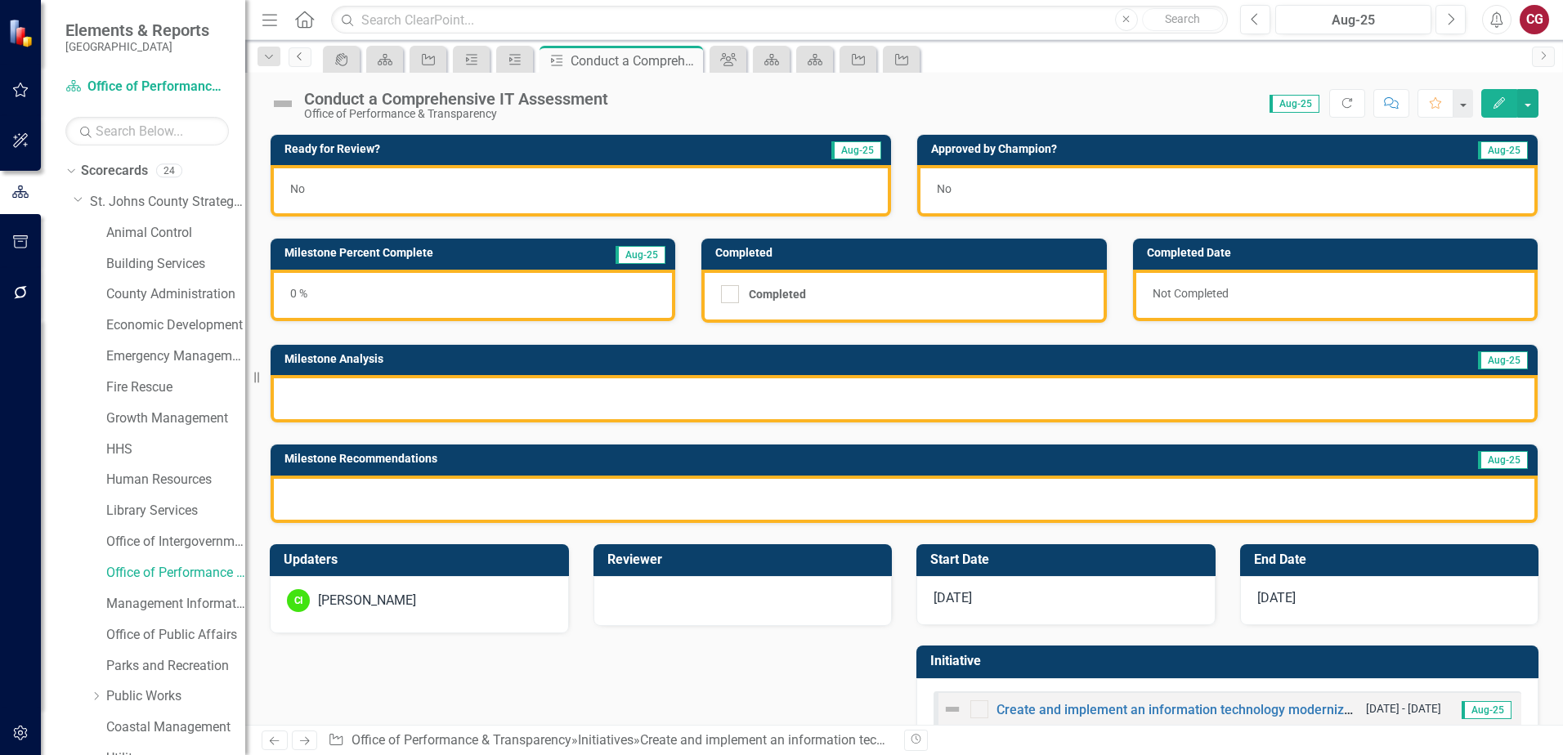
click at [298, 60] on icon "Previous" at bounding box center [299, 56] width 13 height 10
click at [299, 60] on icon "Previous" at bounding box center [299, 56] width 13 height 10
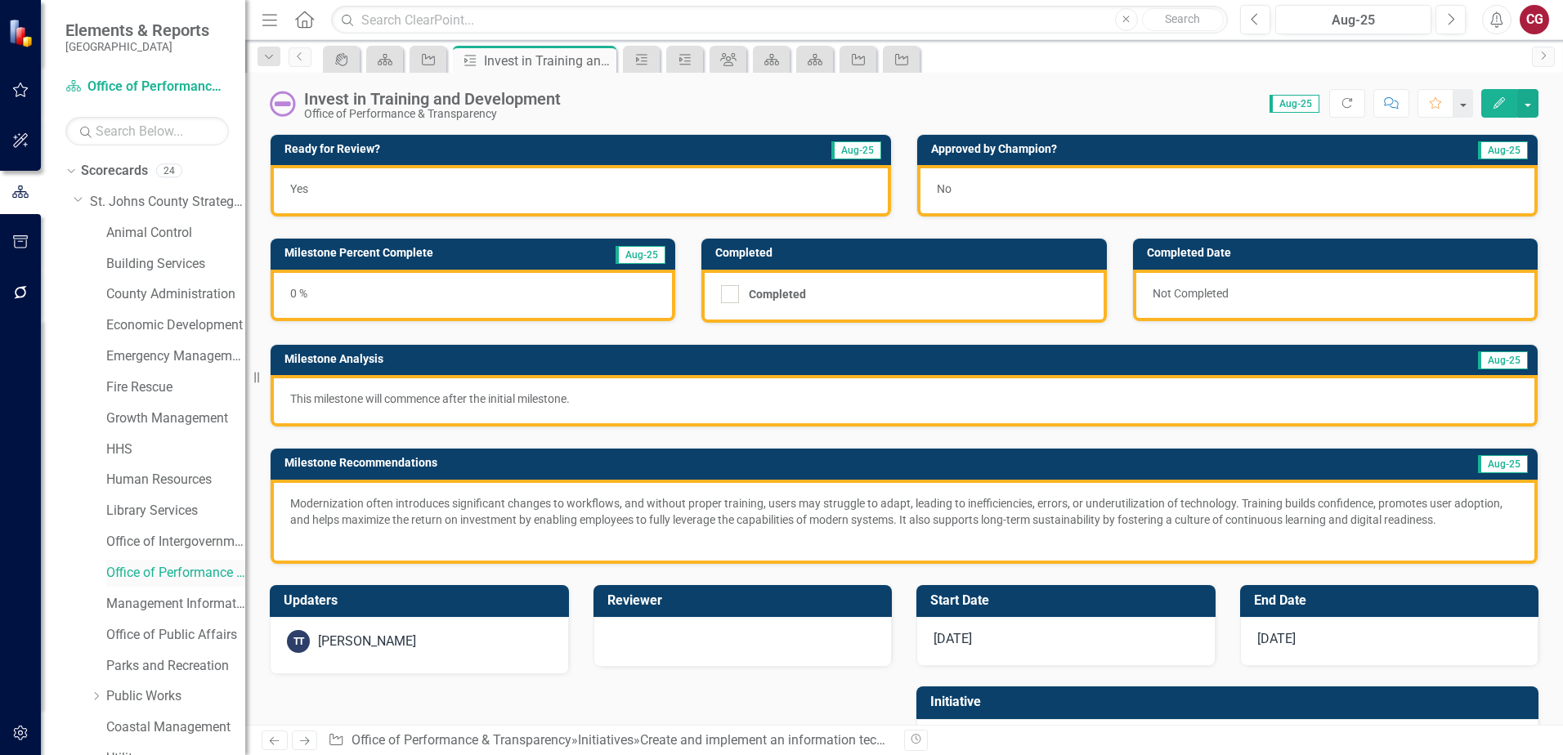
click at [163, 575] on link "Office of Performance & Transparency" at bounding box center [175, 573] width 139 height 19
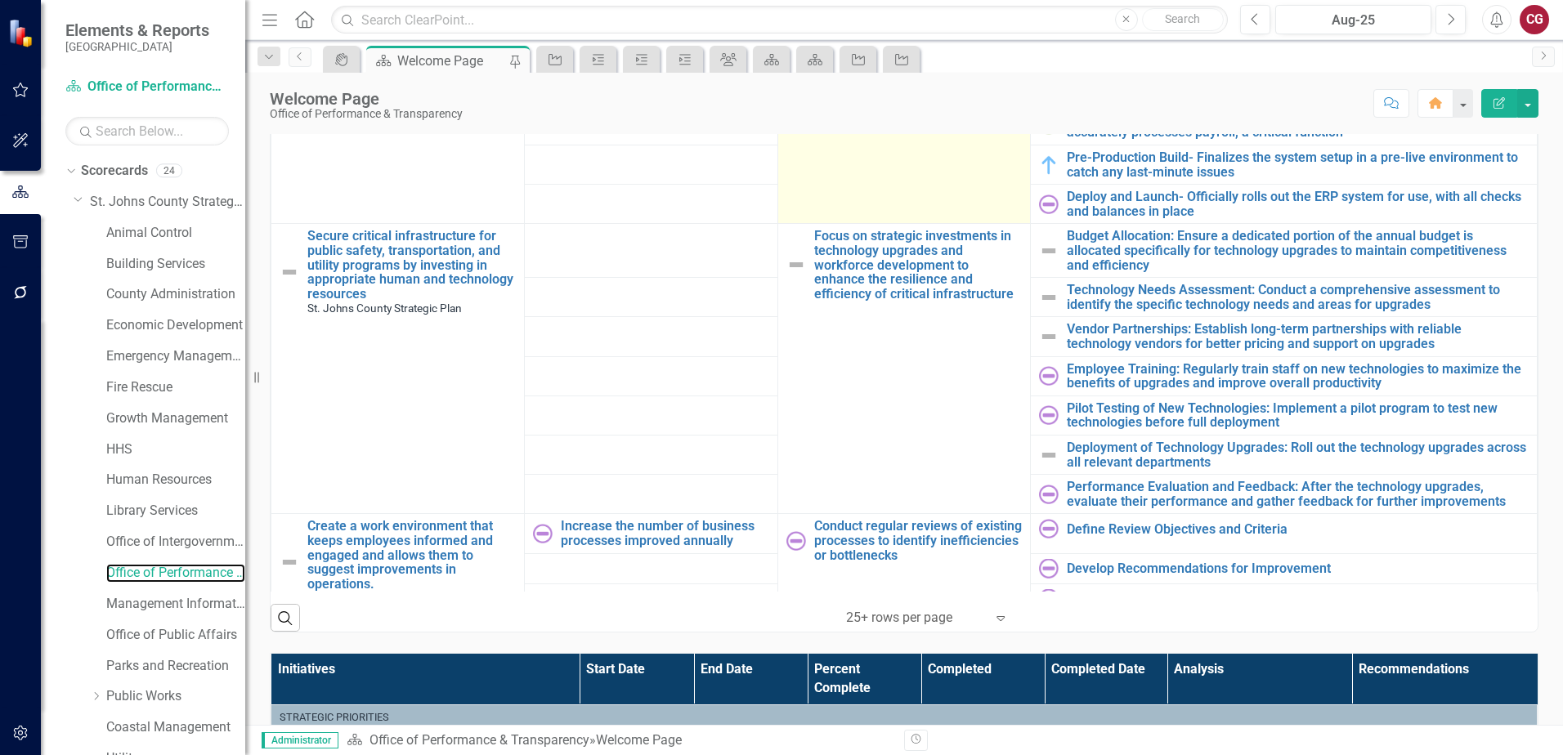
scroll to position [1308, 0]
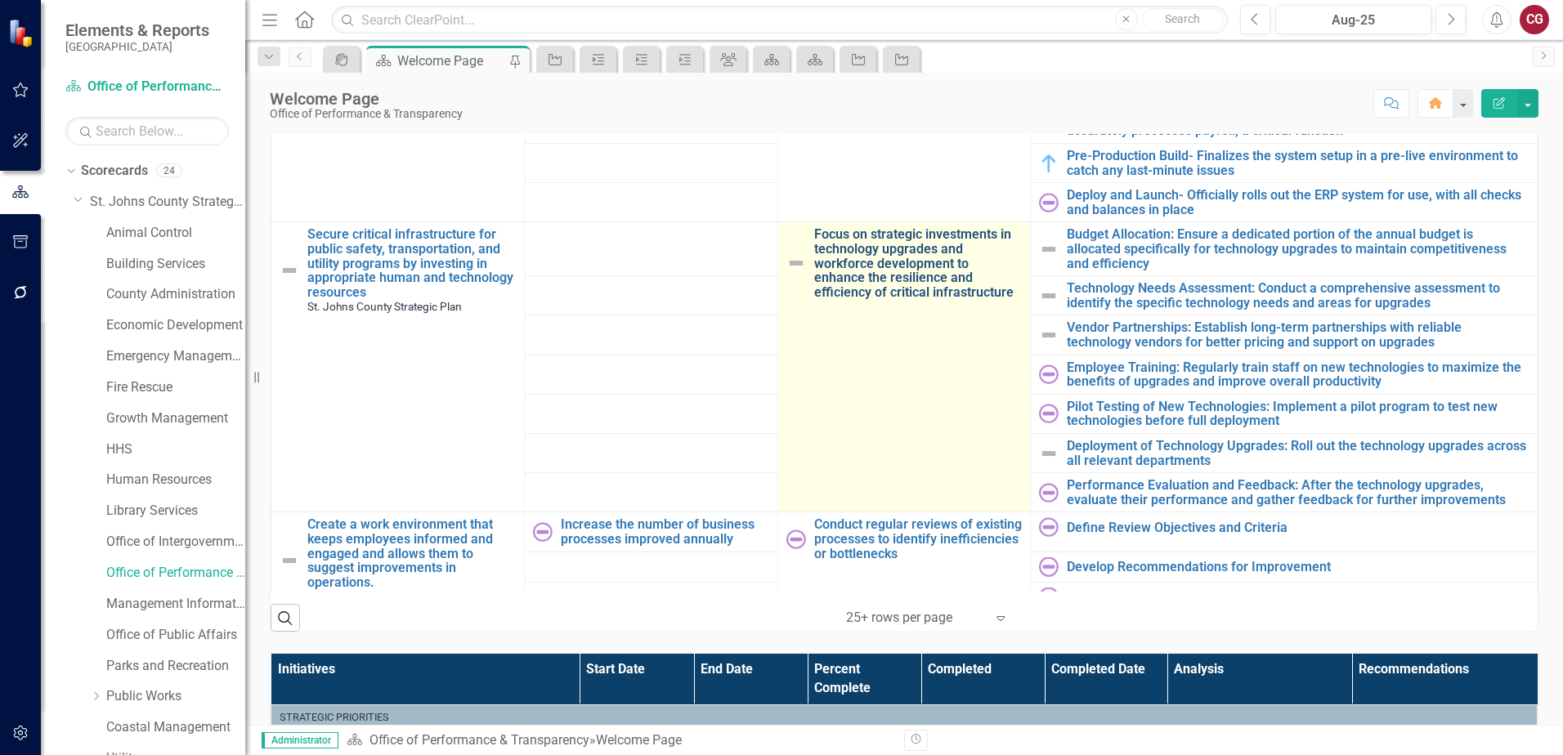
click at [873, 266] on link "Focus on strategic investments in technology upgrades and workforce development…" at bounding box center [918, 263] width 208 height 72
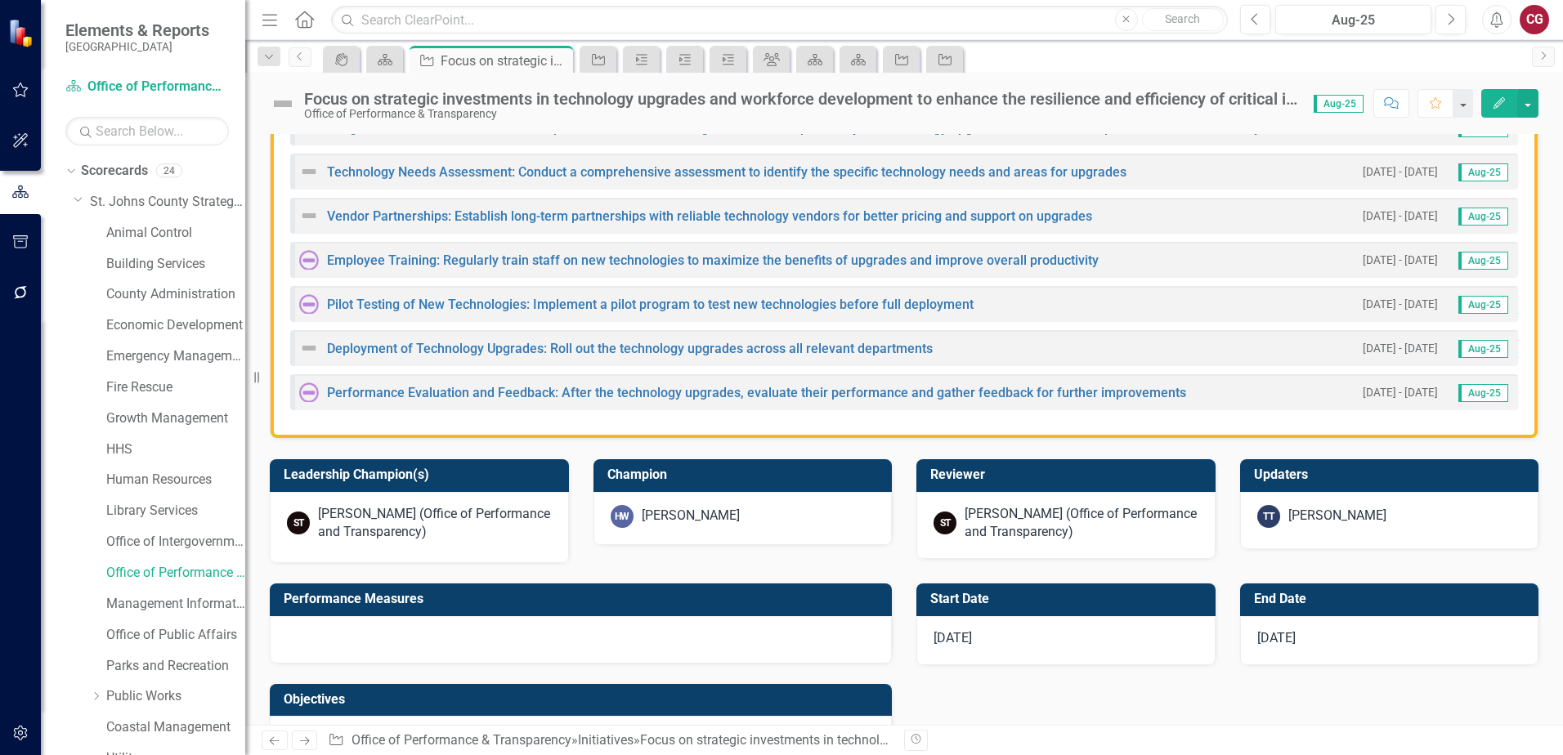
scroll to position [490, 0]
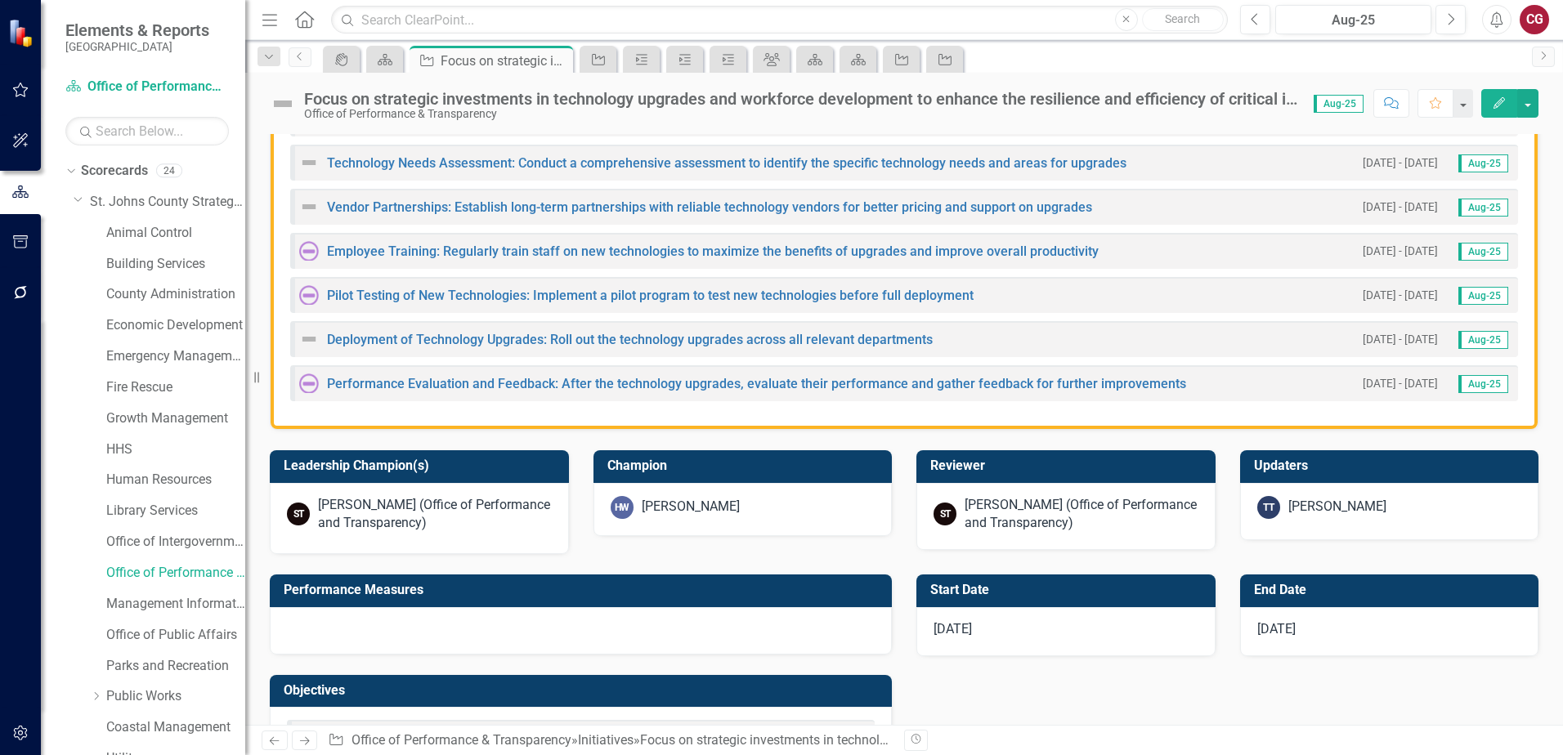
click at [780, 521] on div "HW Heather Wolfe" at bounding box center [742, 509] width 299 height 53
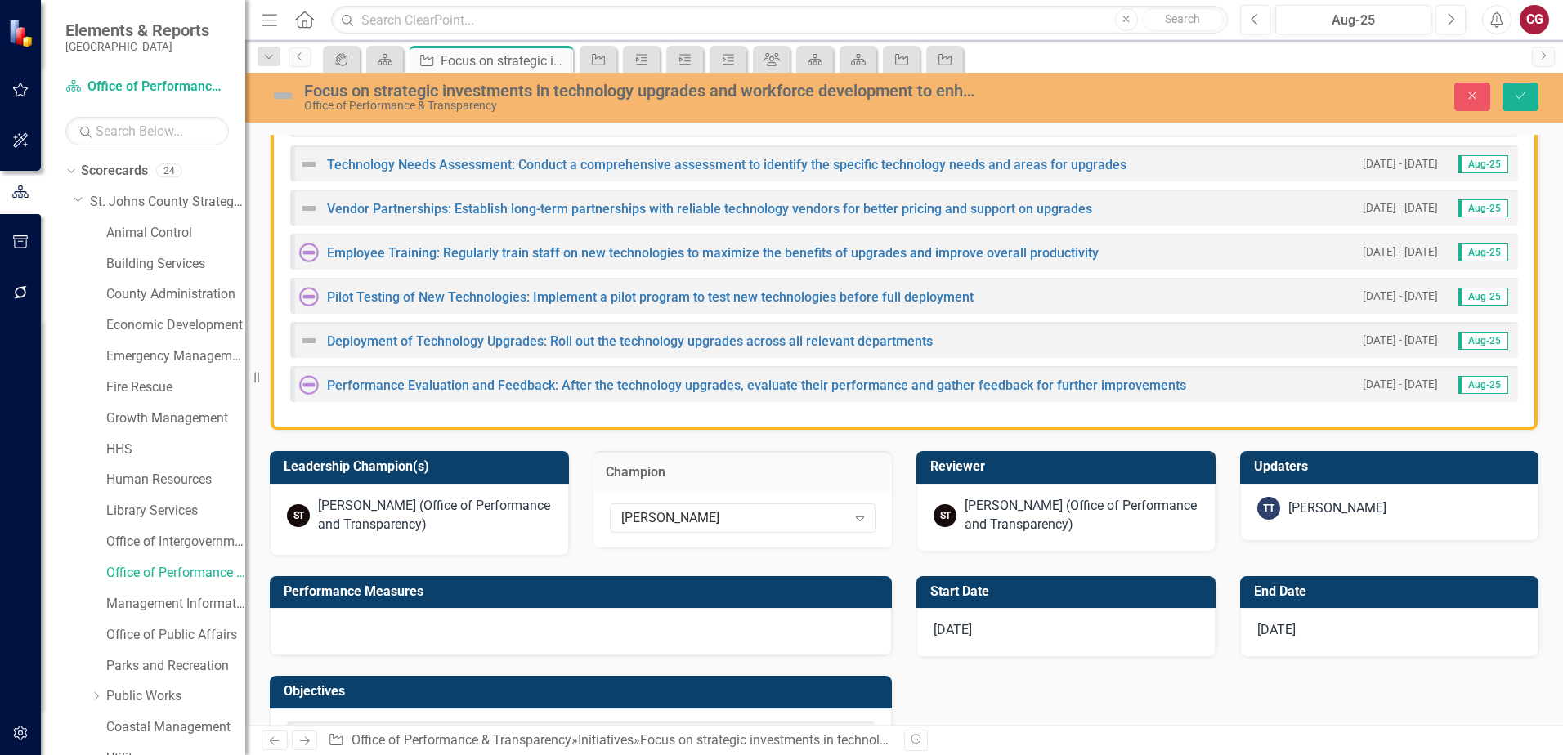
click at [1029, 530] on div "[PERSON_NAME] (Office of Performance and Transparency)" at bounding box center [1081, 516] width 234 height 38
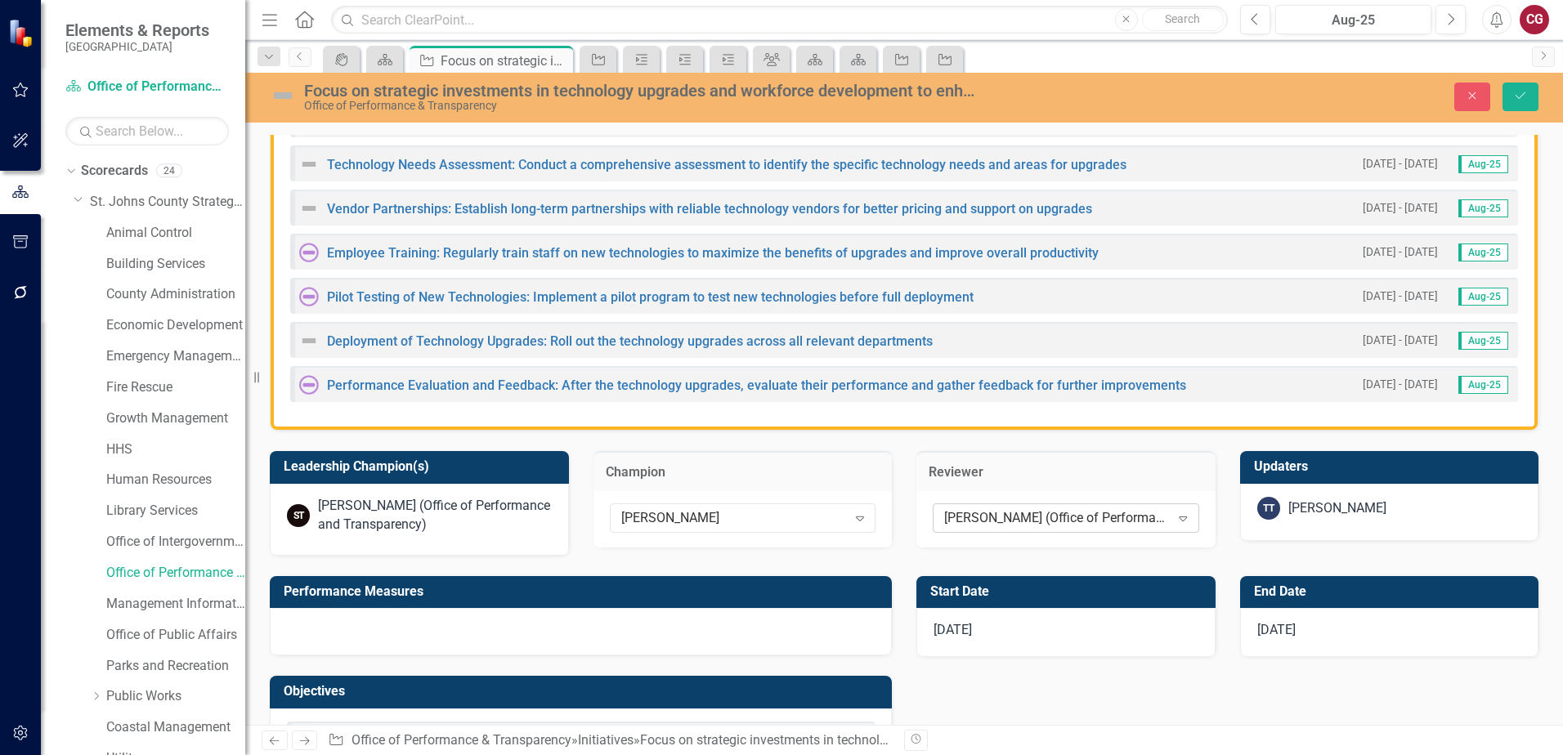
click at [1110, 512] on div "[PERSON_NAME] (Office of Performance and Transparency)" at bounding box center [1057, 518] width 226 height 19
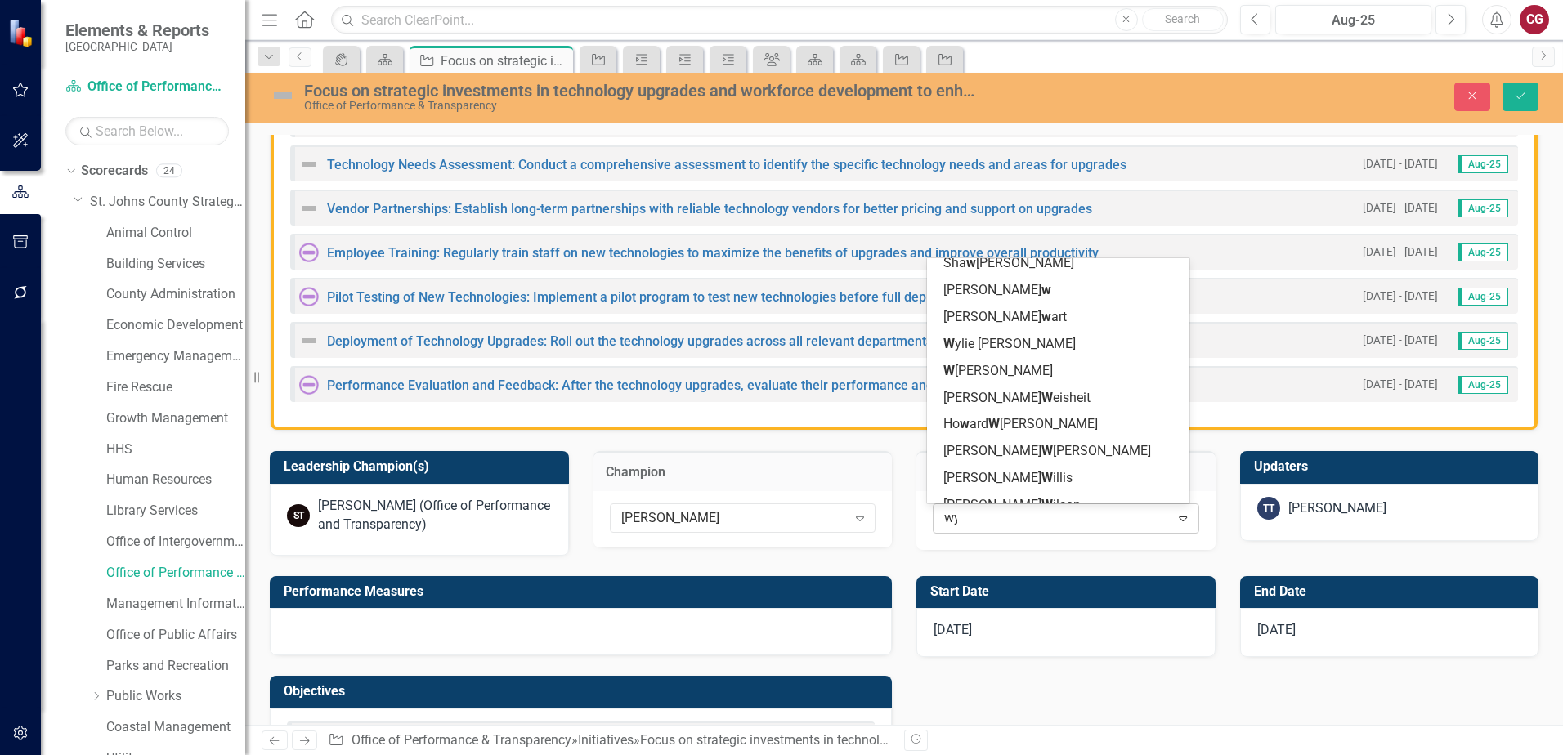
scroll to position [0, 0]
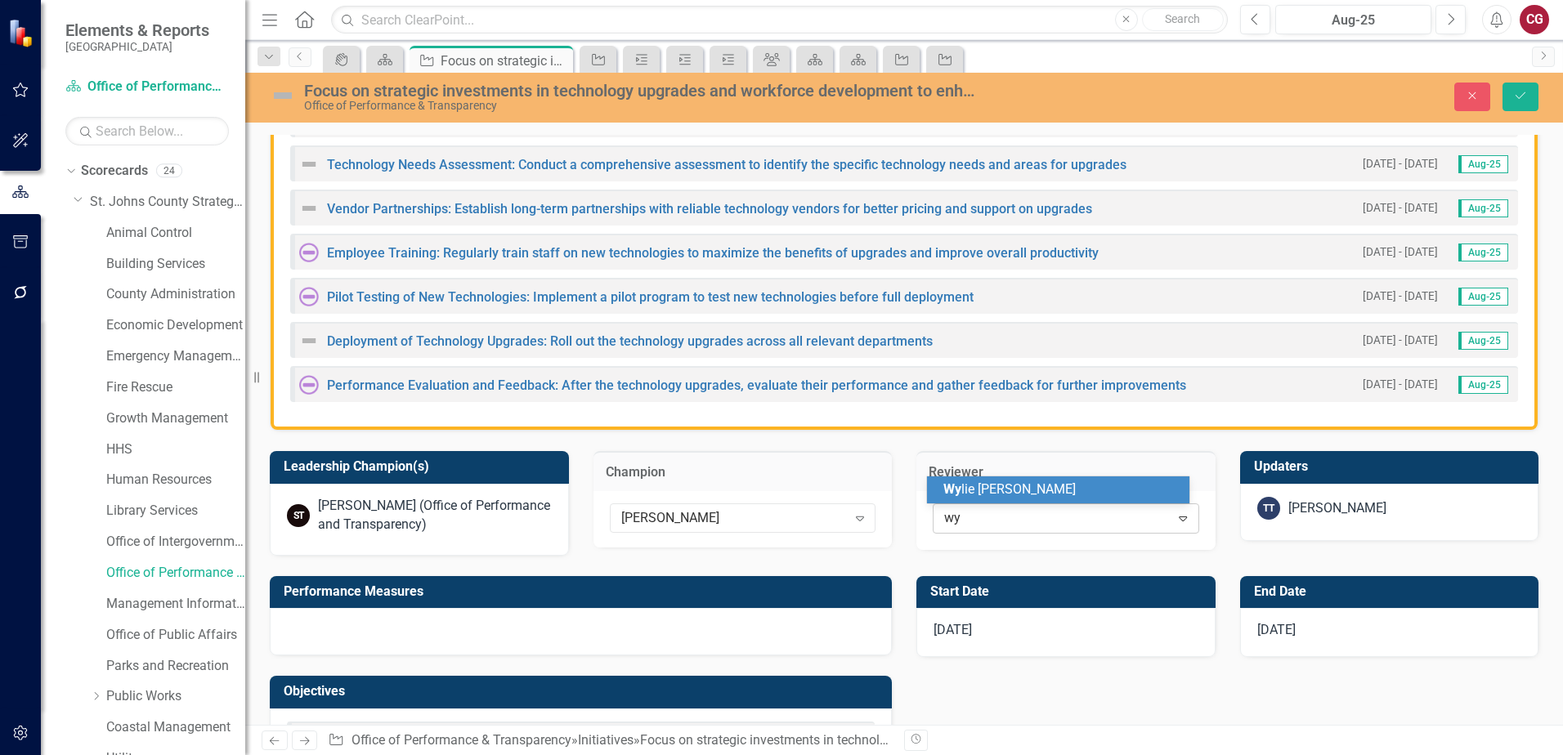
type input "wyl"
click at [986, 494] on span "Wyl ie Thibault" at bounding box center [1009, 489] width 132 height 16
click at [1308, 523] on div "TT Tom Tibbitts" at bounding box center [1389, 512] width 299 height 57
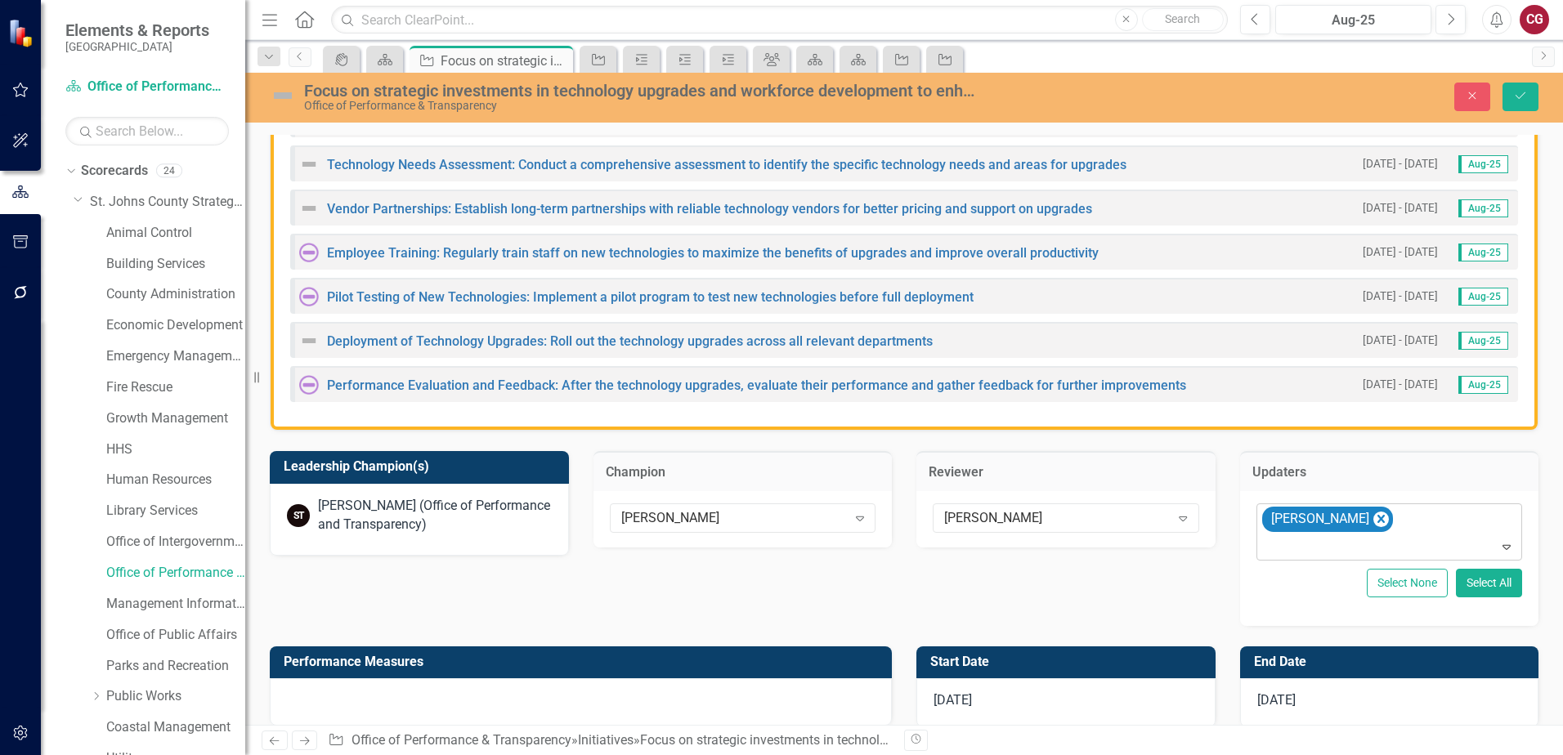
click at [1419, 526] on div "[PERSON_NAME]" at bounding box center [1390, 532] width 262 height 56
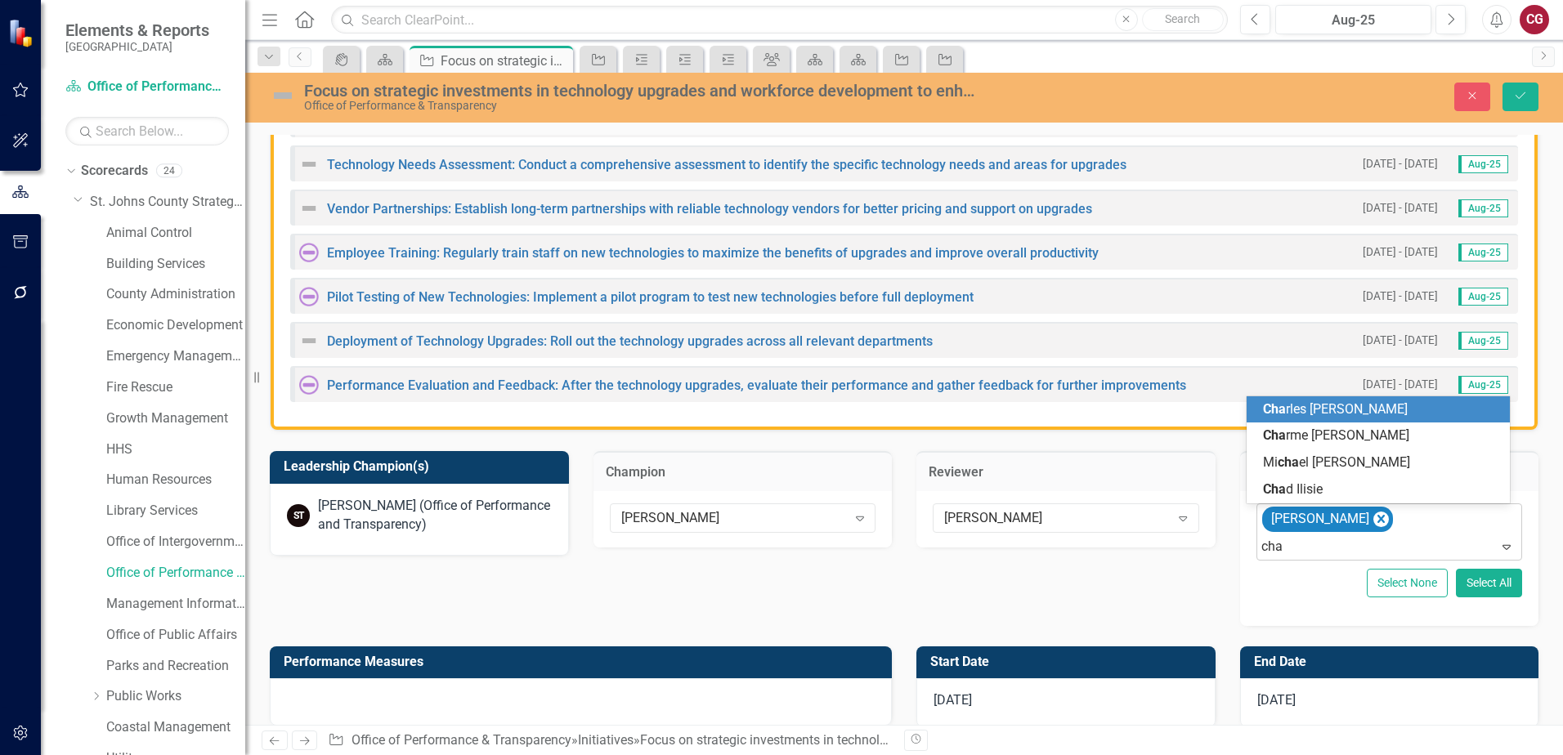
type input "chad"
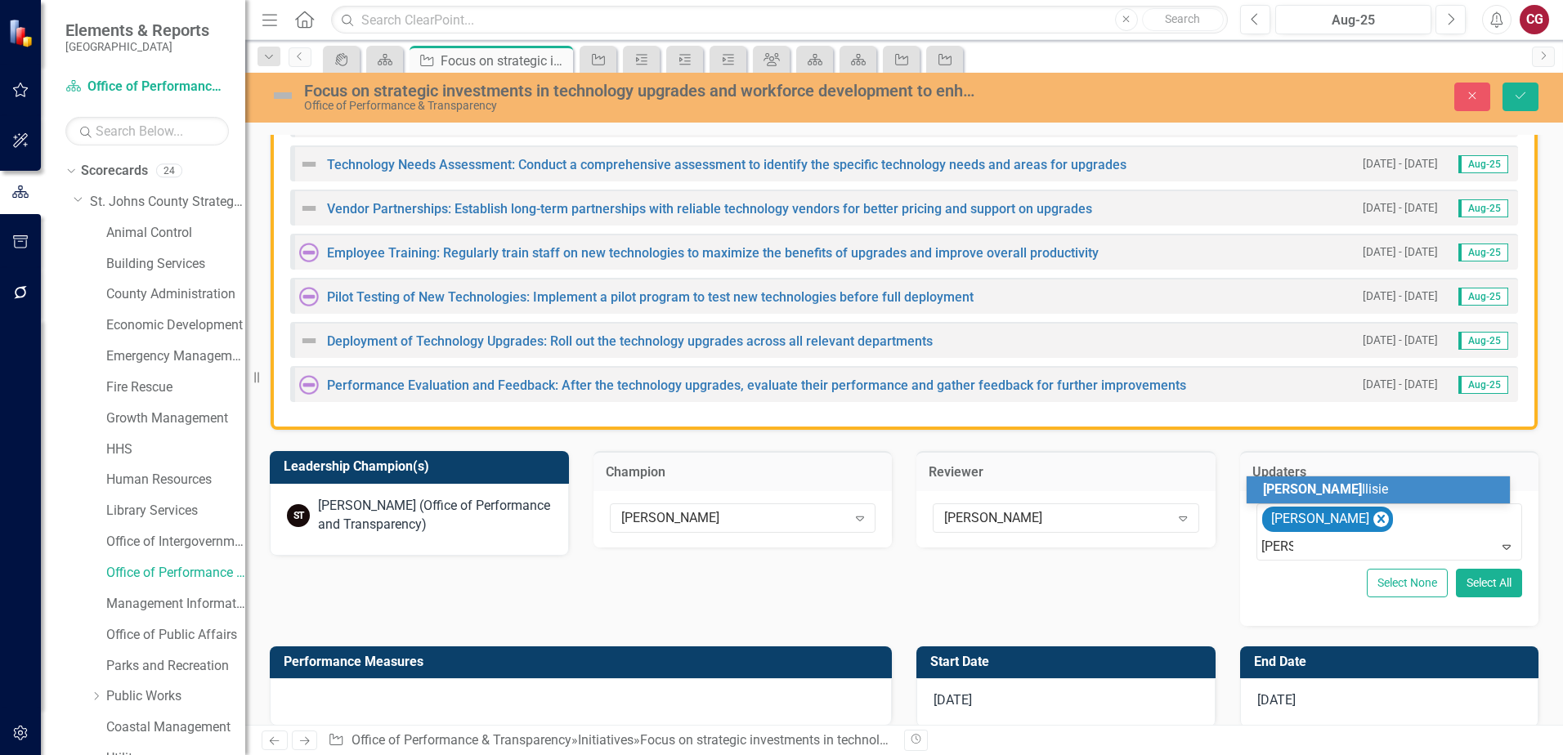
click at [1412, 501] on div "Chad Ilisie" at bounding box center [1377, 489] width 263 height 27
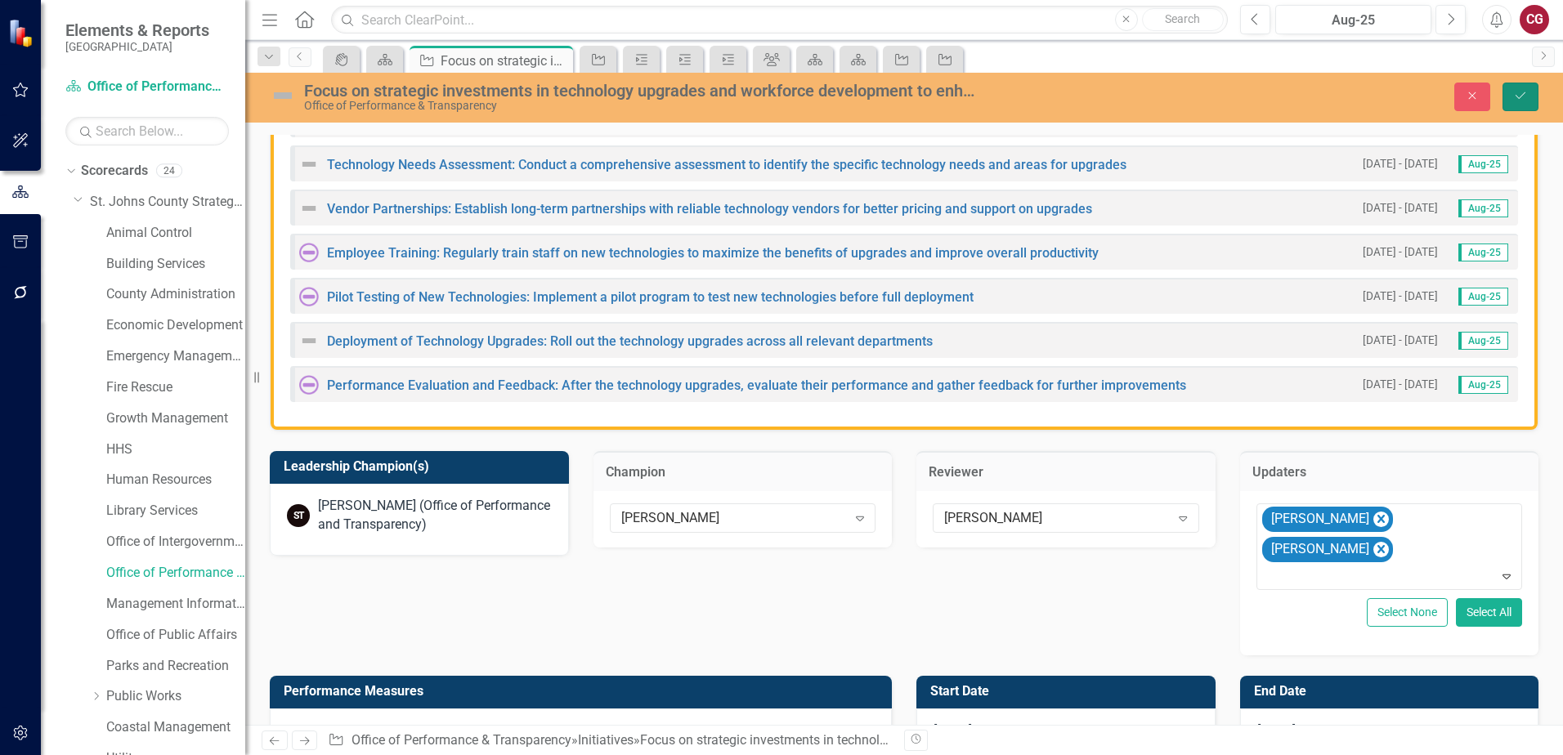
click at [1510, 102] on button "Save" at bounding box center [1520, 97] width 36 height 29
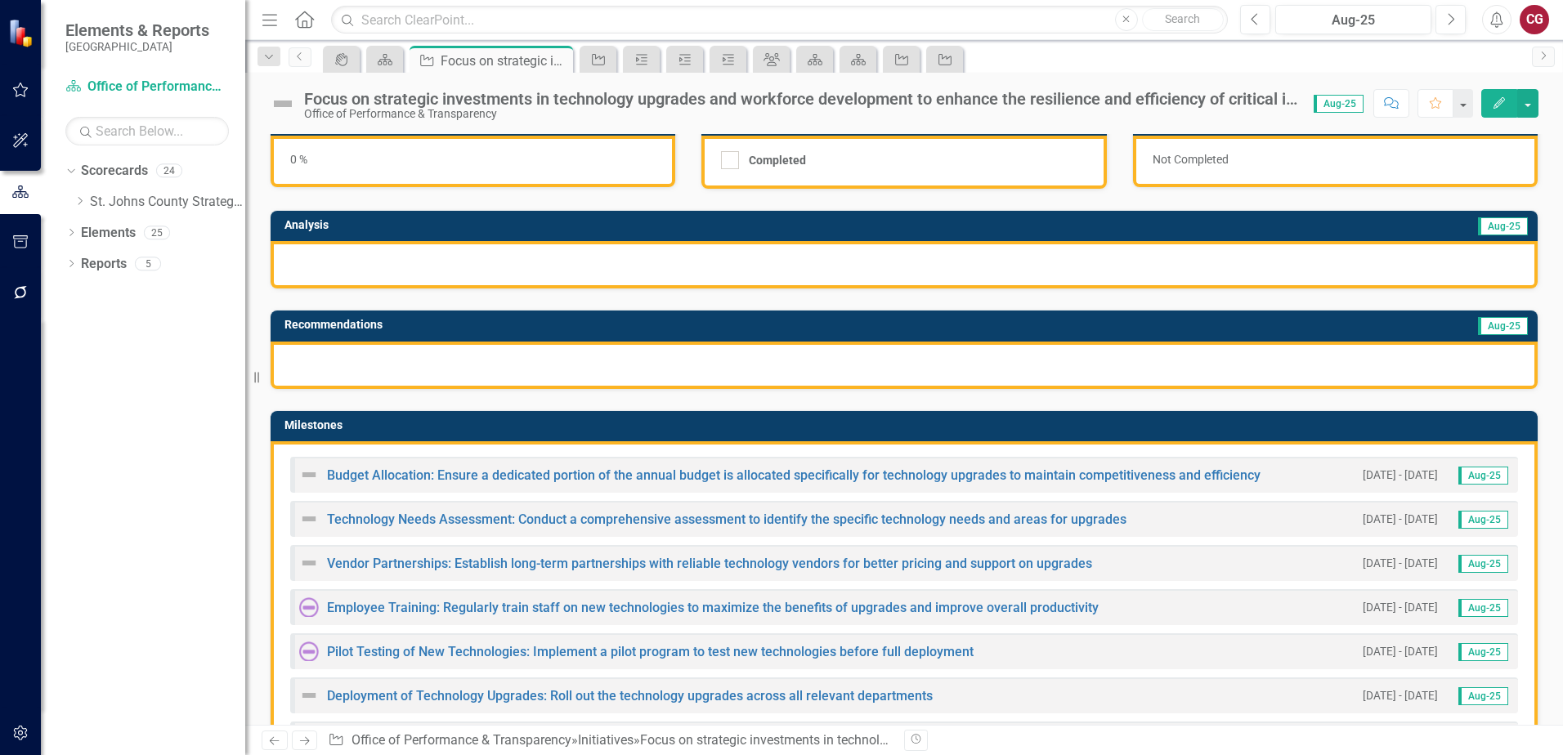
scroll to position [163, 0]
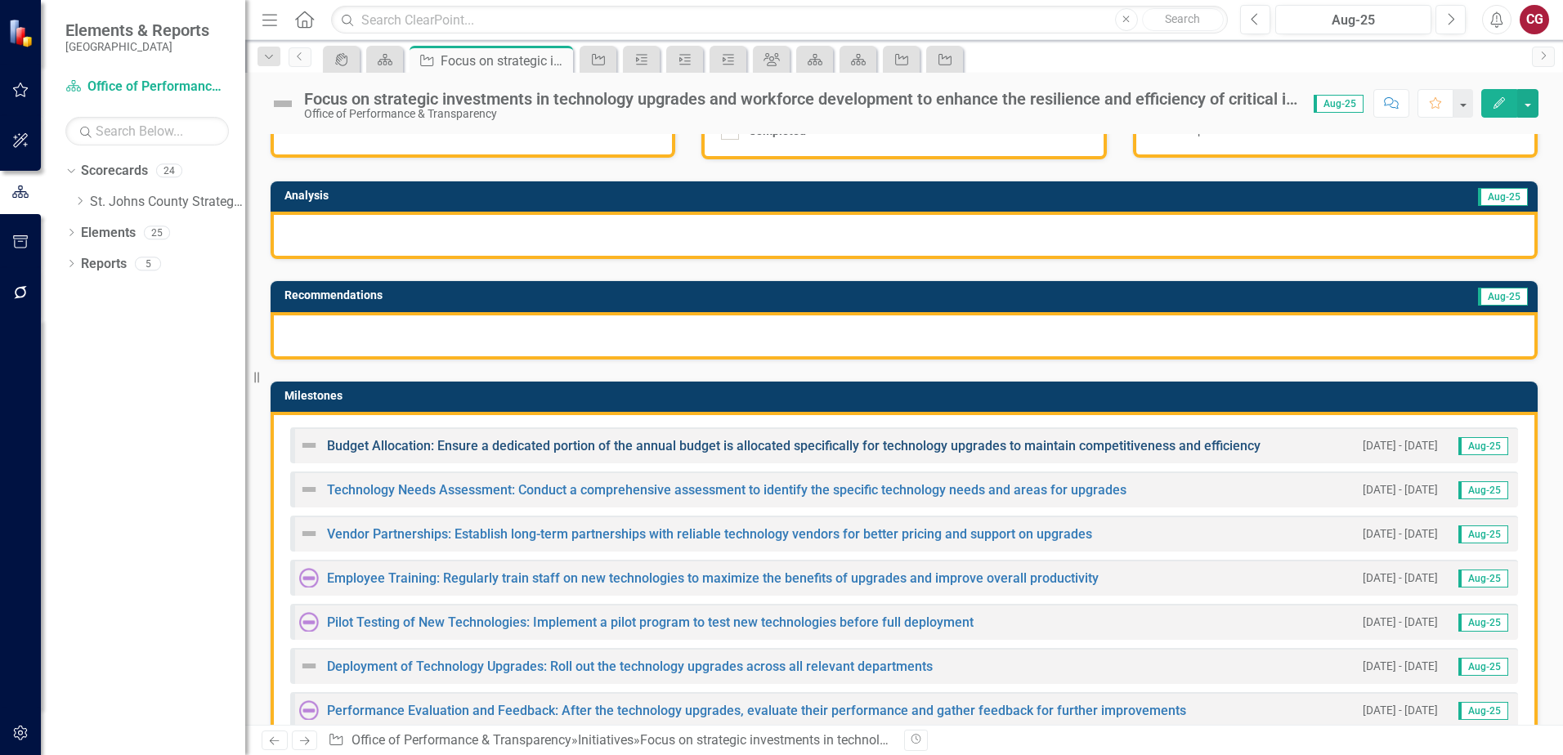
click at [463, 442] on link "Budget Allocation: Ensure a dedicated portion of the annual budget is allocated…" at bounding box center [793, 446] width 933 height 16
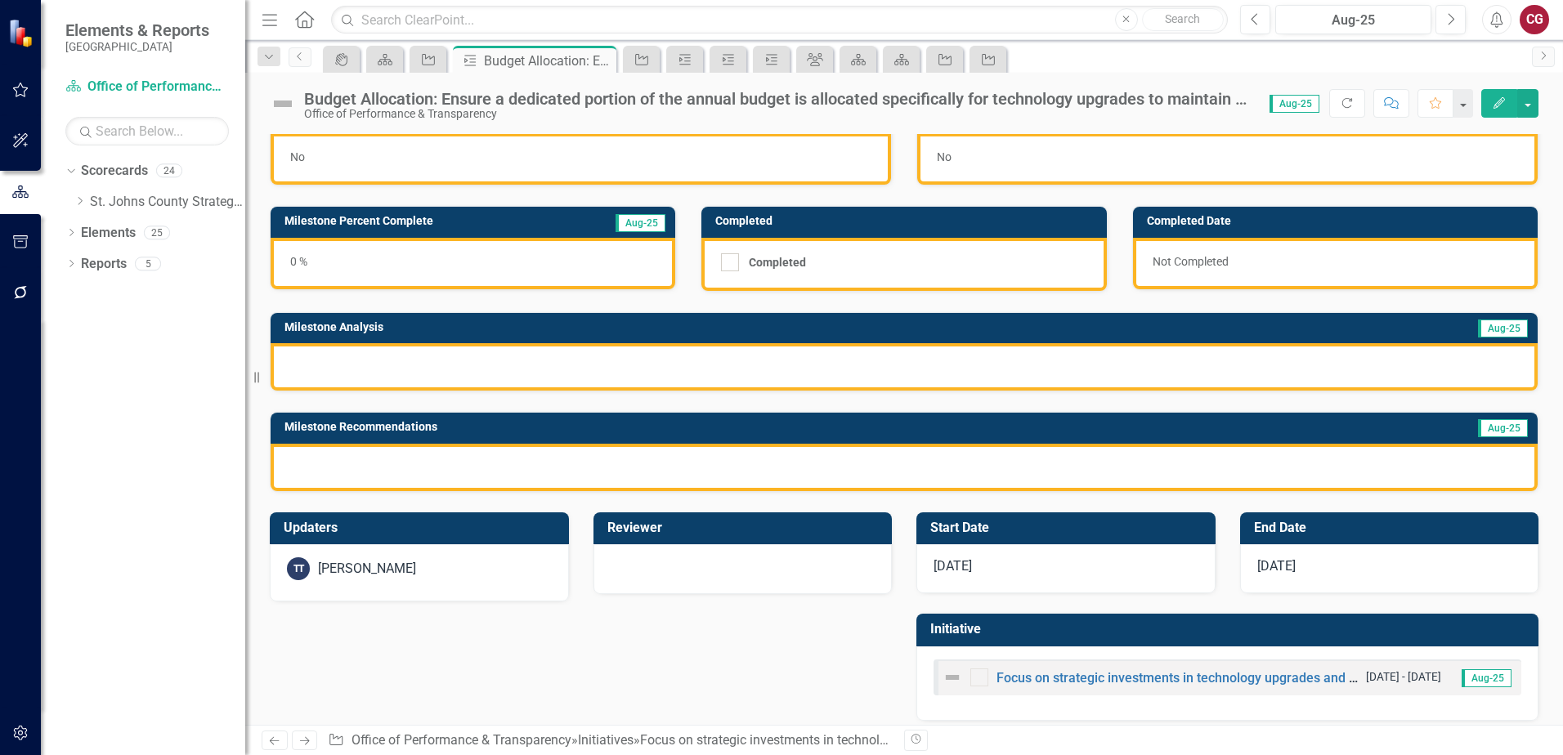
scroll to position [44, 0]
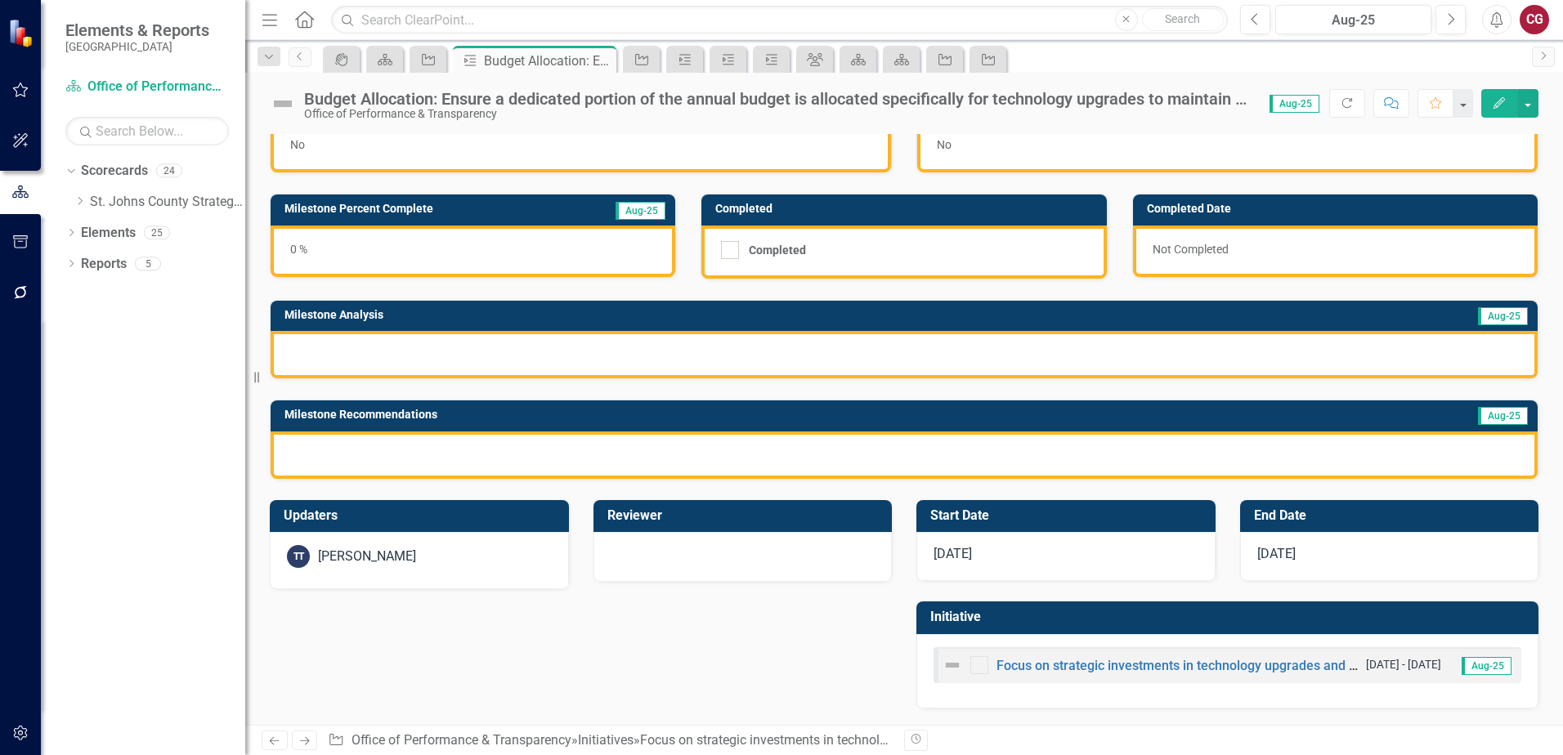
click at [528, 565] on div "TT Tom Tibbitts" at bounding box center [419, 556] width 265 height 23
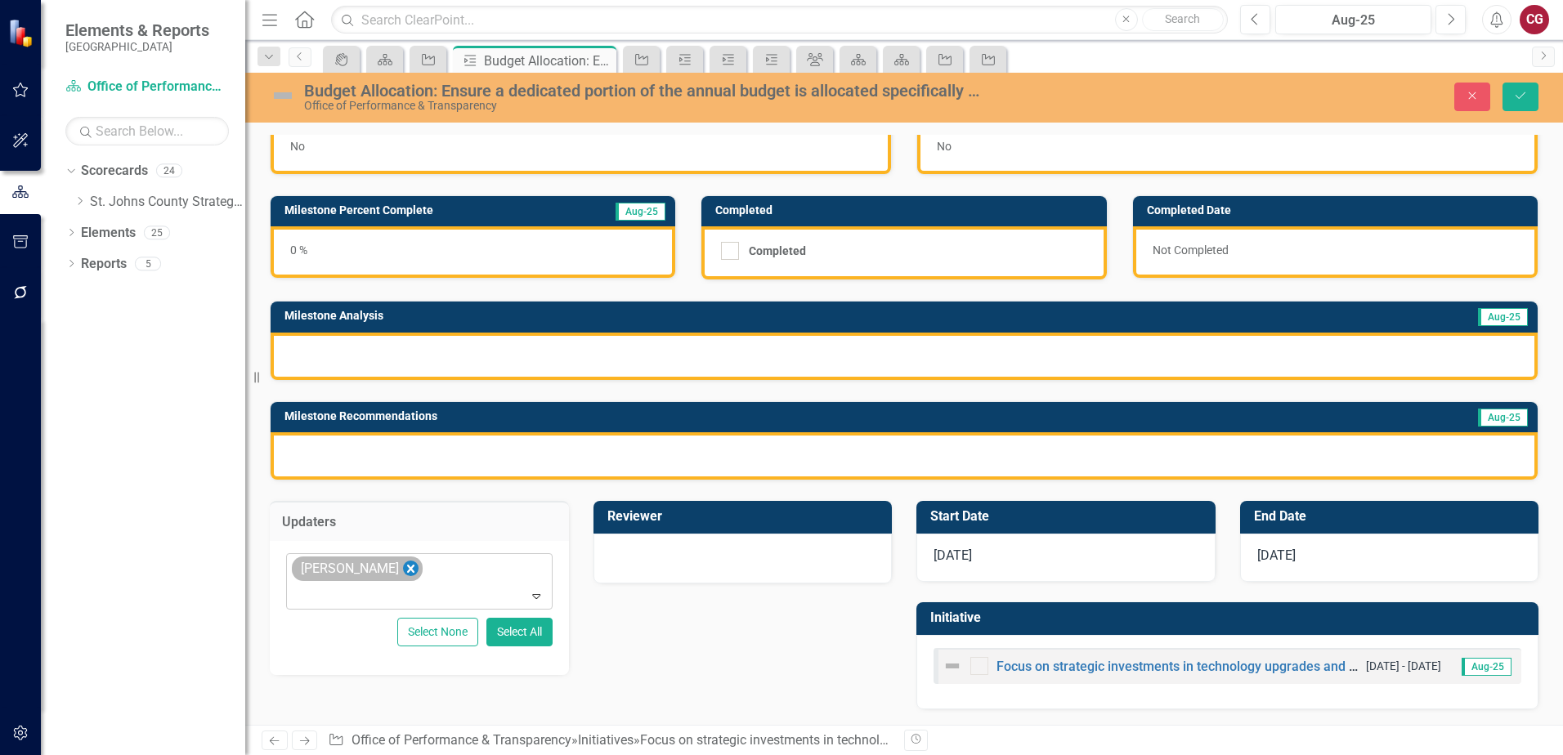
click at [403, 573] on icon "Remove Tom Tibbitts" at bounding box center [411, 569] width 16 height 20
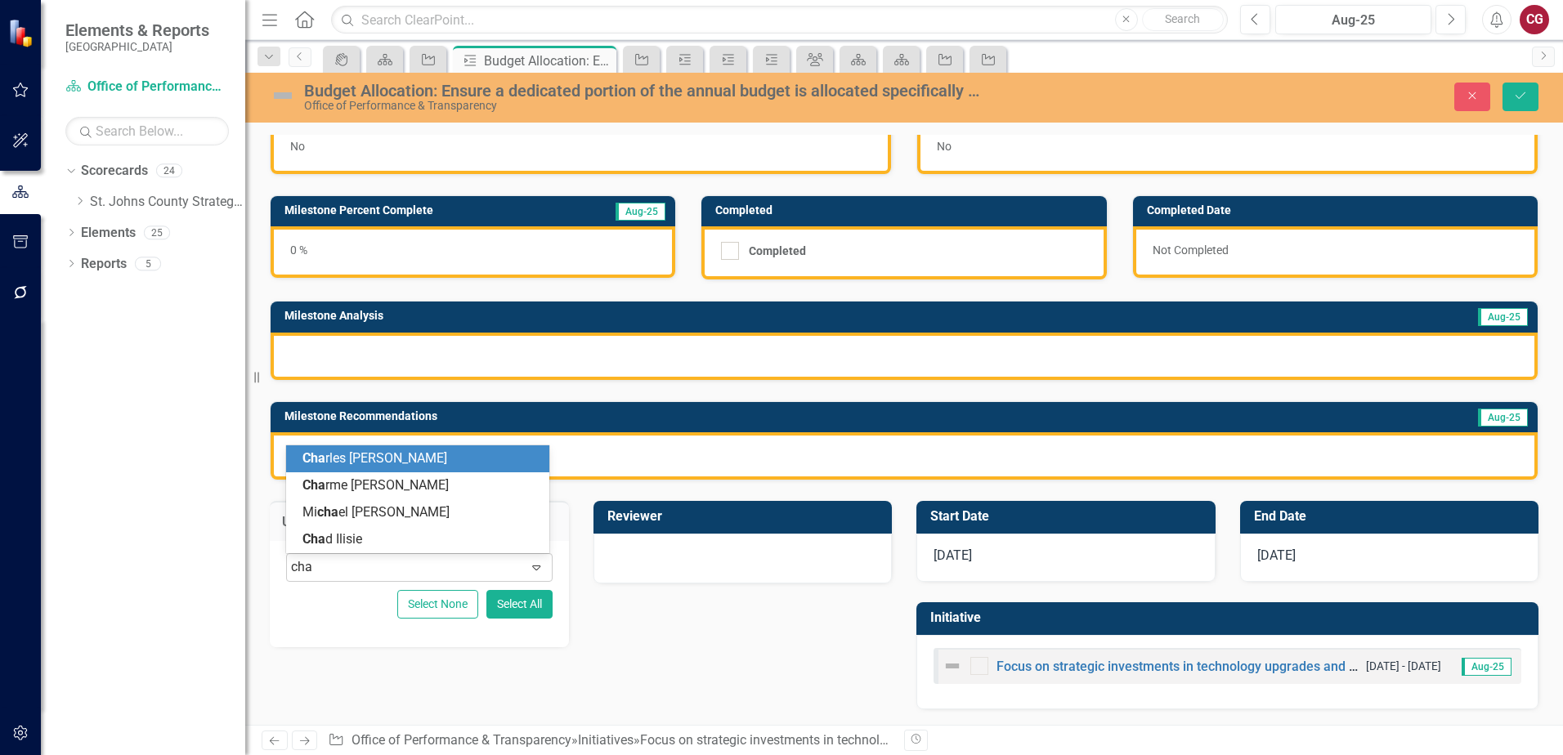
type input "chad"
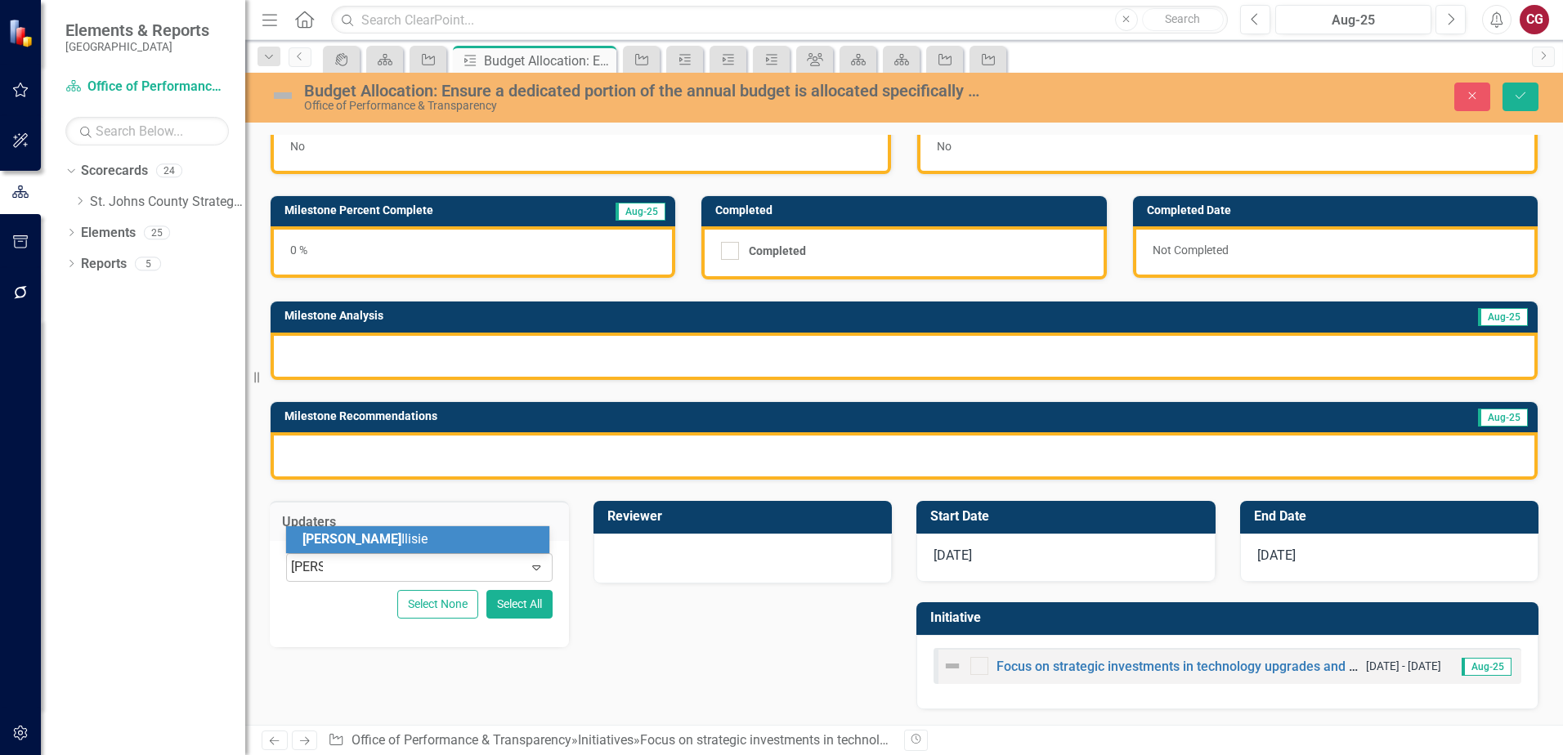
click at [369, 530] on div "Chad Ilisie" at bounding box center [420, 539] width 237 height 19
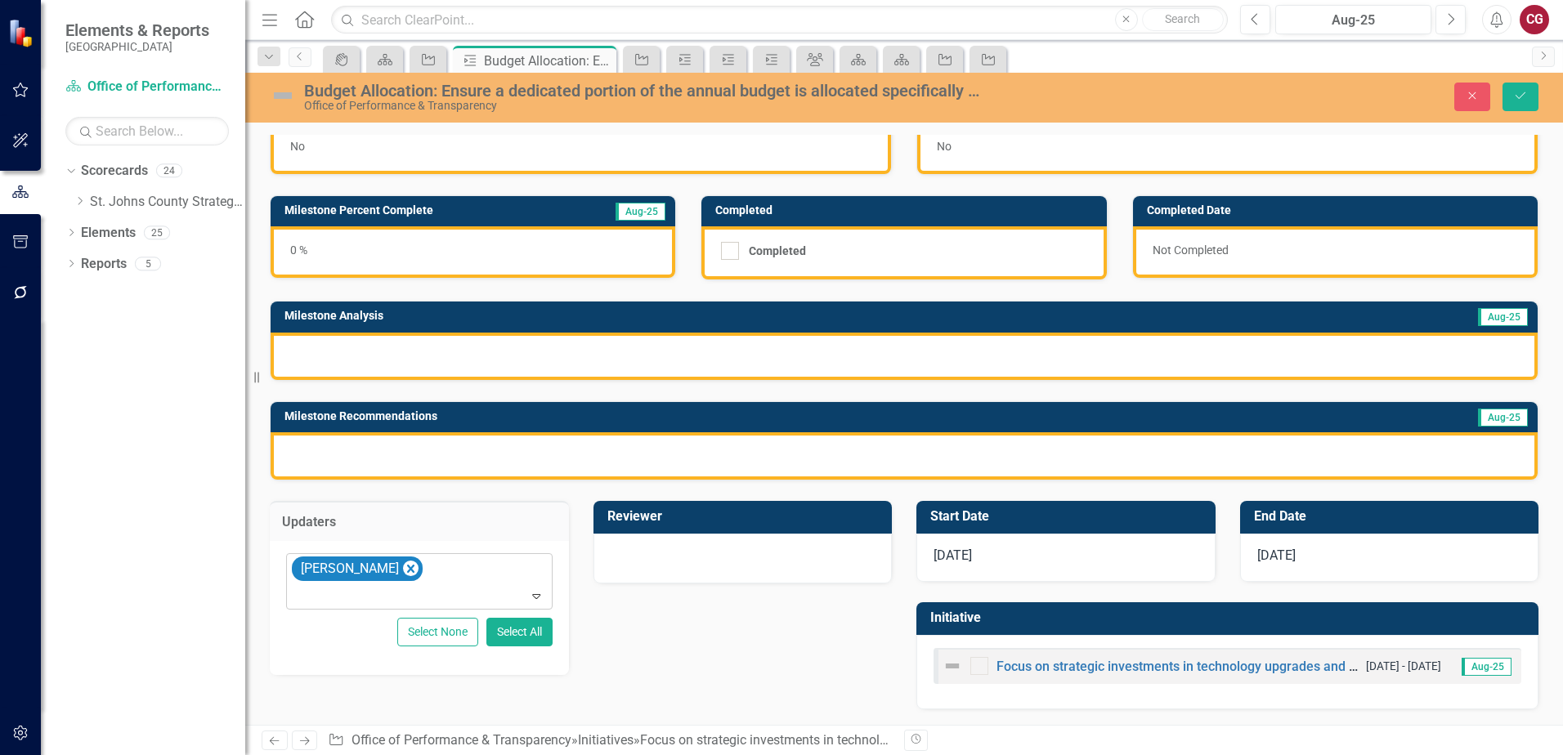
click at [638, 557] on div at bounding box center [742, 557] width 265 height 20
click at [639, 564] on div "Not Defined" at bounding box center [734, 567] width 226 height 19
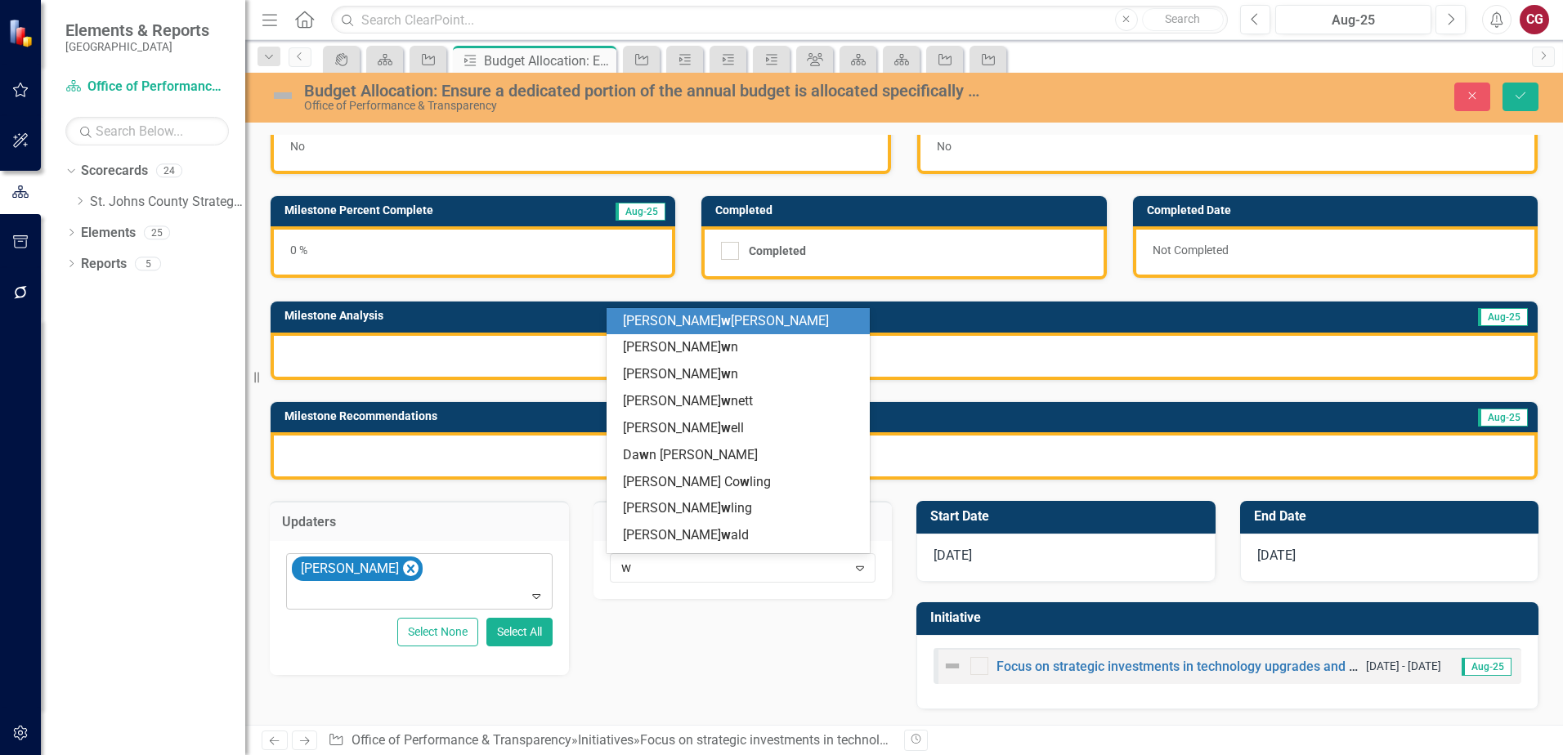
type input "wy"
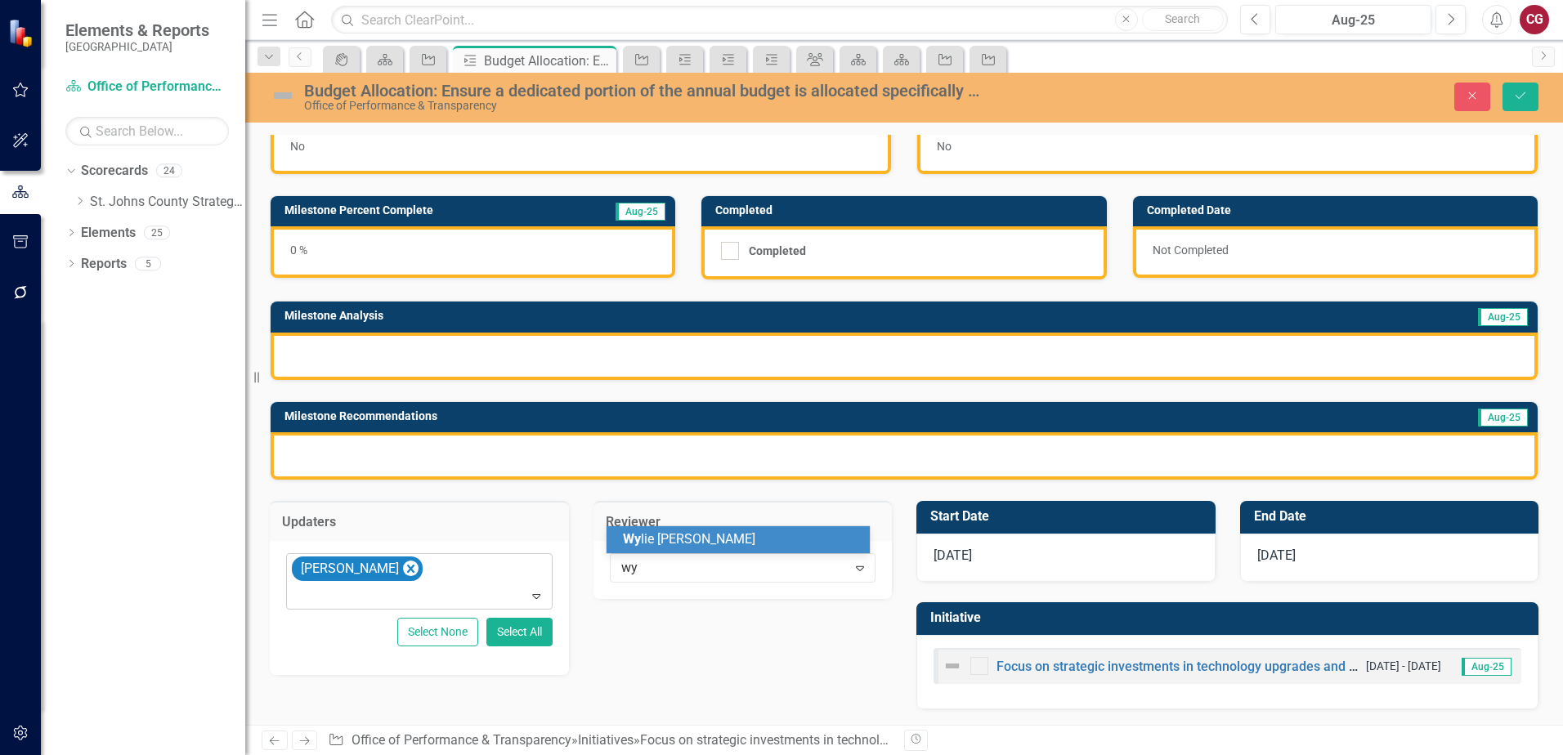
click at [652, 534] on span "Wy lie Thibault" at bounding box center [689, 539] width 132 height 16
click at [1518, 112] on div "Budget Allocation: Ensure a dedicated portion of the annual budget is allocated…" at bounding box center [903, 96] width 1317 height 31
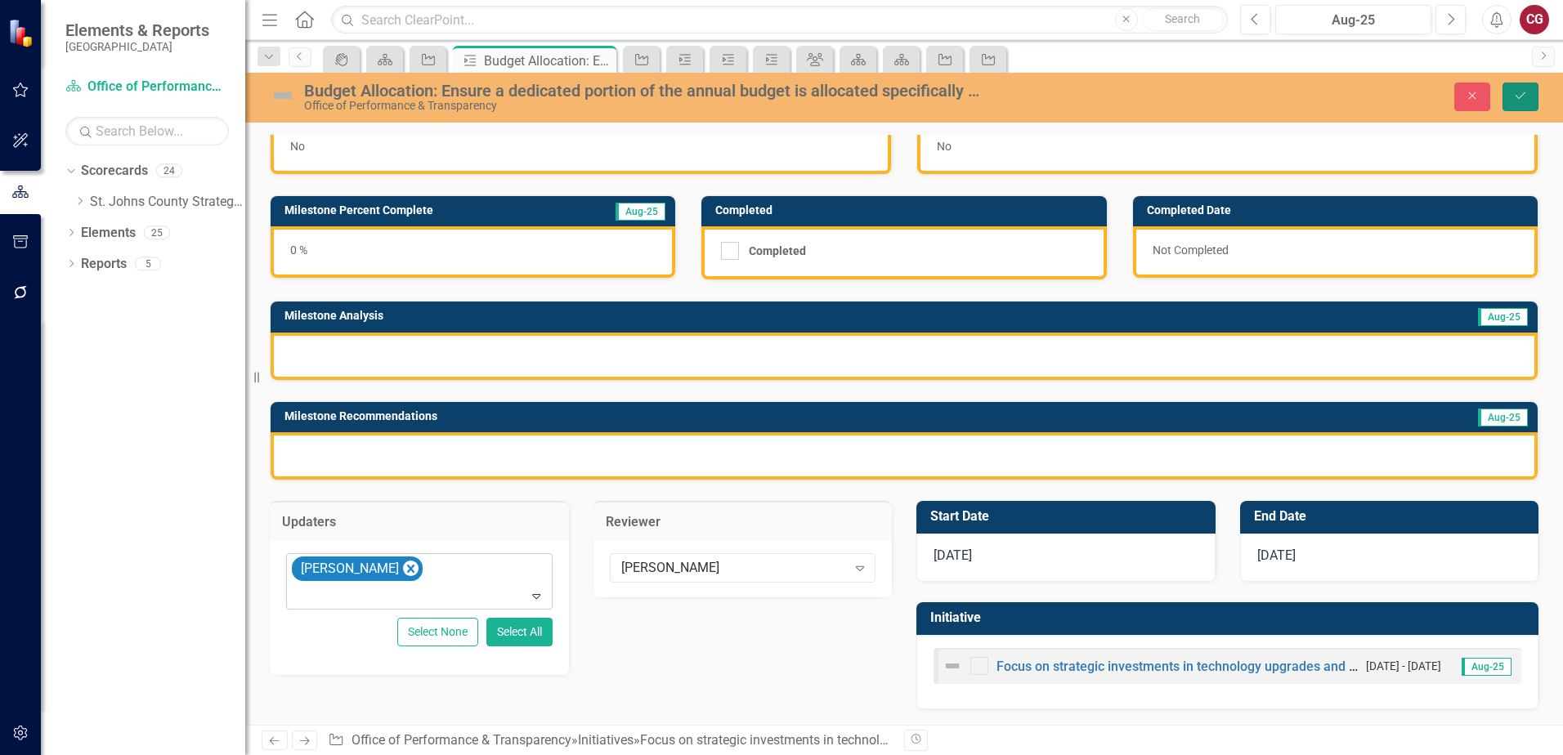
click at [1519, 102] on button "Save" at bounding box center [1520, 97] width 36 height 29
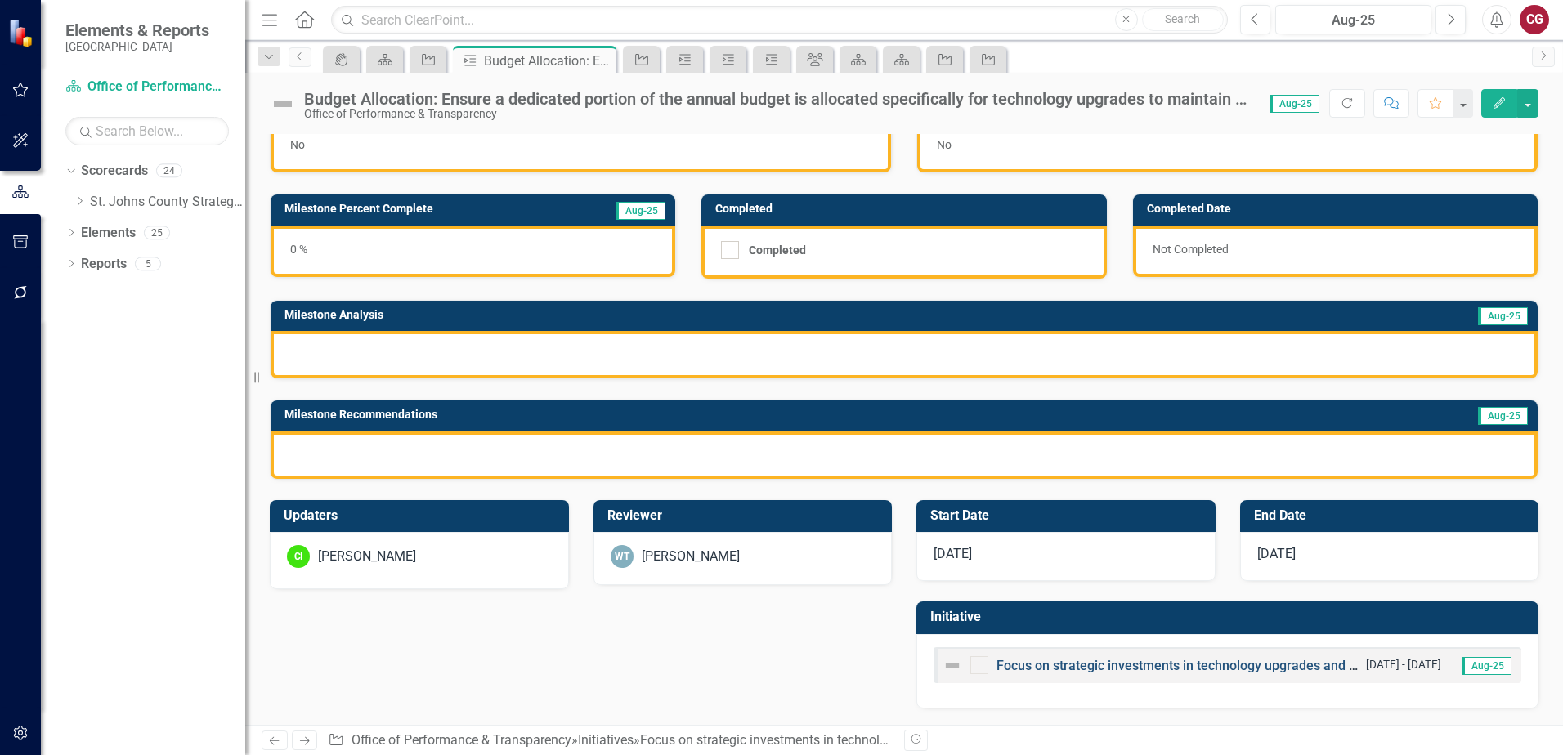
click at [1031, 669] on link "Focus on strategic investments in technology upgrades and workforce development…" at bounding box center [1431, 666] width 870 height 16
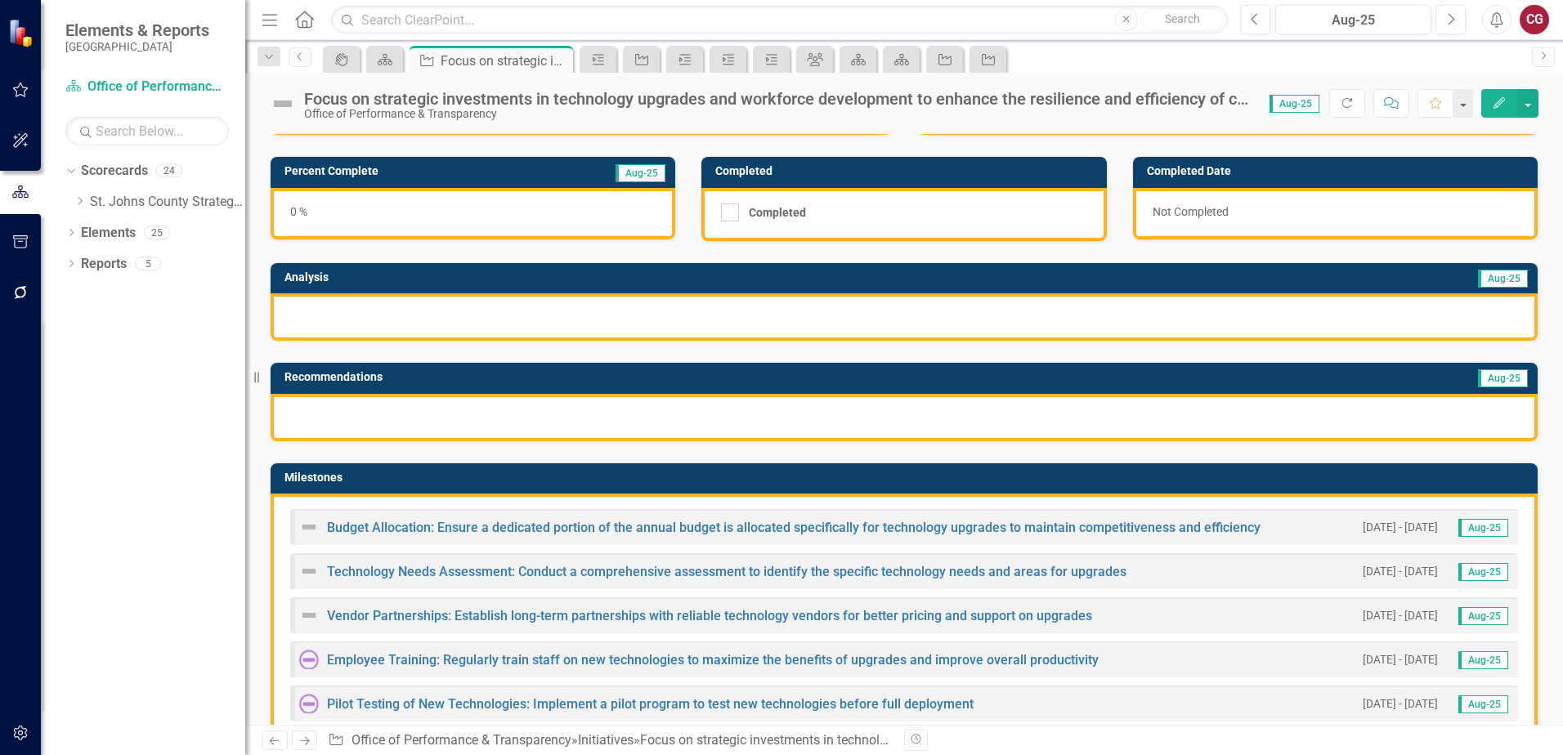
scroll to position [163, 0]
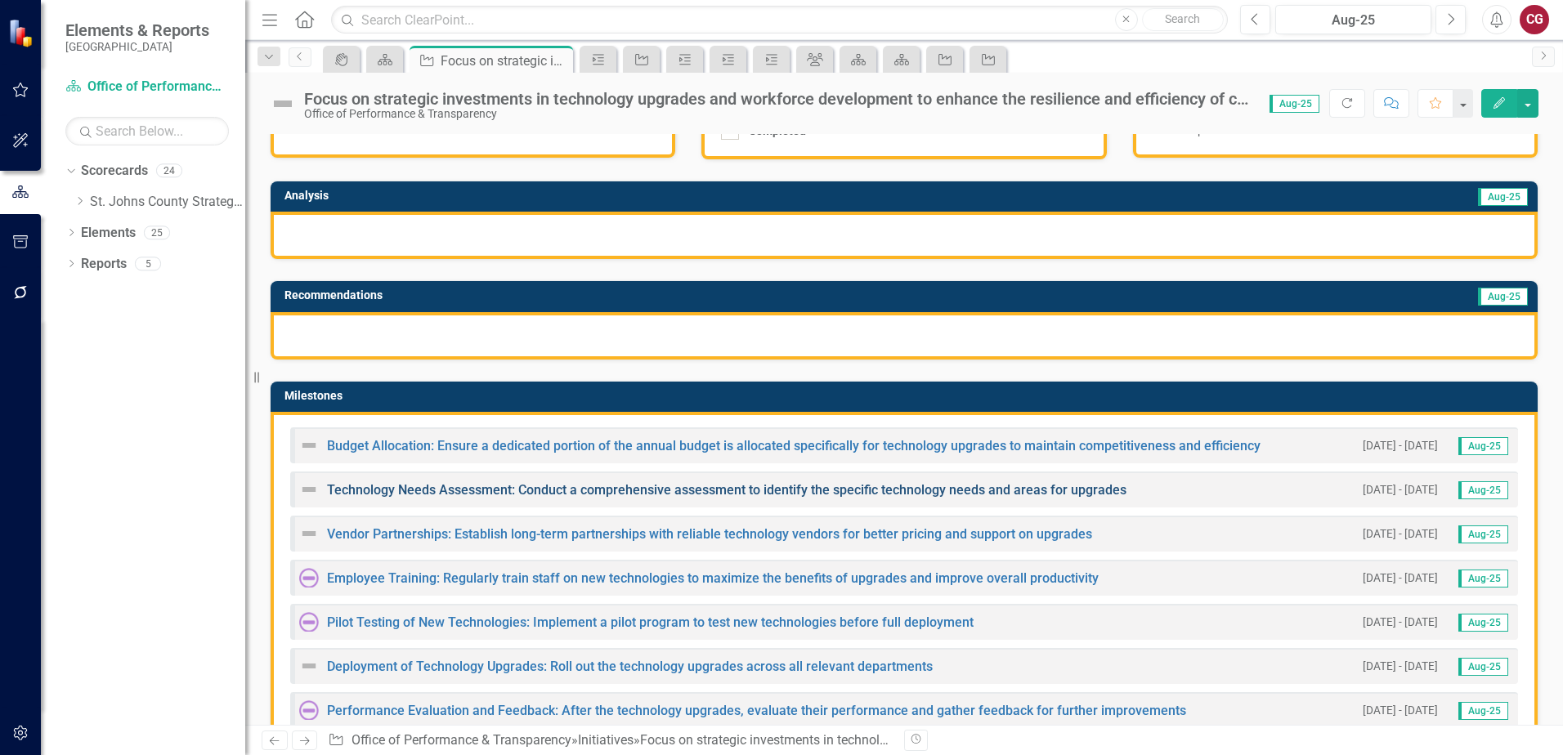
click at [604, 490] on link "Technology Needs Assessment: Conduct a comprehensive assessment to identify the…" at bounding box center [726, 490] width 799 height 16
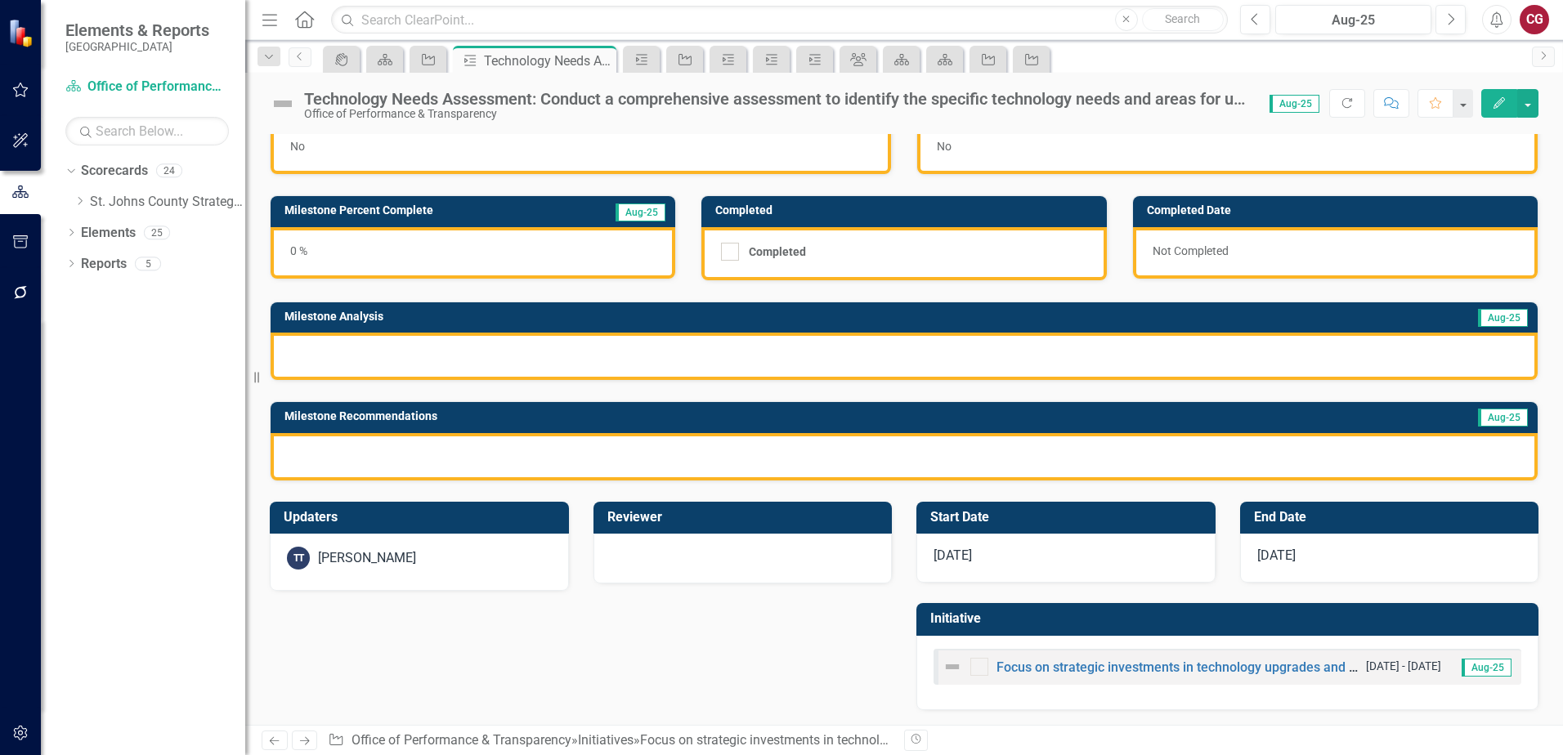
scroll to position [44, 0]
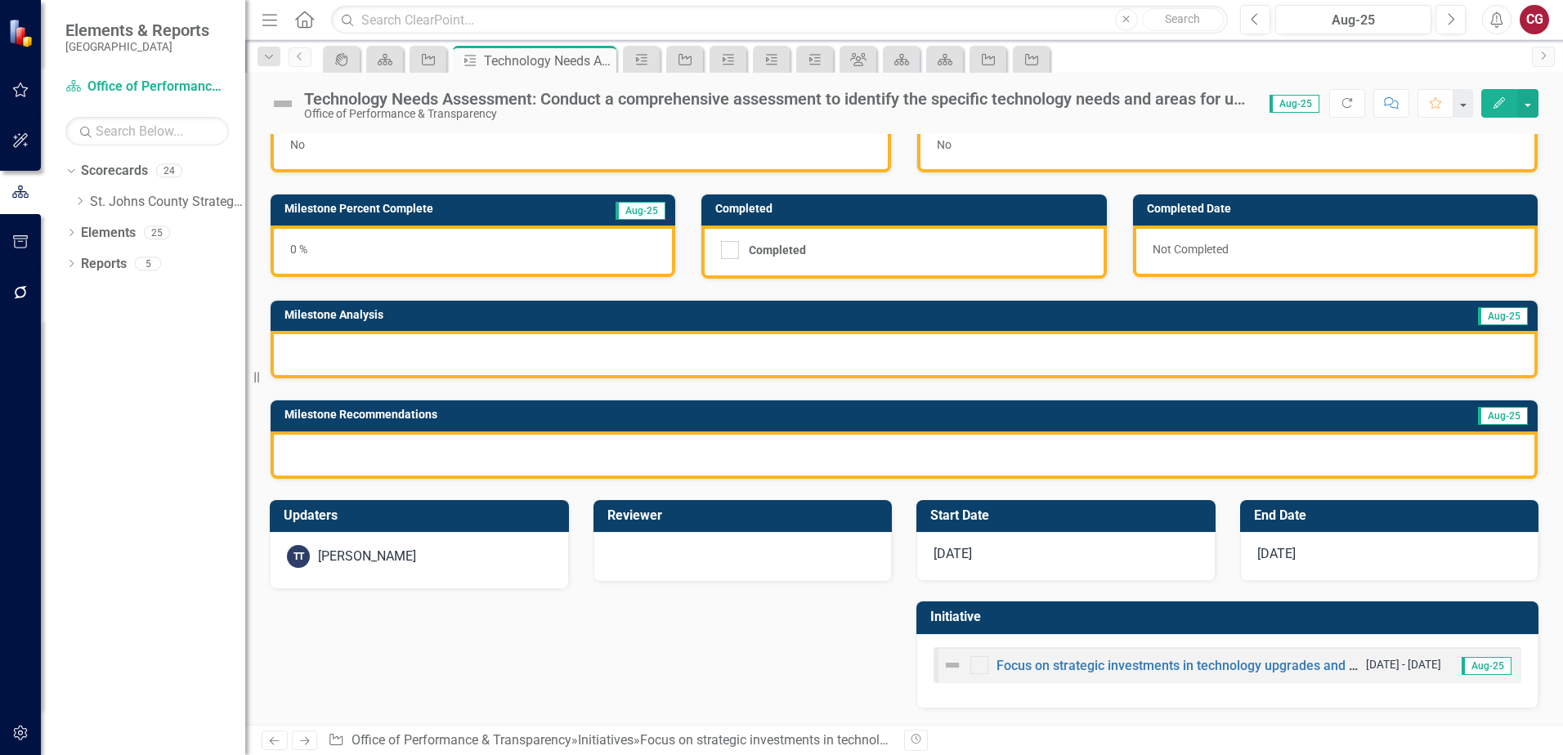
click at [453, 551] on div "TT Tom Tibbitts" at bounding box center [419, 556] width 265 height 23
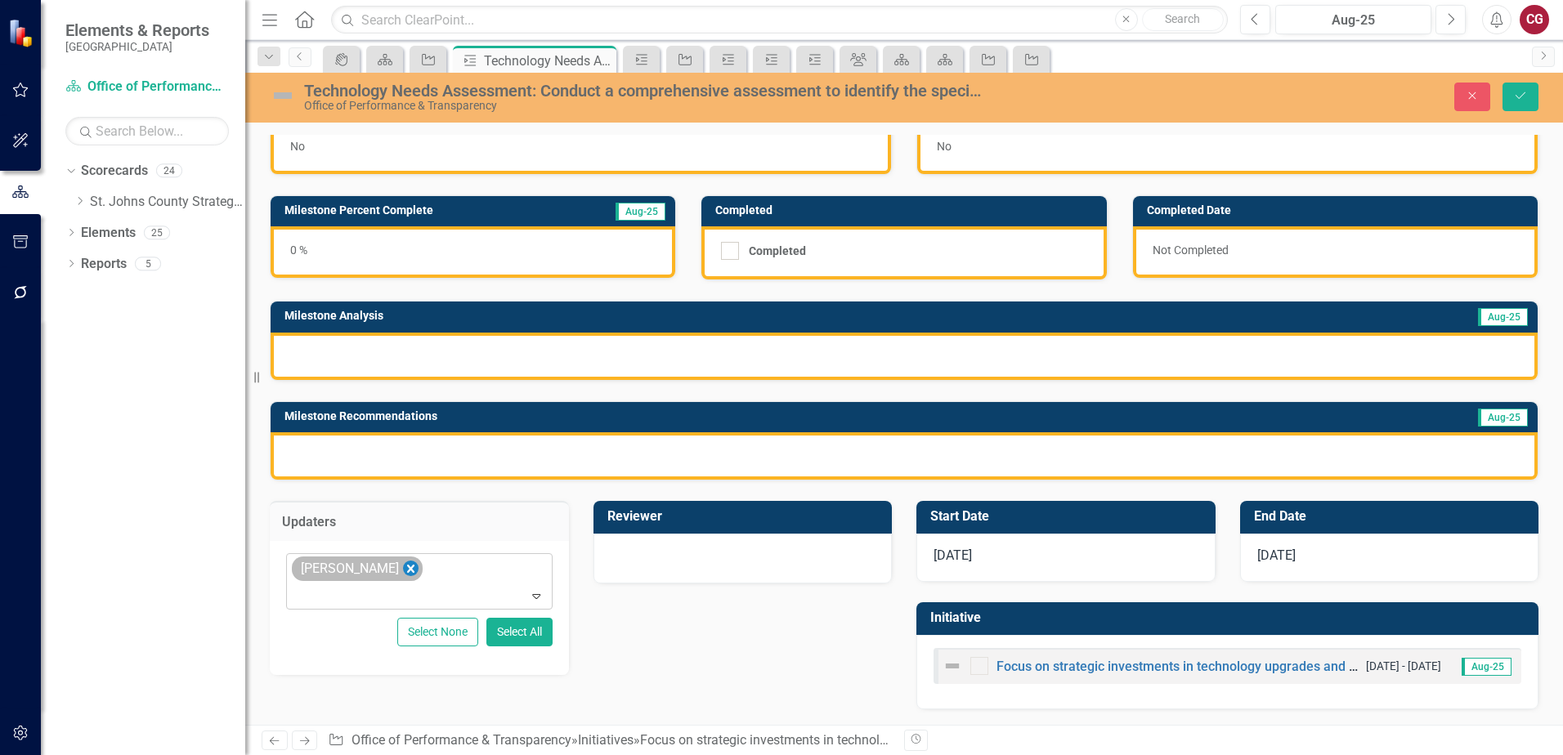
click at [403, 570] on icon "Remove Tom Tibbitts" at bounding box center [411, 569] width 16 height 20
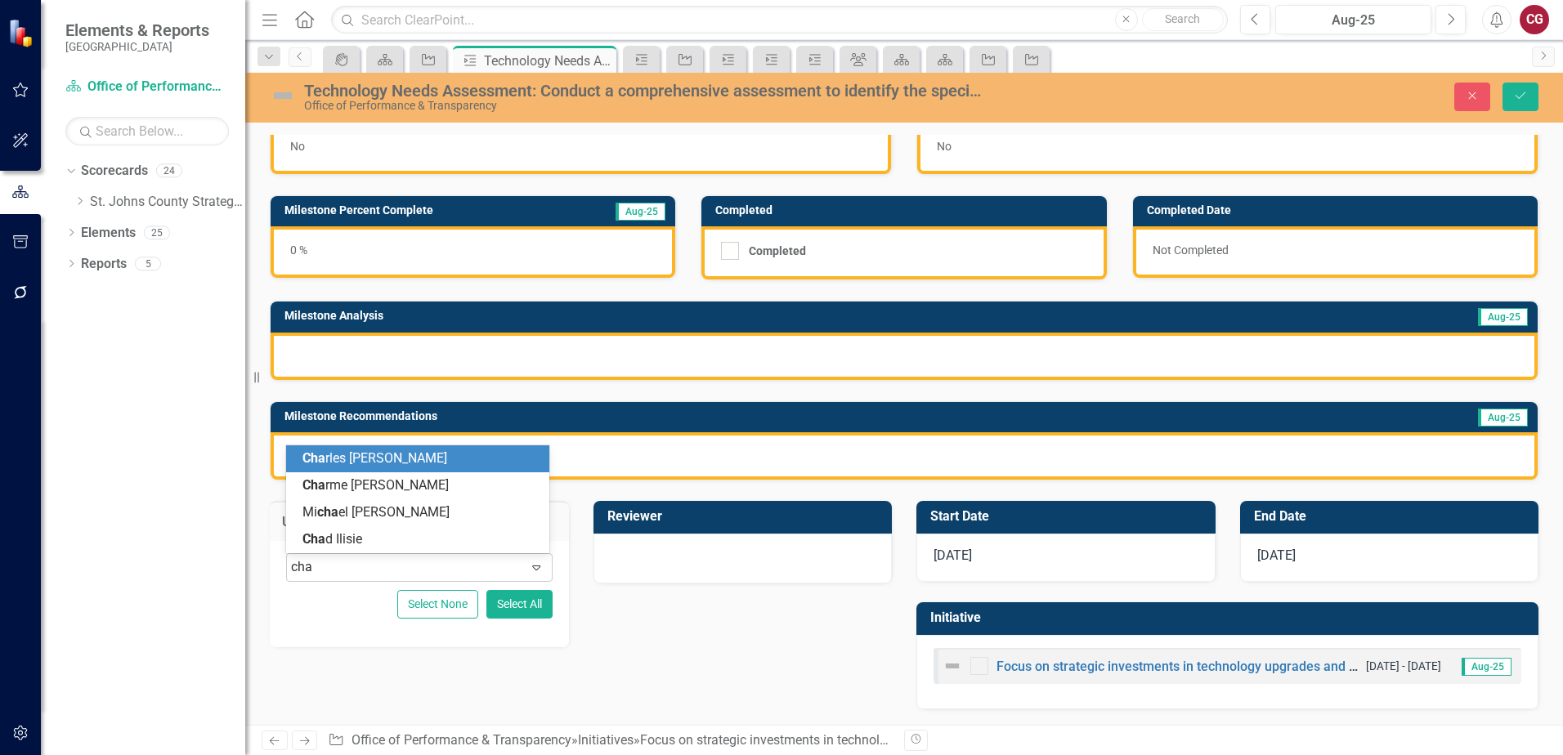
type input "chad"
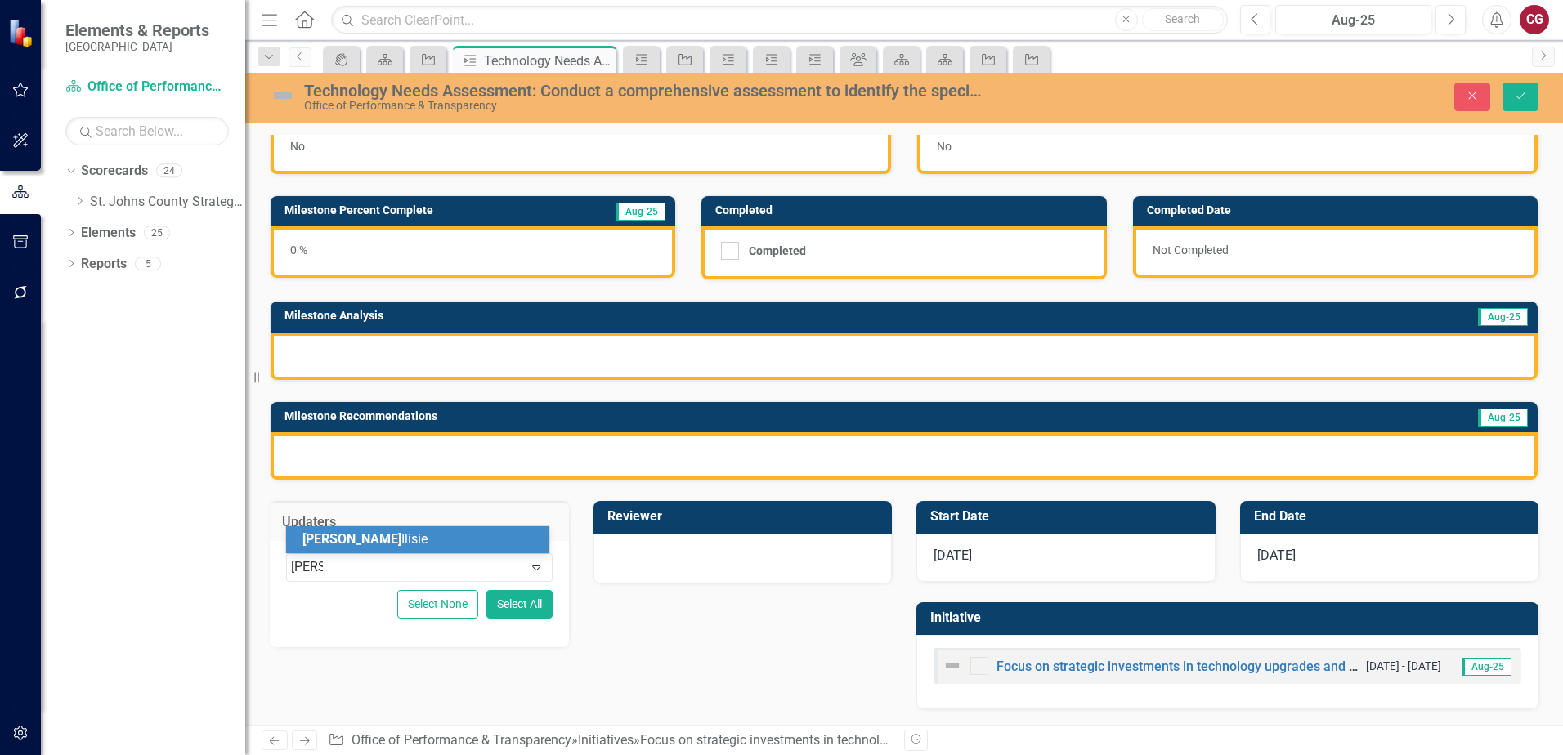
click at [414, 544] on div "Chad Ilisie" at bounding box center [420, 539] width 237 height 19
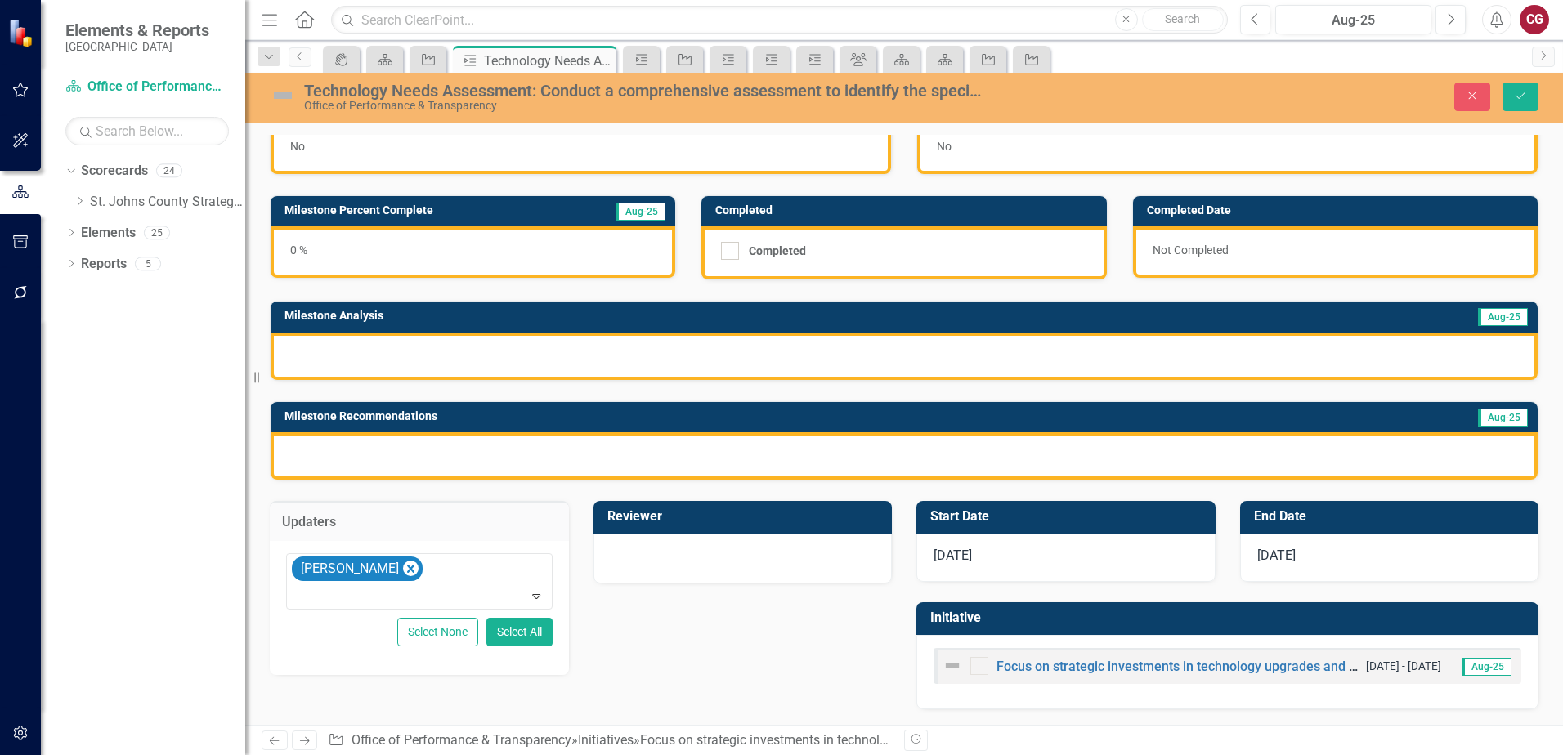
click at [664, 557] on div at bounding box center [742, 557] width 265 height 20
click at [664, 558] on div "Not Defined" at bounding box center [734, 567] width 226 height 19
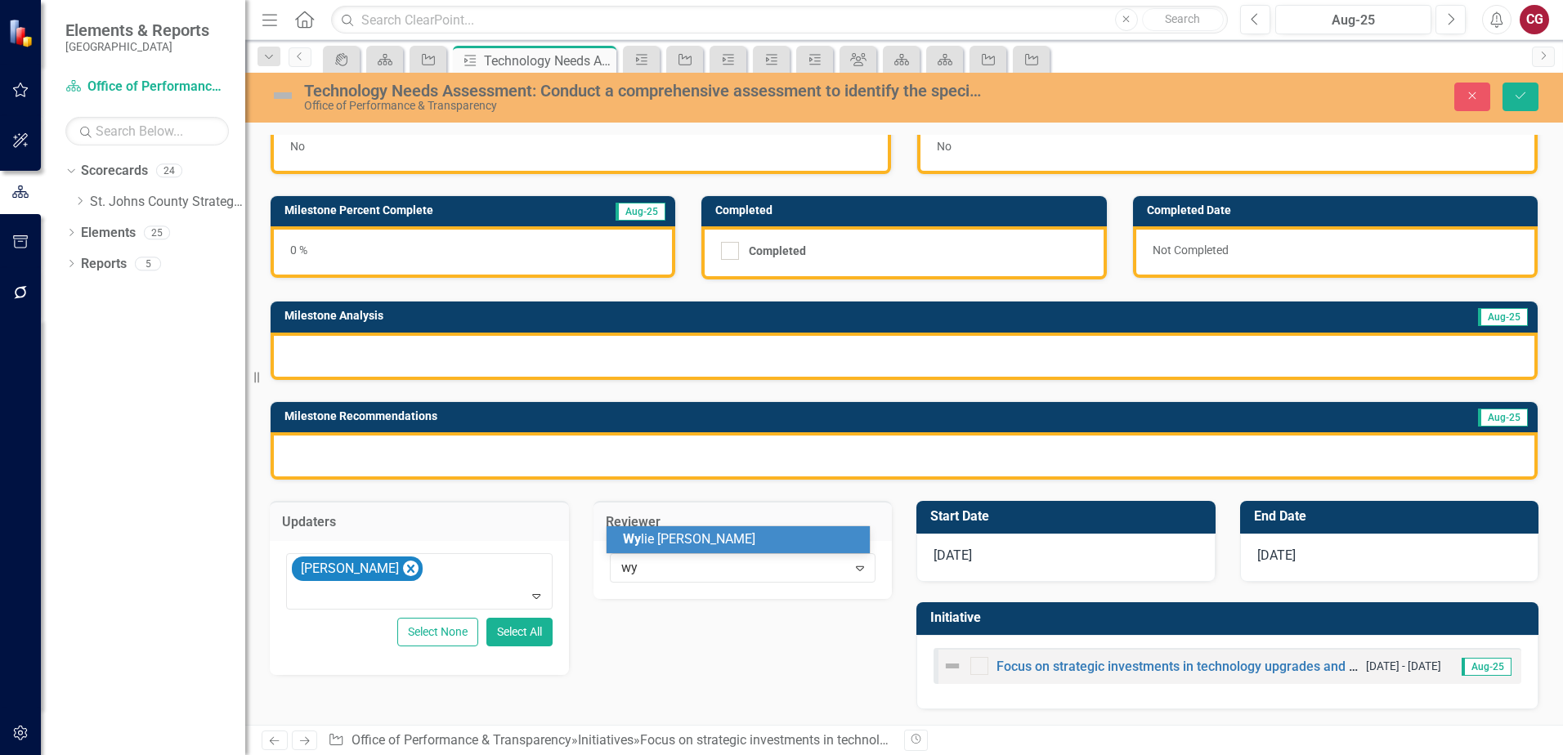
type input "wyl"
click at [692, 536] on span "Wyl ie Thibault" at bounding box center [689, 539] width 132 height 16
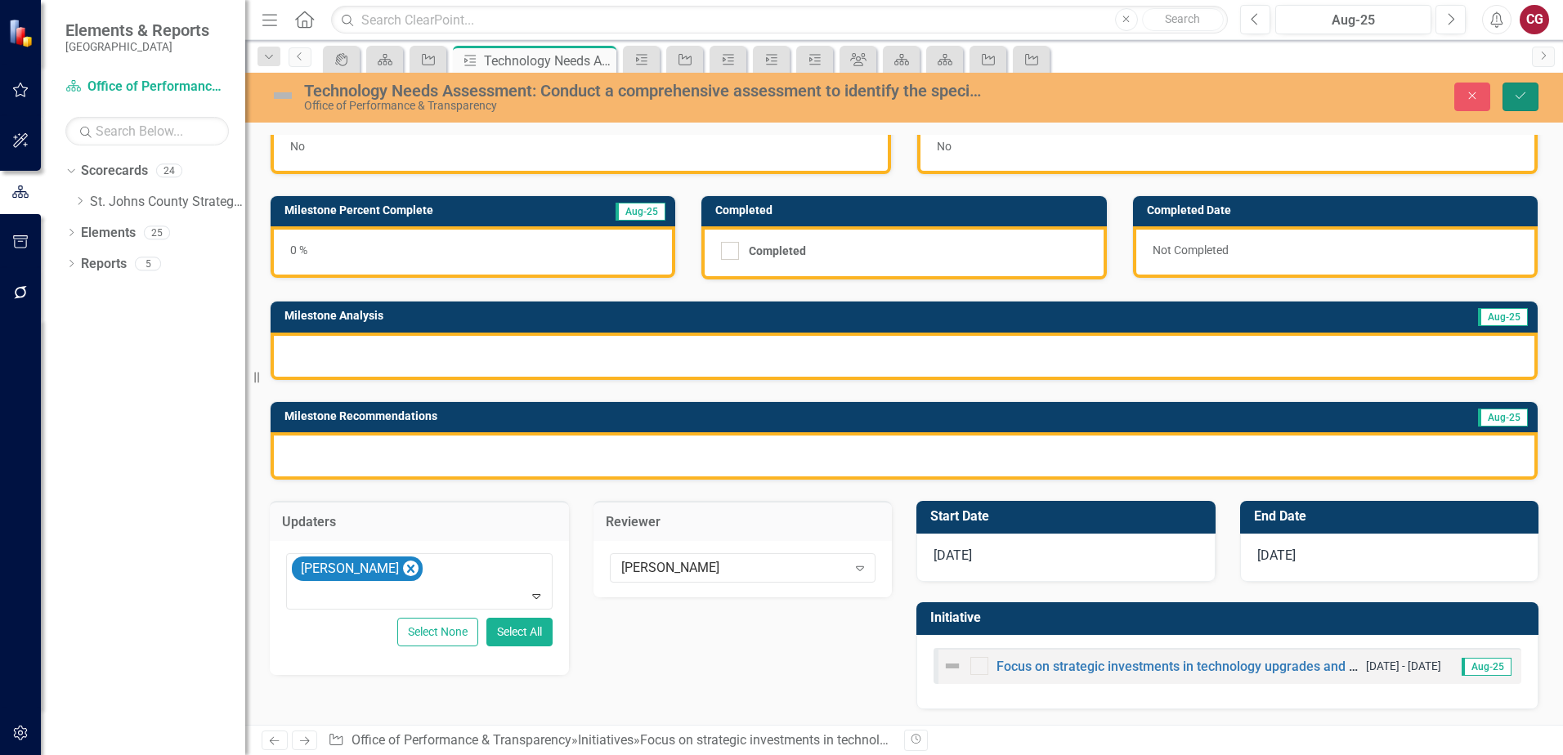
click at [1516, 93] on icon "Save" at bounding box center [1520, 95] width 15 height 11
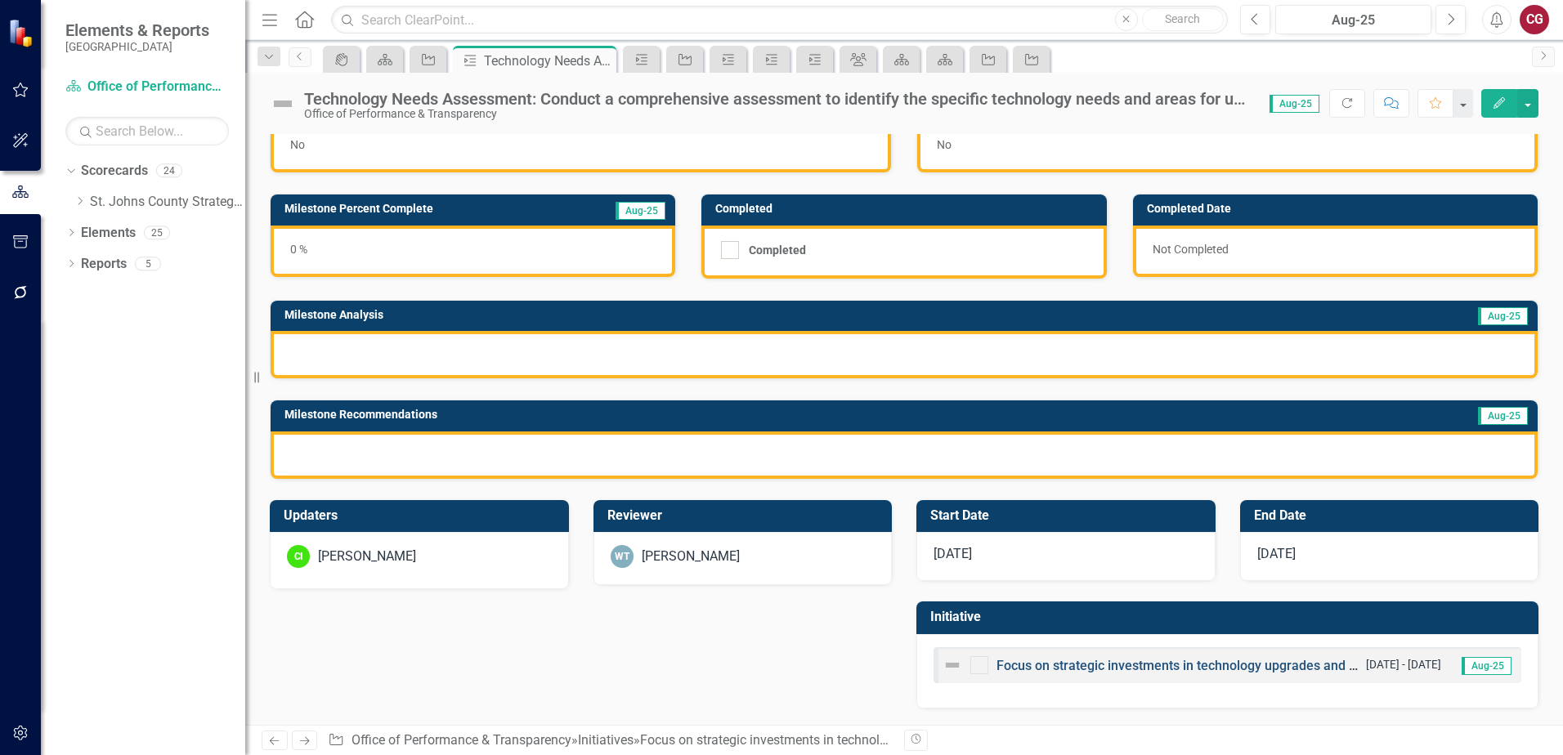
click at [1052, 669] on link "Focus on strategic investments in technology upgrades and workforce development…" at bounding box center [1431, 666] width 870 height 16
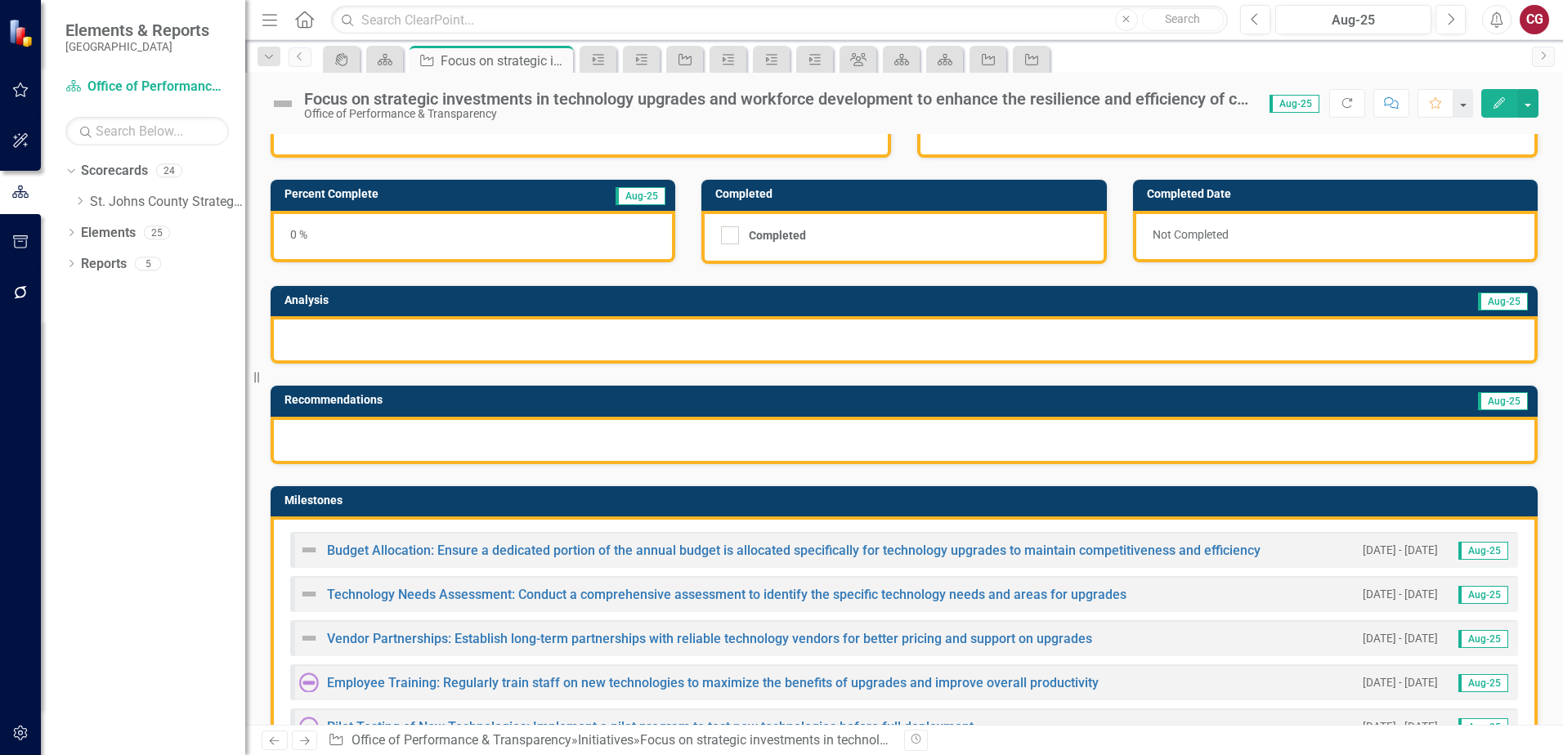
scroll to position [245, 0]
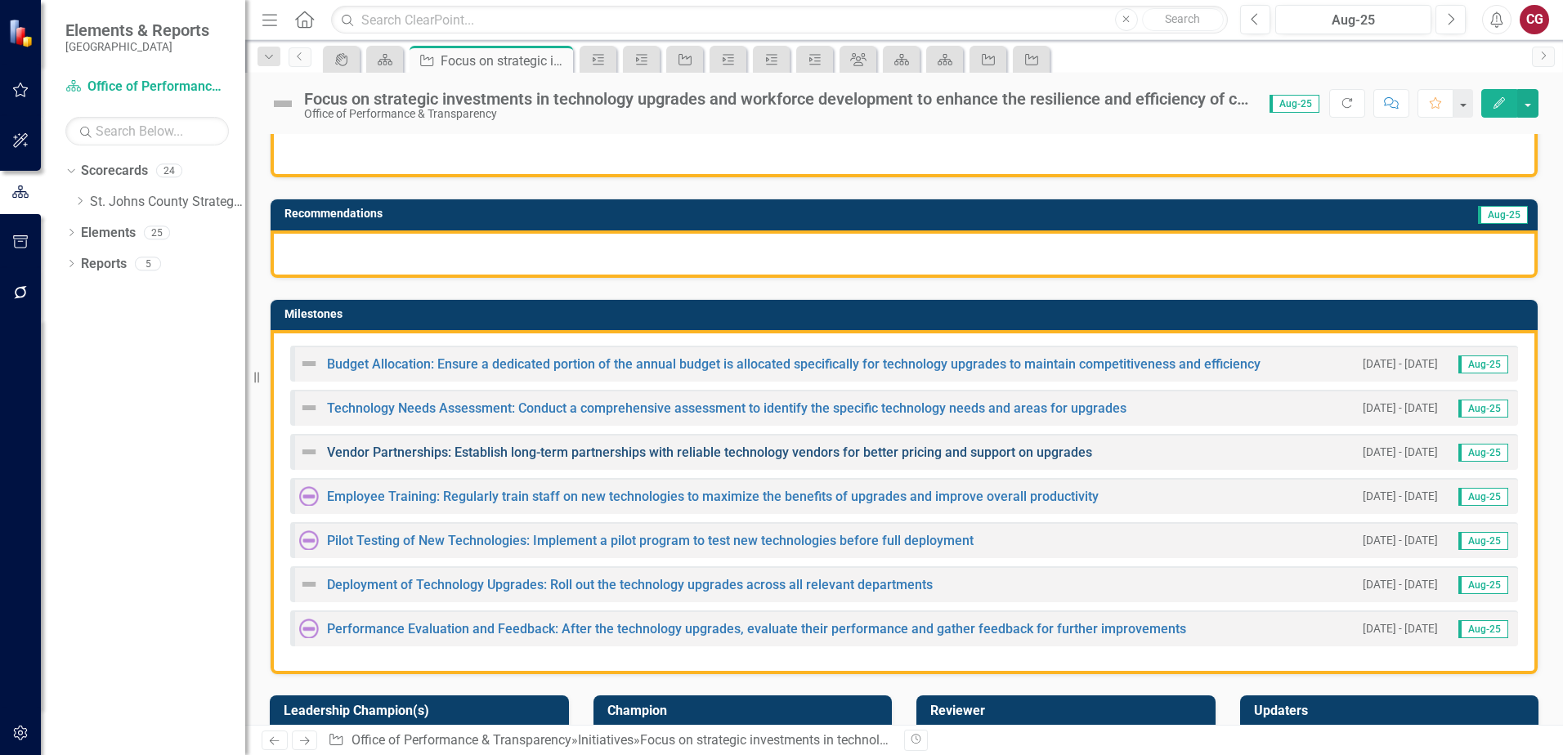
click at [566, 457] on link "Vendor Partnerships: Establish long-term partnerships with reliable technology …" at bounding box center [709, 453] width 765 height 16
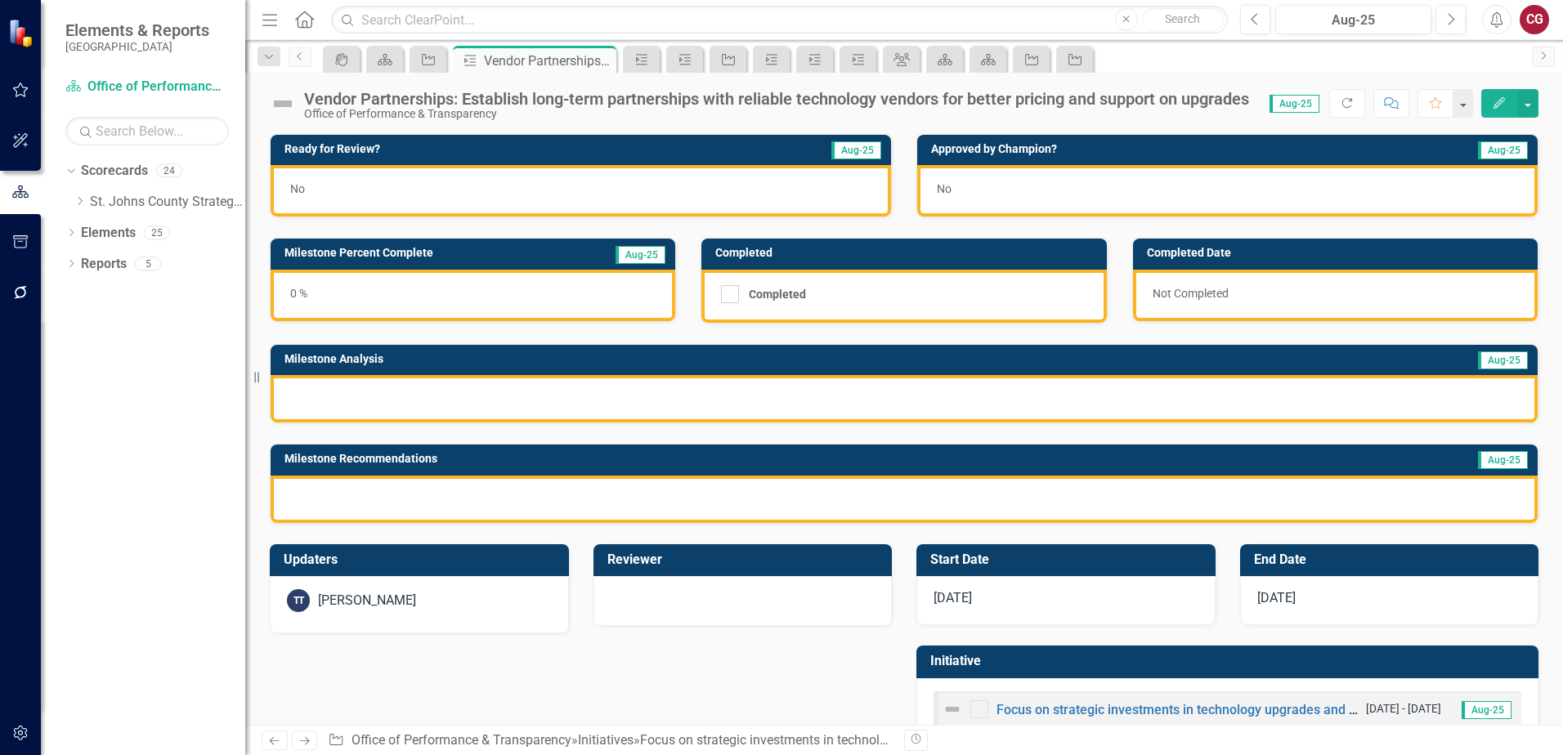
click at [456, 608] on div "TT Tom Tibbitts" at bounding box center [419, 600] width 265 height 23
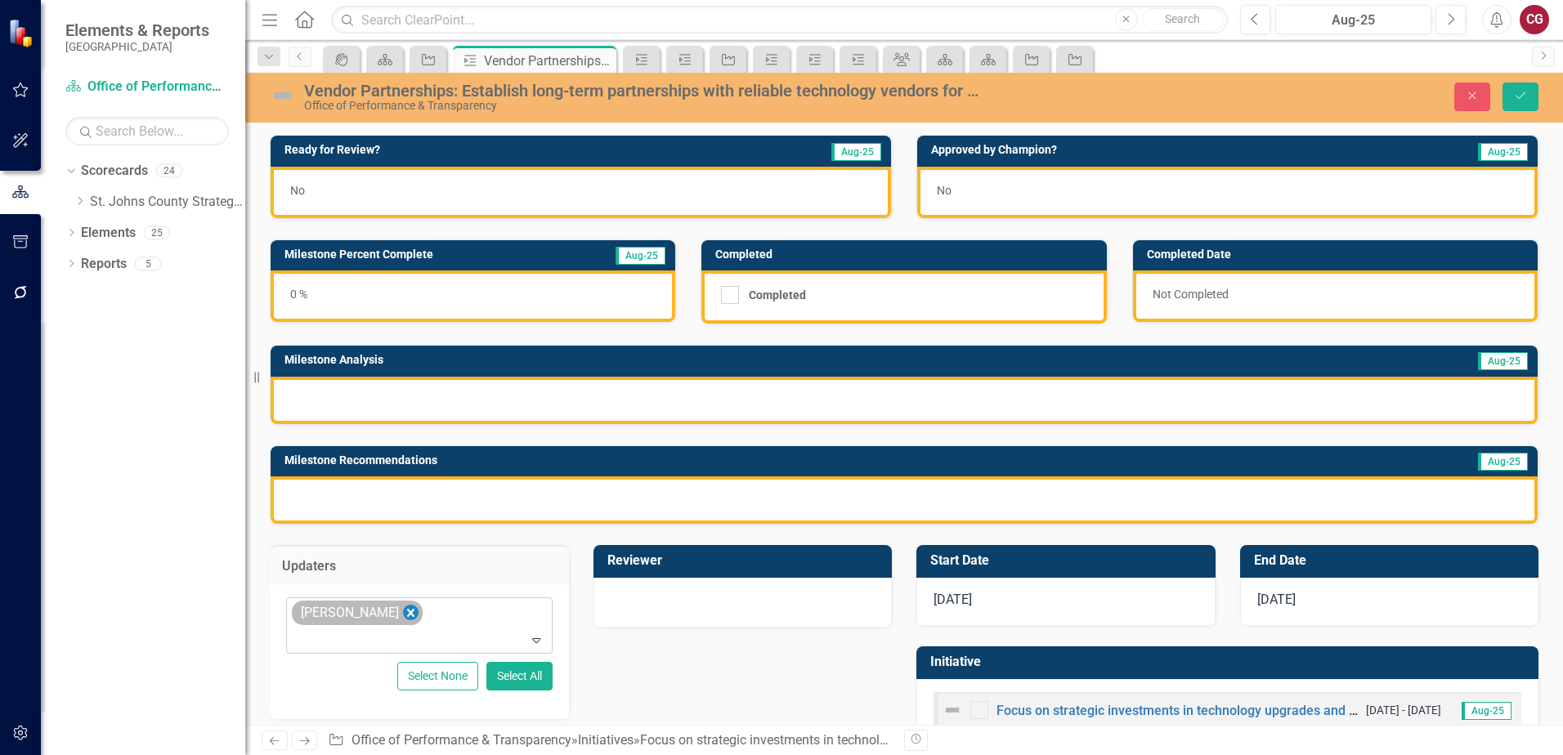
click at [407, 616] on icon "Remove Tom Tibbitts" at bounding box center [410, 613] width 7 height 8
type input "chad"
click at [665, 609] on div at bounding box center [742, 601] width 265 height 20
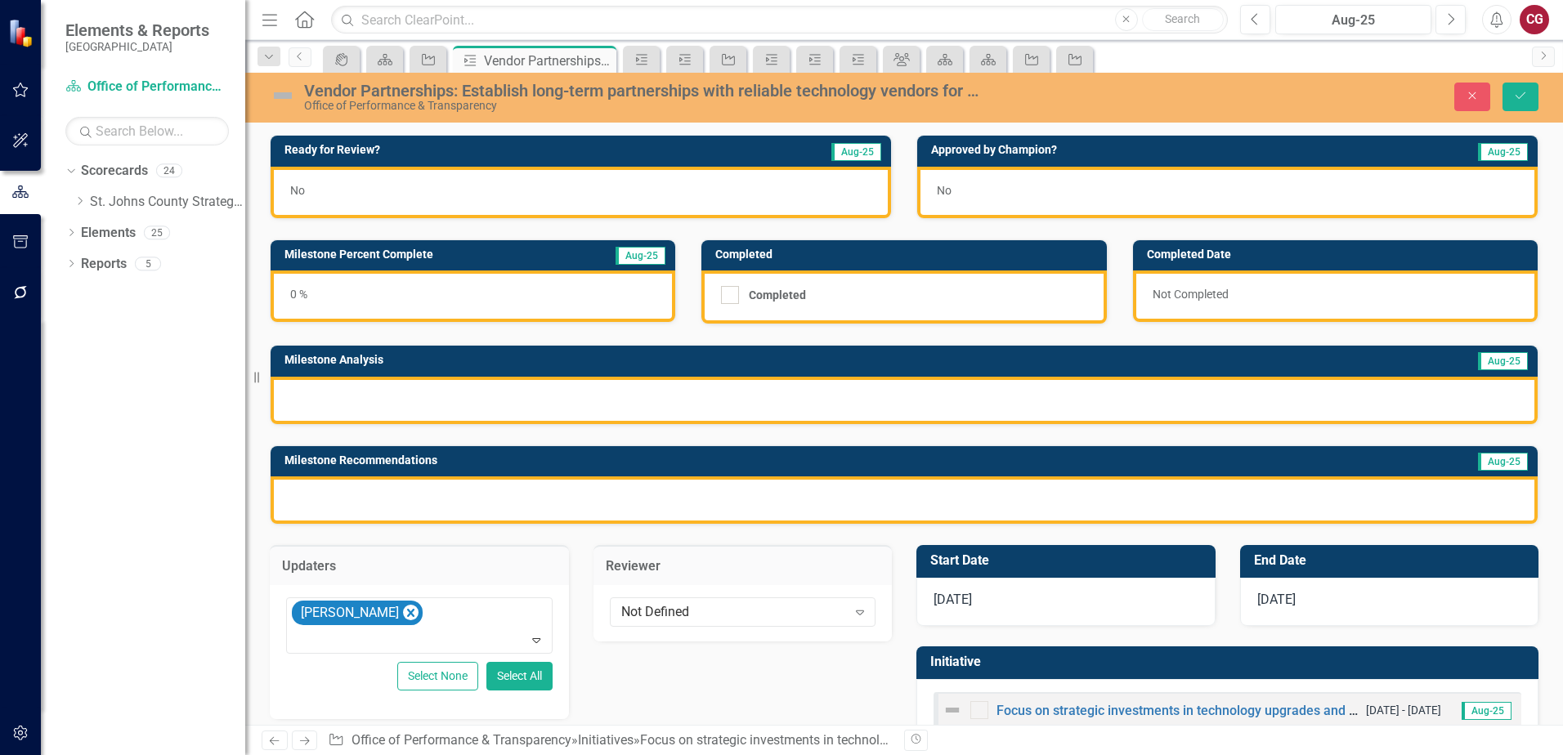
click at [665, 609] on div "Not Defined" at bounding box center [734, 611] width 226 height 19
type input "wyl"
click at [1507, 92] on button "Save" at bounding box center [1520, 97] width 36 height 29
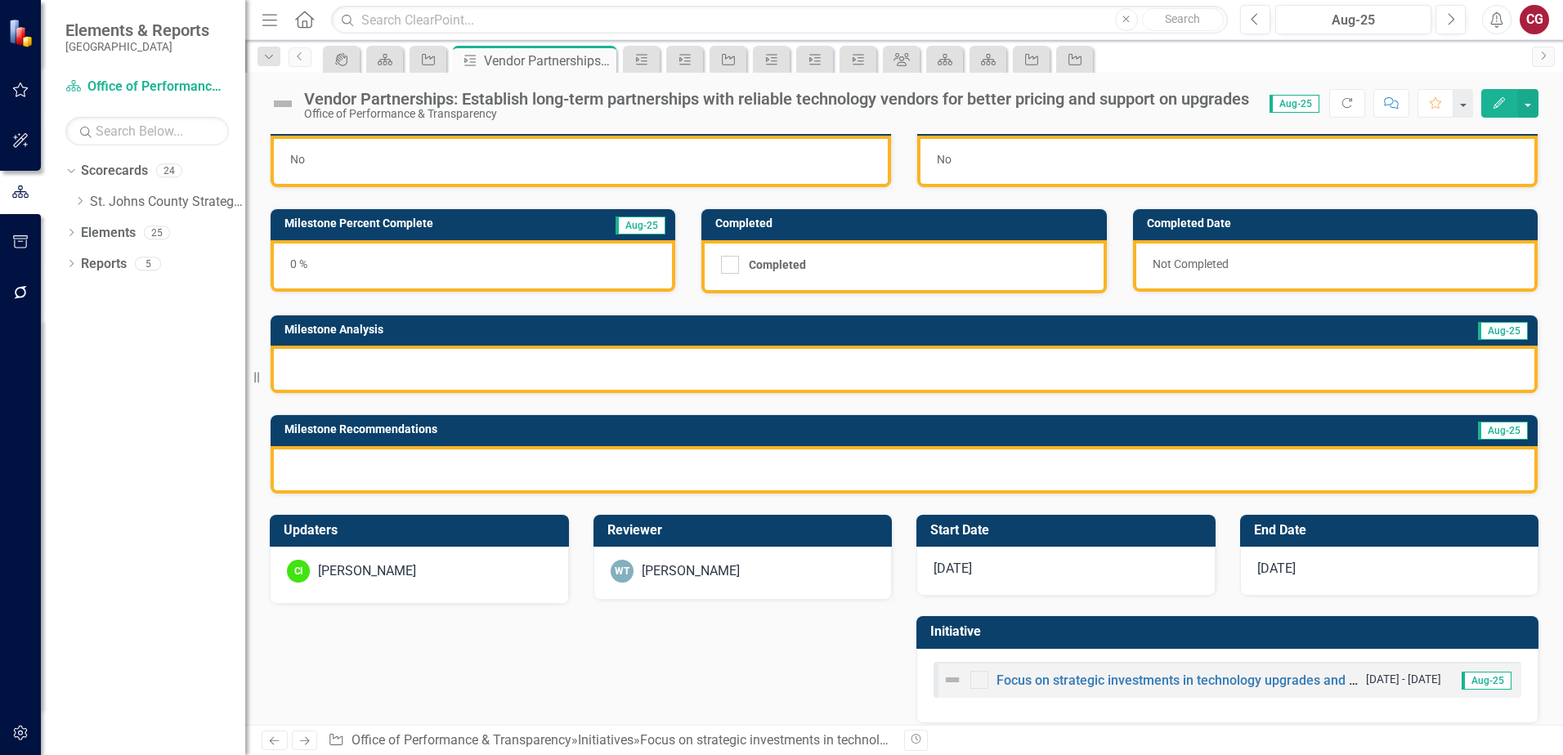
scroll to position [44, 0]
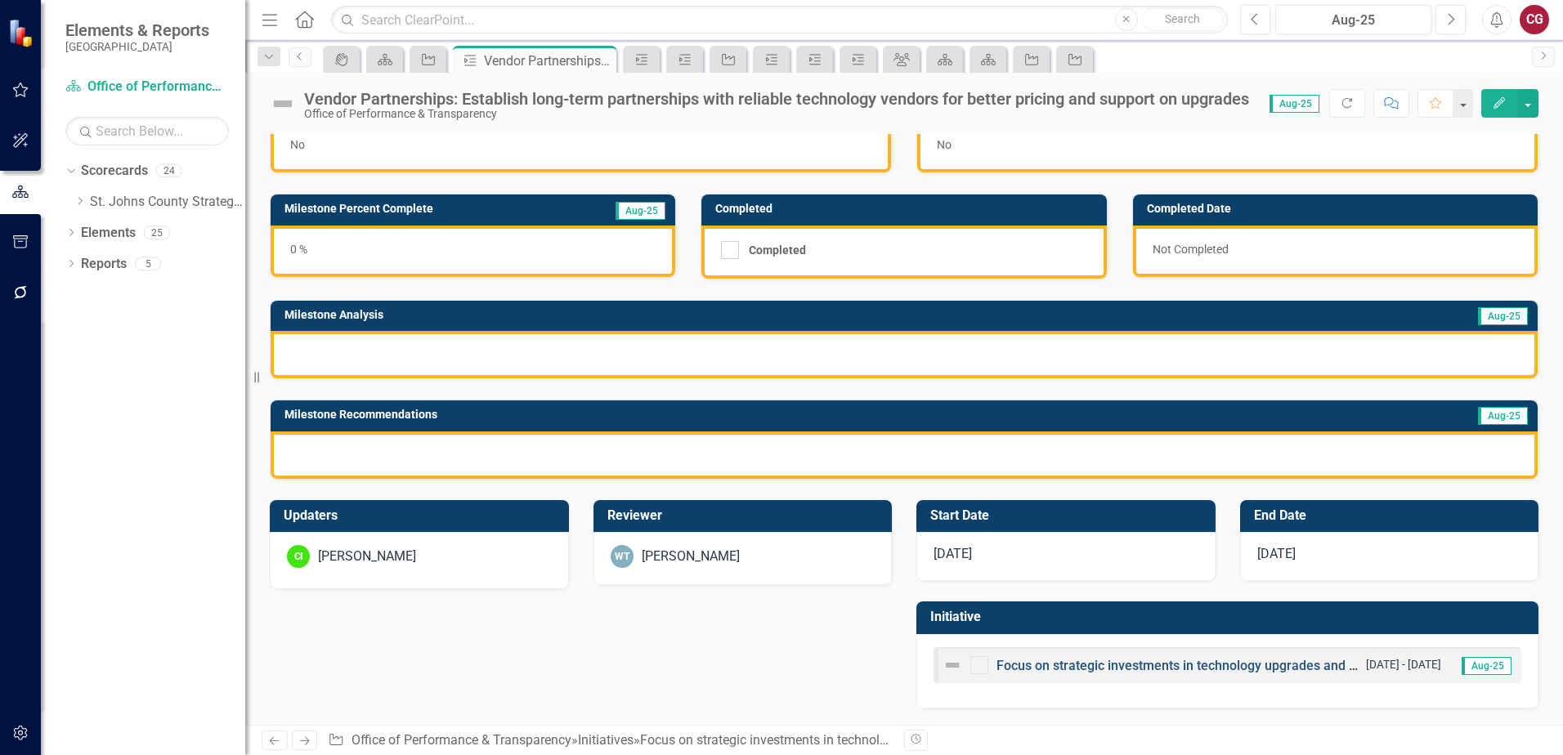
click at [1063, 662] on link "Focus on strategic investments in technology upgrades and workforce development…" at bounding box center [1431, 666] width 870 height 16
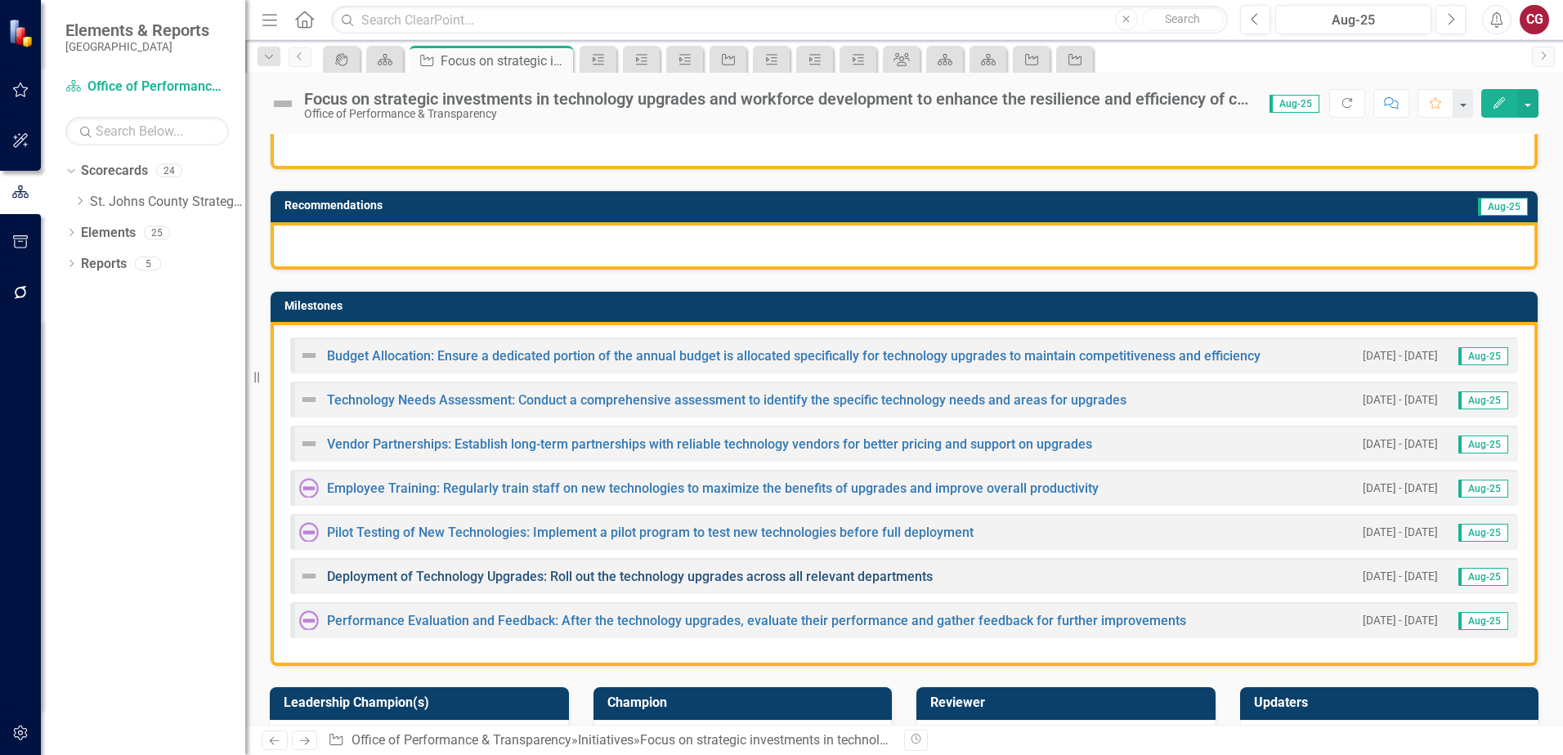
scroll to position [327, 0]
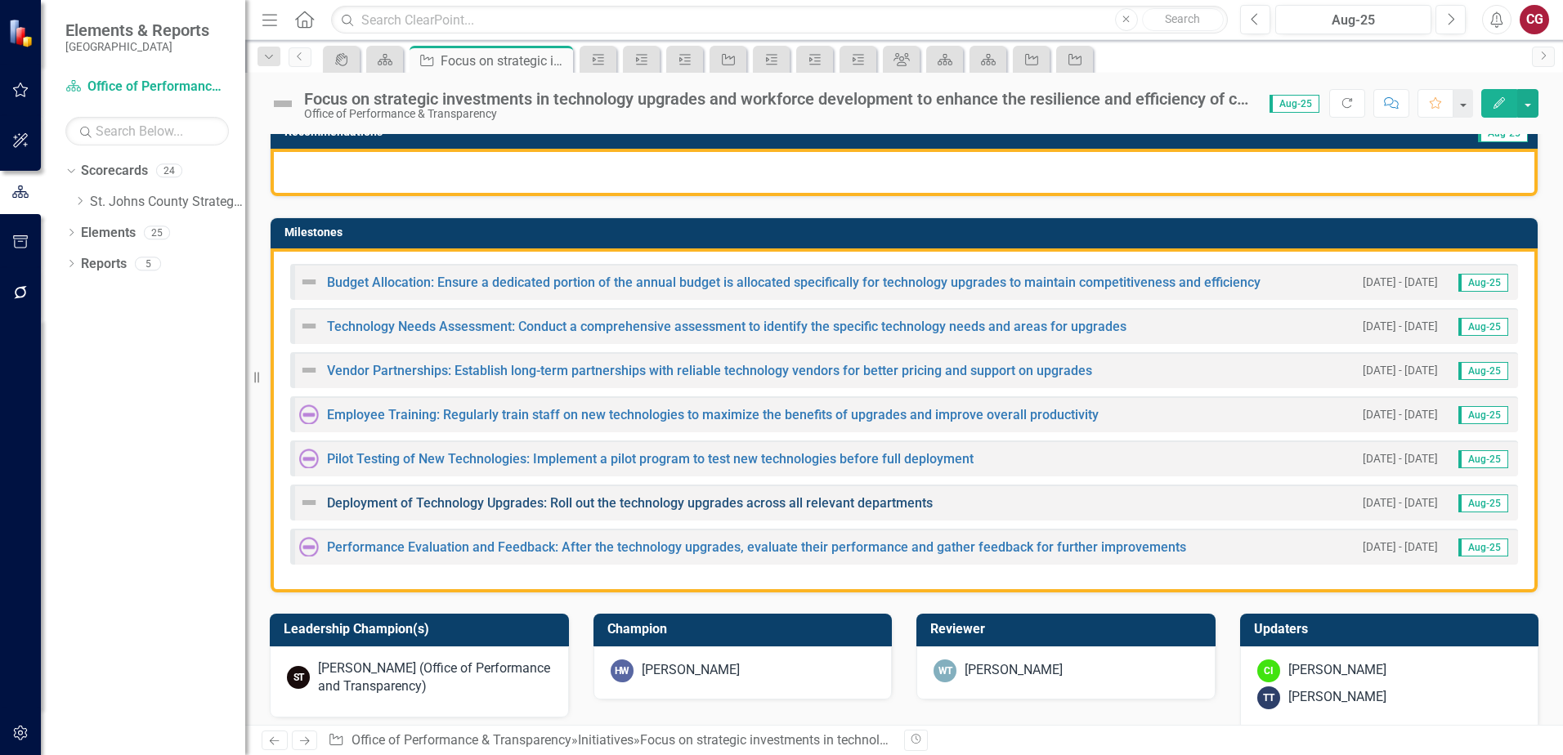
click at [382, 503] on link "Deployment of Technology Upgrades: Roll out the technology upgrades across all …" at bounding box center [630, 503] width 606 height 16
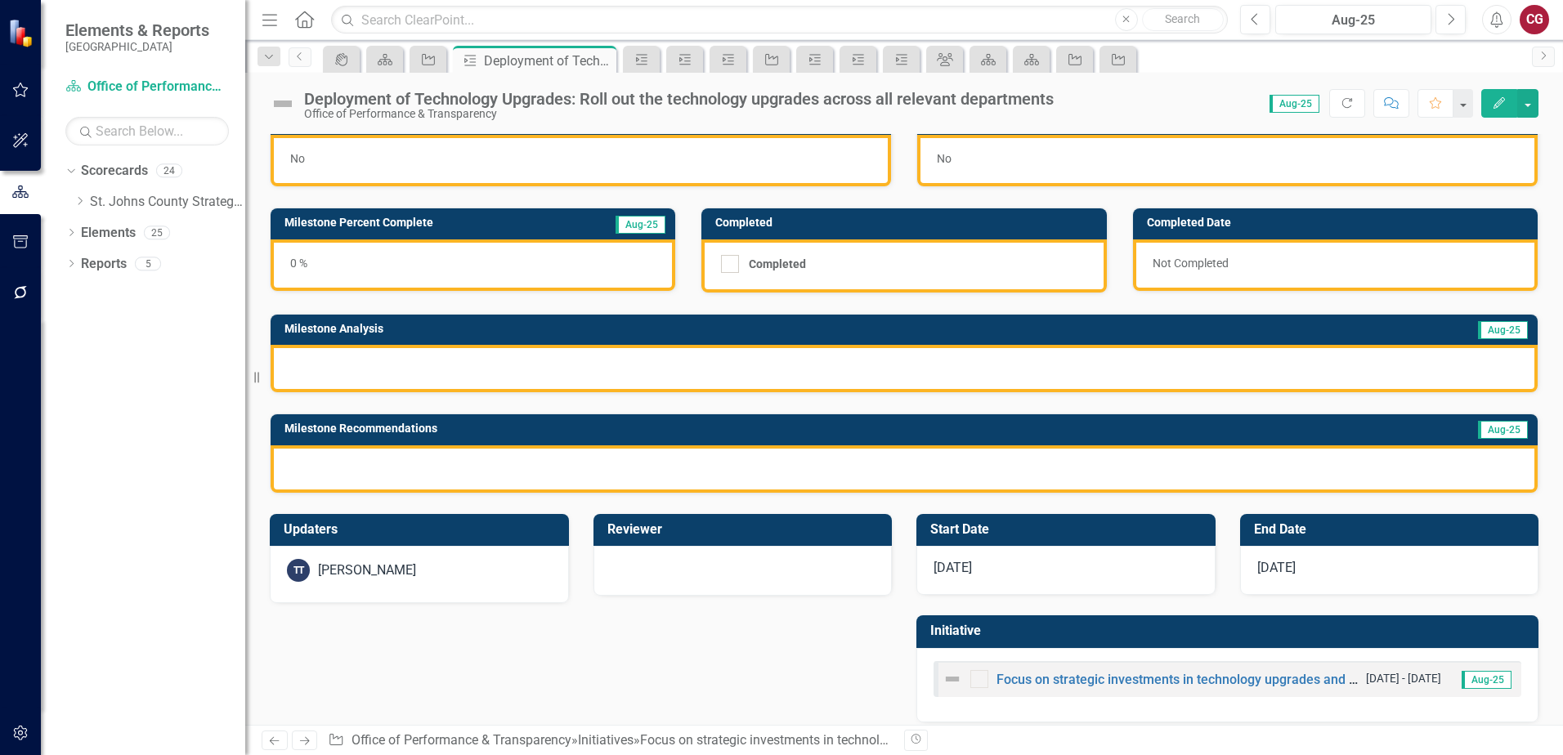
scroll to position [44, 0]
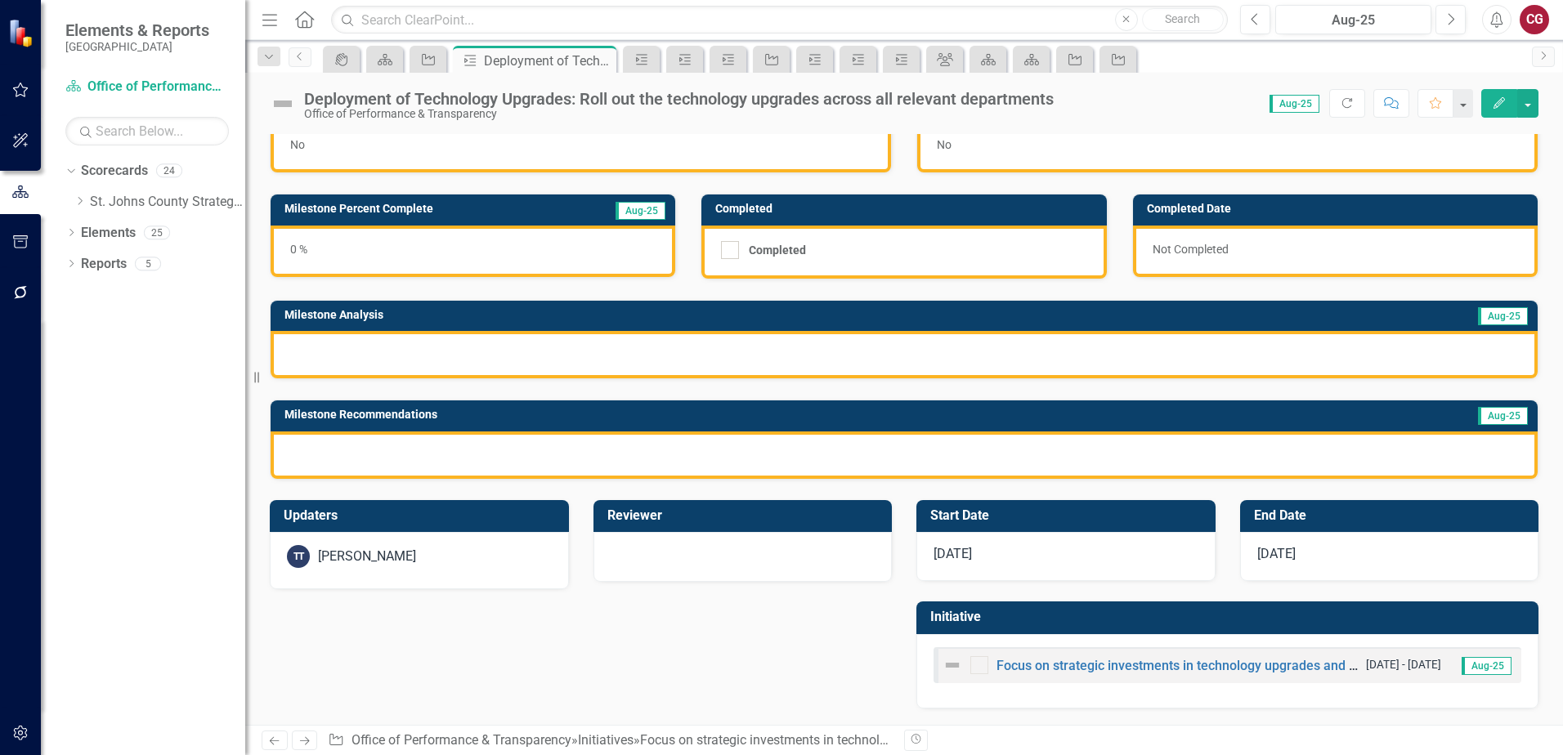
click at [466, 557] on div "TT Tom Tibbitts" at bounding box center [419, 556] width 265 height 23
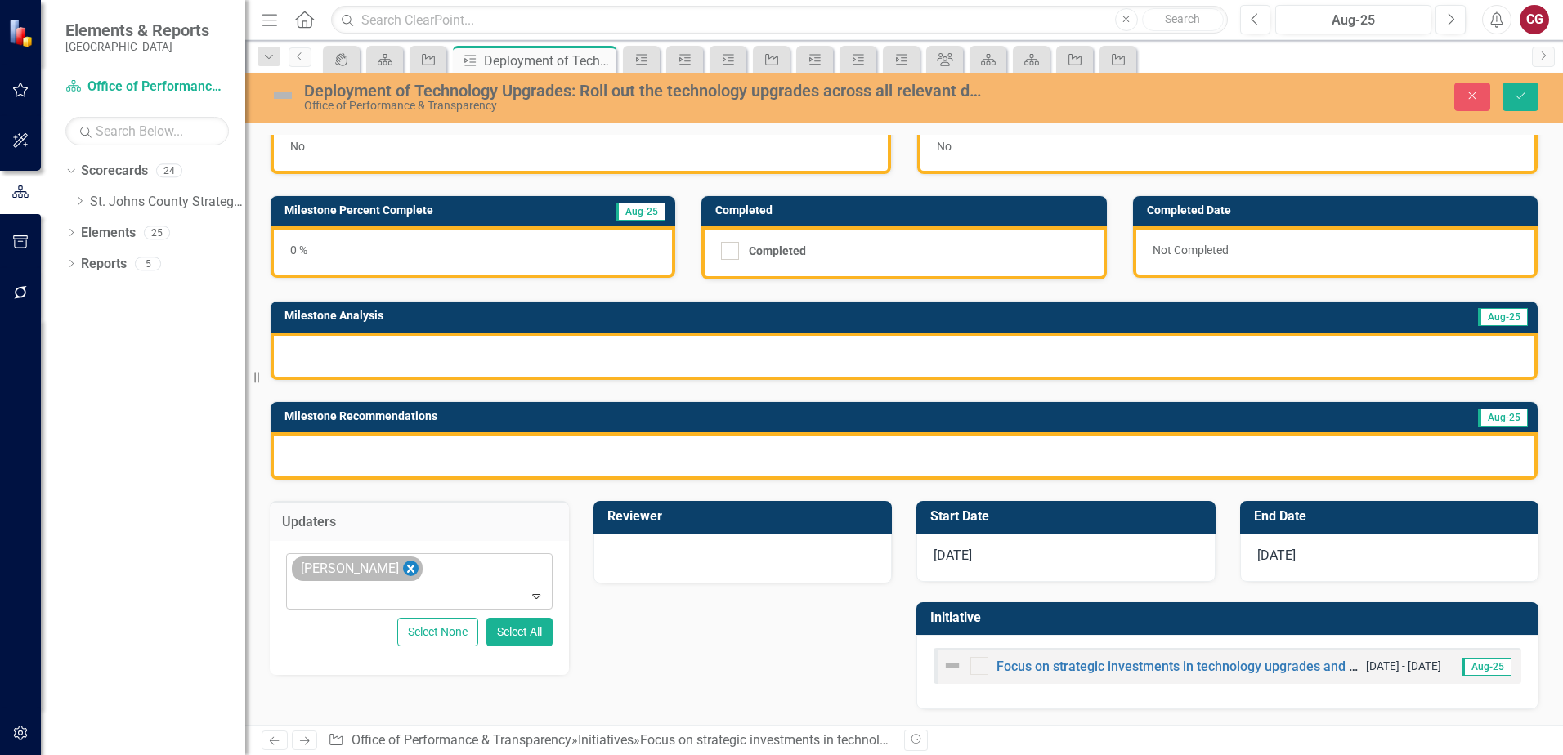
click at [403, 567] on icon "Remove Tom Tibbitts" at bounding box center [411, 569] width 16 height 20
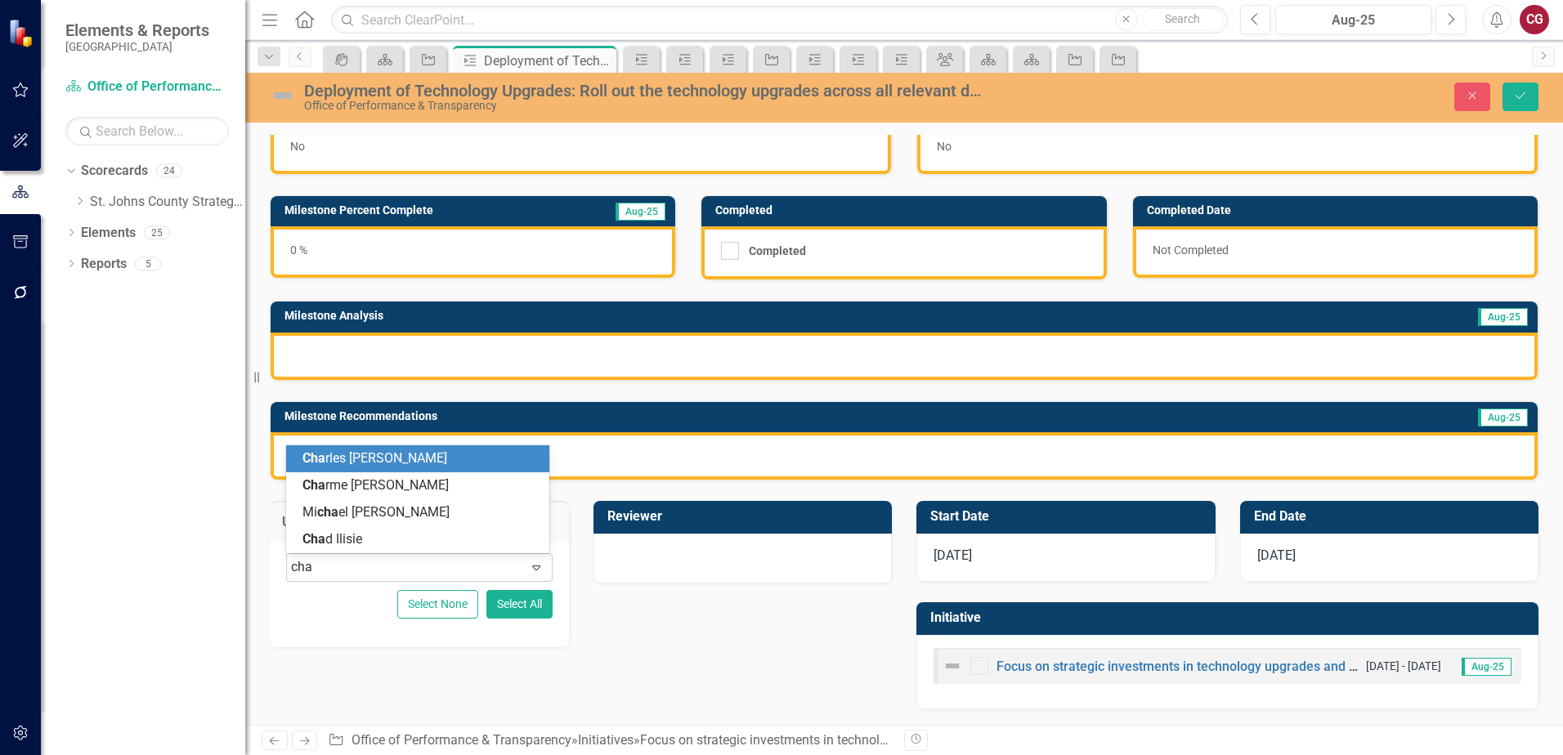
type input "chad"
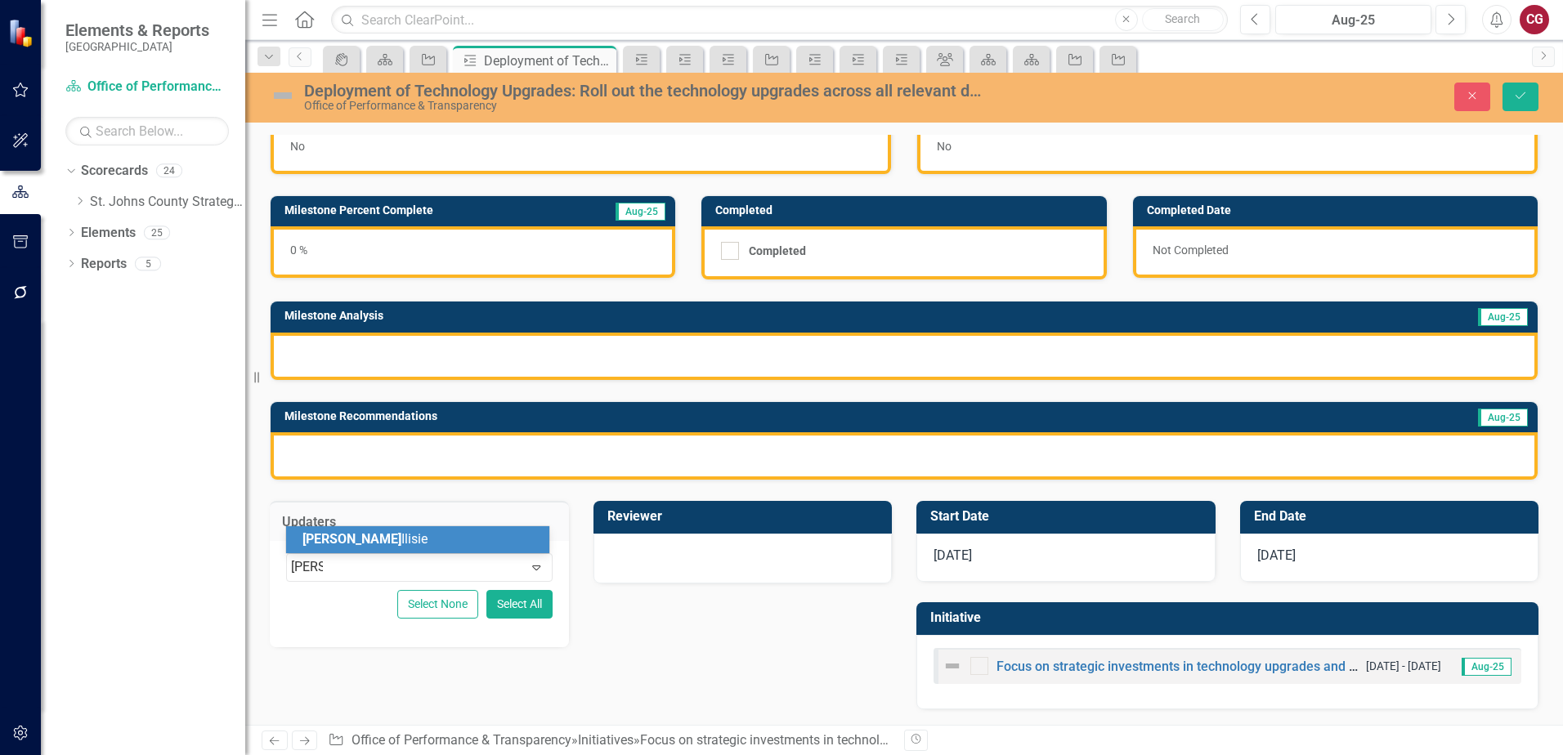
click at [361, 548] on div "Chad Ilisie" at bounding box center [420, 539] width 237 height 19
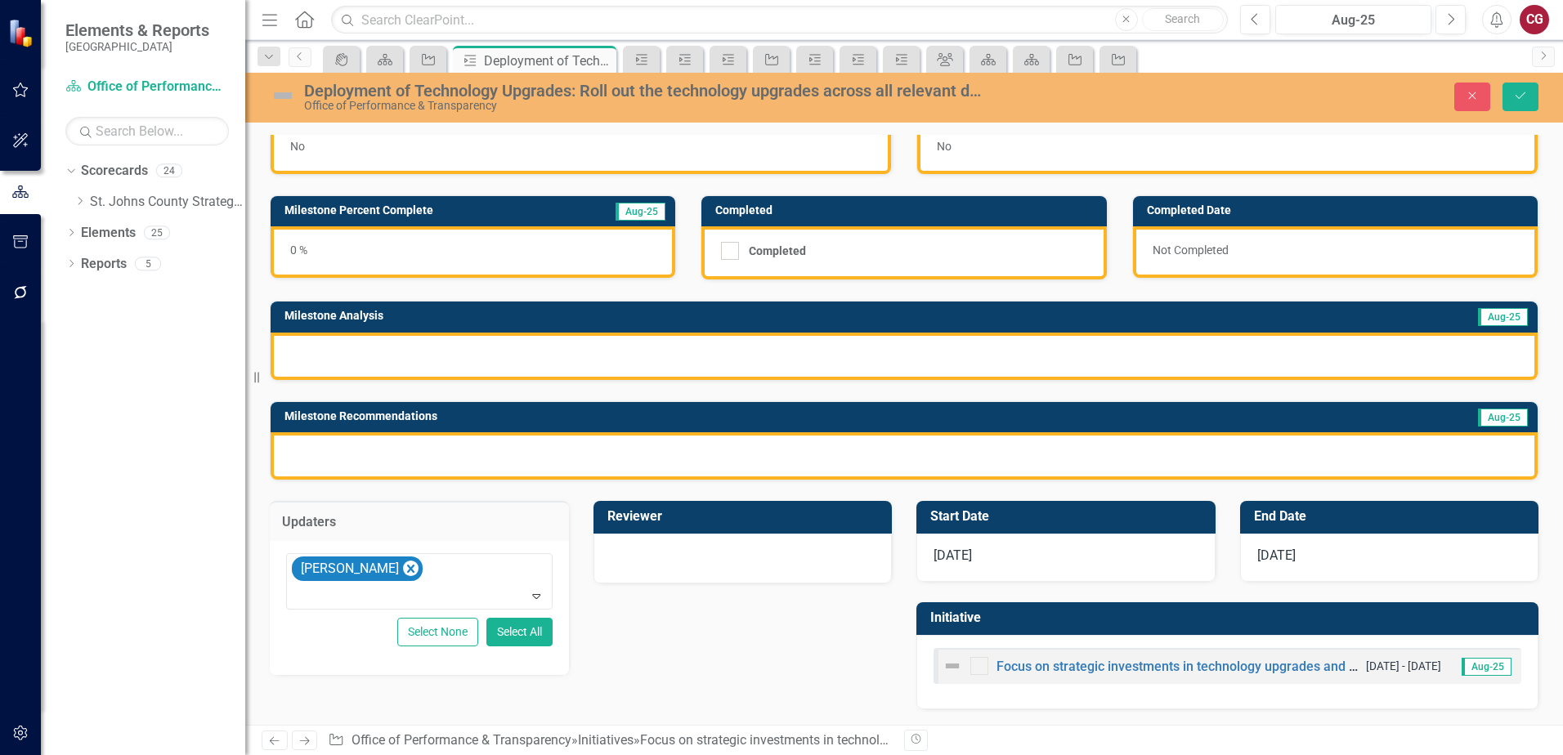
click at [650, 561] on div at bounding box center [742, 557] width 265 height 20
click at [650, 561] on div "Not Defined" at bounding box center [734, 567] width 226 height 19
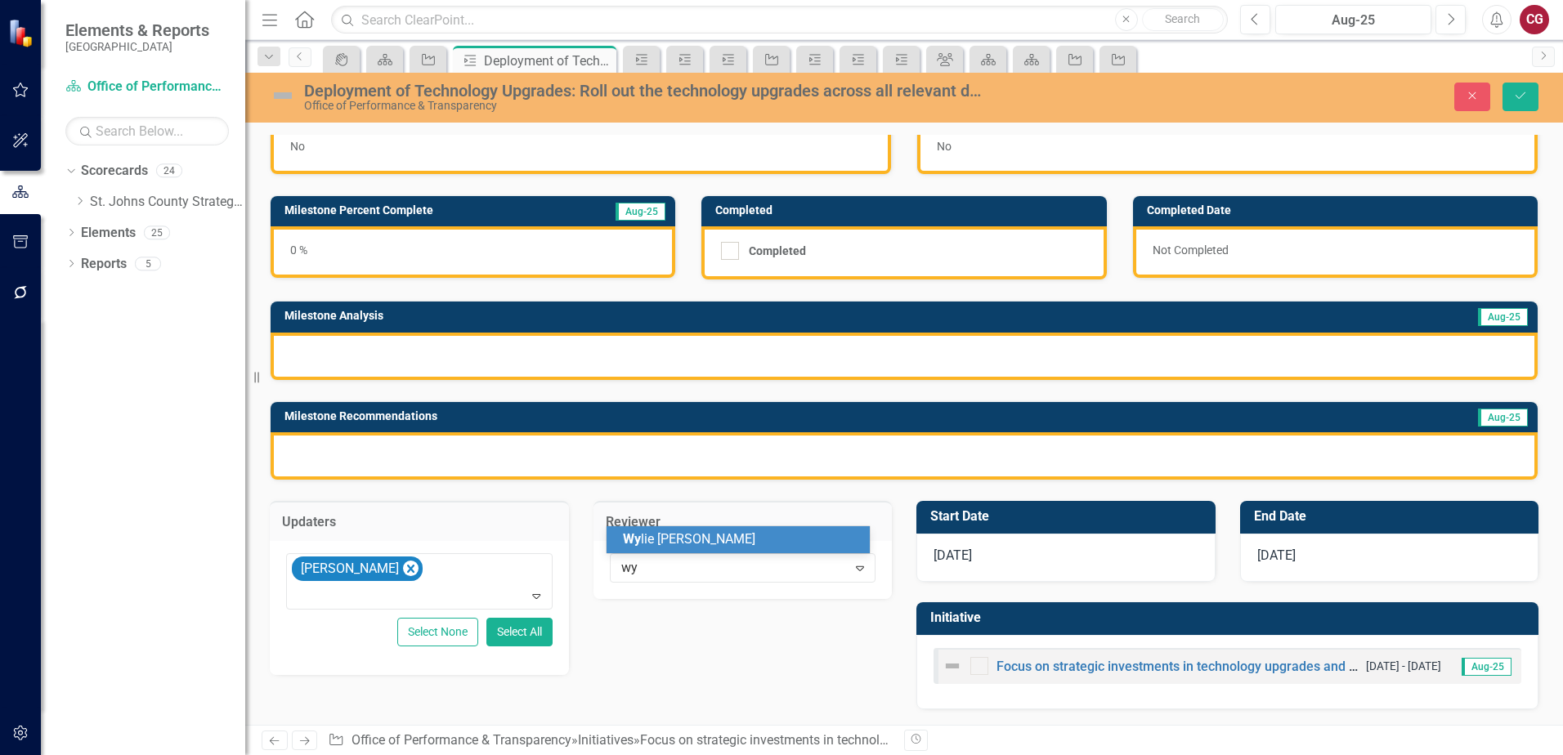
type input "wyl"
click at [672, 545] on span "Wyl ie Thibault" at bounding box center [689, 539] width 132 height 16
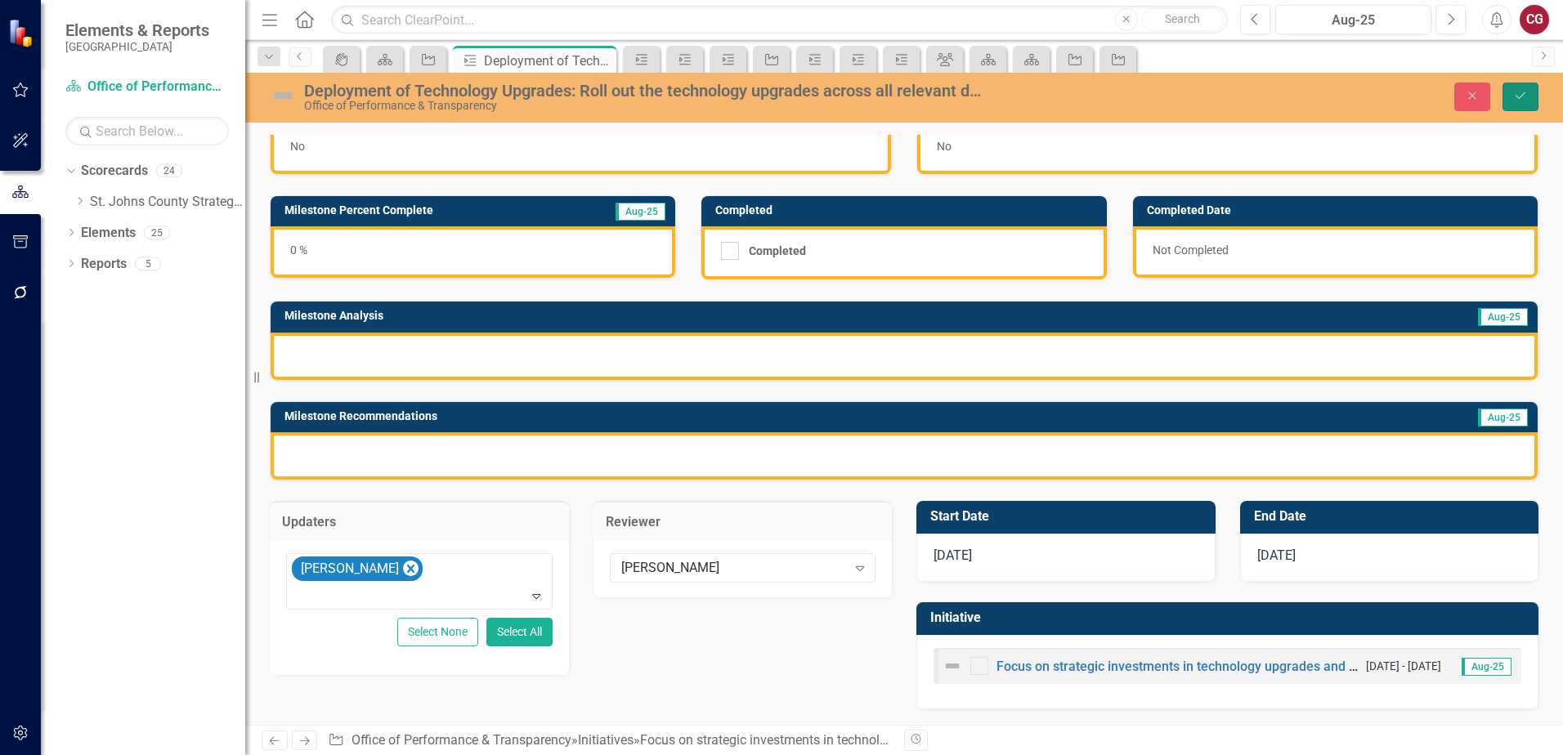
click at [1516, 101] on icon "Save" at bounding box center [1520, 95] width 15 height 11
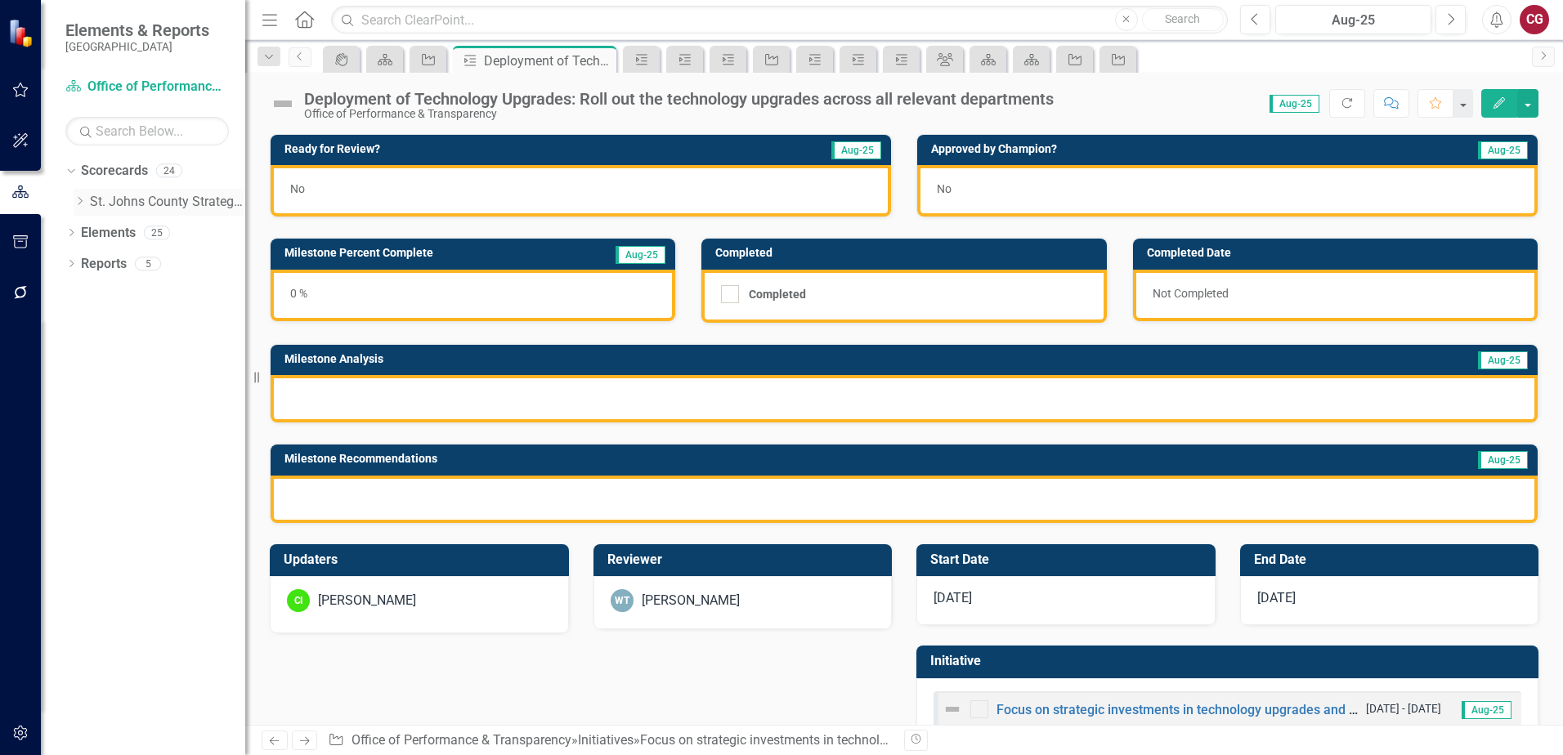
click at [80, 203] on icon "Dropdown" at bounding box center [80, 201] width 12 height 10
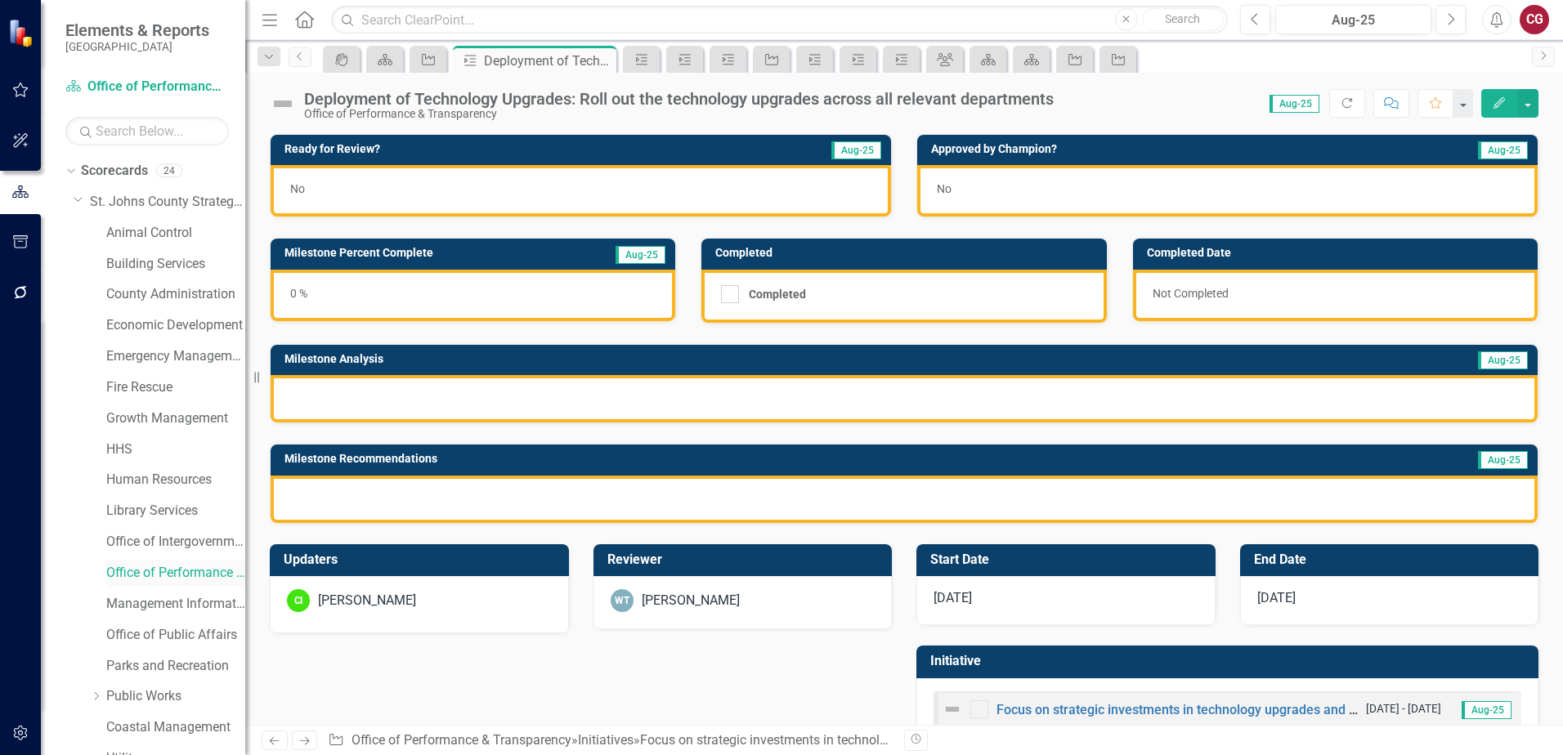
click at [174, 579] on link "Office of Performance & Transparency" at bounding box center [175, 573] width 139 height 19
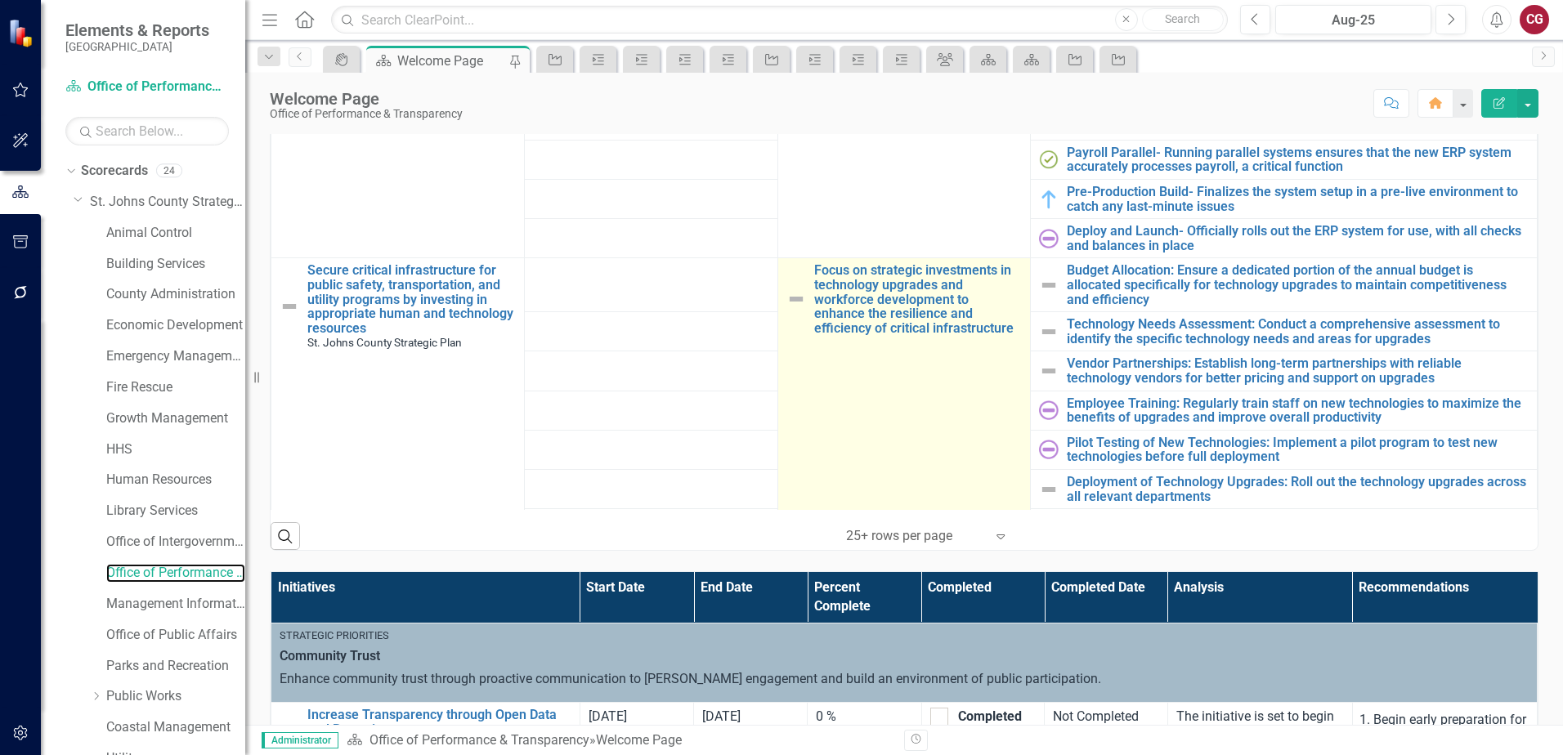
scroll to position [1183, 0]
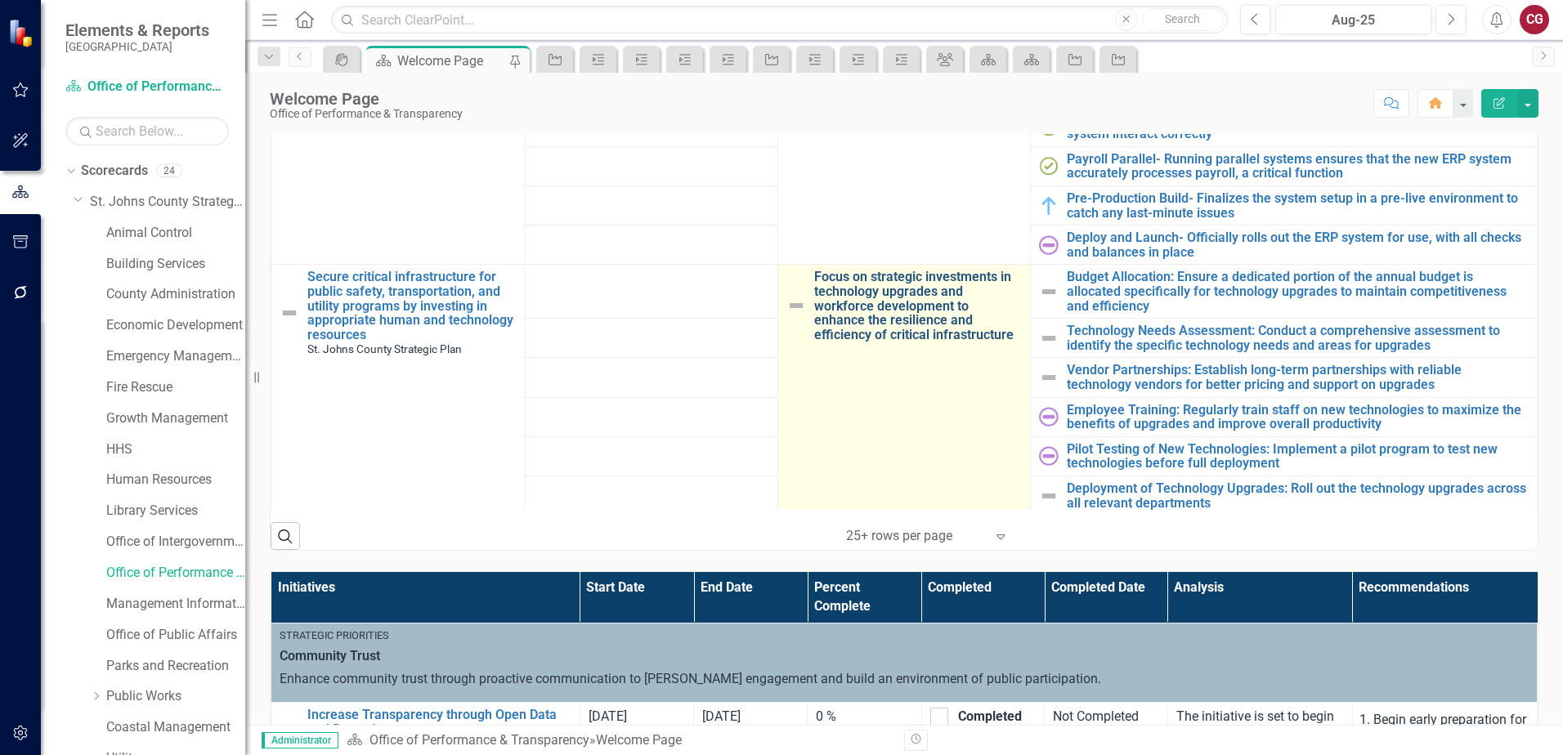
click at [903, 329] on link "Focus on strategic investments in technology upgrades and workforce development…" at bounding box center [918, 306] width 208 height 72
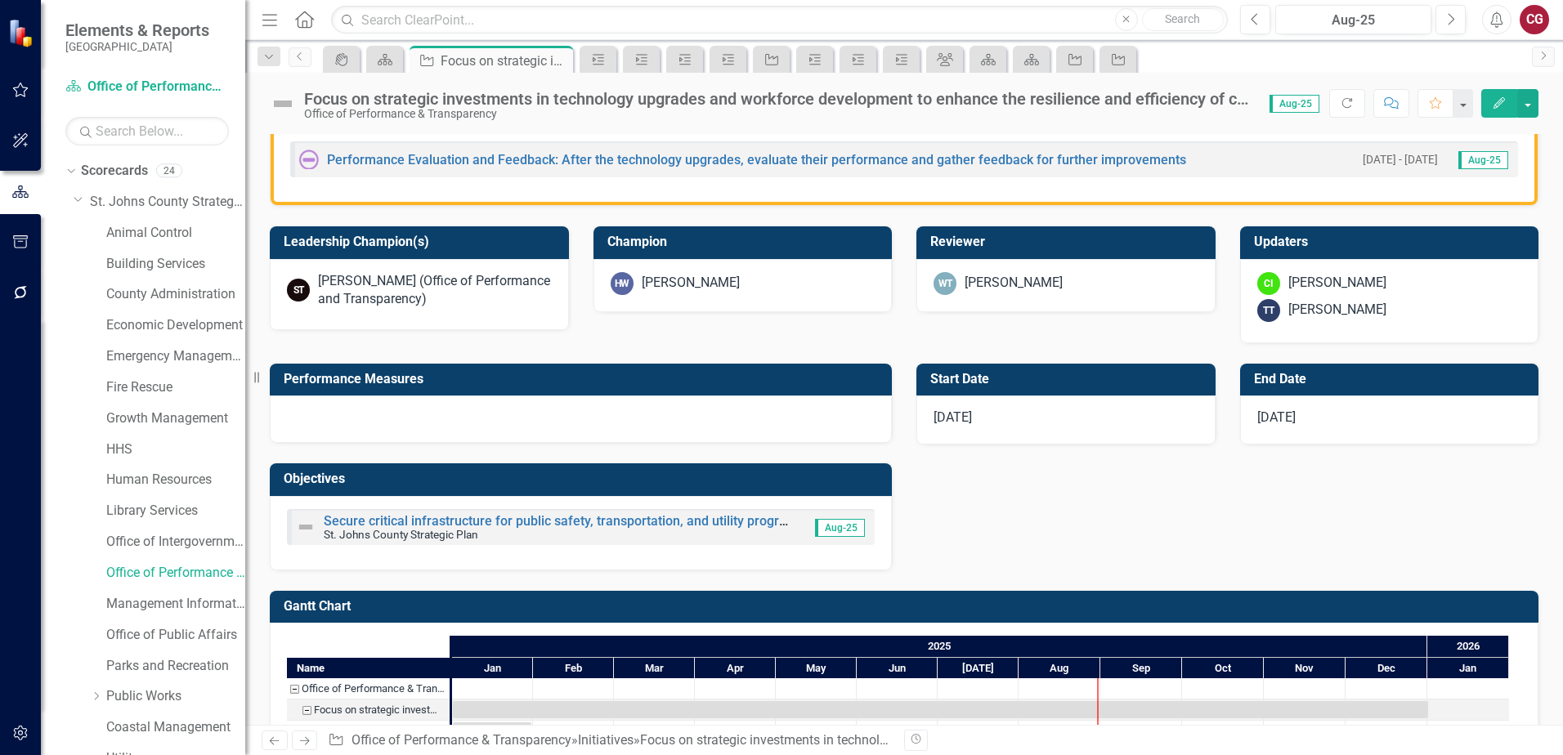
scroll to position [413, 0]
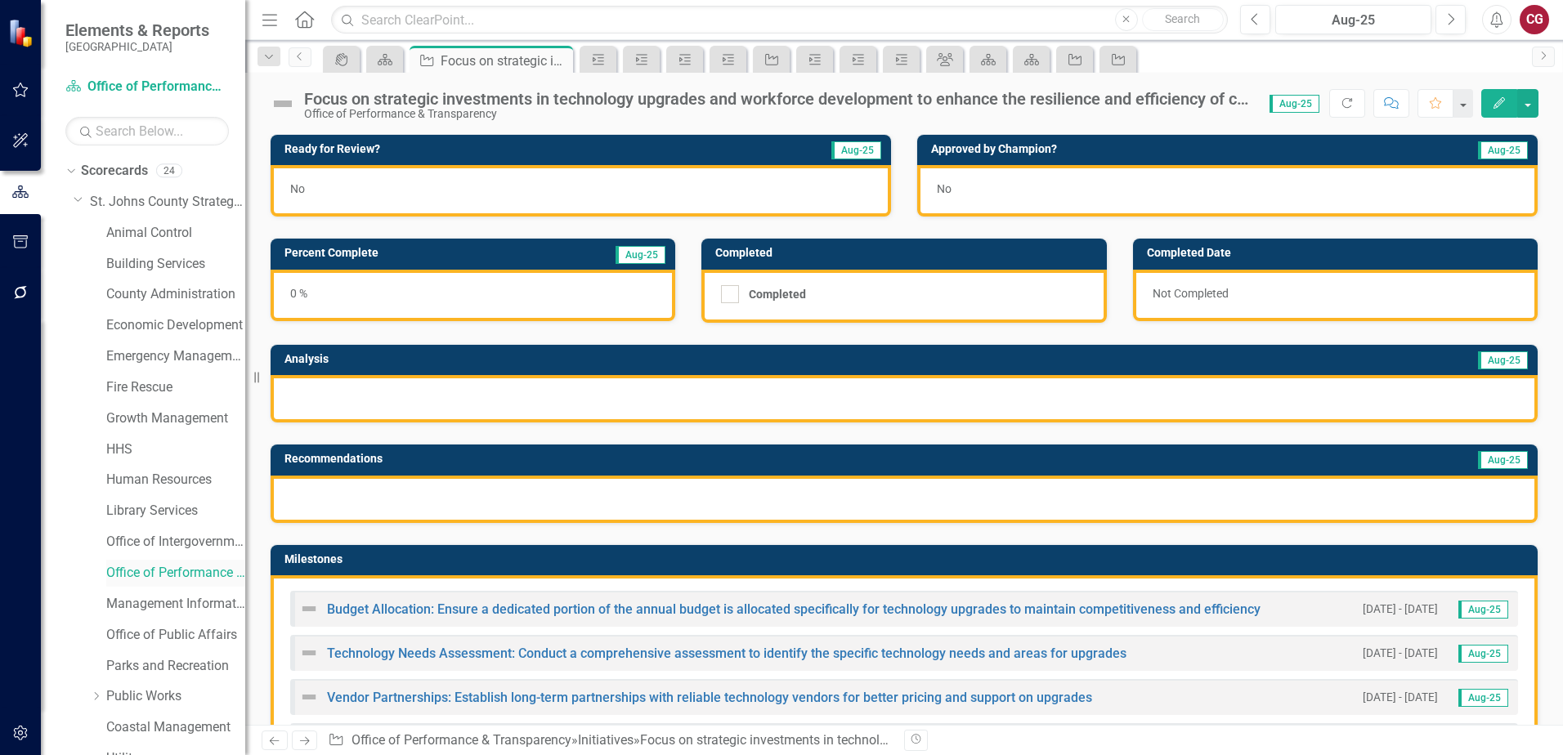
click at [154, 571] on link "Office of Performance & Transparency" at bounding box center [175, 573] width 139 height 19
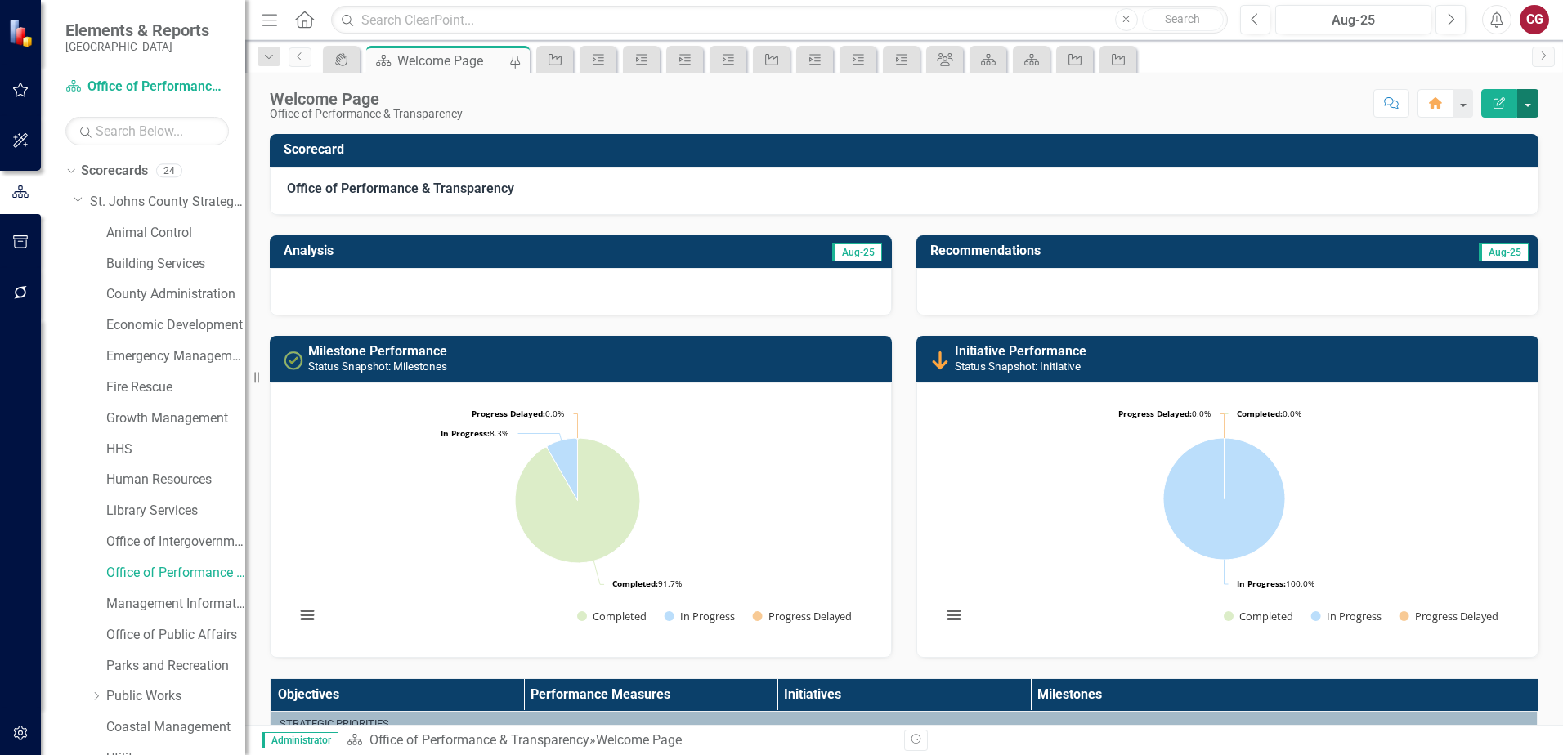
click at [1527, 113] on button "button" at bounding box center [1527, 103] width 21 height 29
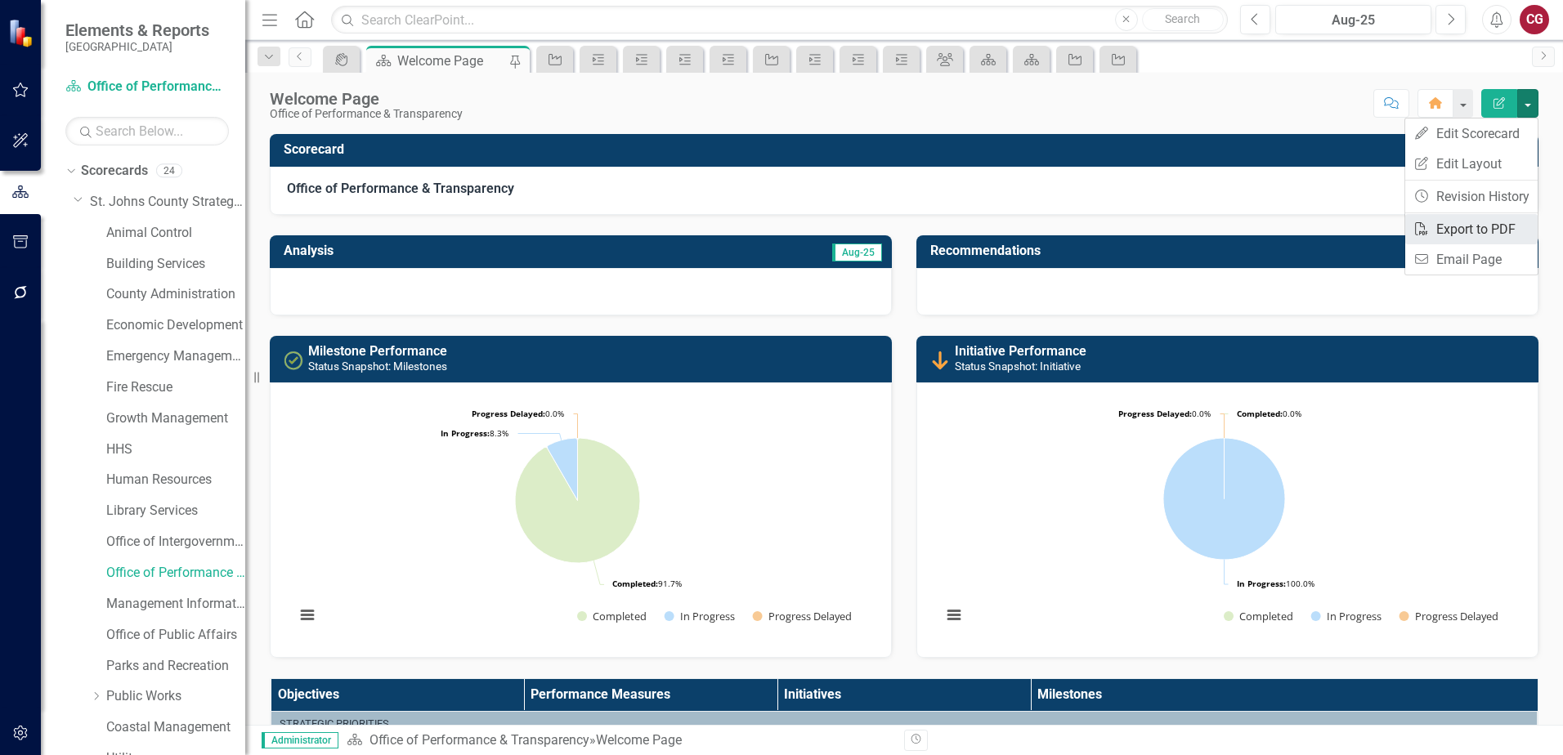
click at [1475, 230] on link "PDF Export to PDF" at bounding box center [1471, 229] width 132 height 30
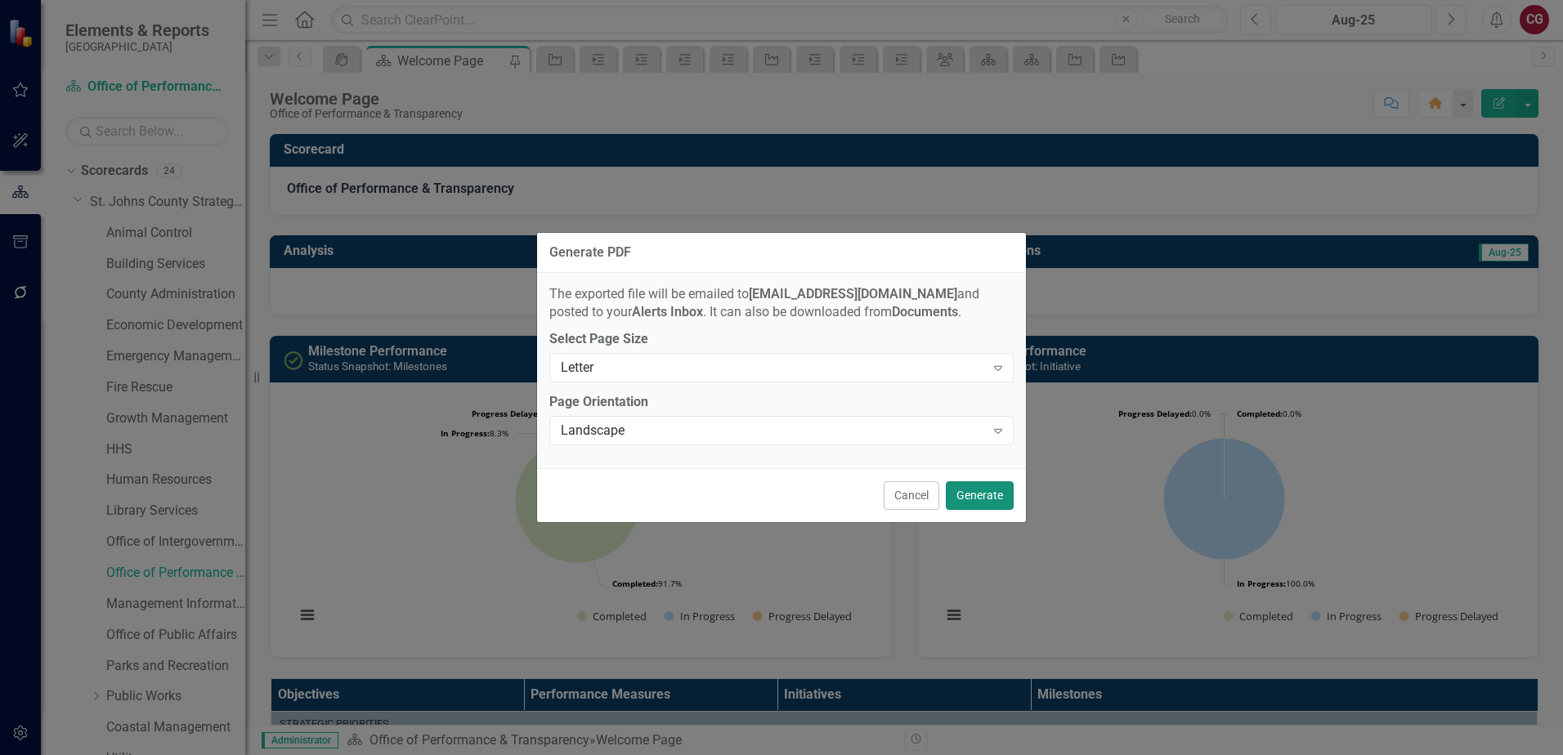
click at [961, 496] on button "Generate" at bounding box center [980, 495] width 68 height 29
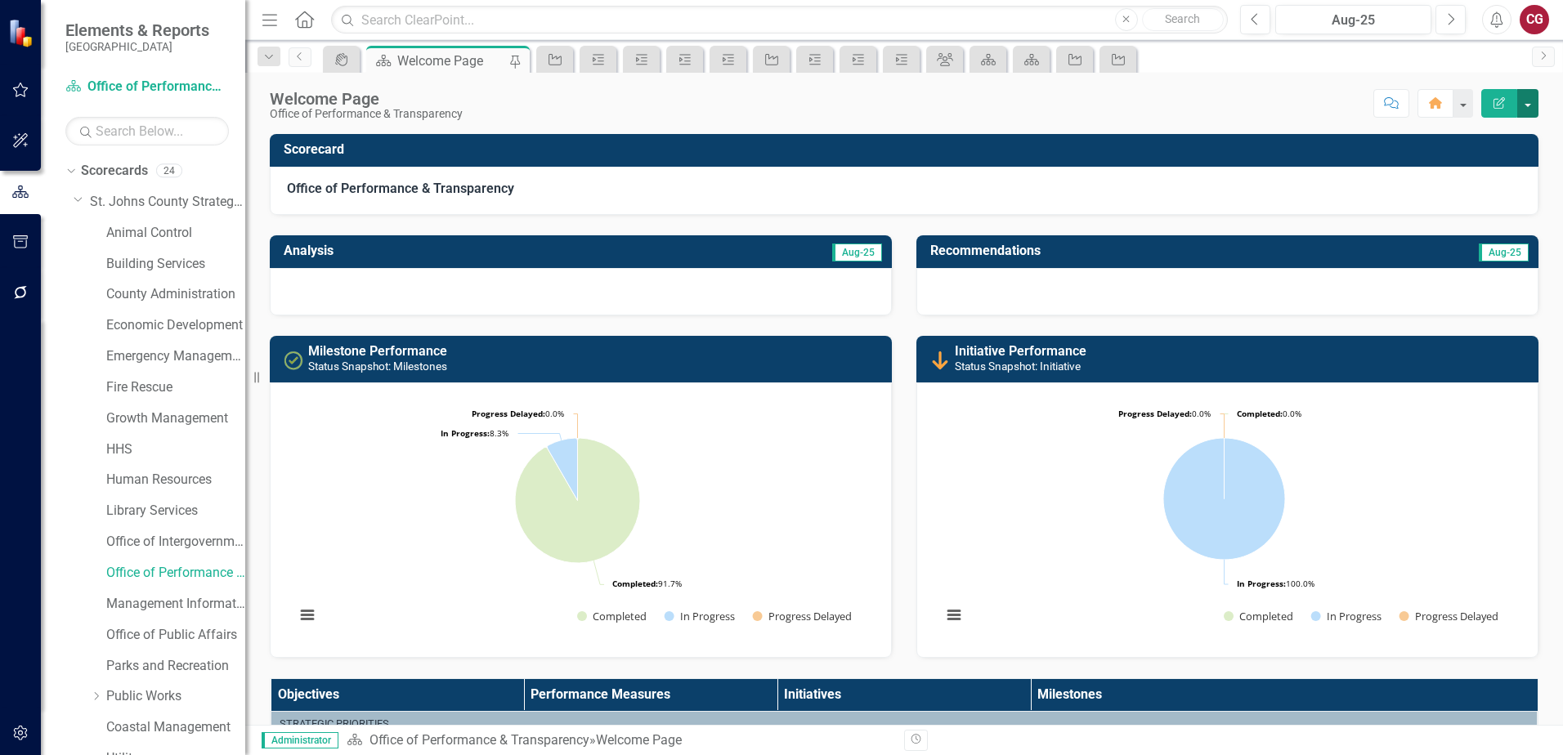
click at [1537, 104] on button "button" at bounding box center [1527, 103] width 21 height 29
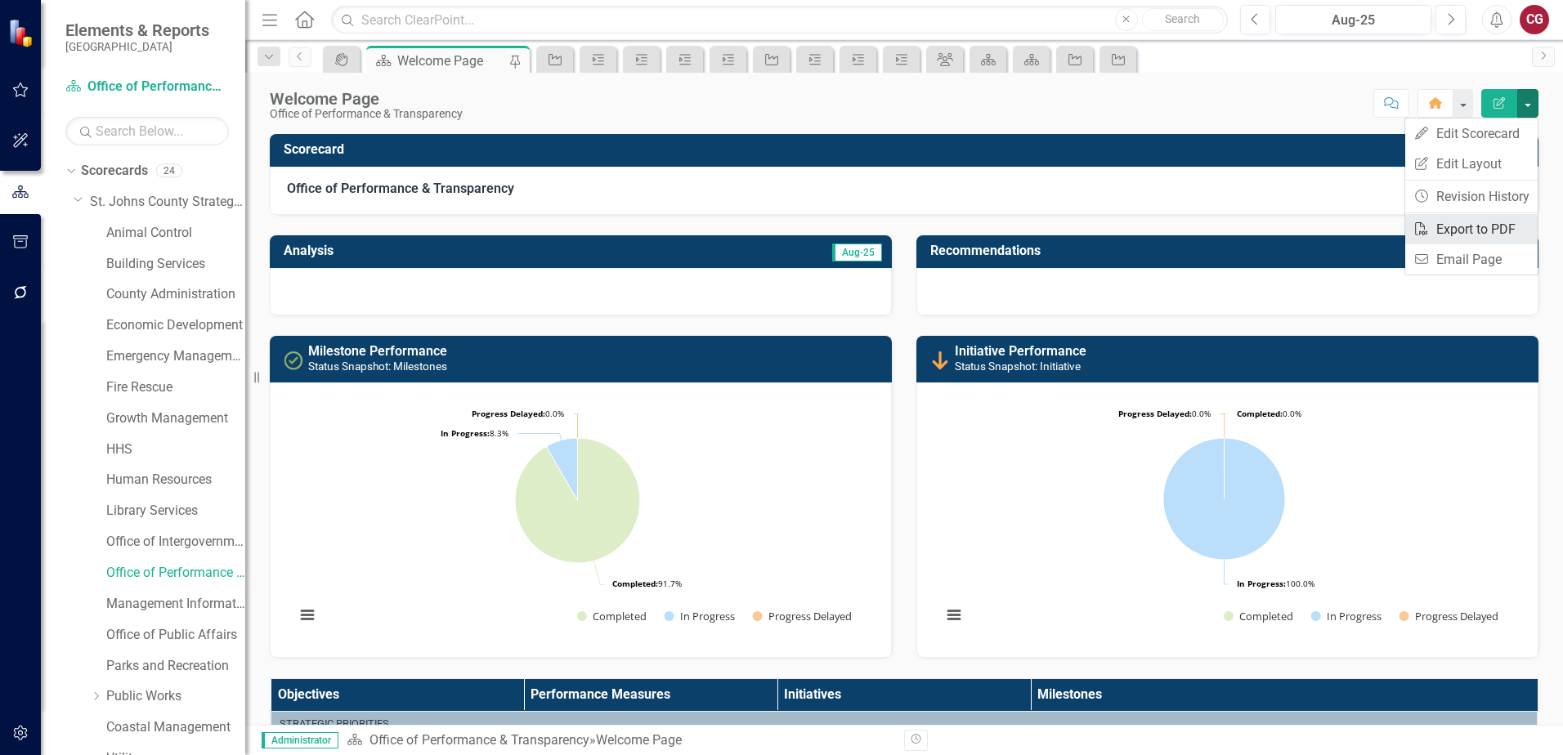
click at [1476, 227] on link "PDF Export to PDF" at bounding box center [1471, 229] width 132 height 30
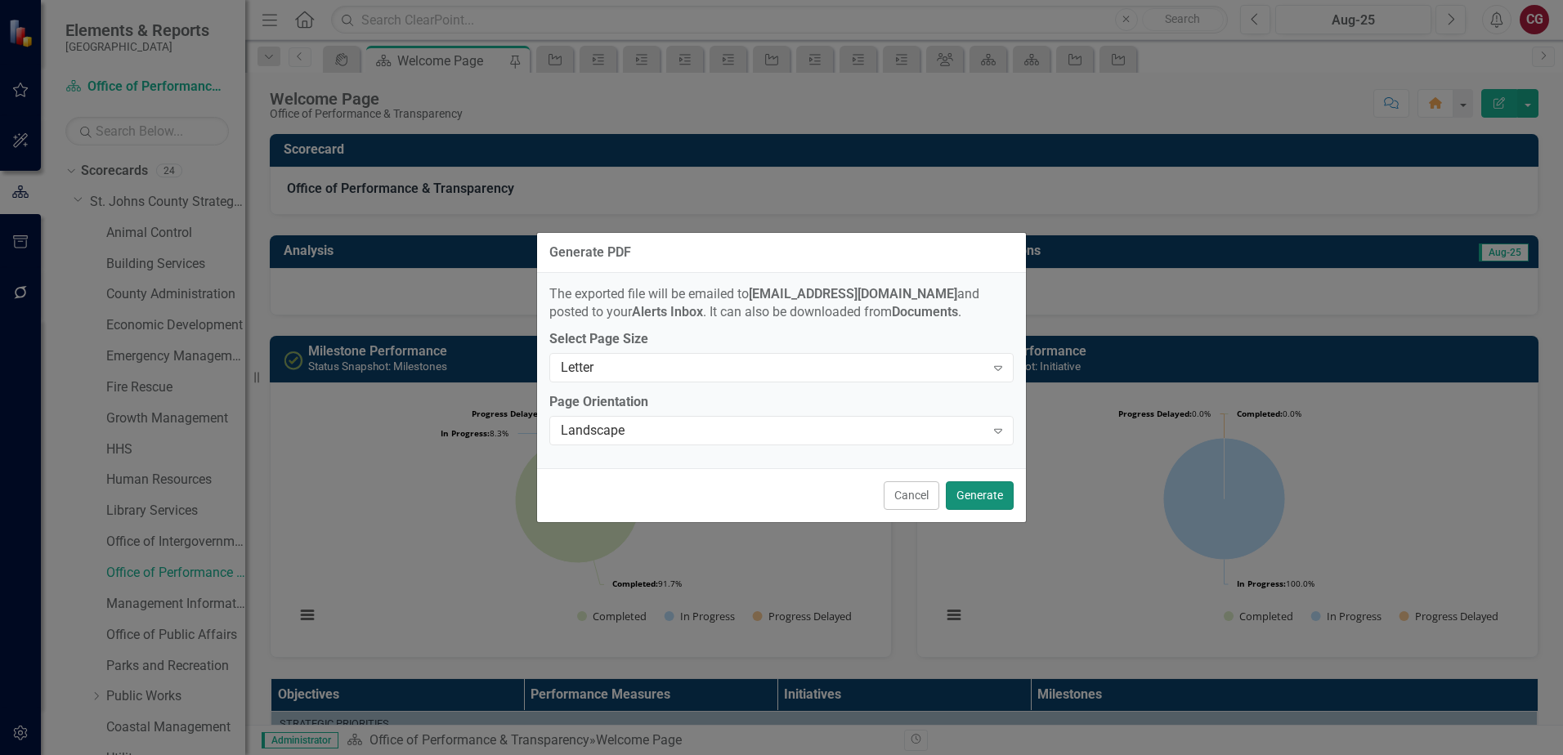
click at [971, 499] on button "Generate" at bounding box center [980, 495] width 68 height 29
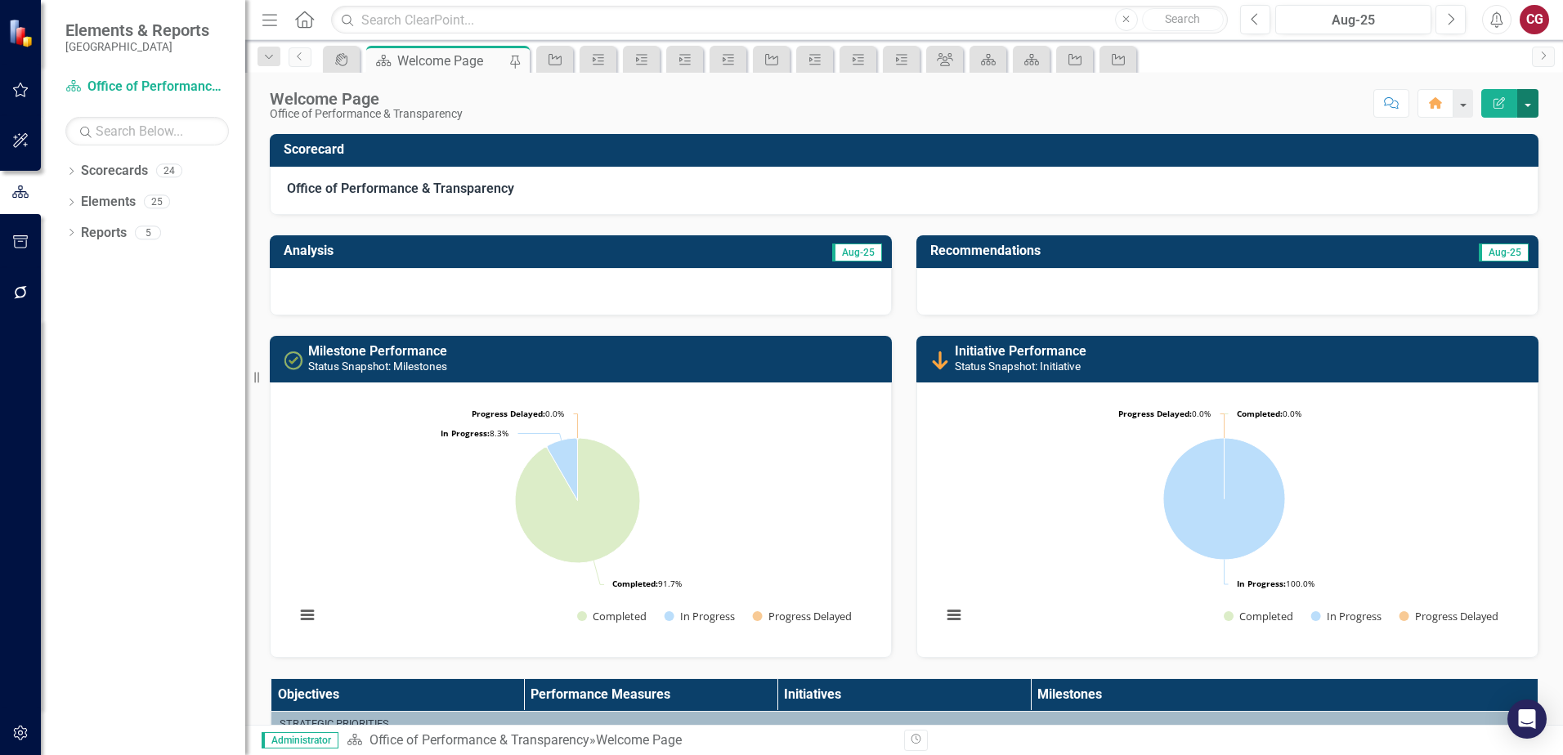
click at [1518, 107] on button "button" at bounding box center [1527, 103] width 21 height 29
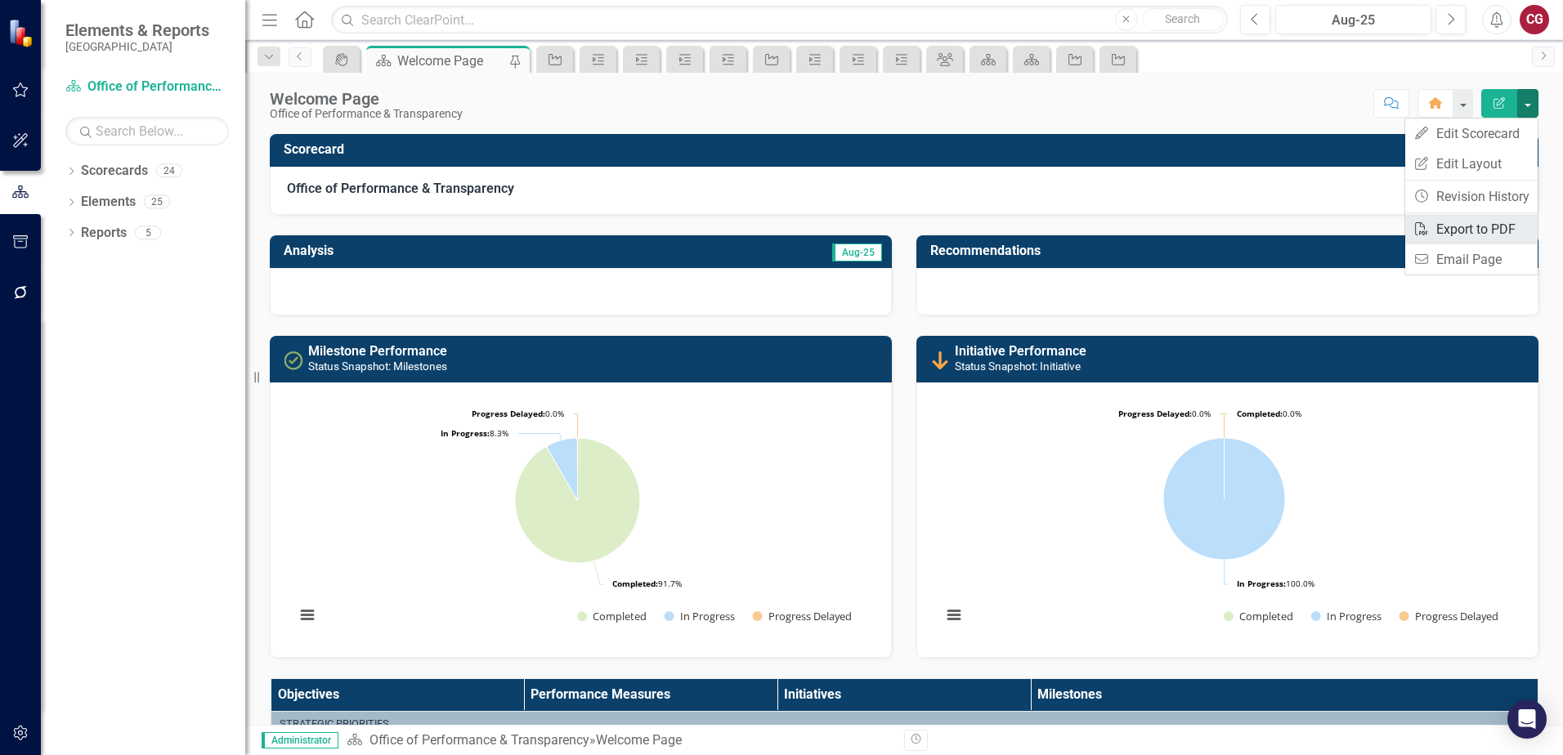
click at [1478, 227] on link "PDF Export to PDF" at bounding box center [1471, 229] width 132 height 30
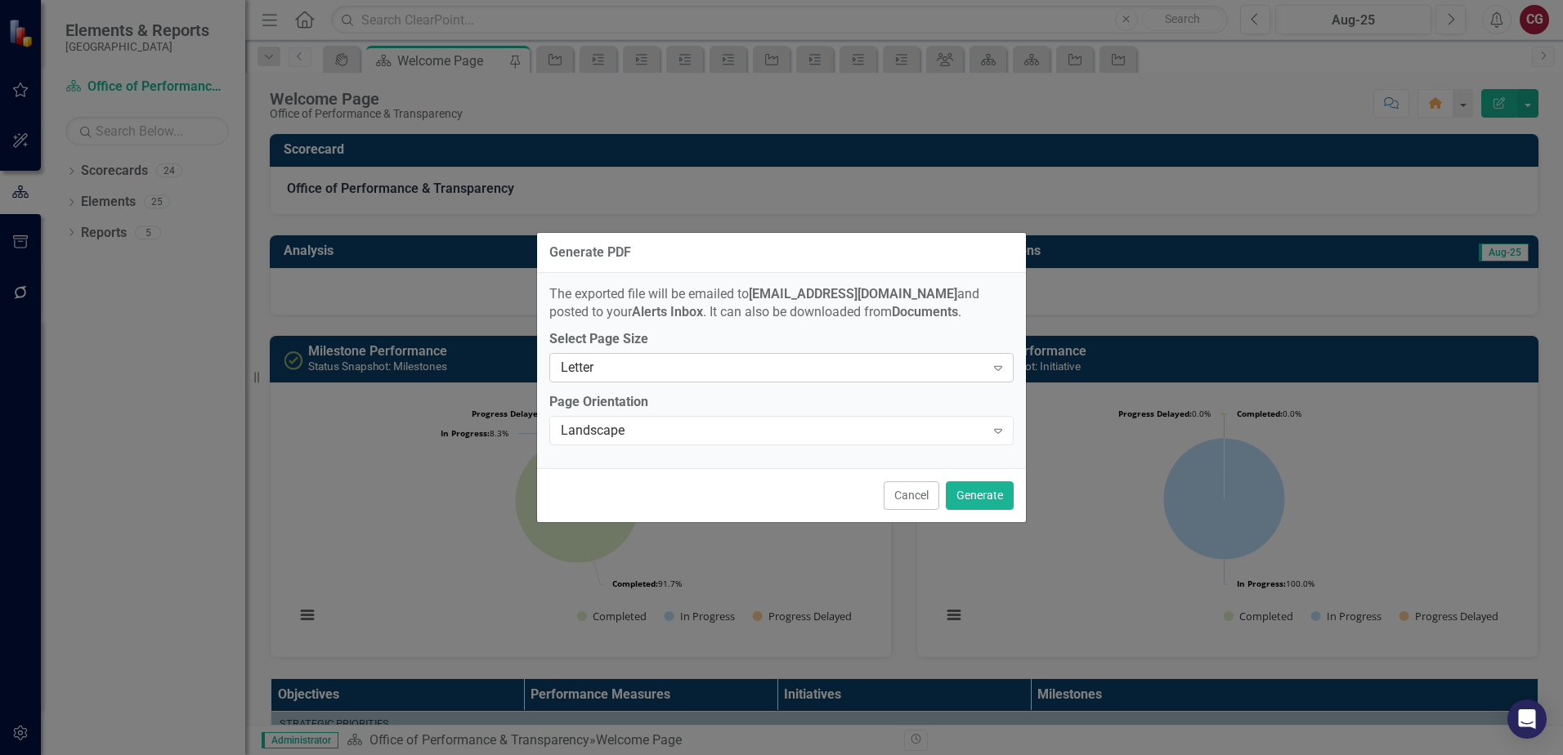
click at [884, 375] on div "Letter" at bounding box center [773, 368] width 424 height 19
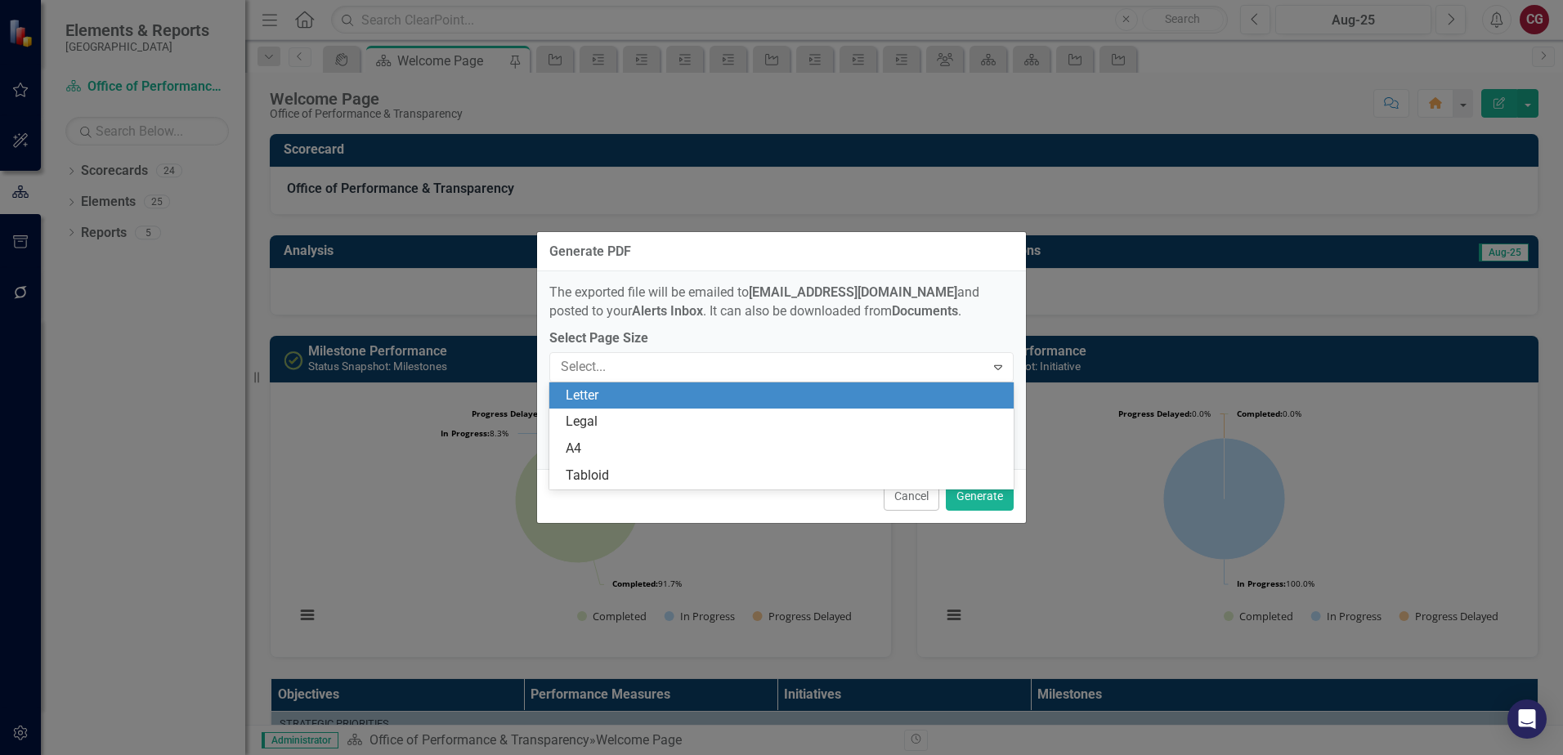
click at [852, 387] on div "Letter" at bounding box center [785, 396] width 438 height 19
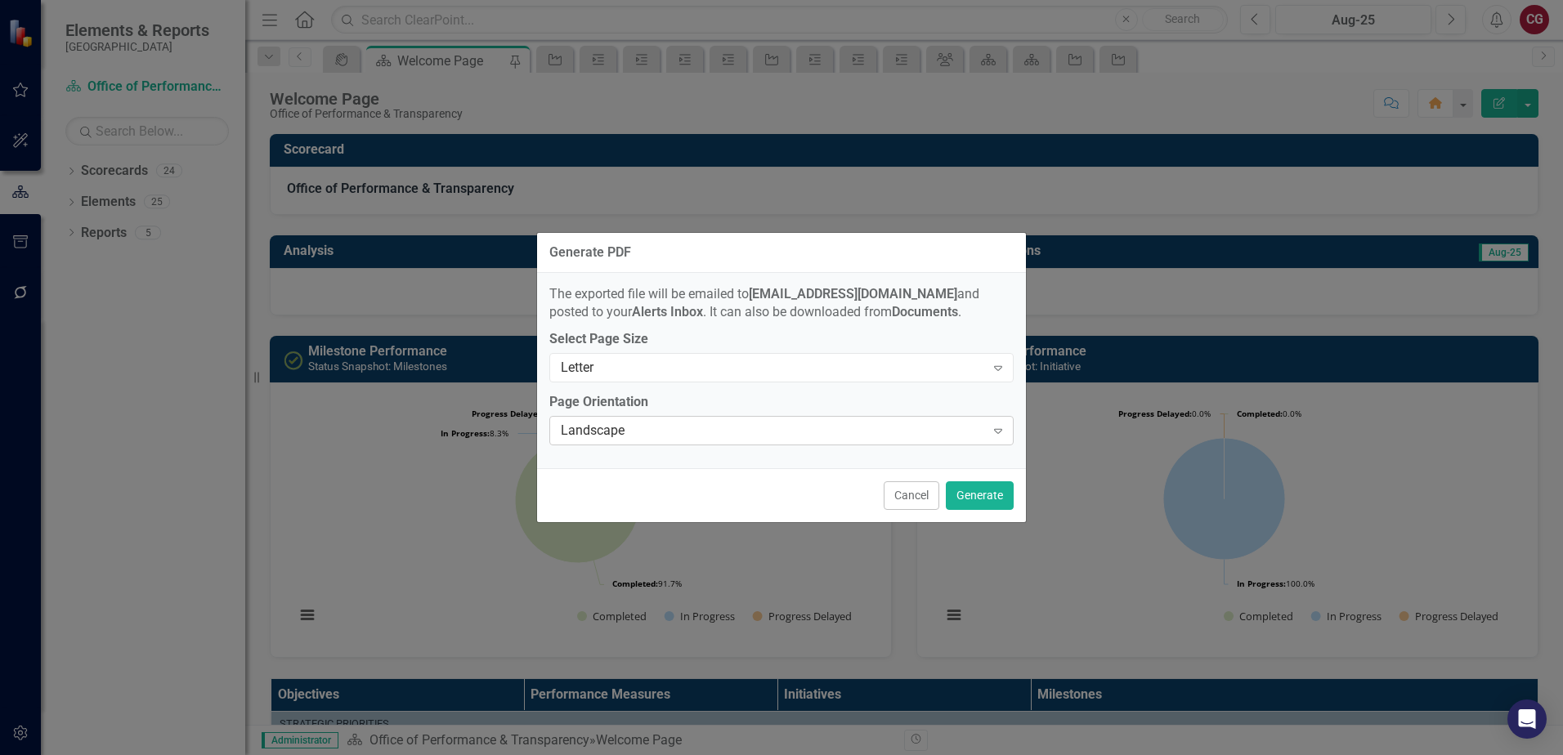
click at [901, 432] on div "Landscape" at bounding box center [773, 431] width 424 height 19
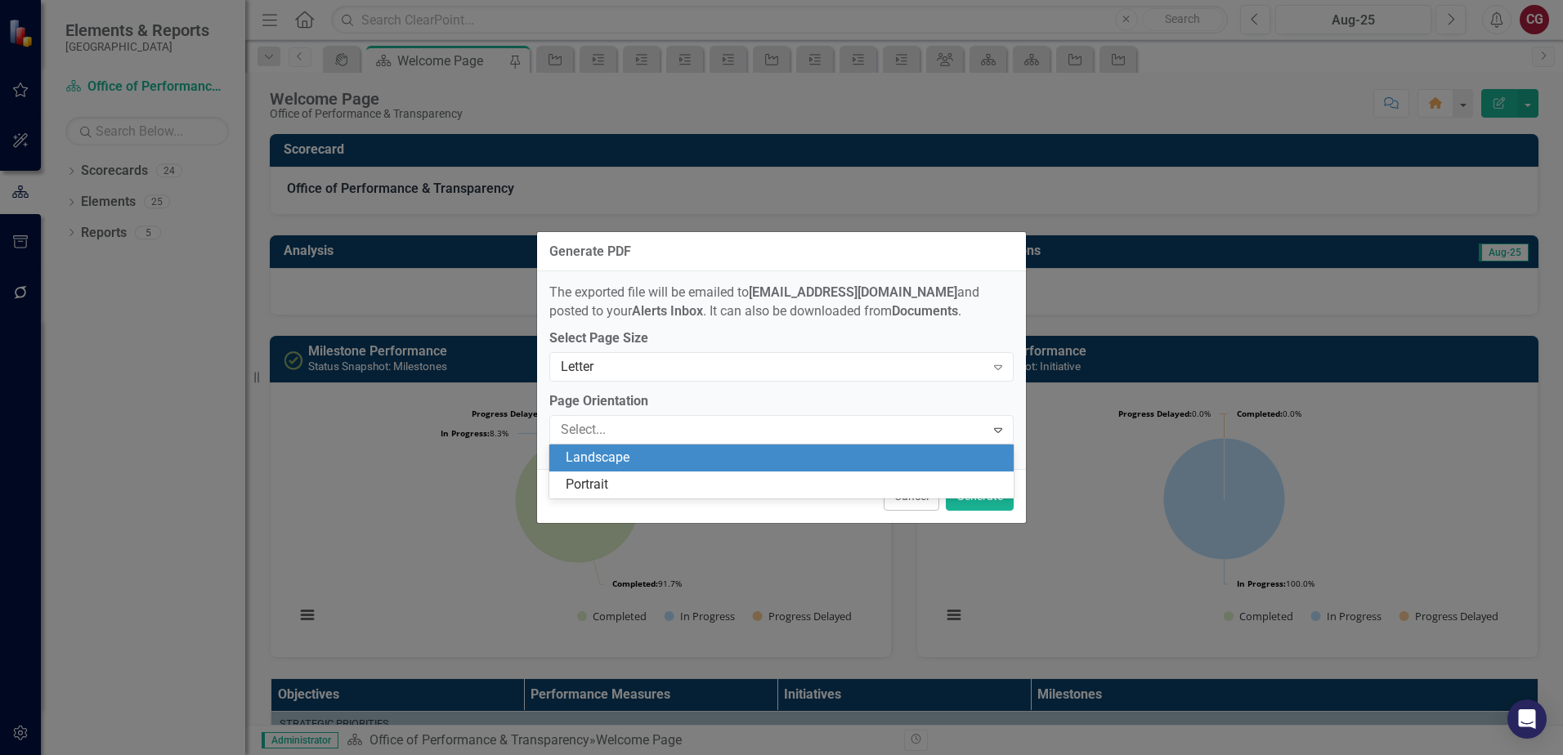
click at [777, 461] on div "Landscape" at bounding box center [785, 458] width 438 height 19
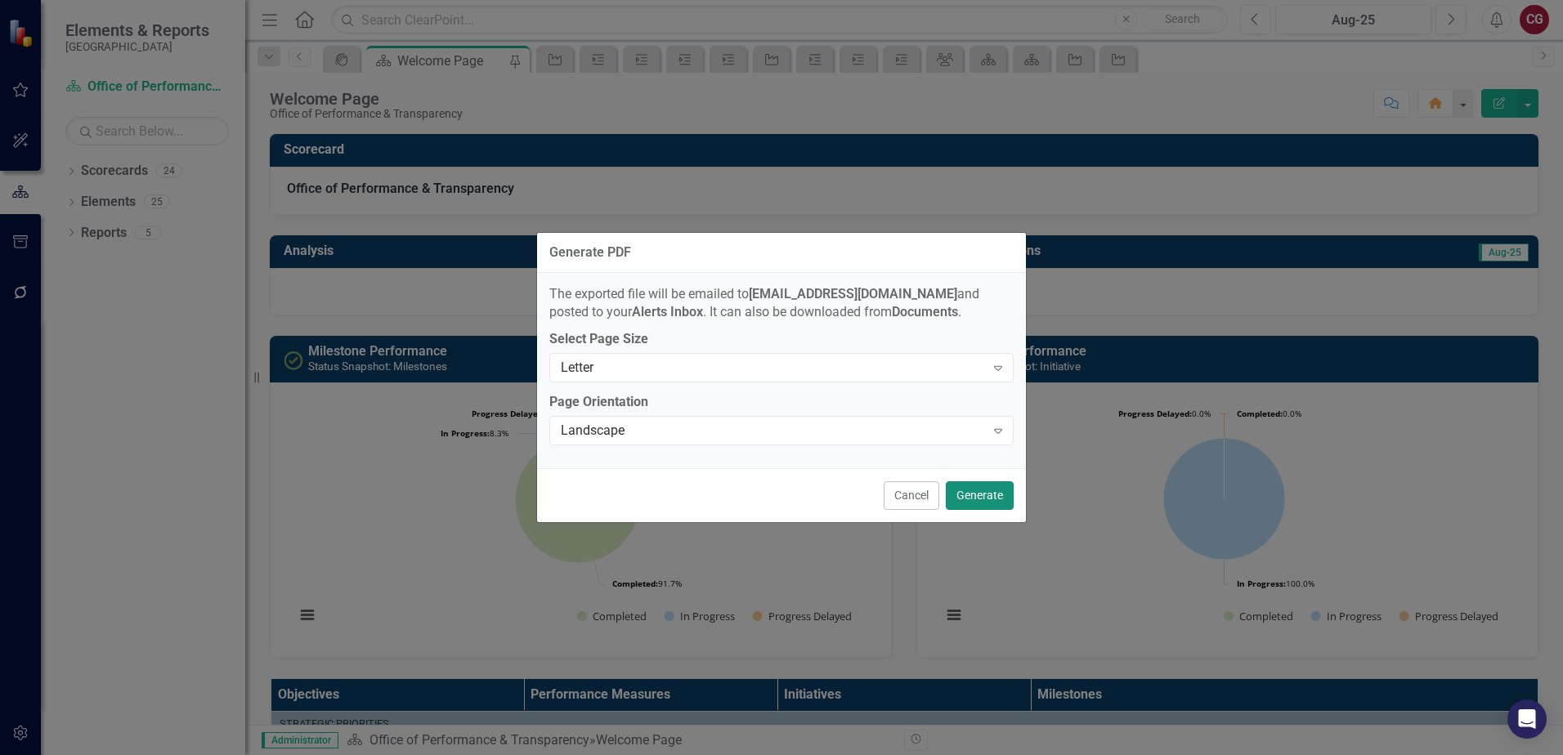
click at [998, 500] on button "Generate" at bounding box center [980, 495] width 68 height 29
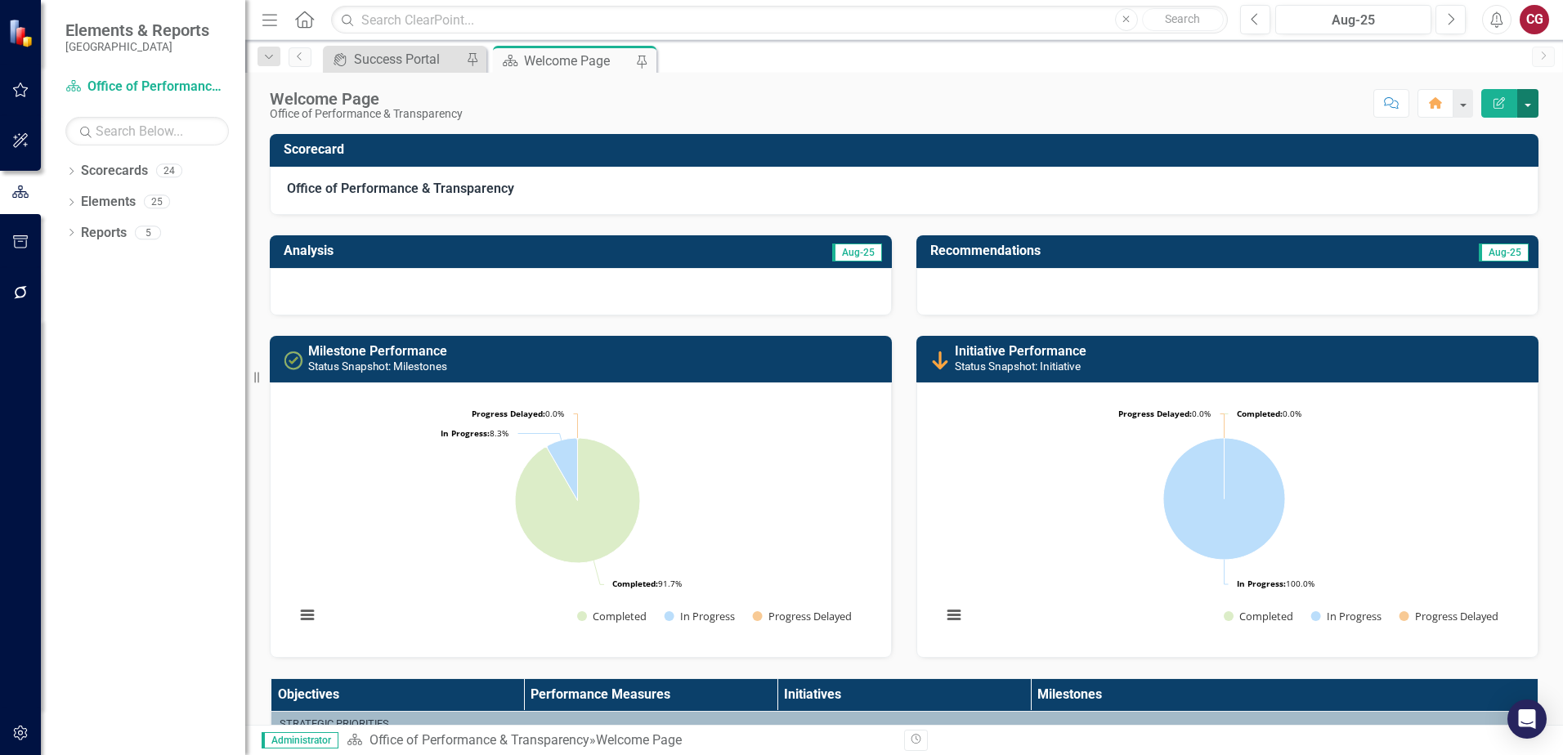
click at [1528, 107] on button "button" at bounding box center [1527, 103] width 21 height 29
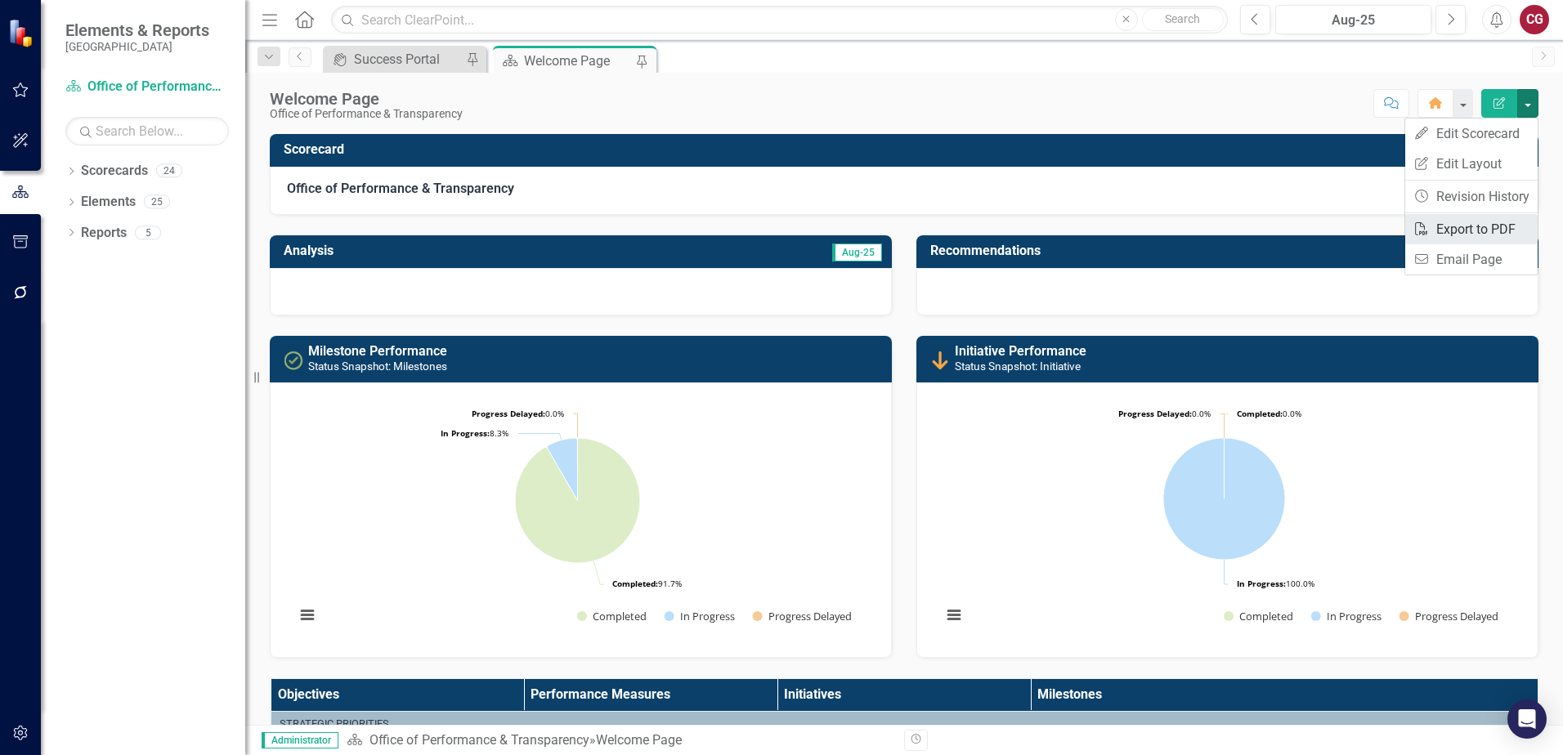
click at [1474, 239] on link "PDF Export to PDF" at bounding box center [1471, 229] width 132 height 30
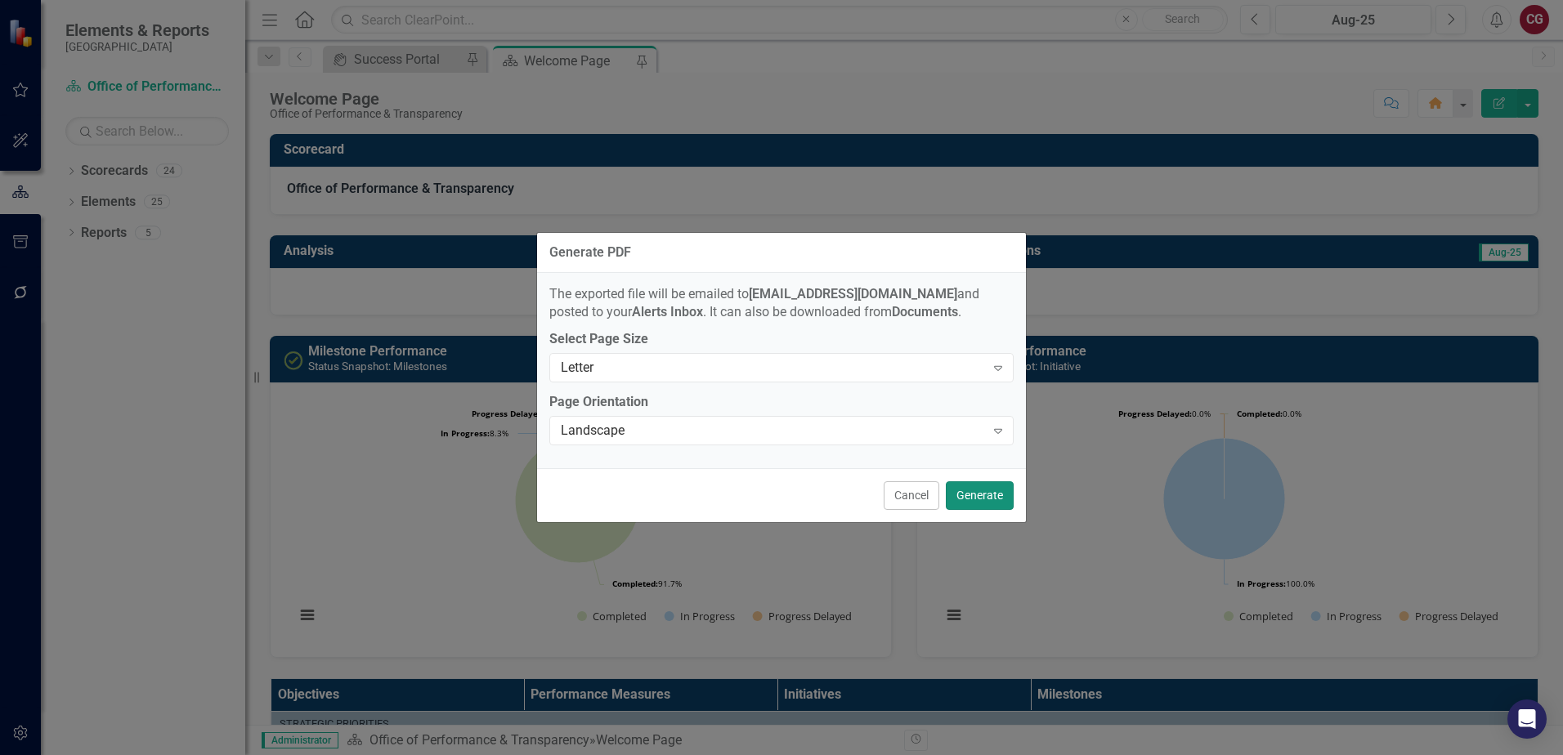
click at [974, 498] on button "Generate" at bounding box center [980, 495] width 68 height 29
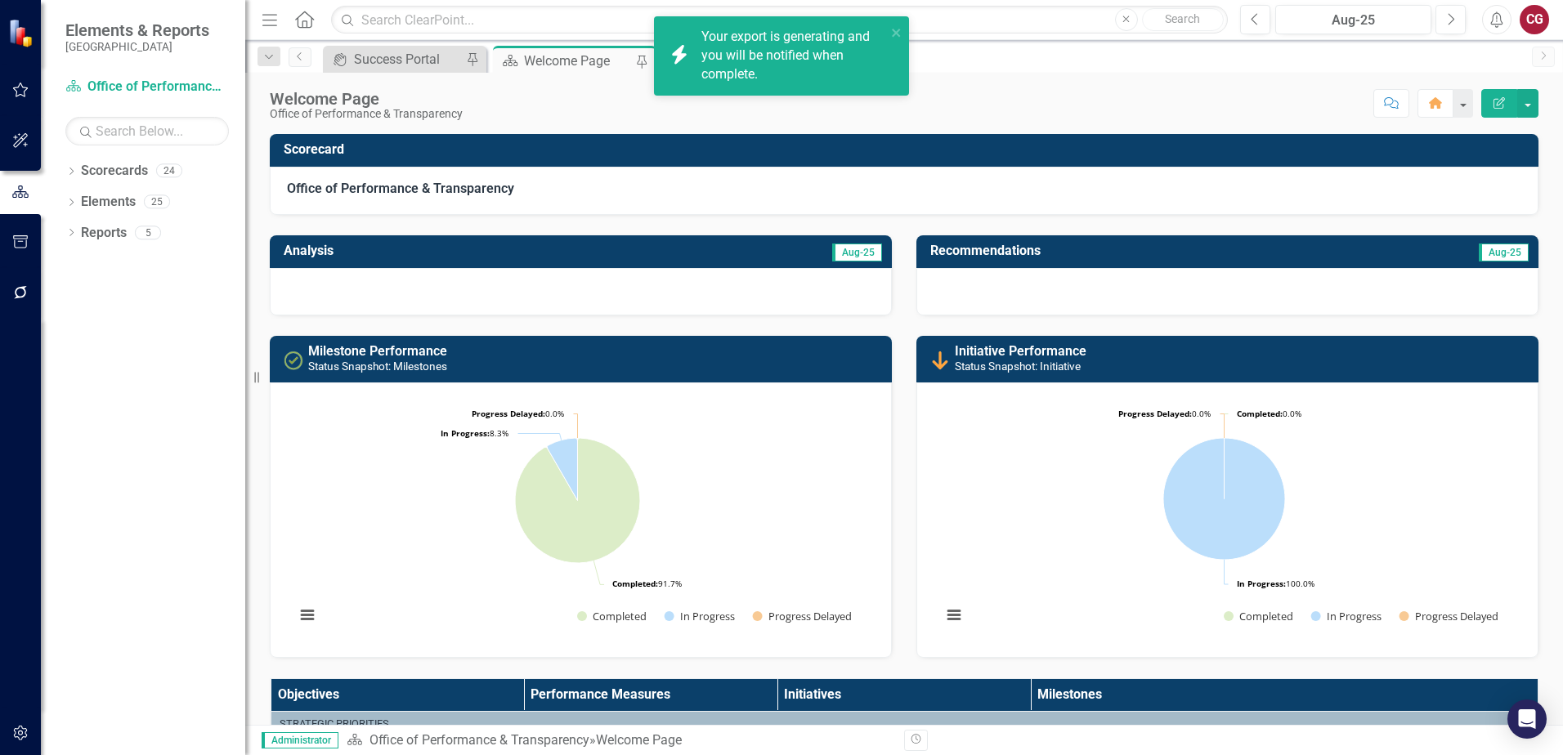
click at [781, 42] on div "Your export is generating and you will be notified when complete." at bounding box center [793, 56] width 185 height 56
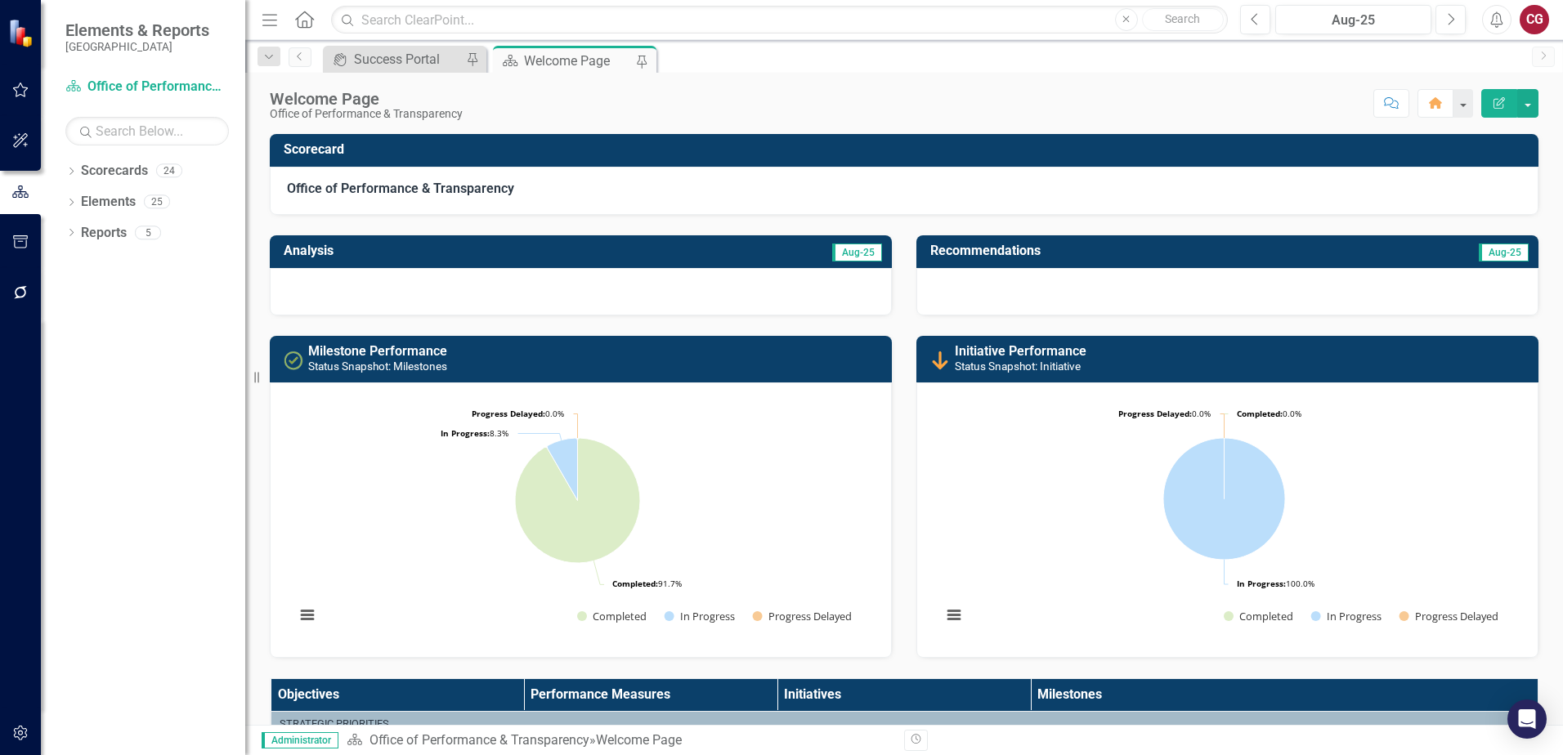
click at [21, 294] on icon "button" at bounding box center [20, 292] width 17 height 13
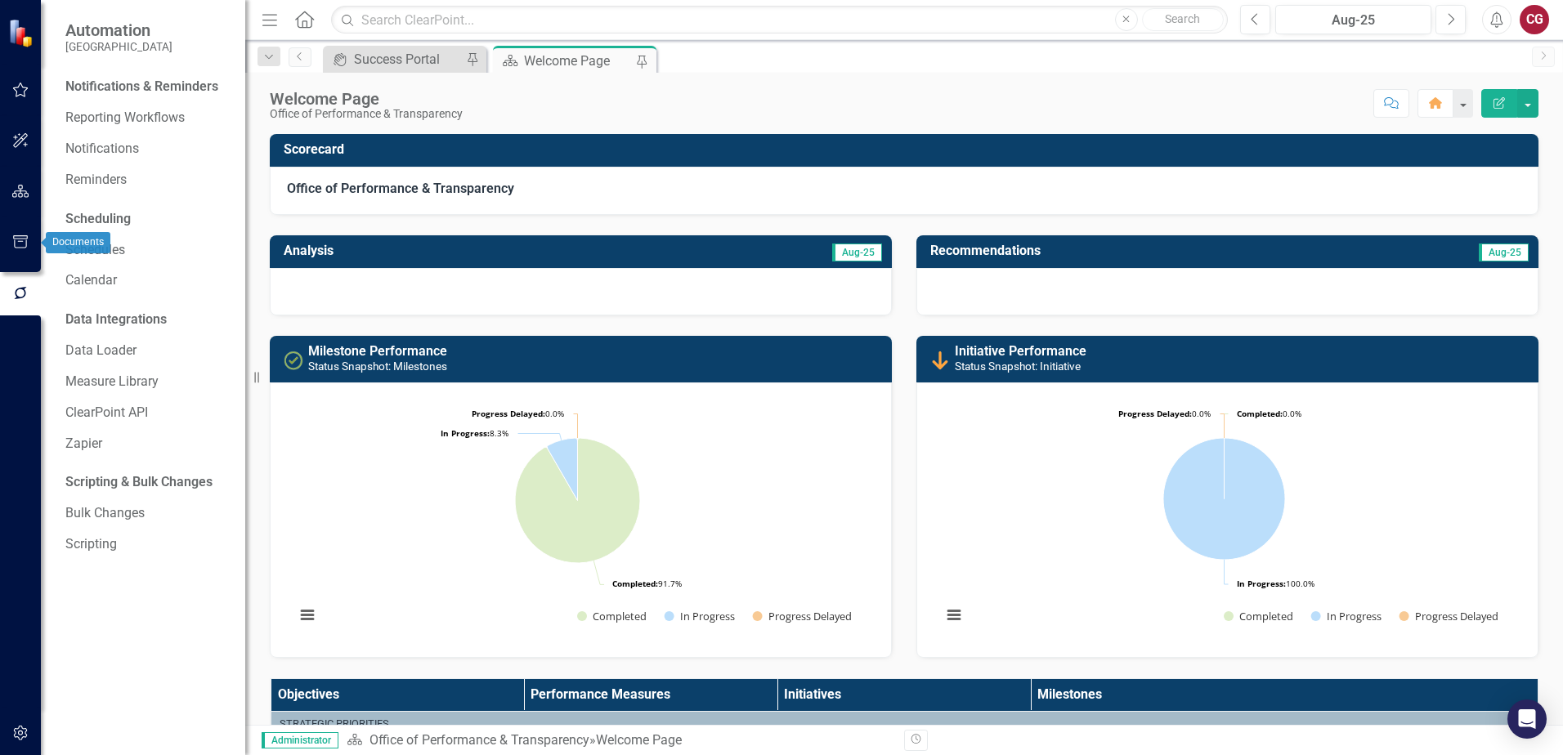
click at [20, 237] on icon "button" at bounding box center [20, 241] width 17 height 13
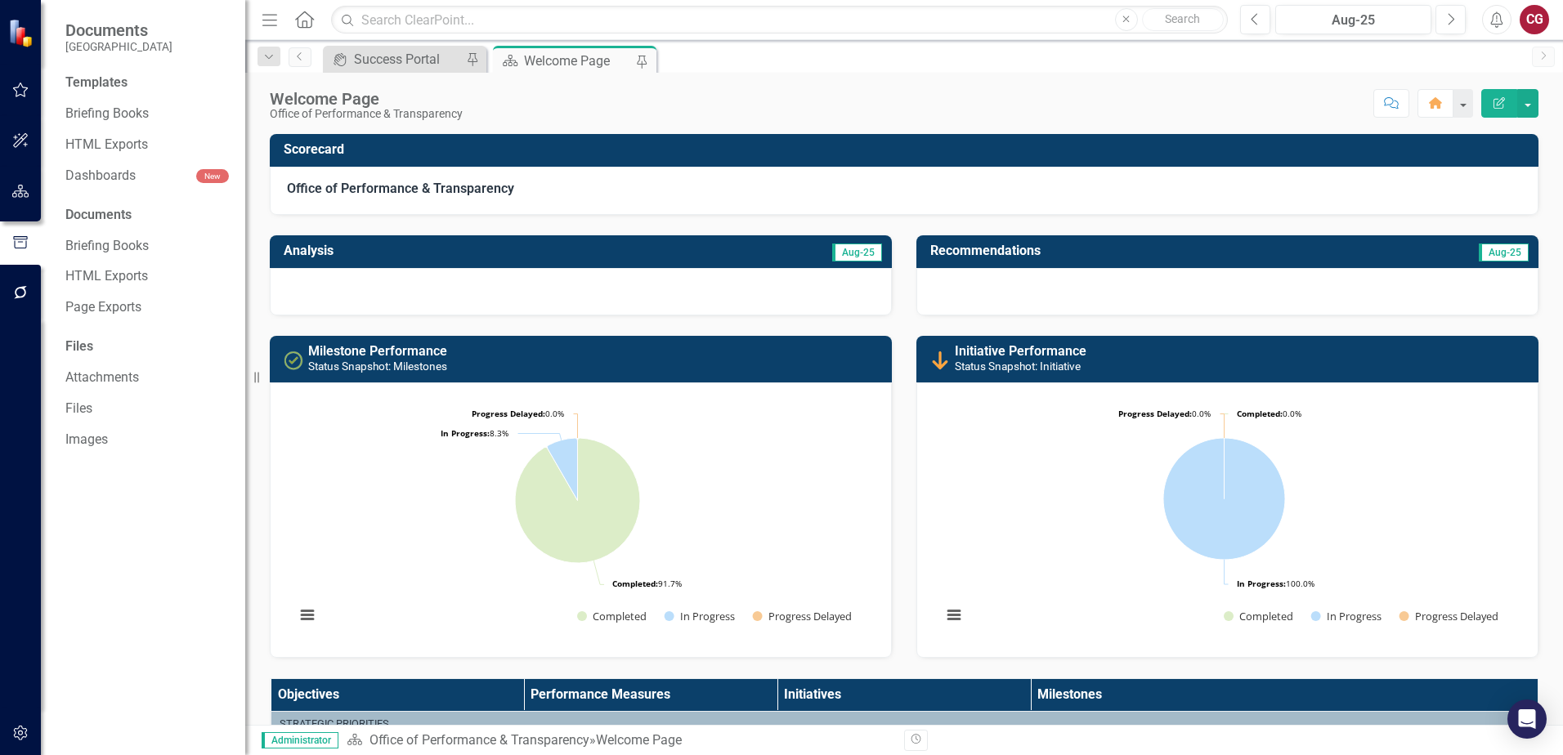
click at [32, 736] on button "button" at bounding box center [20, 734] width 37 height 34
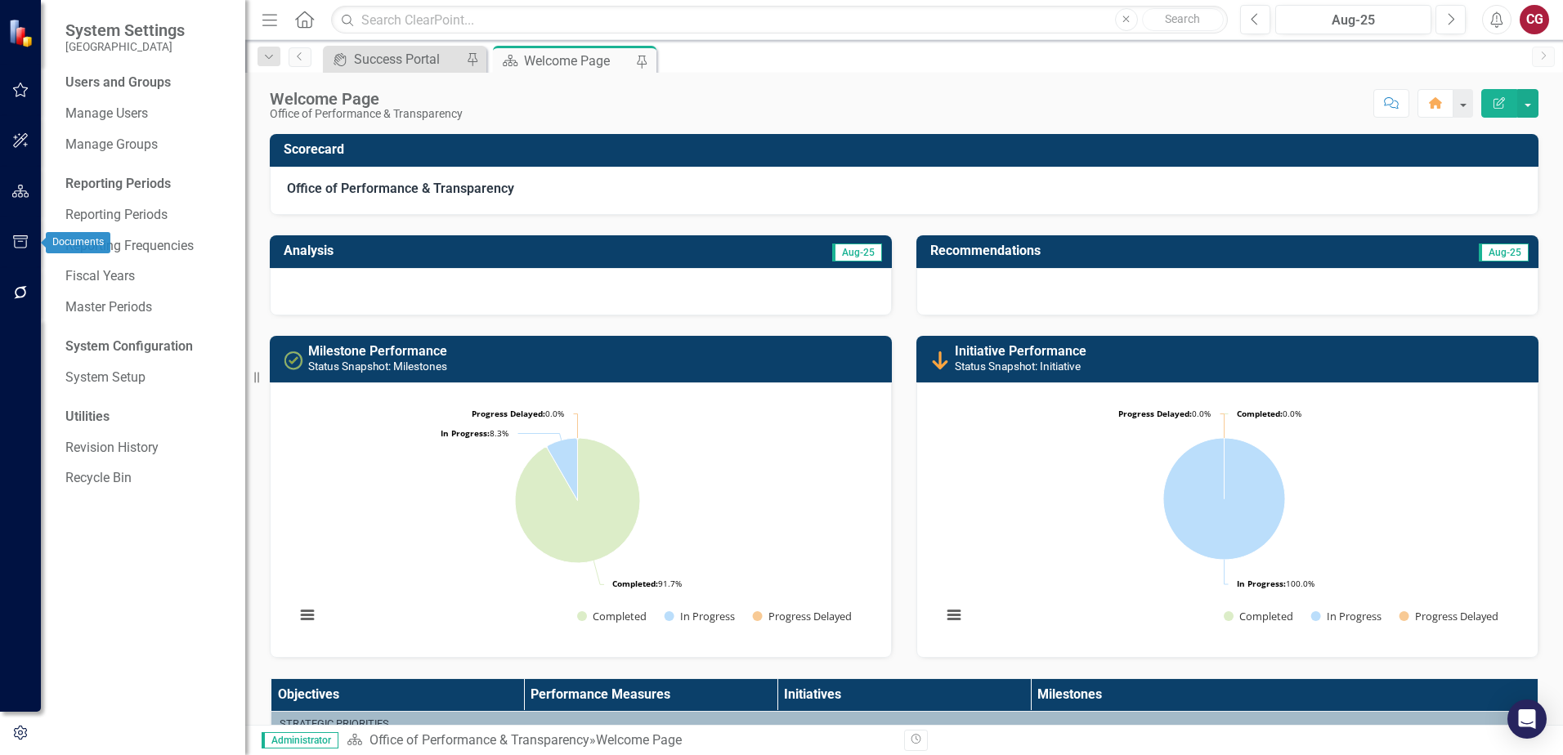
click at [11, 299] on button "button" at bounding box center [20, 293] width 37 height 34
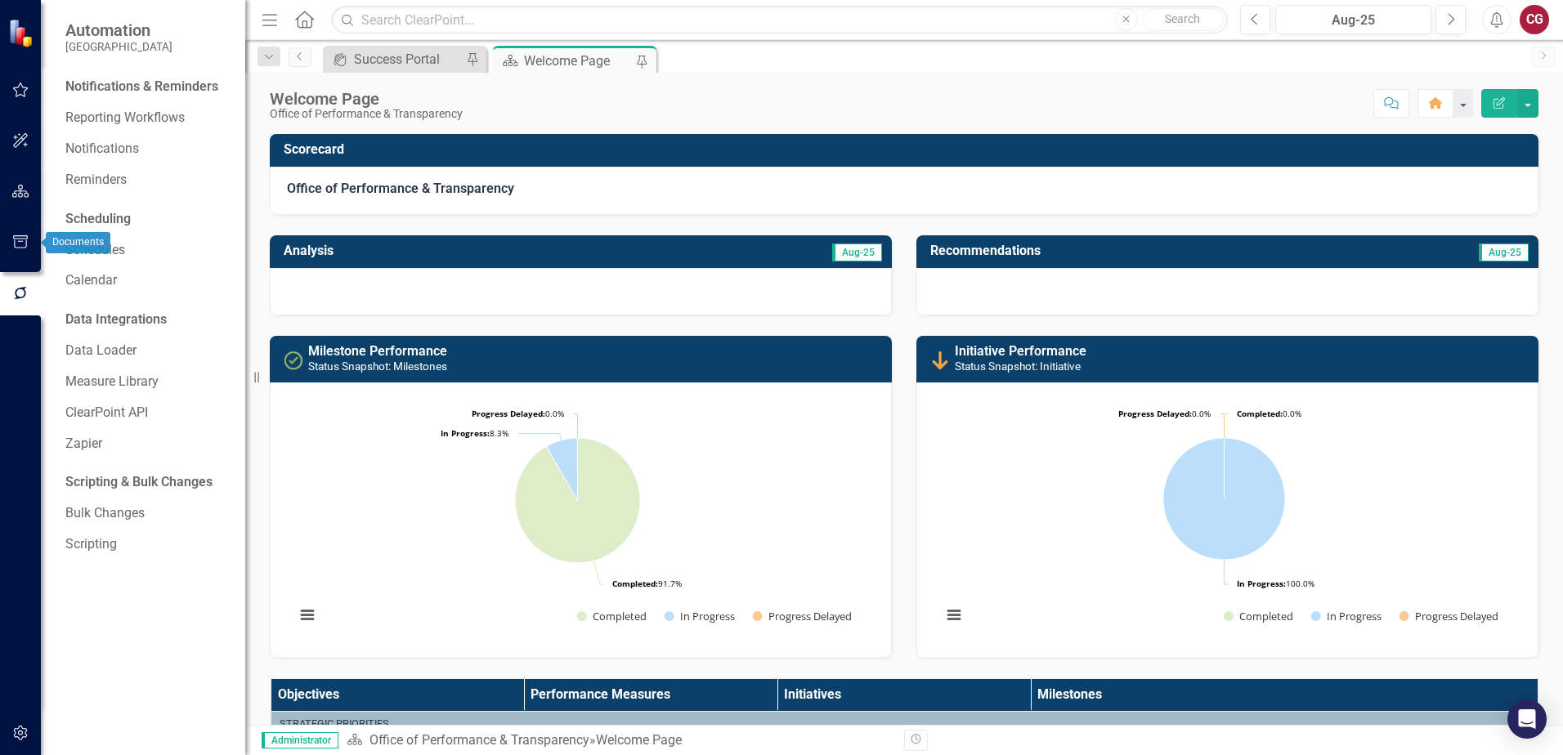
click at [34, 246] on button "button" at bounding box center [20, 243] width 37 height 34
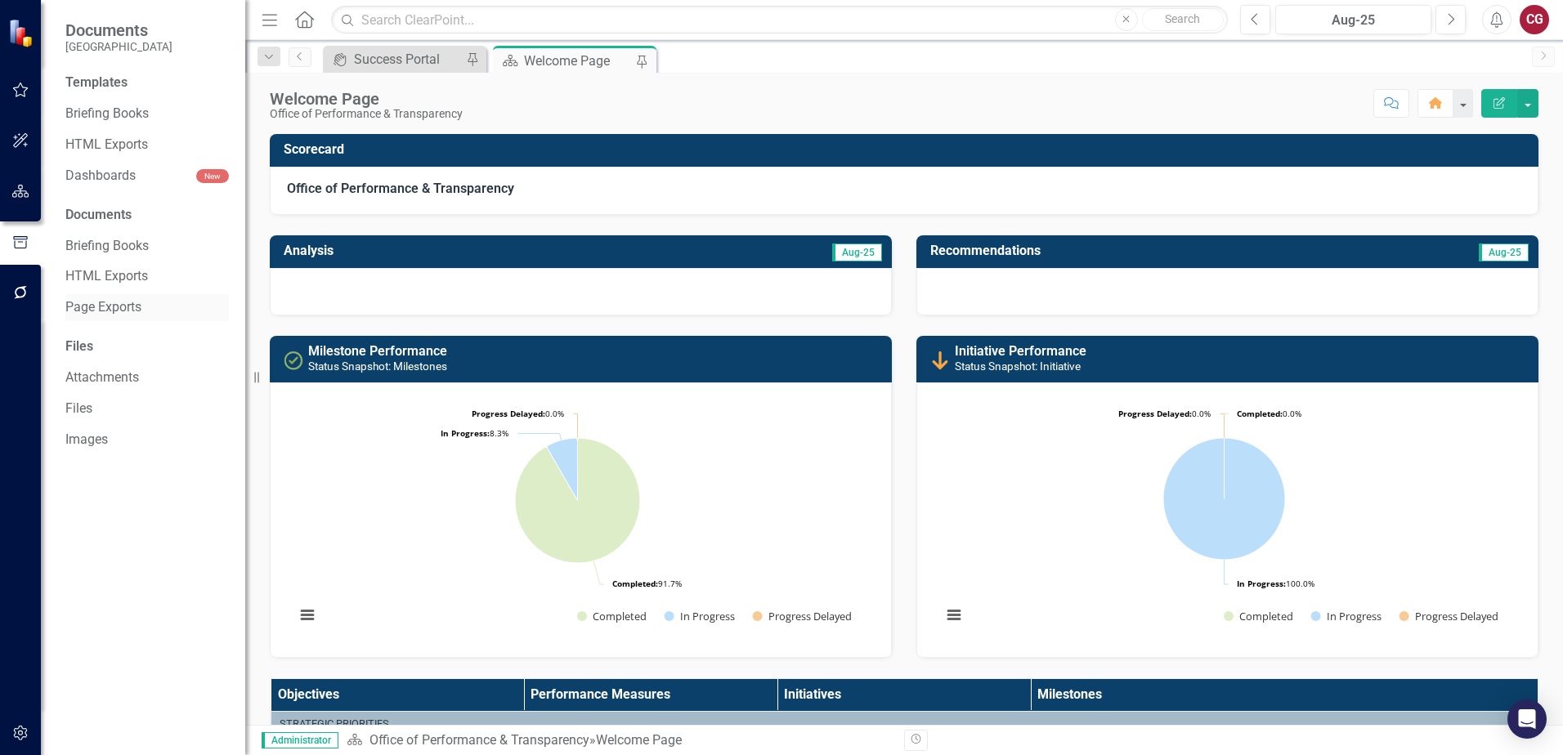
click at [102, 299] on link "Page Exports" at bounding box center [146, 307] width 163 height 19
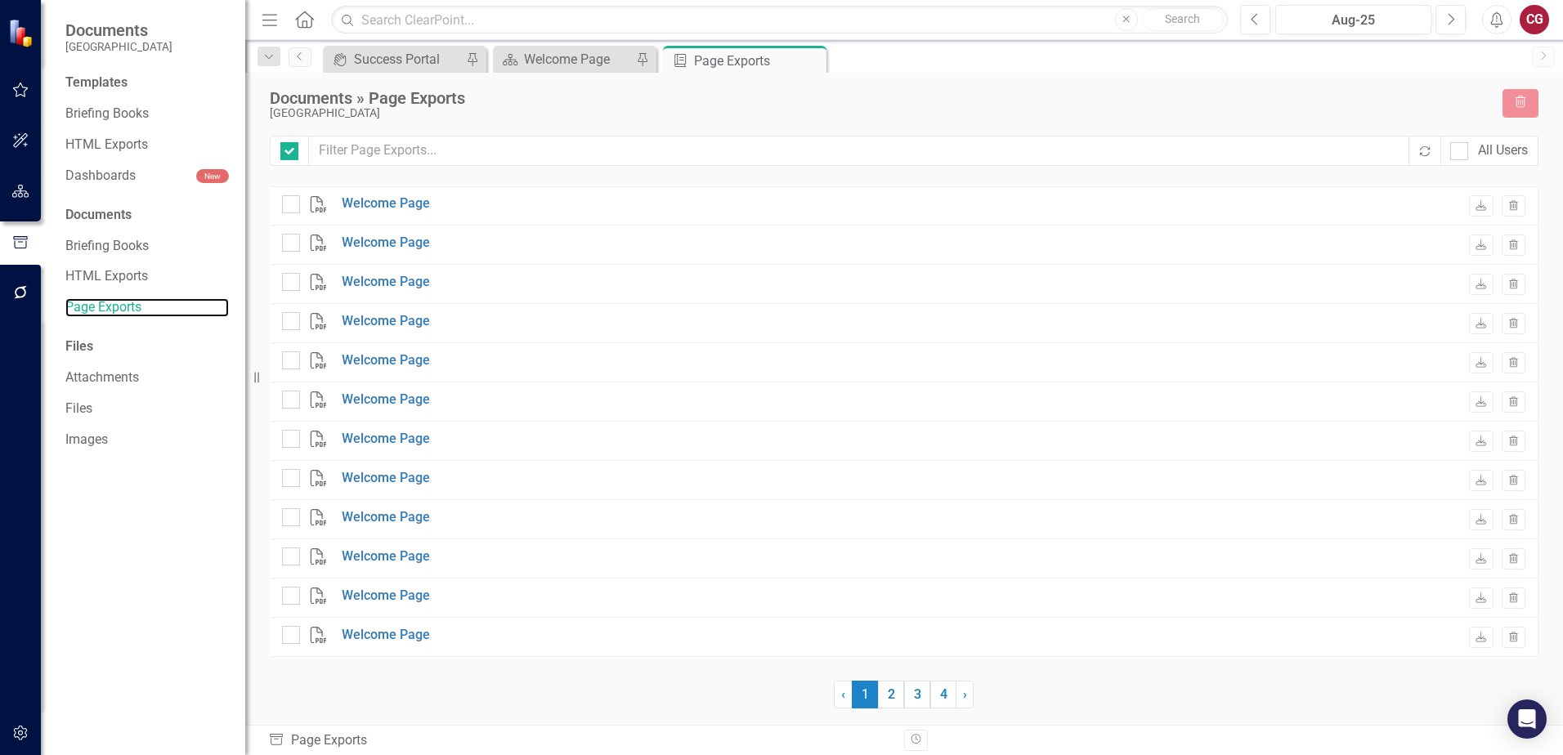
checkbox input "false"
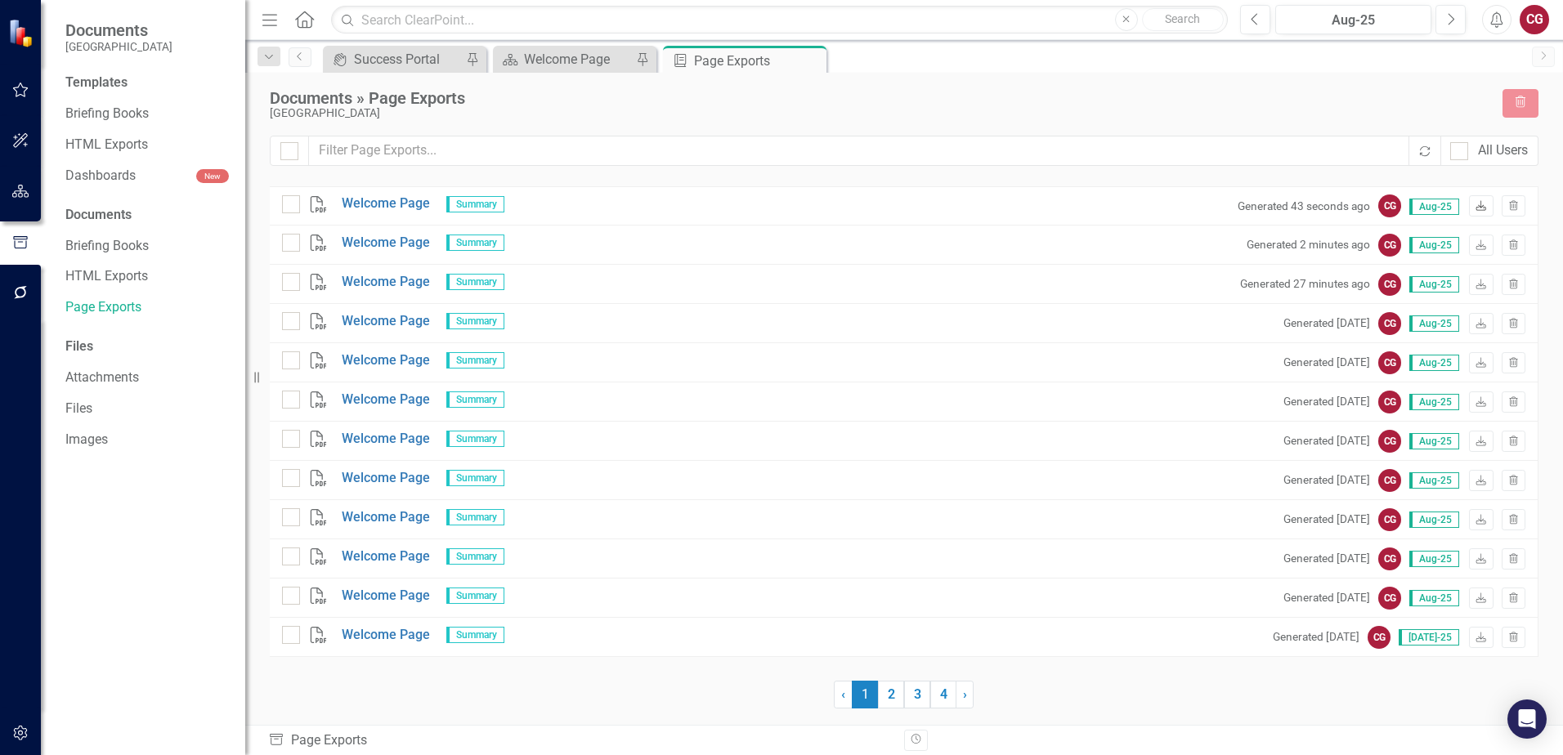
click at [1477, 206] on icon "Download" at bounding box center [1480, 207] width 12 height 10
click at [387, 206] on link "Welcome Page" at bounding box center [386, 204] width 88 height 19
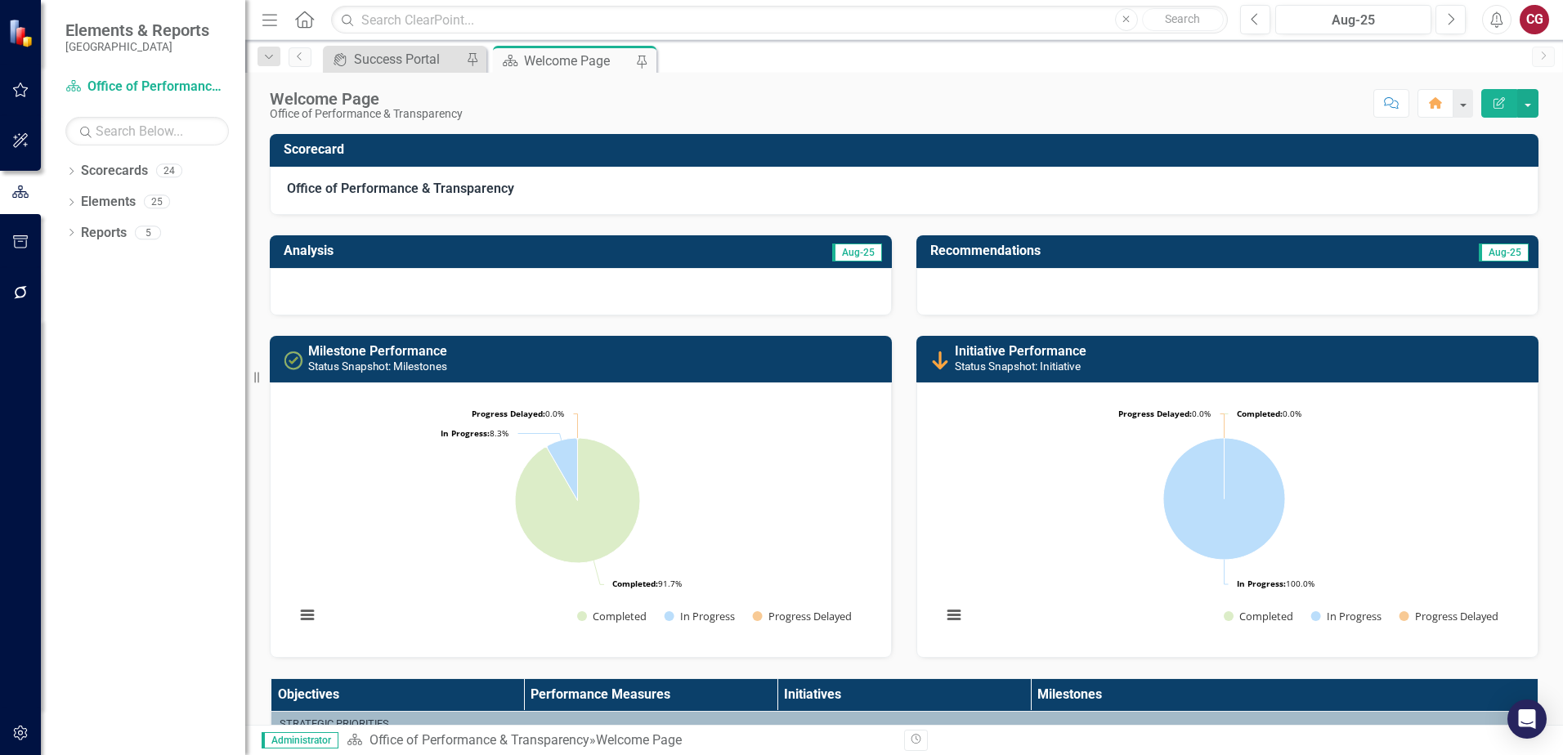
click at [1495, 27] on icon "Alerts" at bounding box center [1495, 19] width 17 height 16
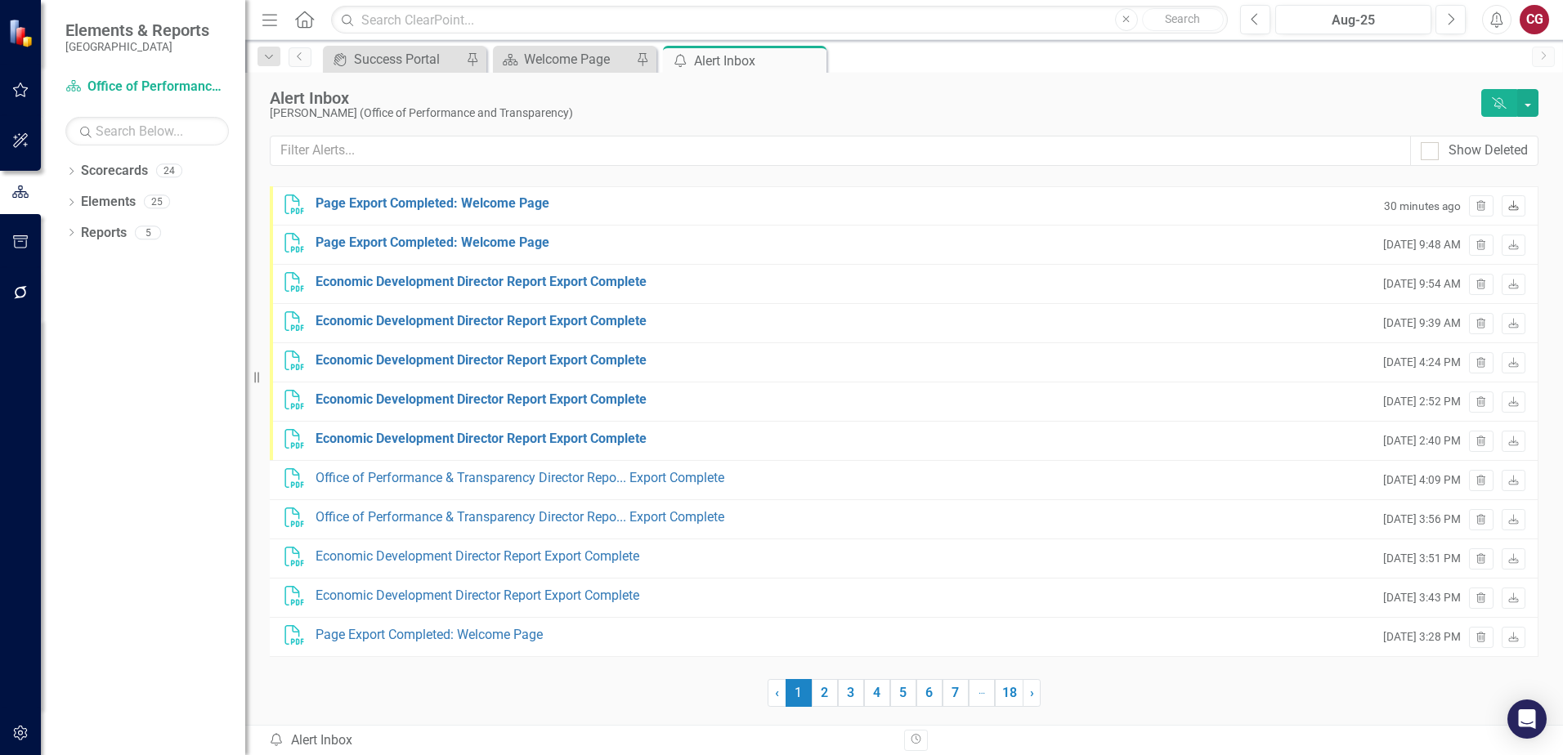
click at [1511, 208] on icon "Download" at bounding box center [1513, 207] width 12 height 10
click at [71, 172] on icon "Dropdown" at bounding box center [70, 172] width 11 height 9
click at [78, 203] on icon "Dropdown" at bounding box center [80, 201] width 12 height 10
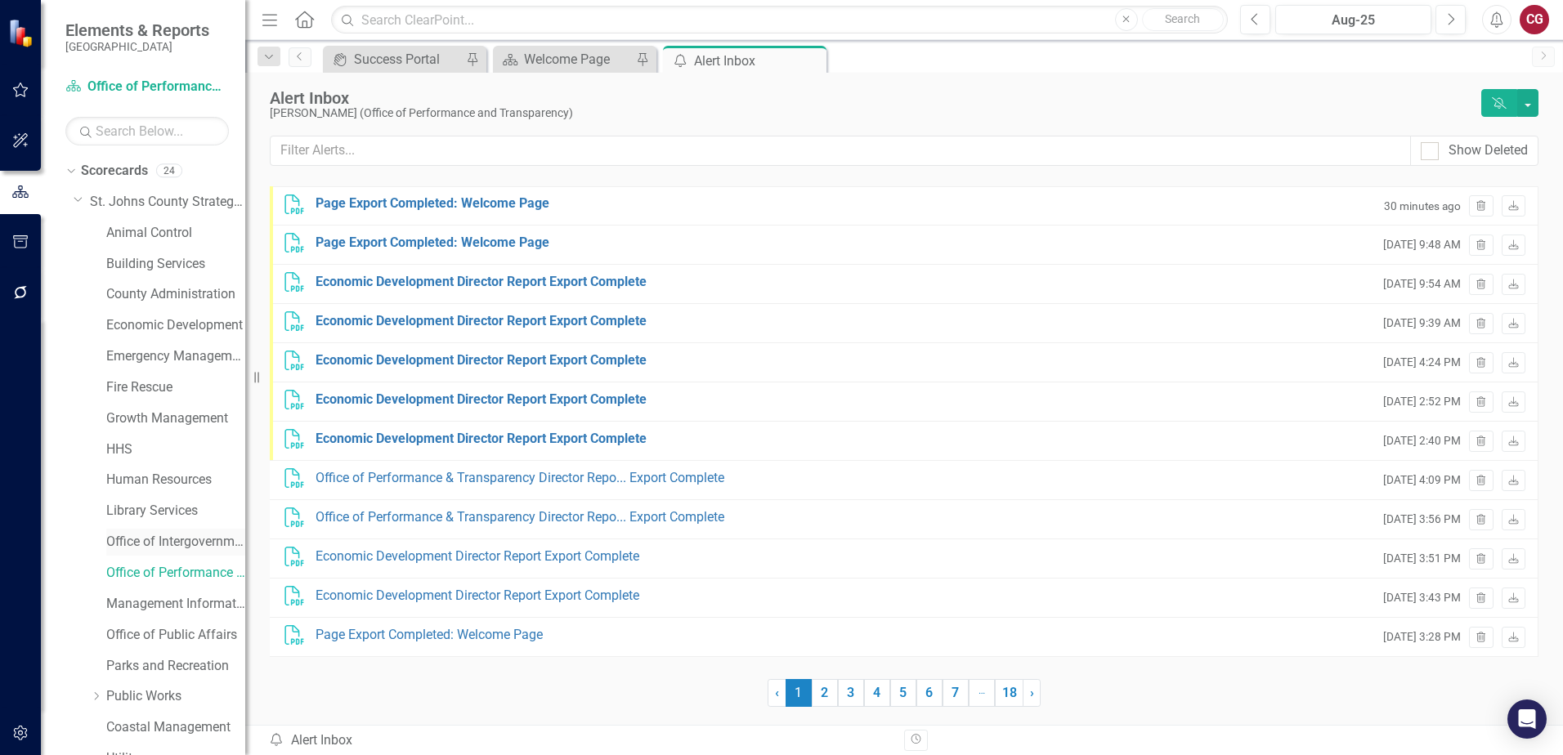
click at [139, 544] on link "Office of Intergovernmental Affairs" at bounding box center [175, 542] width 139 height 19
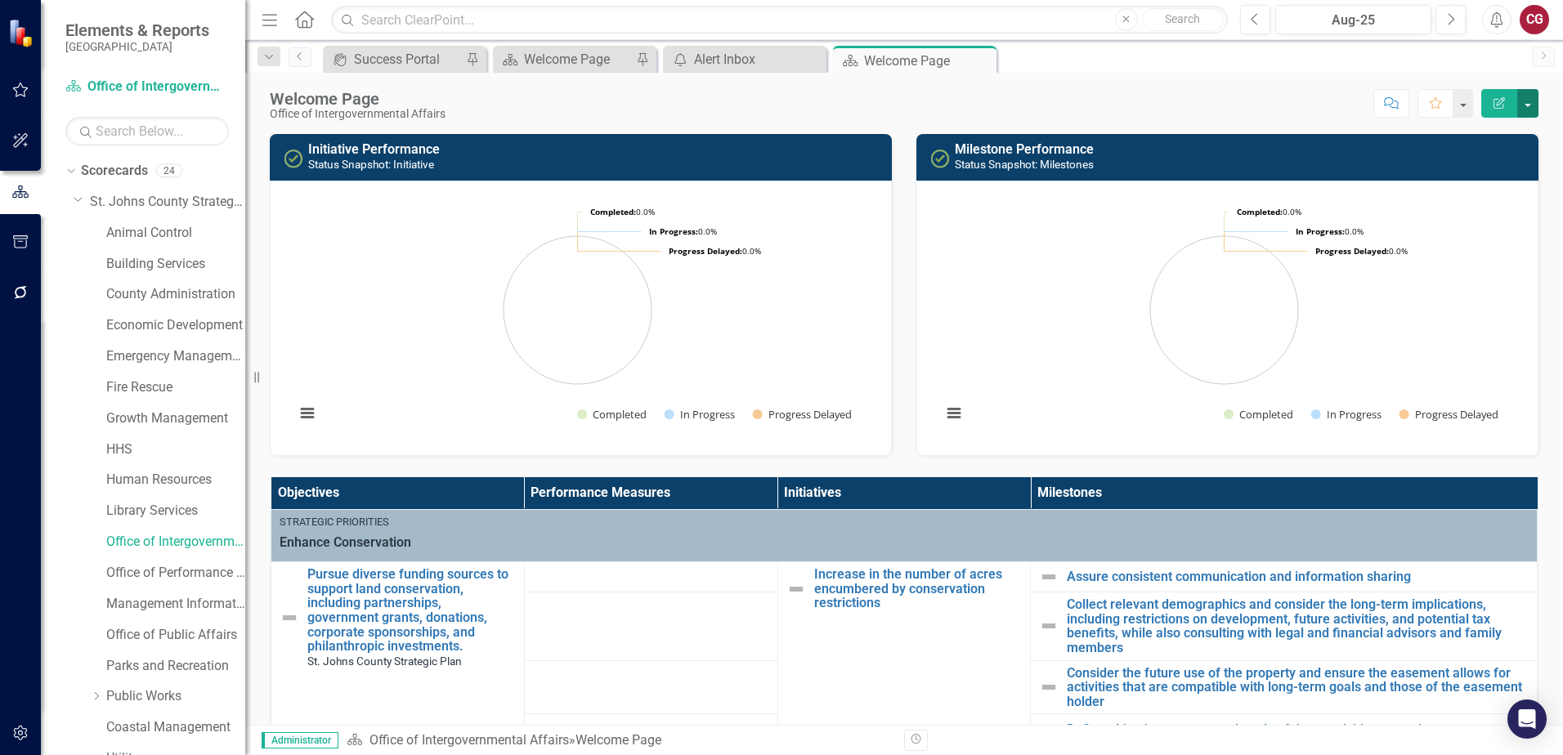
click at [1525, 107] on button "button" at bounding box center [1527, 103] width 21 height 29
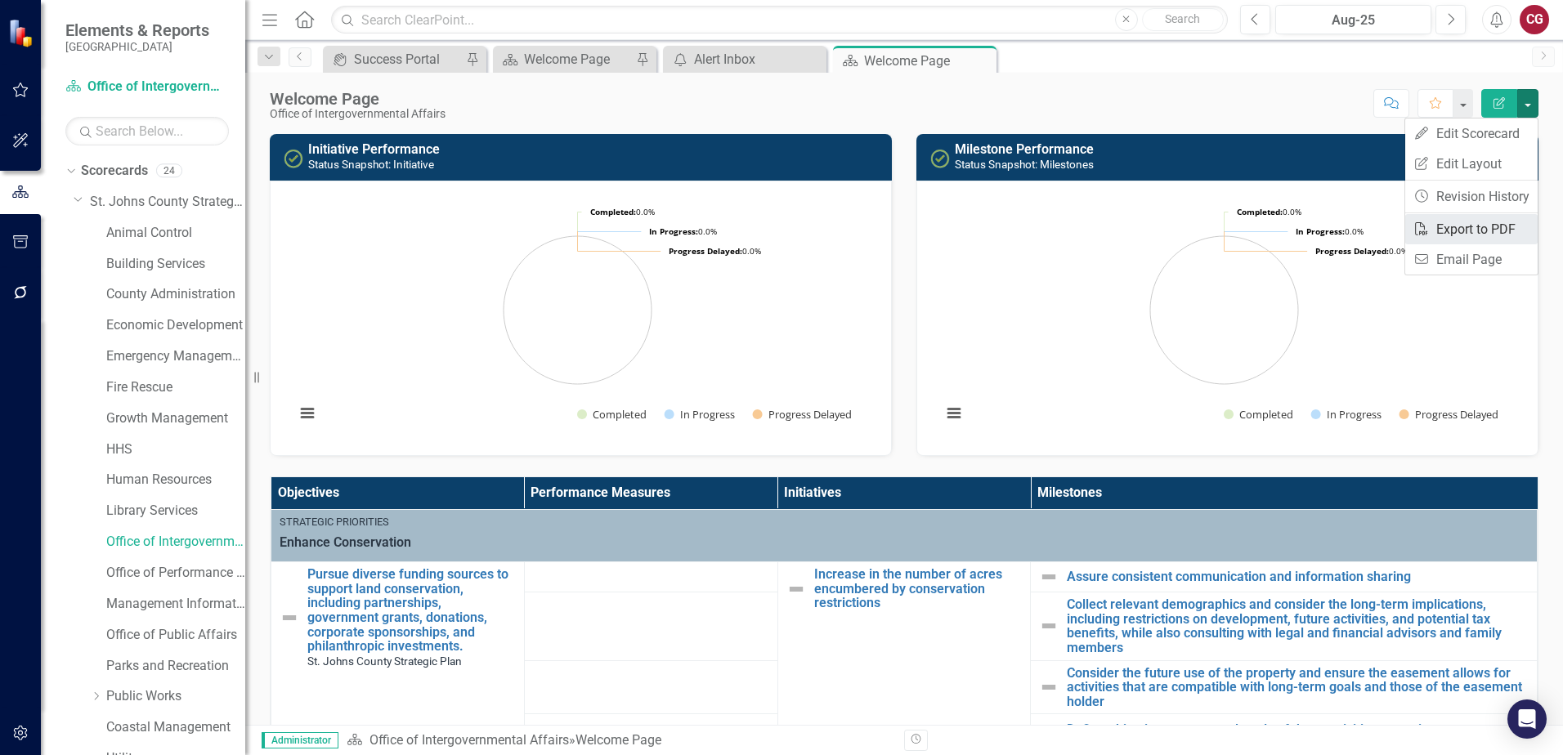
click at [1458, 232] on link "PDF Export to PDF" at bounding box center [1471, 229] width 132 height 30
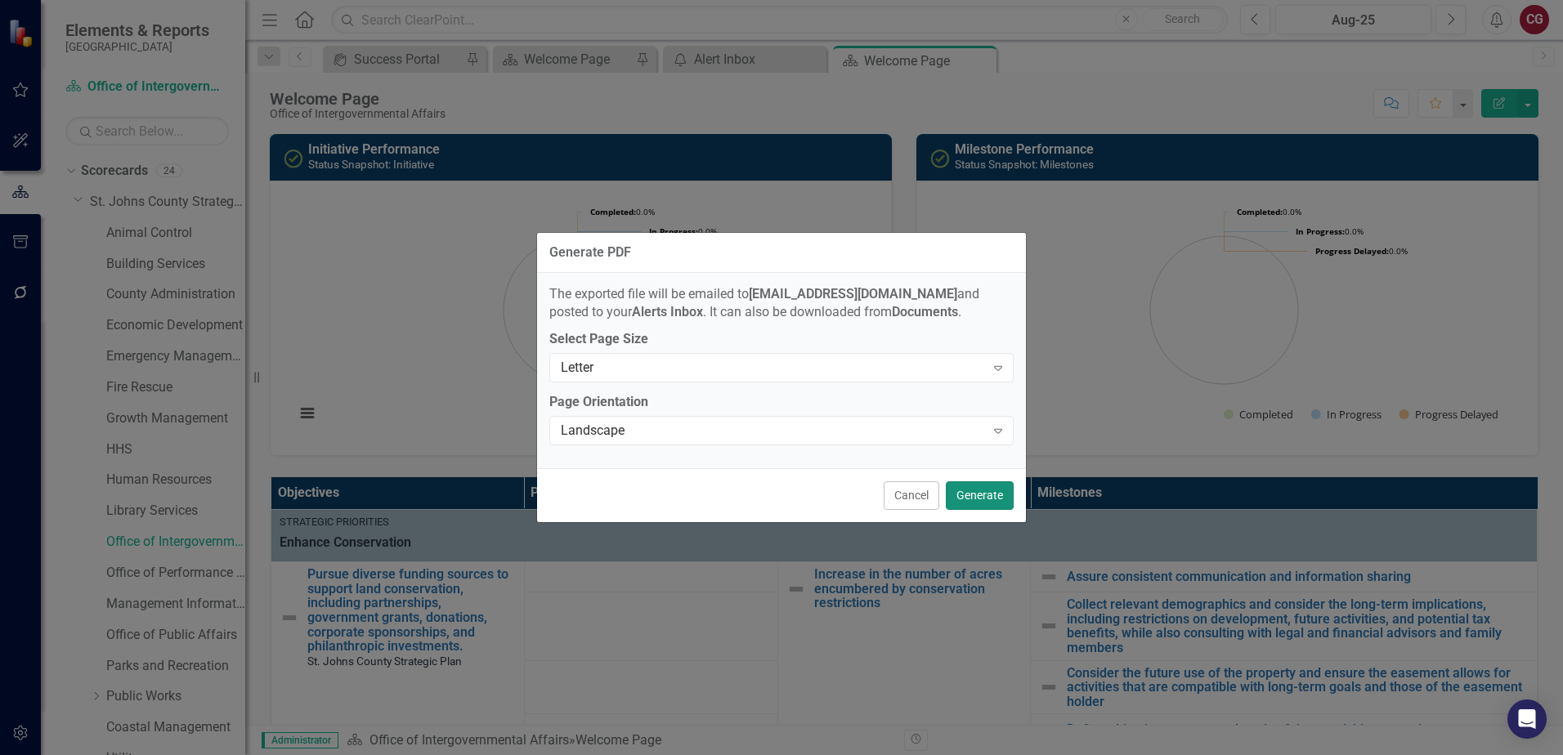
click at [968, 489] on button "Generate" at bounding box center [980, 495] width 68 height 29
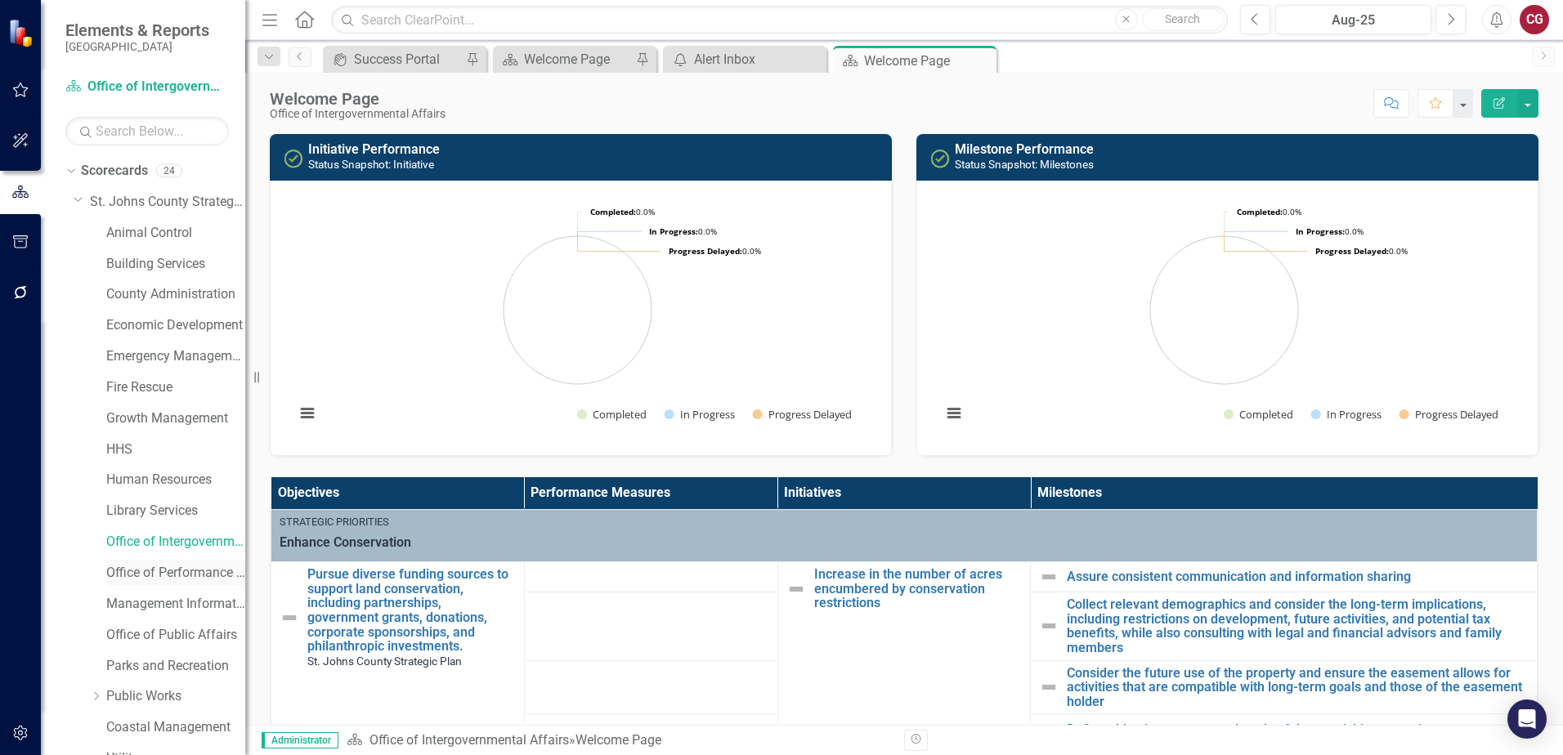
click at [181, 573] on link "Office of Performance & Transparency" at bounding box center [175, 573] width 139 height 19
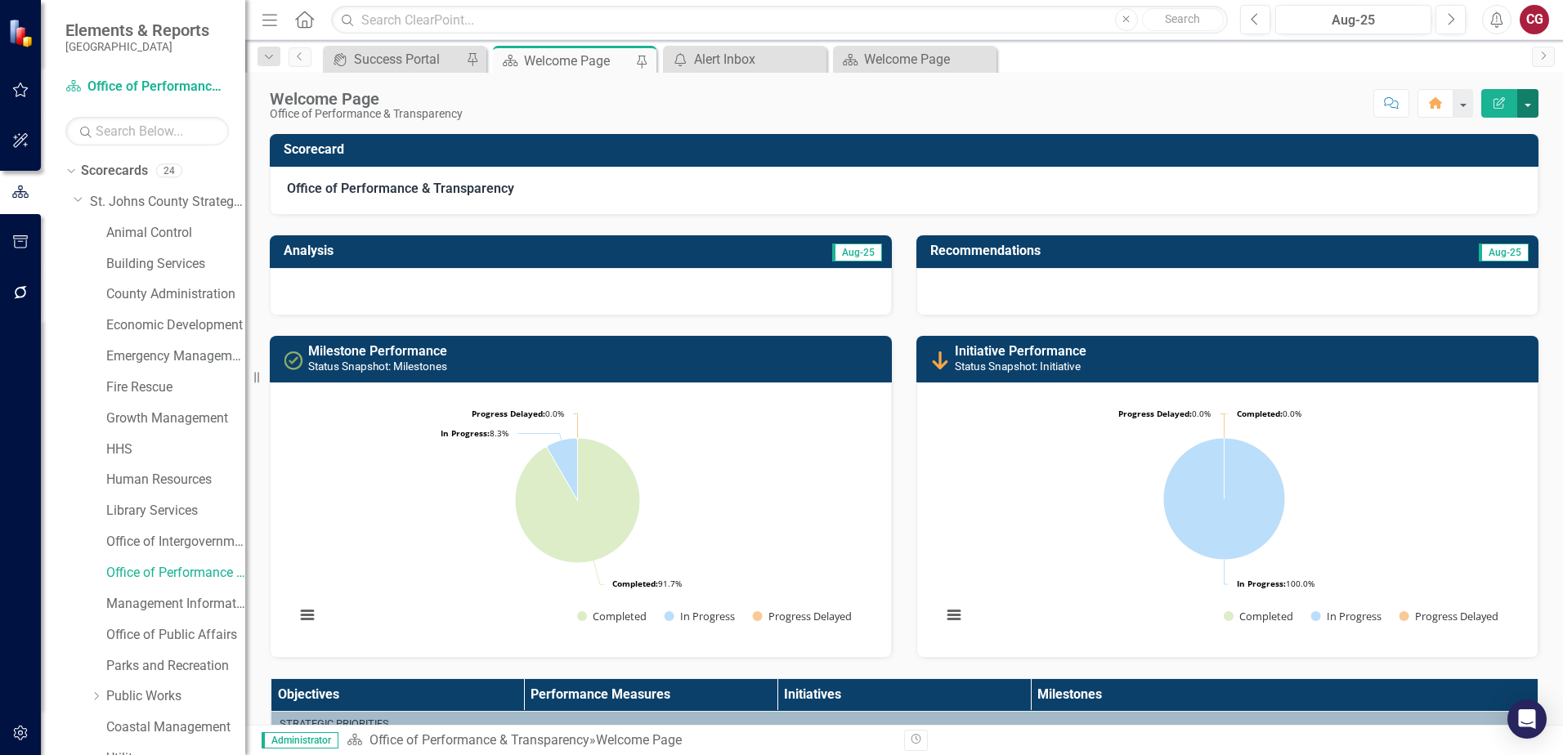
click at [1527, 103] on button "button" at bounding box center [1527, 103] width 21 height 29
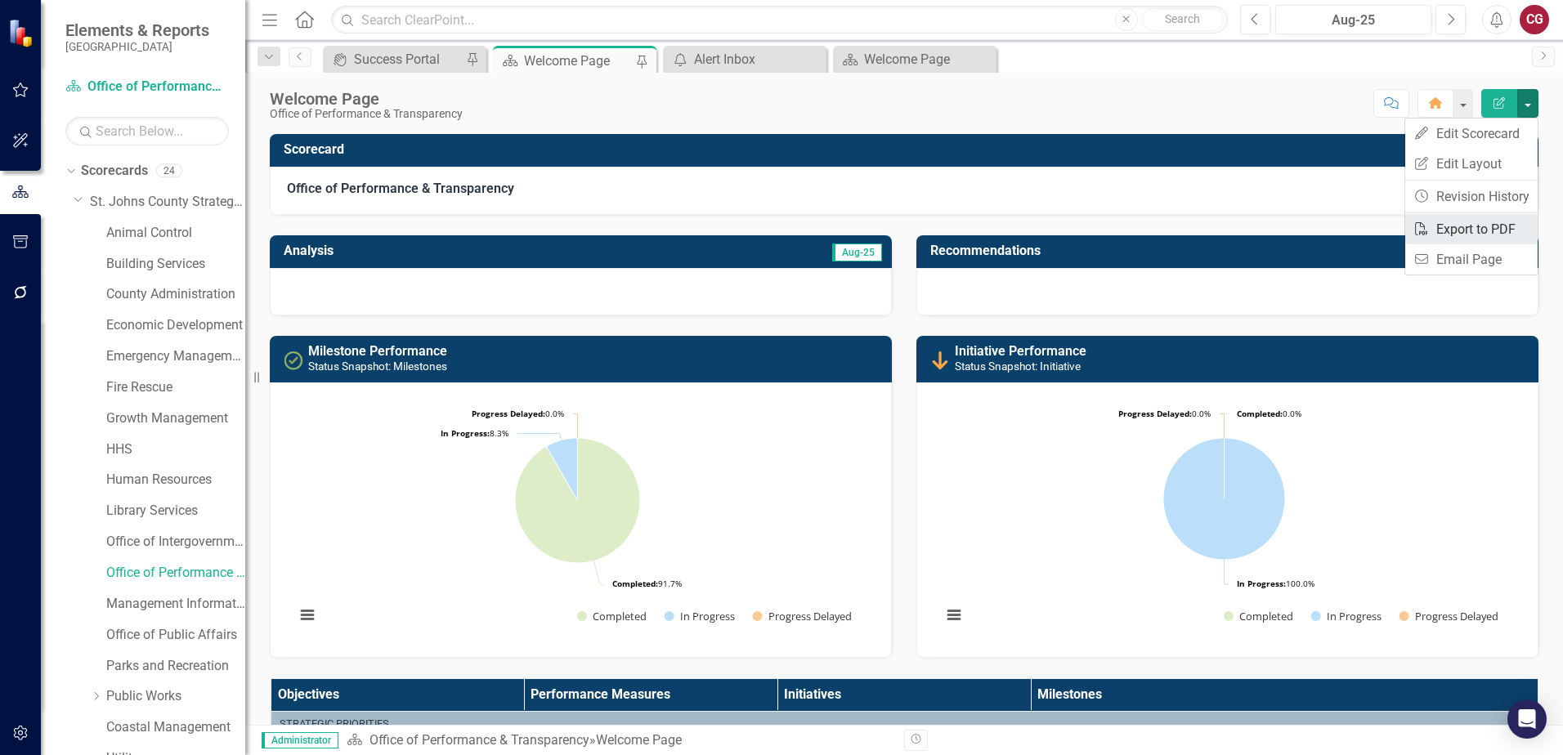
click at [1481, 228] on link "PDF Export to PDF" at bounding box center [1471, 229] width 132 height 30
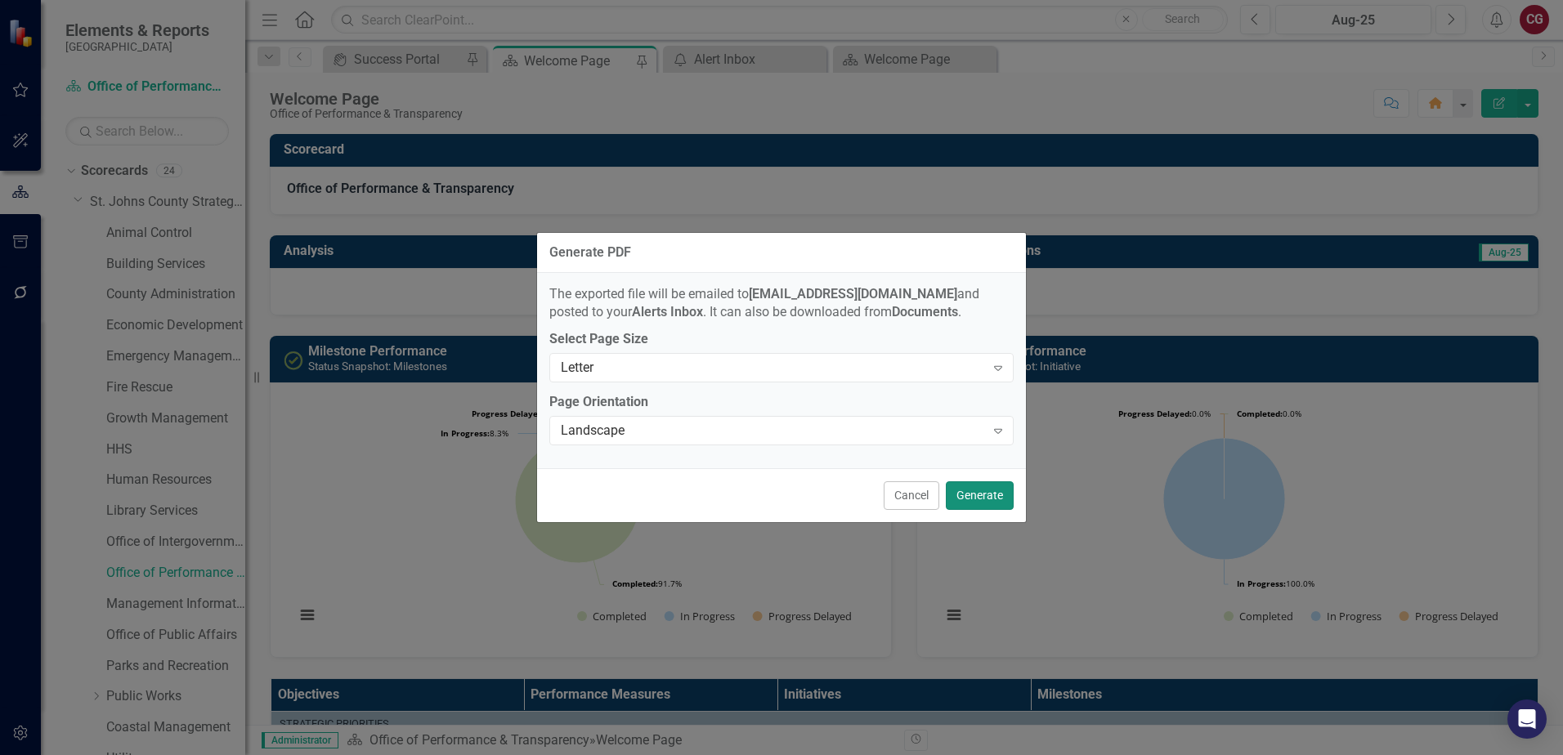
click at [981, 495] on button "Generate" at bounding box center [980, 495] width 68 height 29
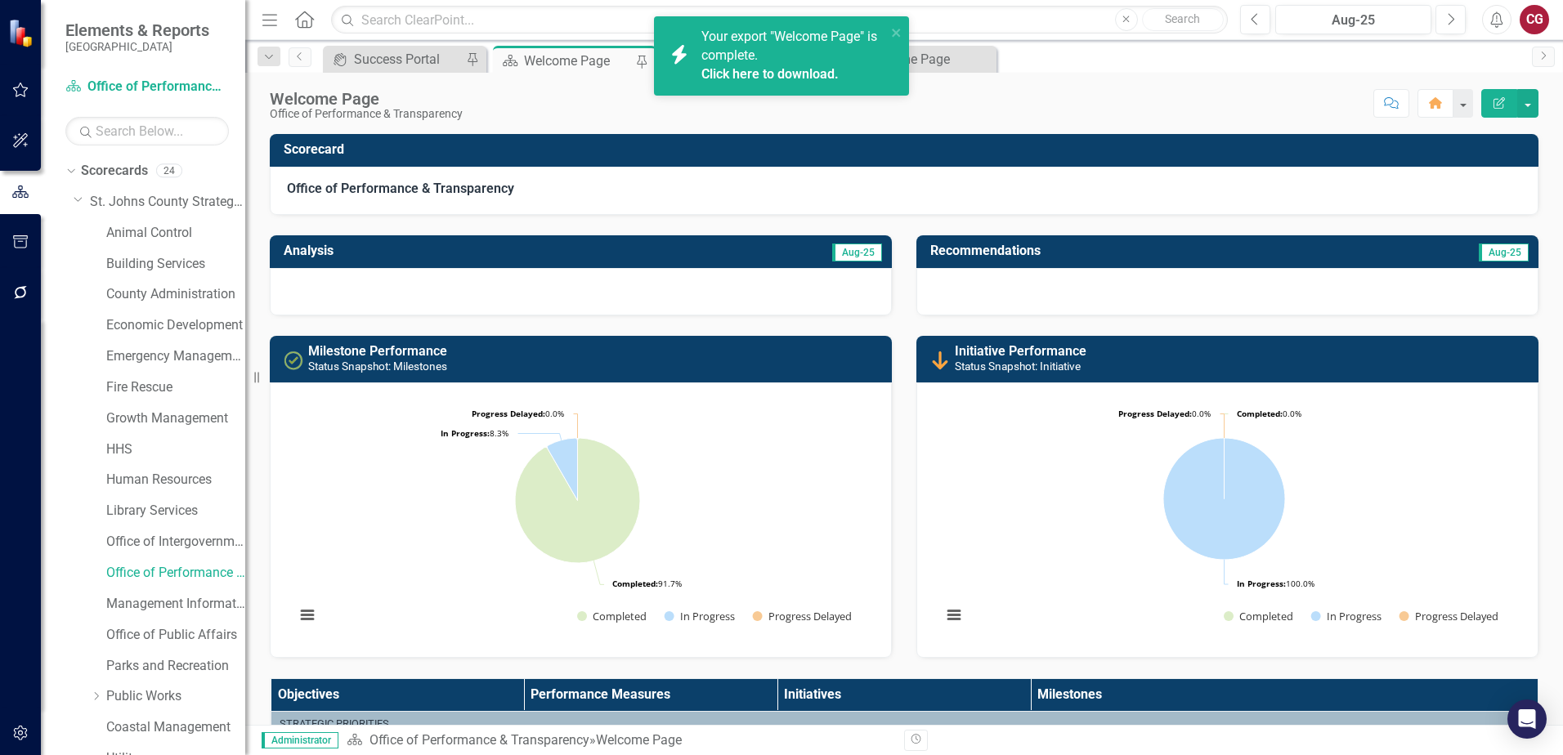
click at [779, 73] on link "Click here to download." at bounding box center [769, 74] width 137 height 16
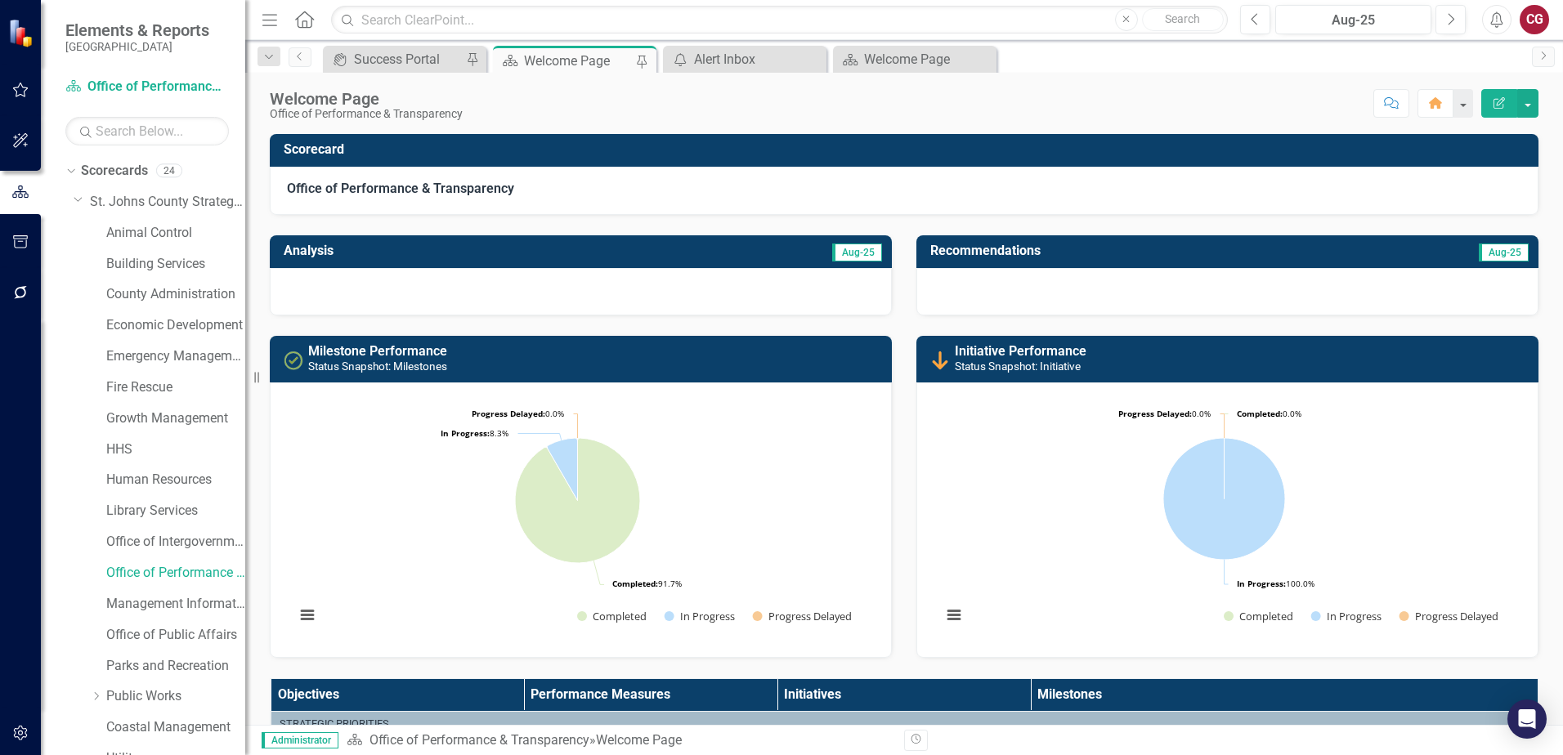
click at [27, 245] on icon "button" at bounding box center [20, 241] width 17 height 13
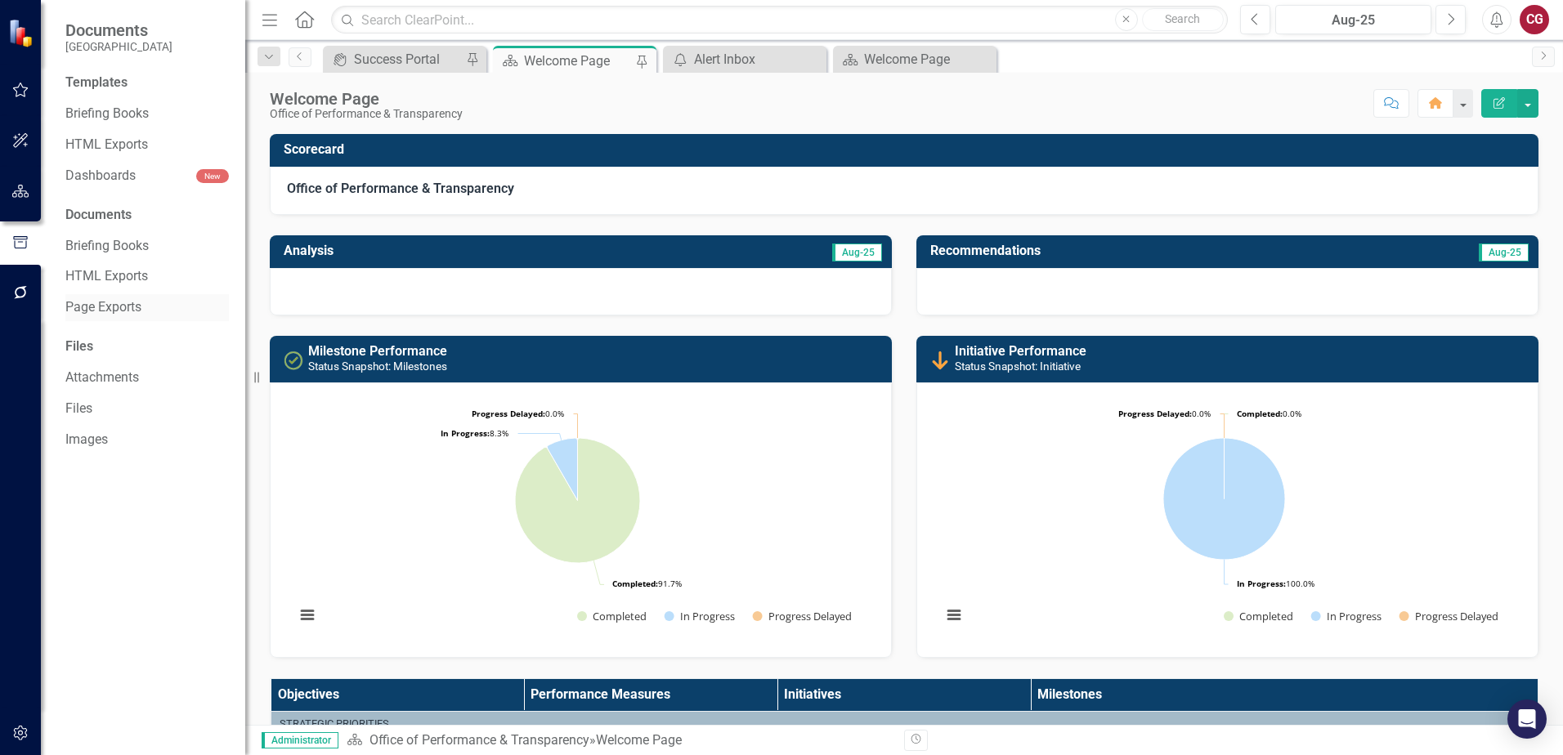
click at [123, 301] on link "Page Exports" at bounding box center [146, 307] width 163 height 19
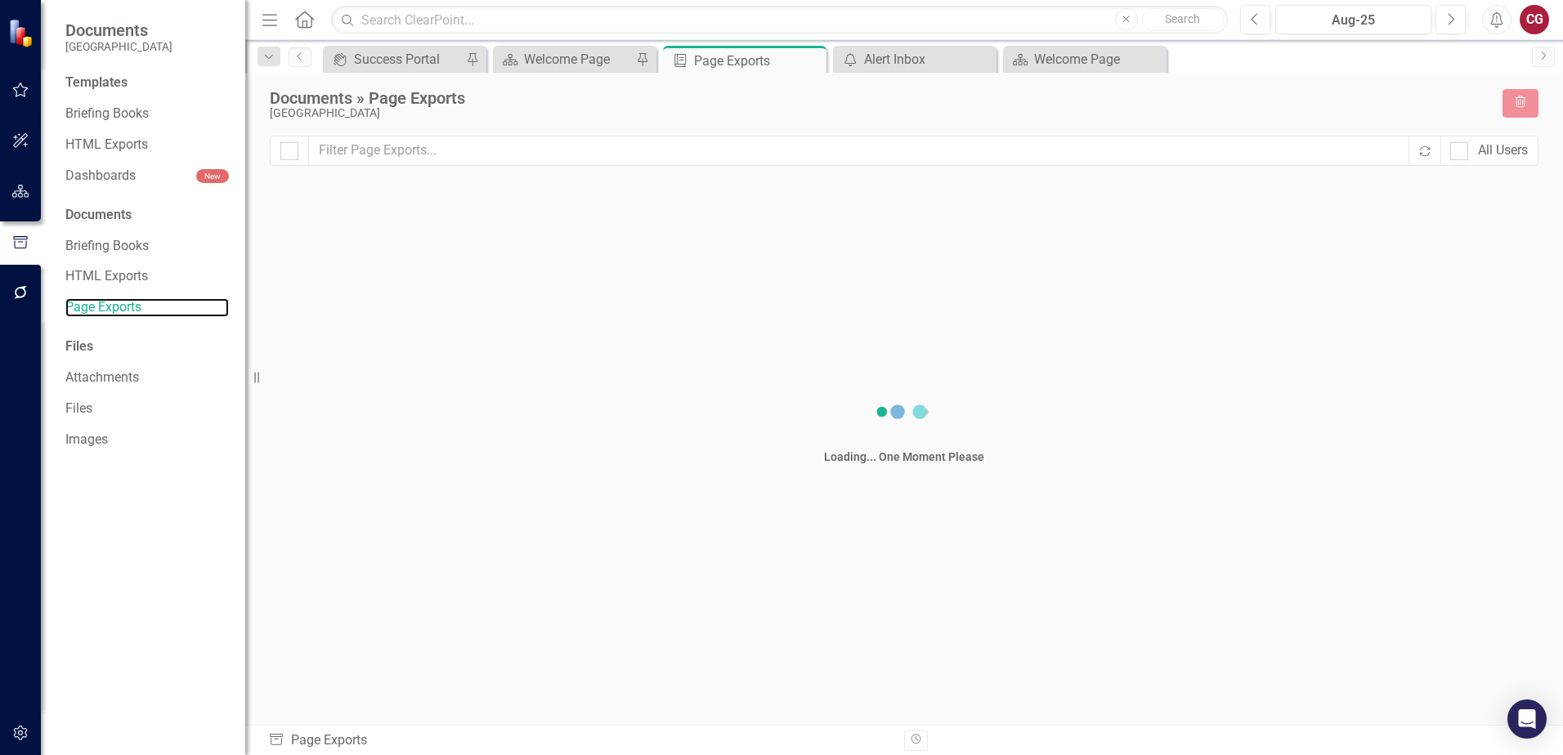
checkbox input "false"
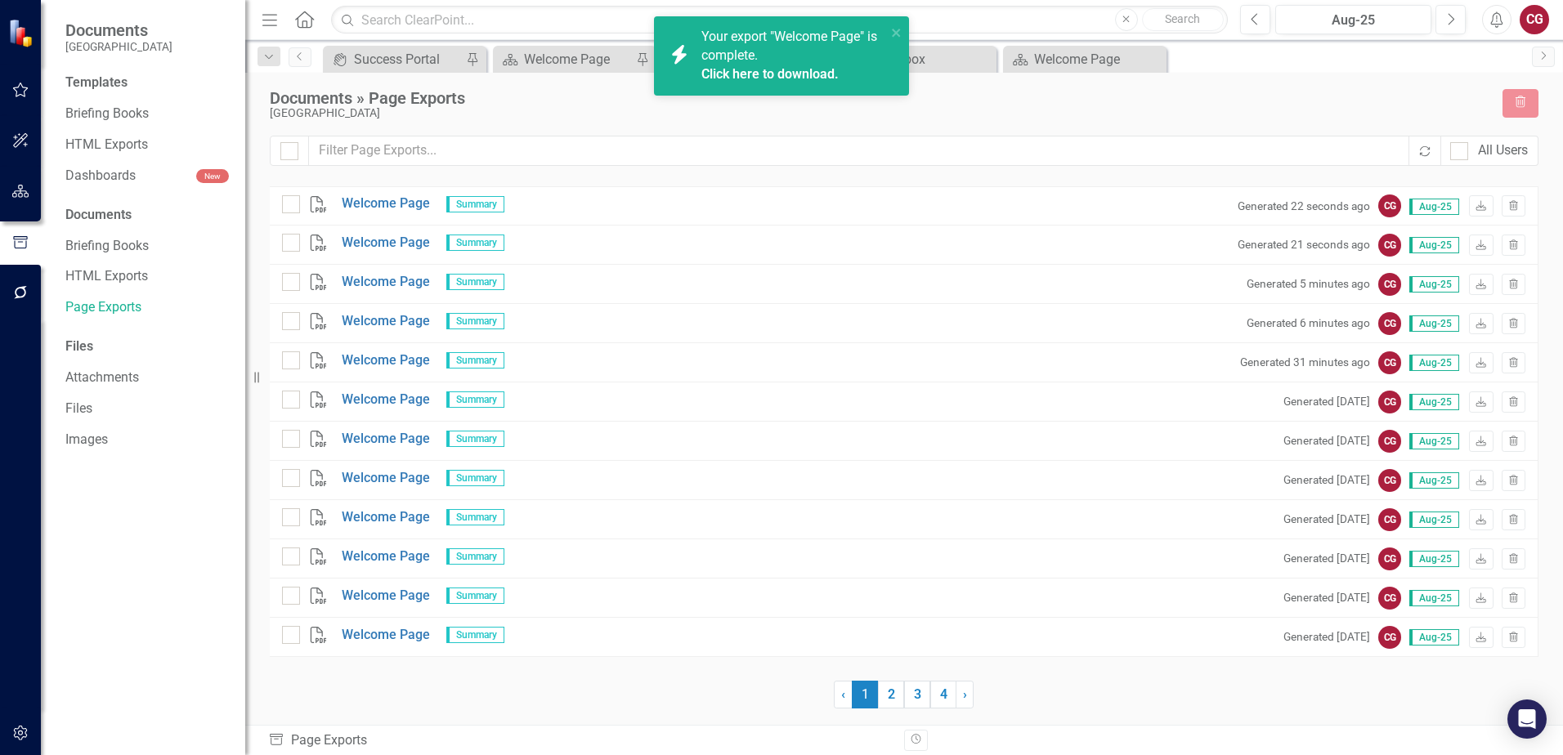
click at [798, 72] on link "Click here to download." at bounding box center [769, 74] width 137 height 16
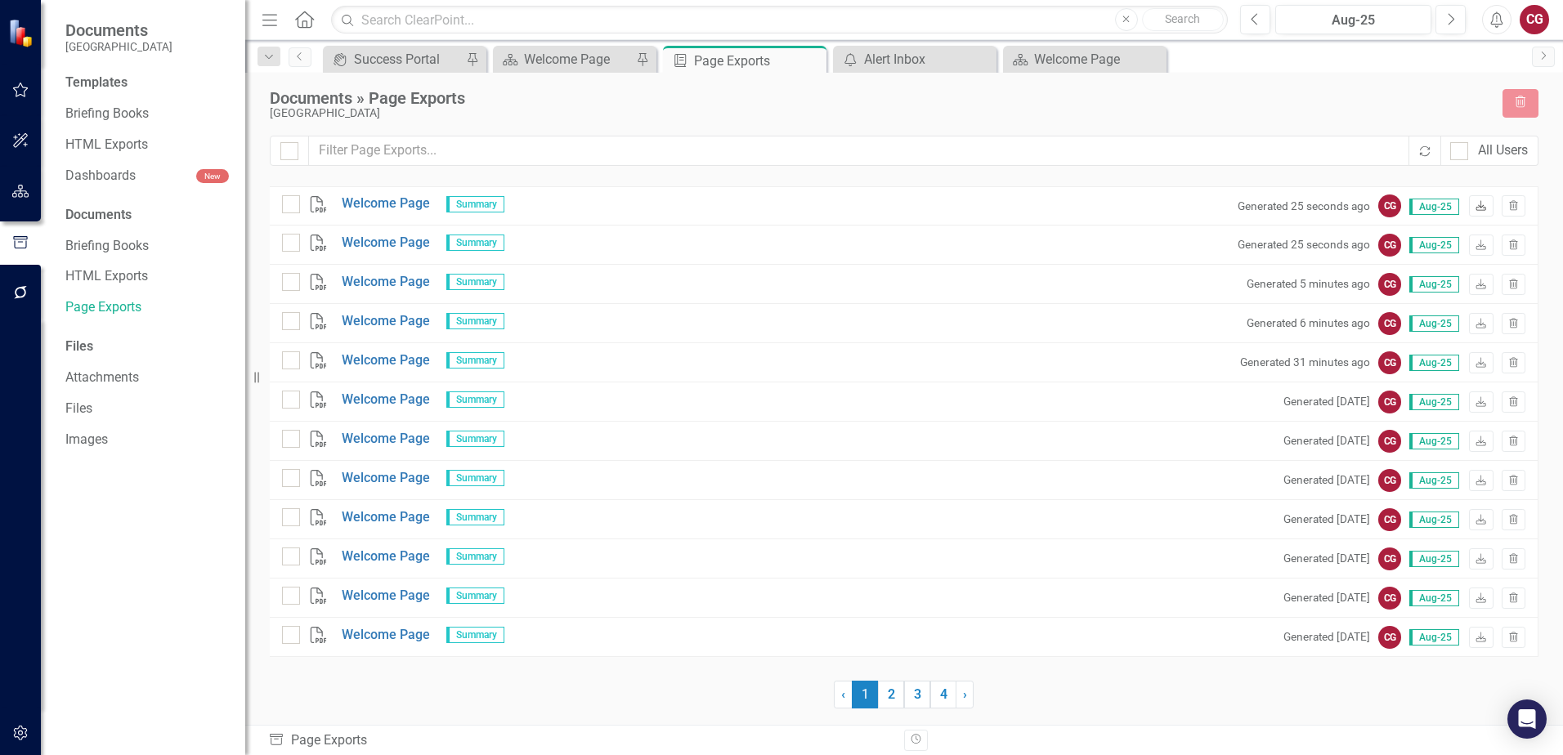
click at [1477, 212] on link "Download" at bounding box center [1481, 205] width 24 height 21
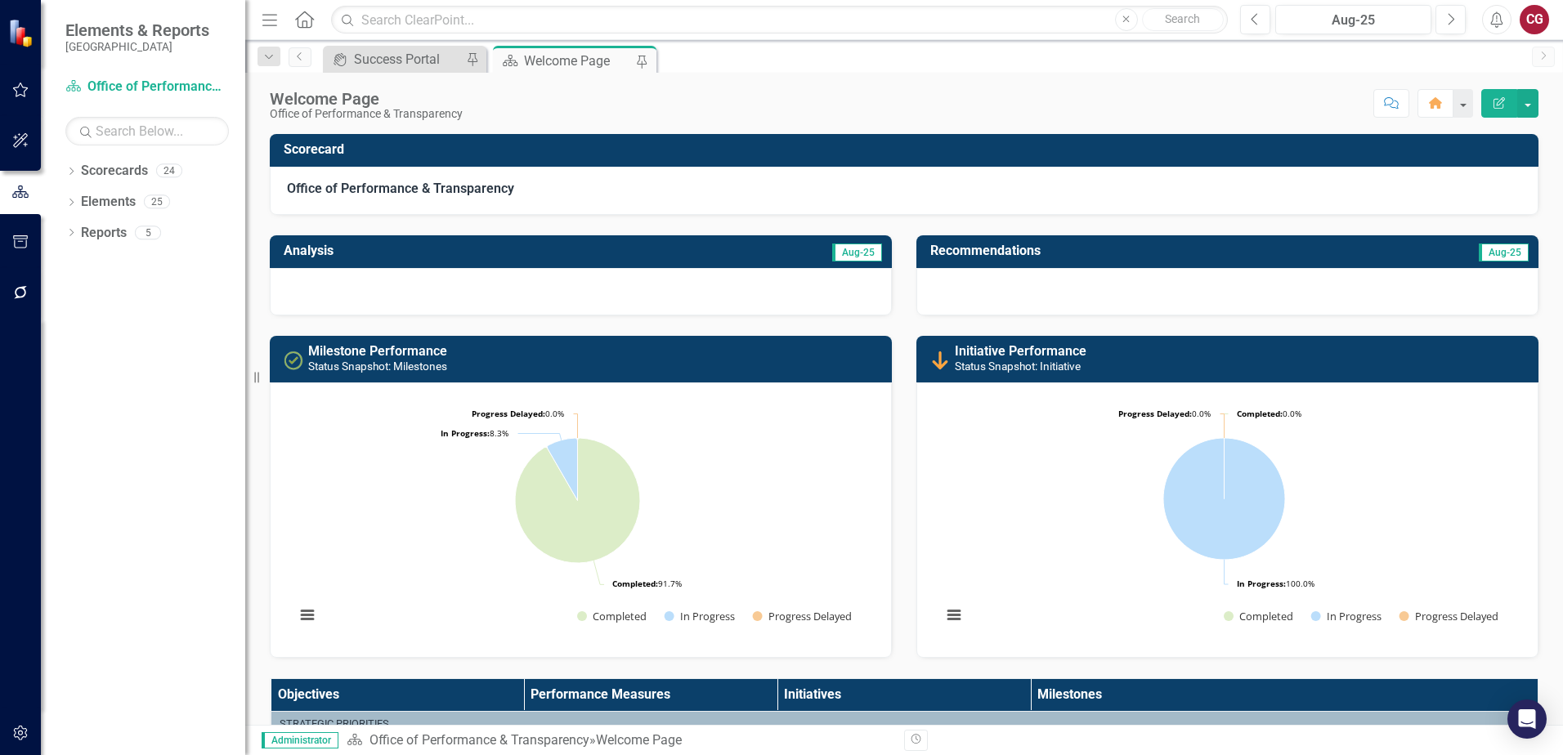
click at [1541, 20] on div "CG" at bounding box center [1533, 19] width 29 height 29
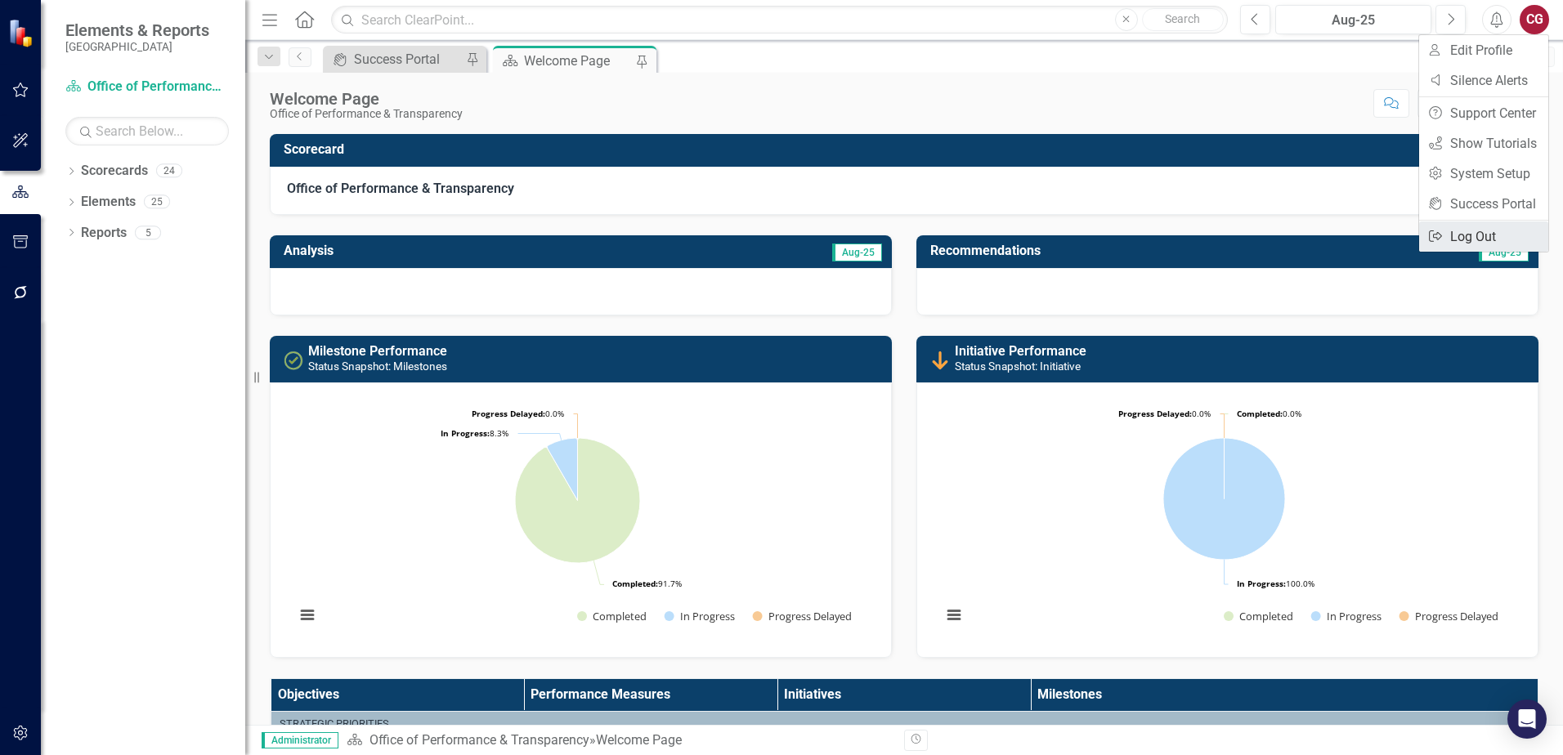
click at [1478, 232] on link "Logout Log Out" at bounding box center [1483, 236] width 129 height 30
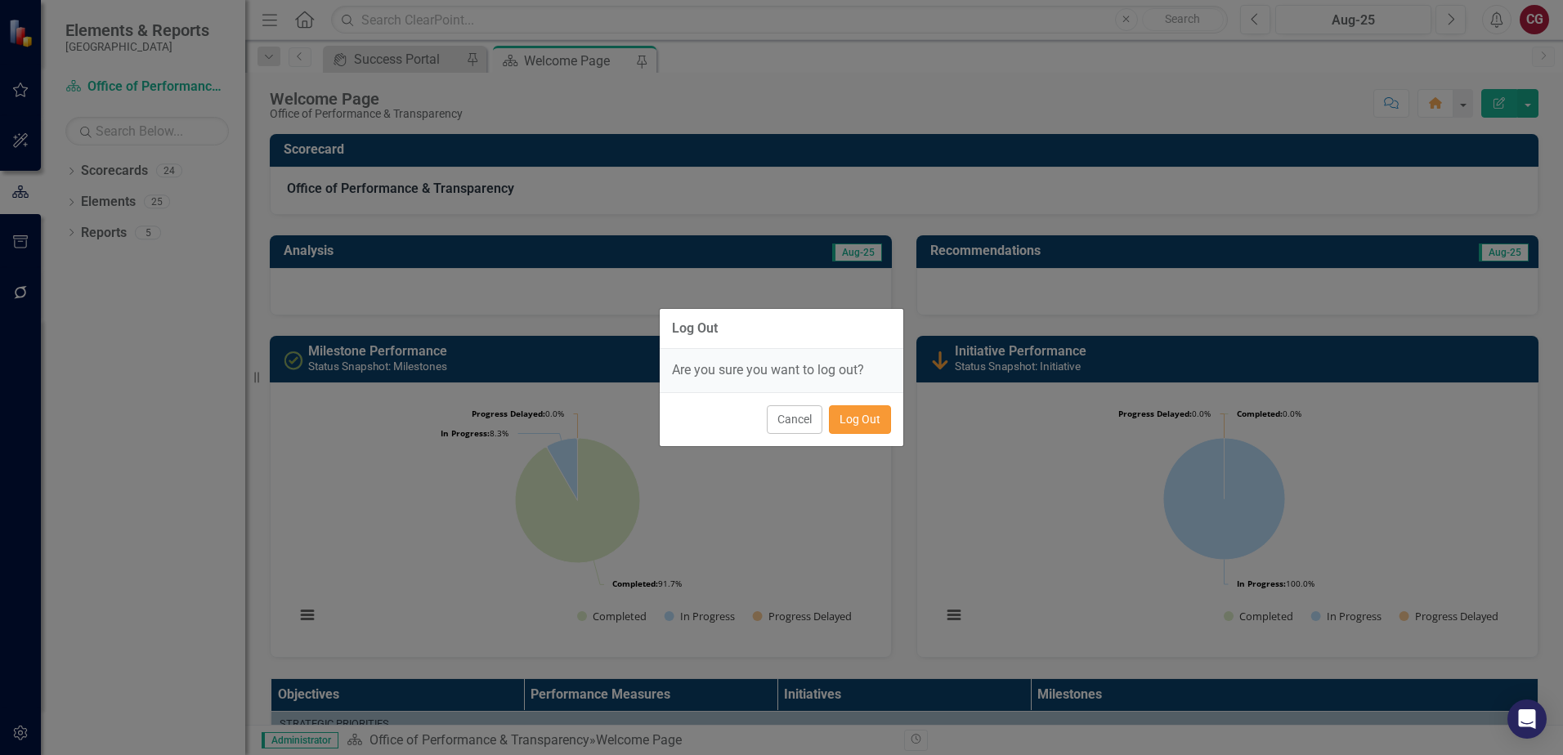
click at [838, 414] on button "Log Out" at bounding box center [860, 419] width 62 height 29
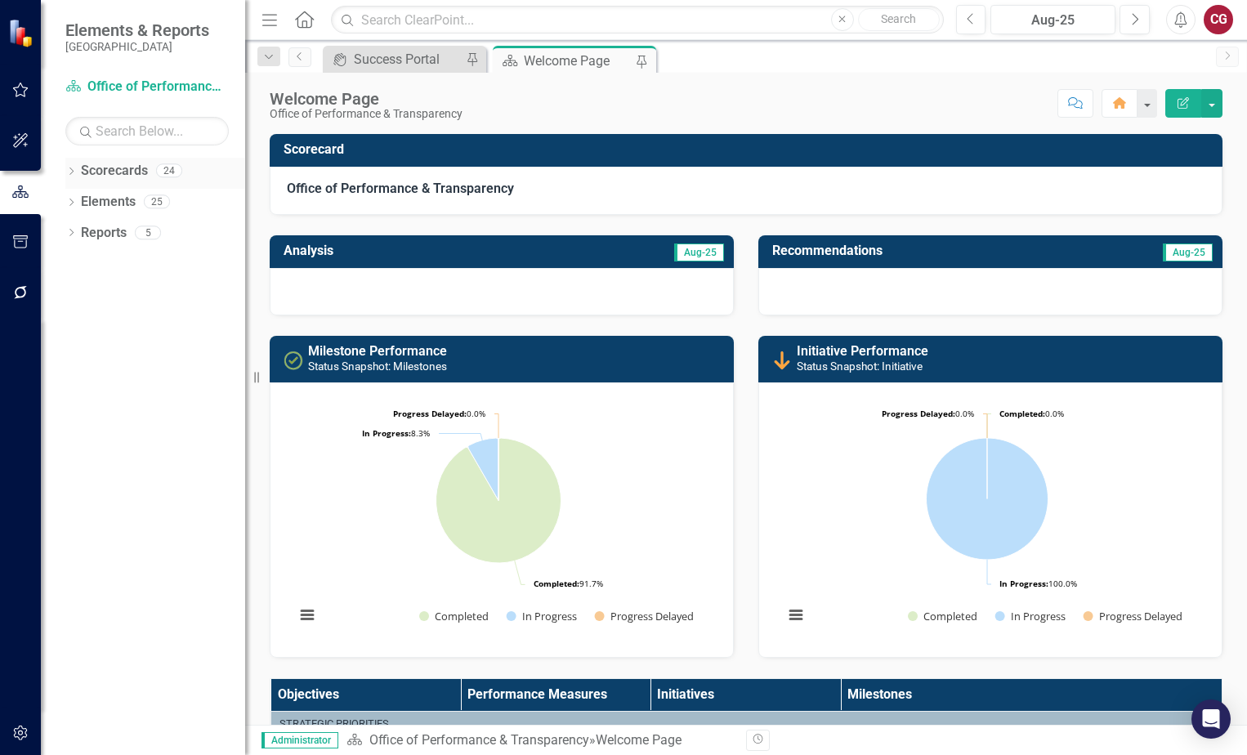
click at [71, 172] on icon "Dropdown" at bounding box center [70, 172] width 11 height 9
click at [79, 204] on icon at bounding box center [80, 201] width 4 height 8
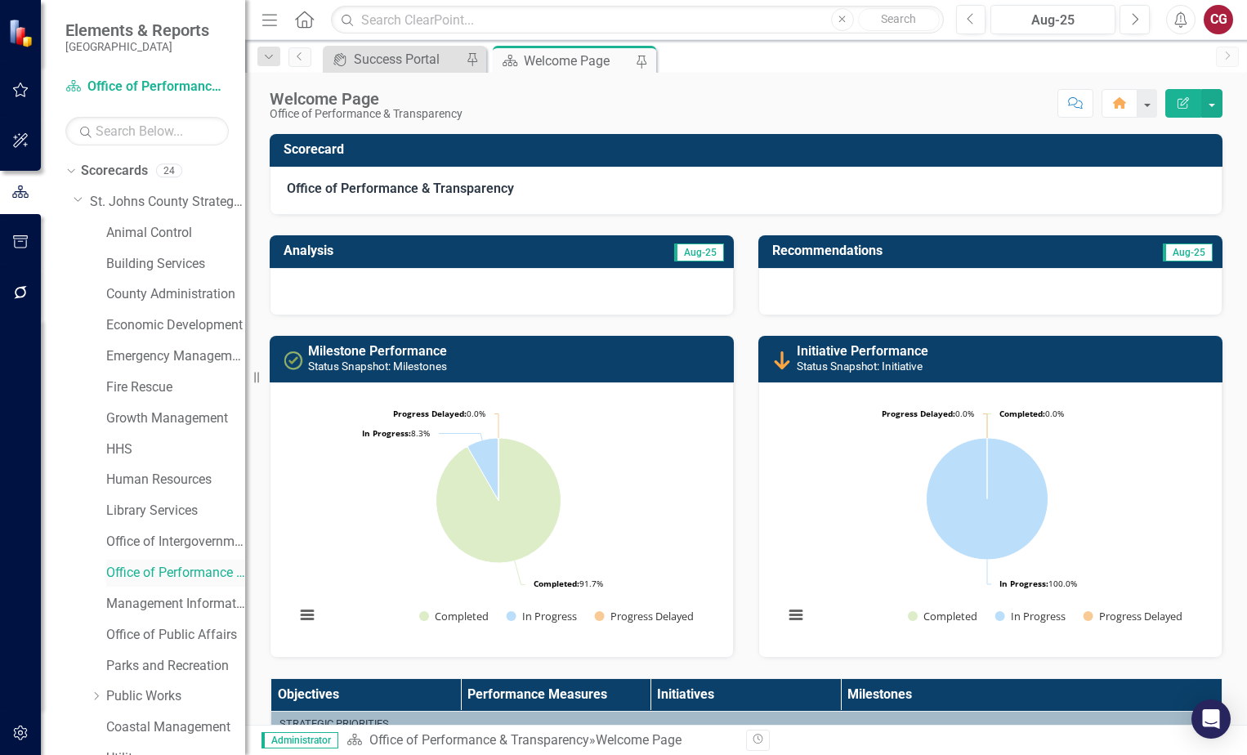
click at [134, 575] on link "Office of Performance & Transparency" at bounding box center [175, 573] width 139 height 19
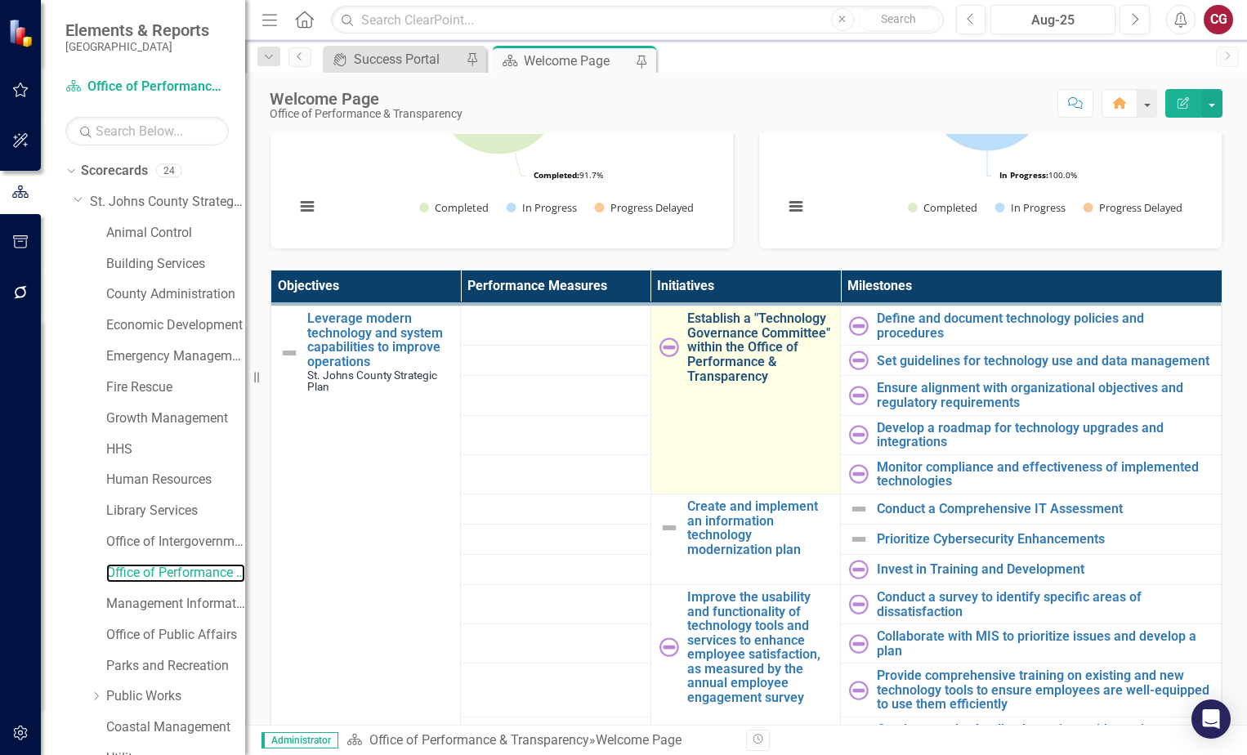
scroll to position [817, 0]
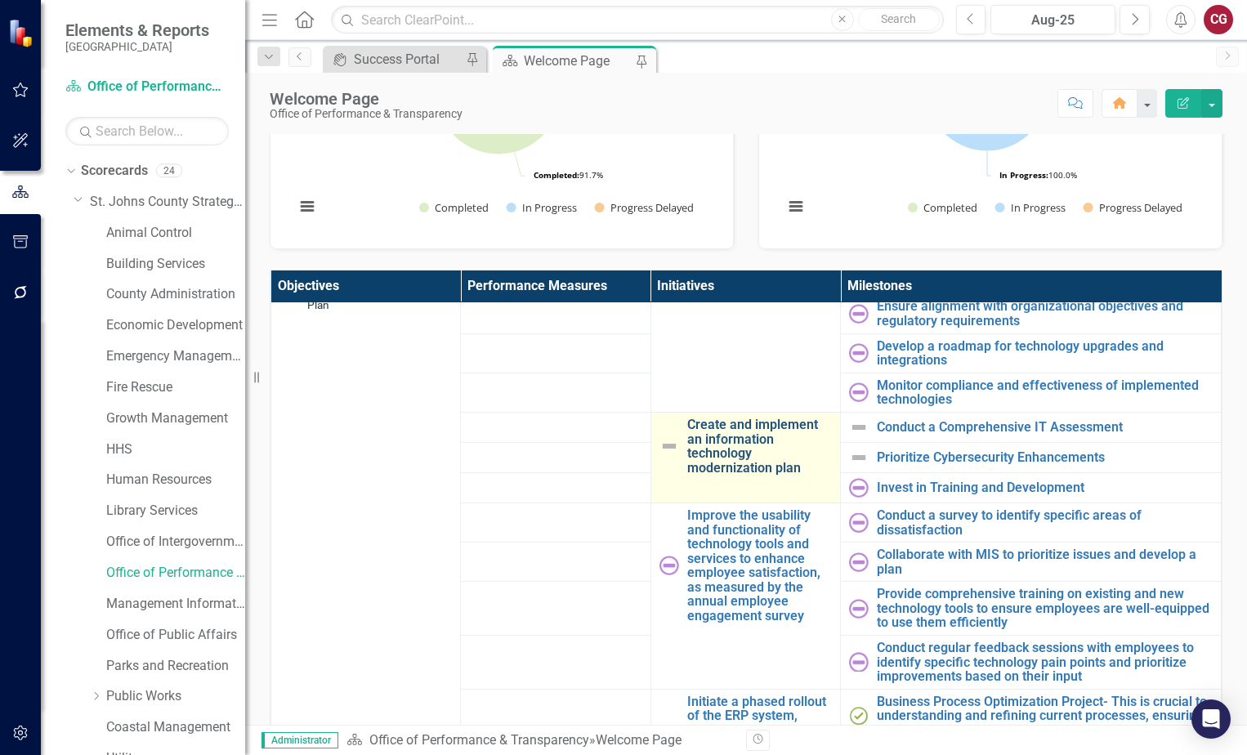
click at [702, 449] on link "Create and implement an information technology modernization plan" at bounding box center [759, 446] width 145 height 57
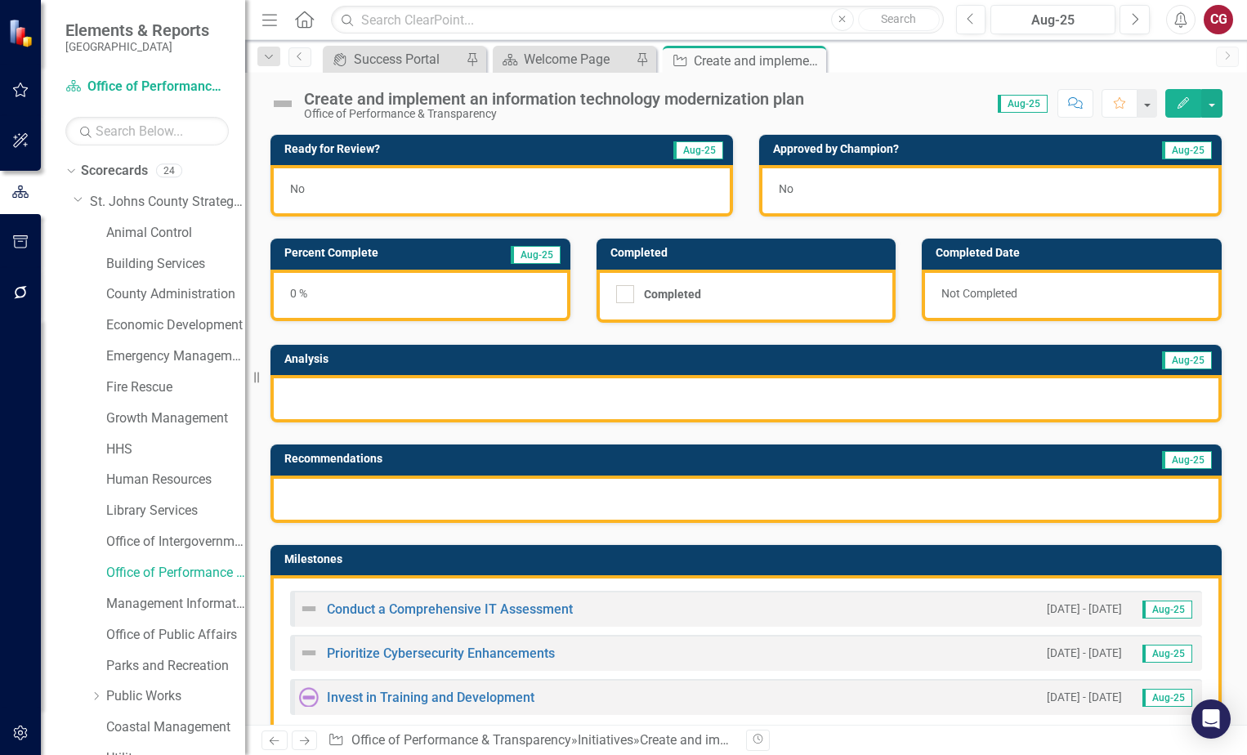
click at [279, 102] on img at bounding box center [283, 104] width 26 height 26
click at [280, 107] on img at bounding box center [283, 104] width 26 height 26
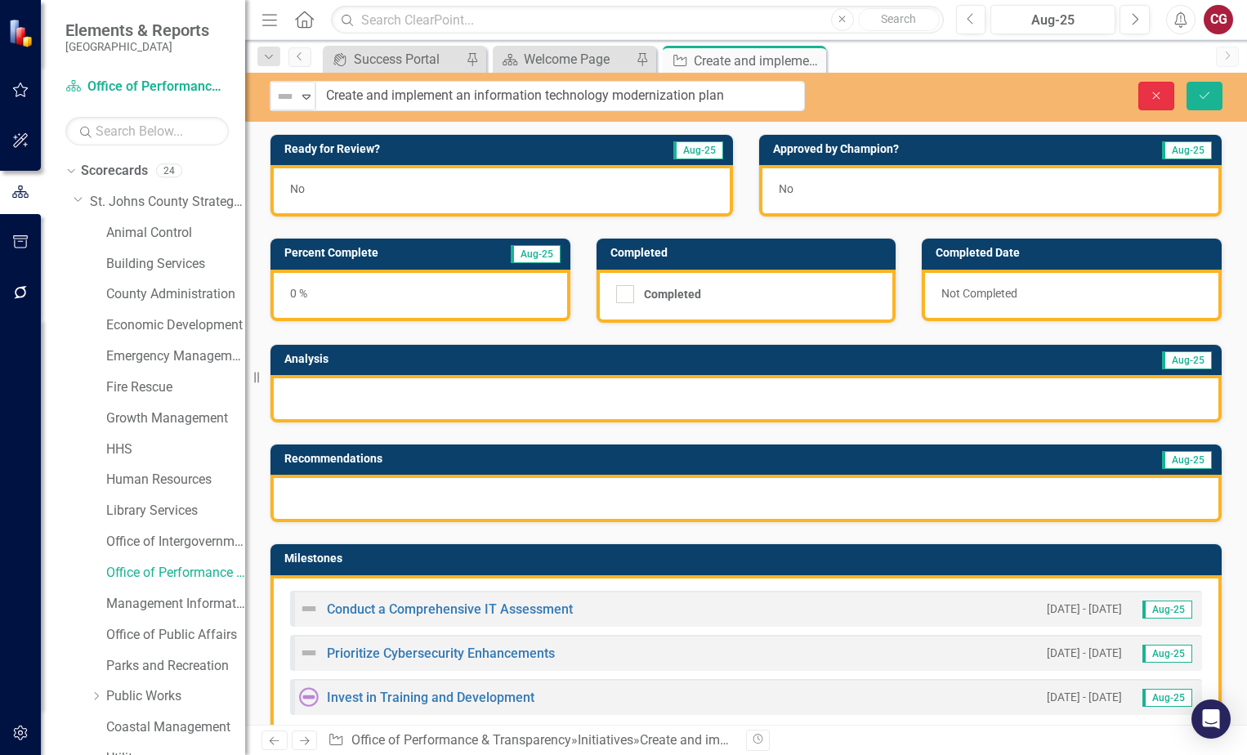
click at [1164, 94] on icon "Close" at bounding box center [1156, 95] width 15 height 11
